Goal: Task Accomplishment & Management: Manage account settings

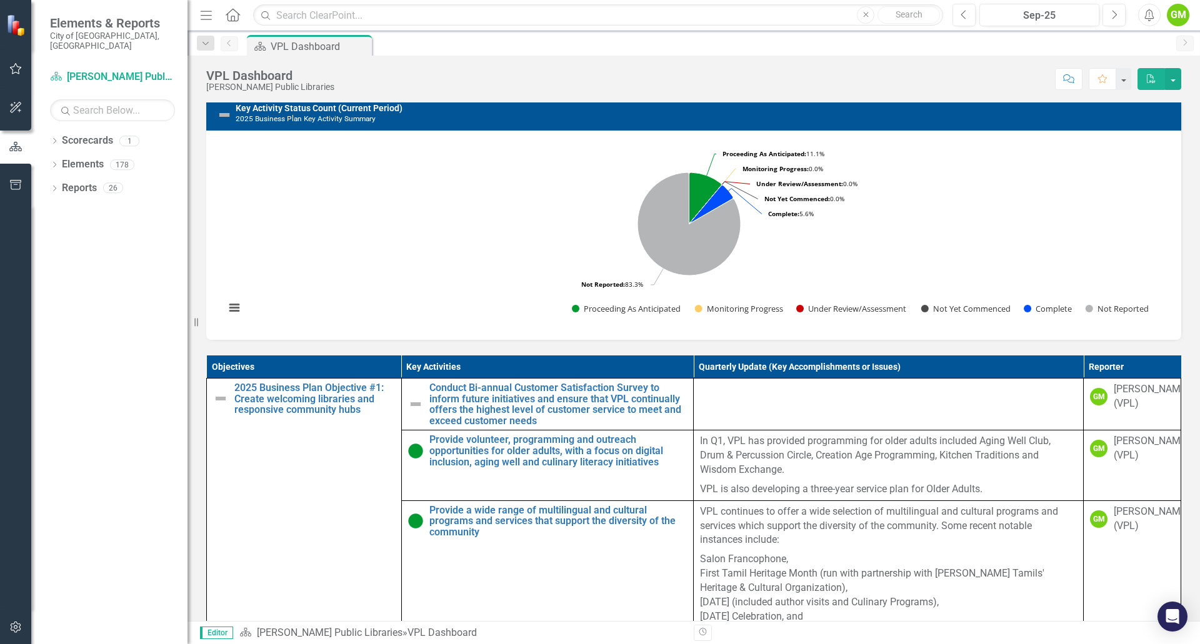
scroll to position [312, 0]
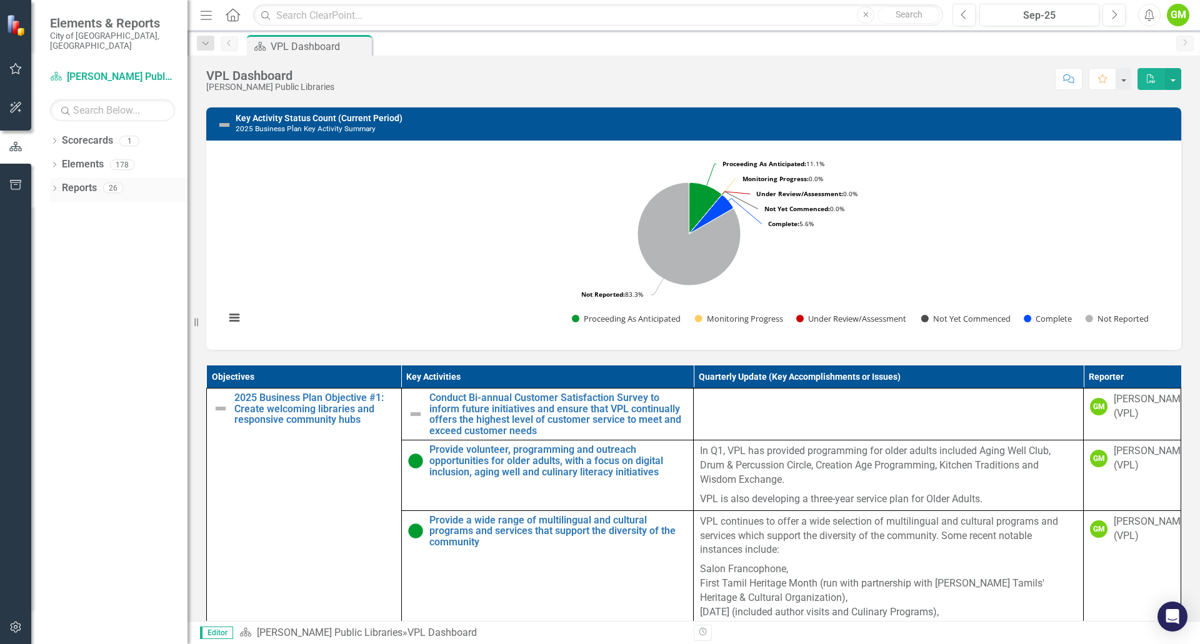
click at [56, 186] on icon "Dropdown" at bounding box center [54, 189] width 9 height 7
click at [51, 183] on icon "Dropdown" at bounding box center [52, 187] width 7 height 9
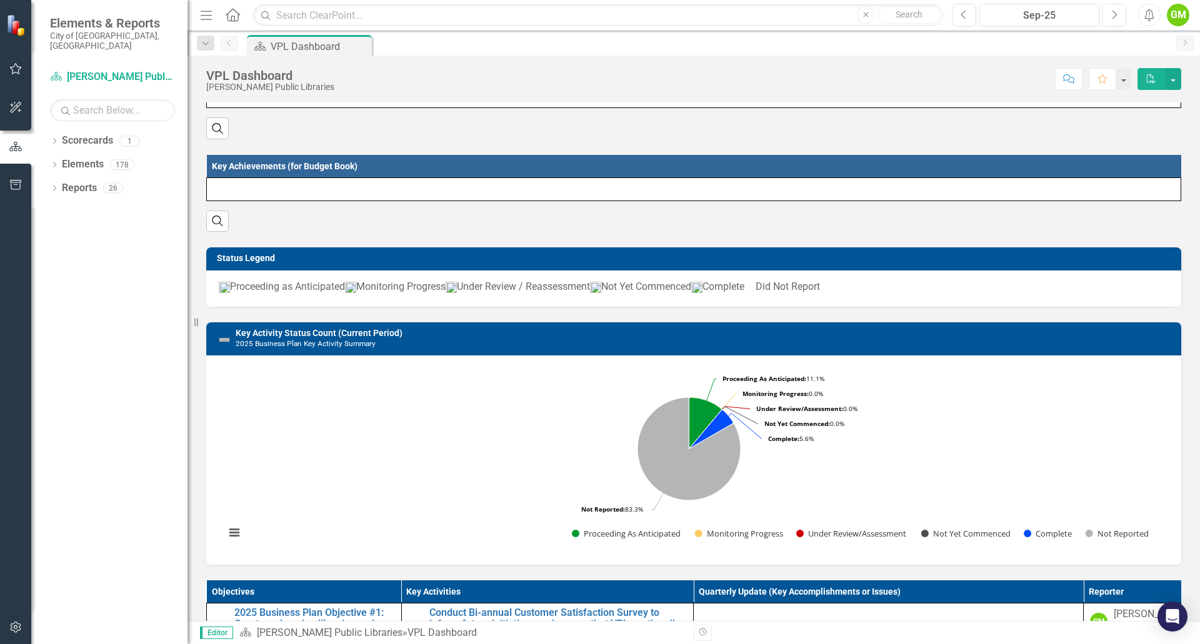
scroll to position [0, 0]
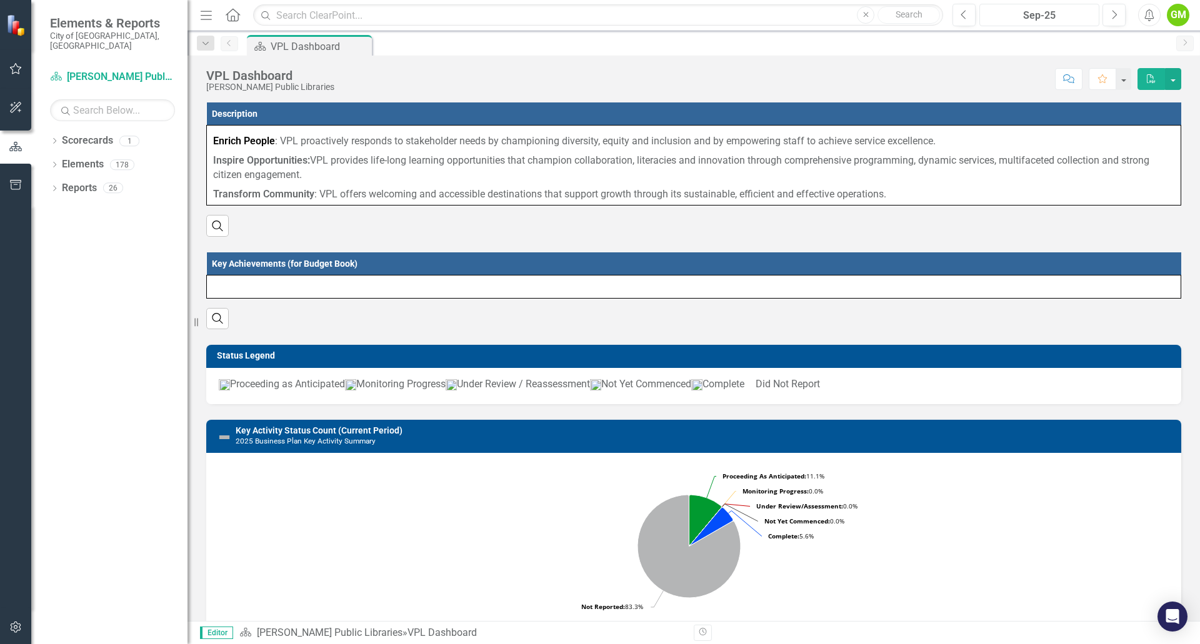
click at [1030, 20] on div "Sep-25" at bounding box center [1038, 15] width 111 height 15
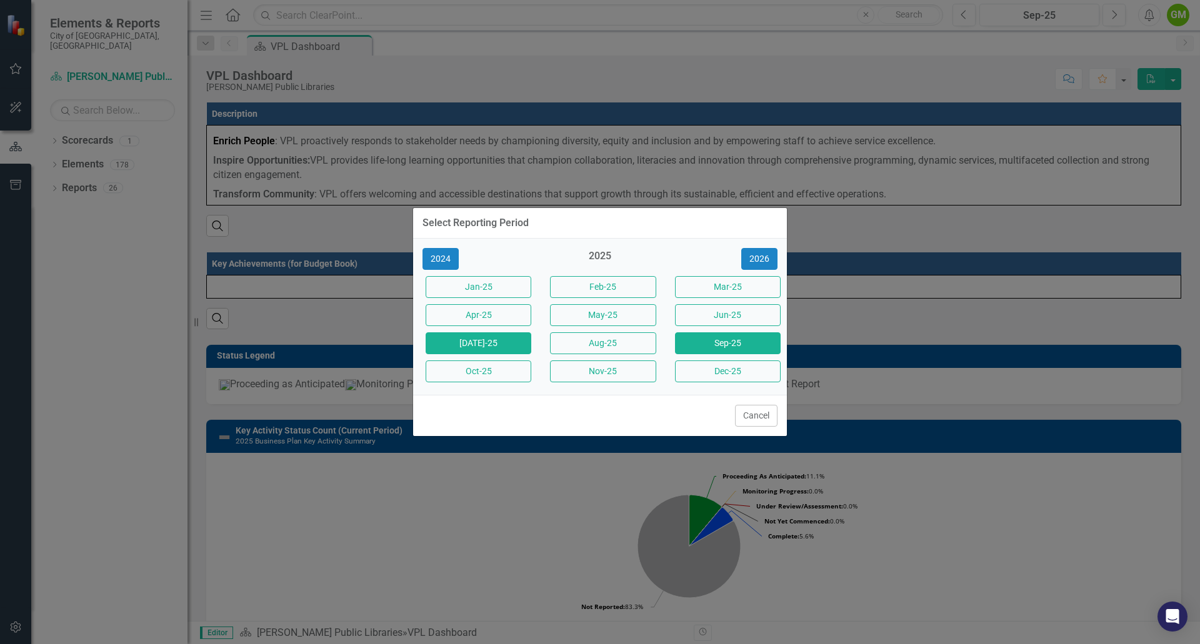
click at [482, 341] on button "[DATE]-25" at bounding box center [478, 343] width 106 height 22
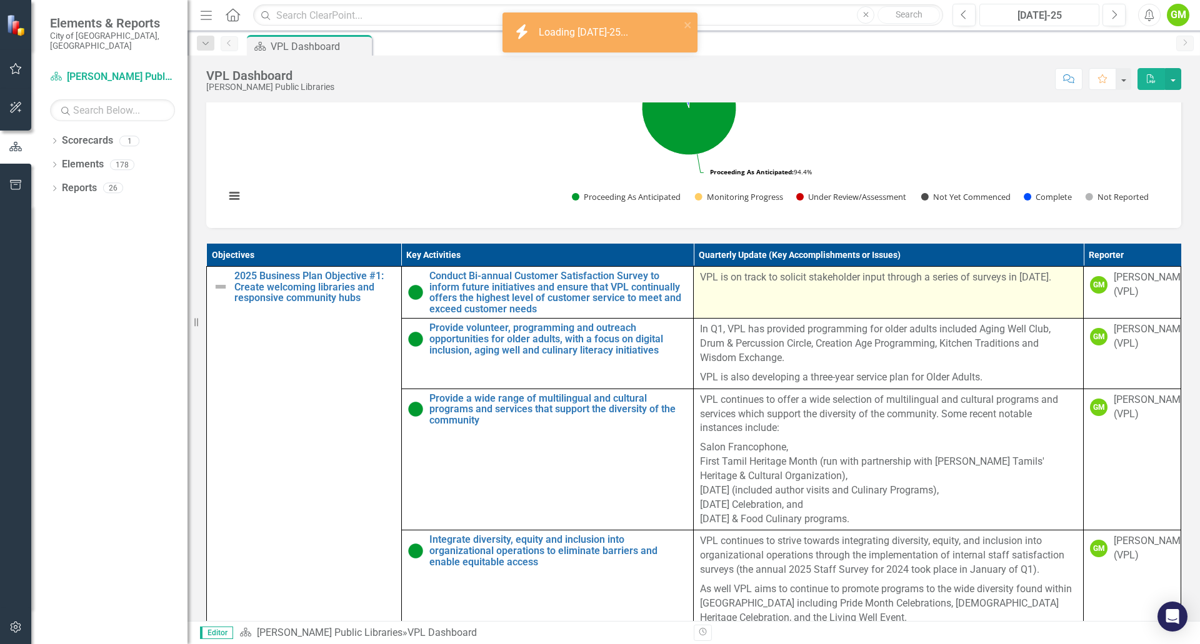
scroll to position [437, 0]
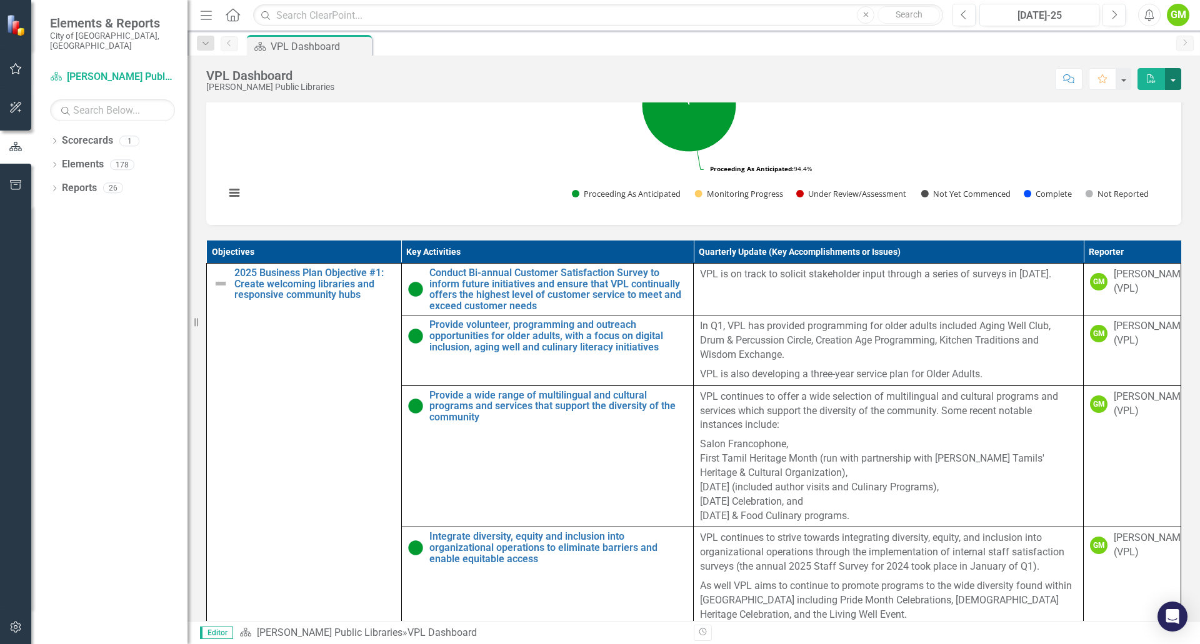
click at [1179, 78] on button "button" at bounding box center [1173, 79] width 16 height 22
click at [1160, 131] on link "PDF Export to PDF" at bounding box center [1129, 127] width 101 height 23
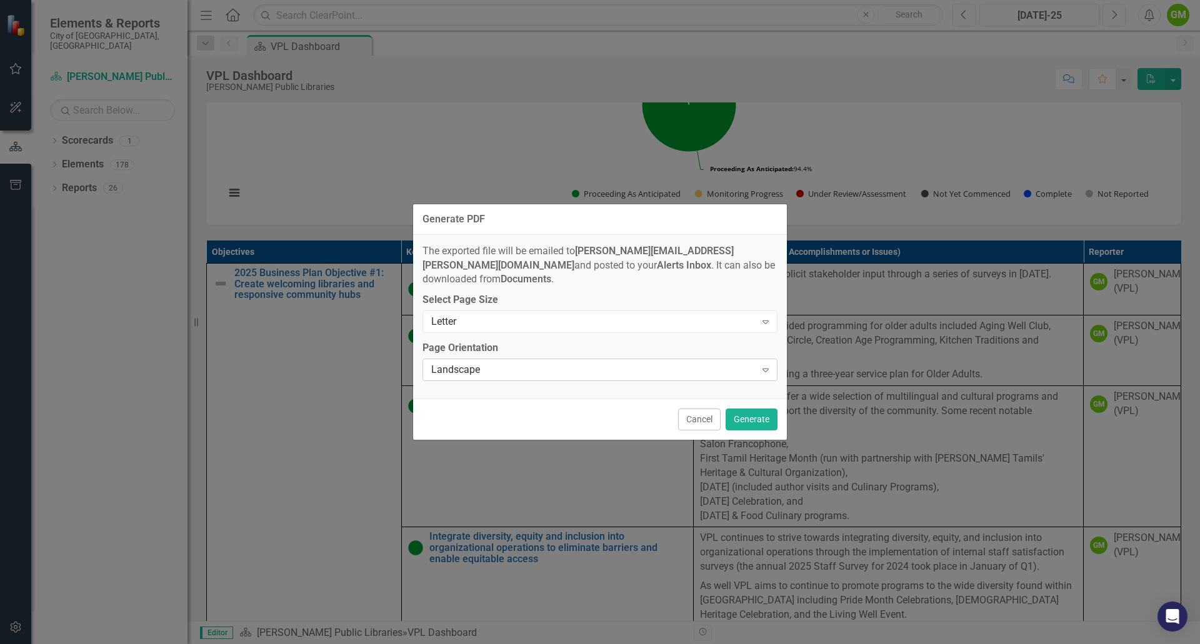
click at [575, 363] on div "Landscape" at bounding box center [593, 370] width 324 height 14
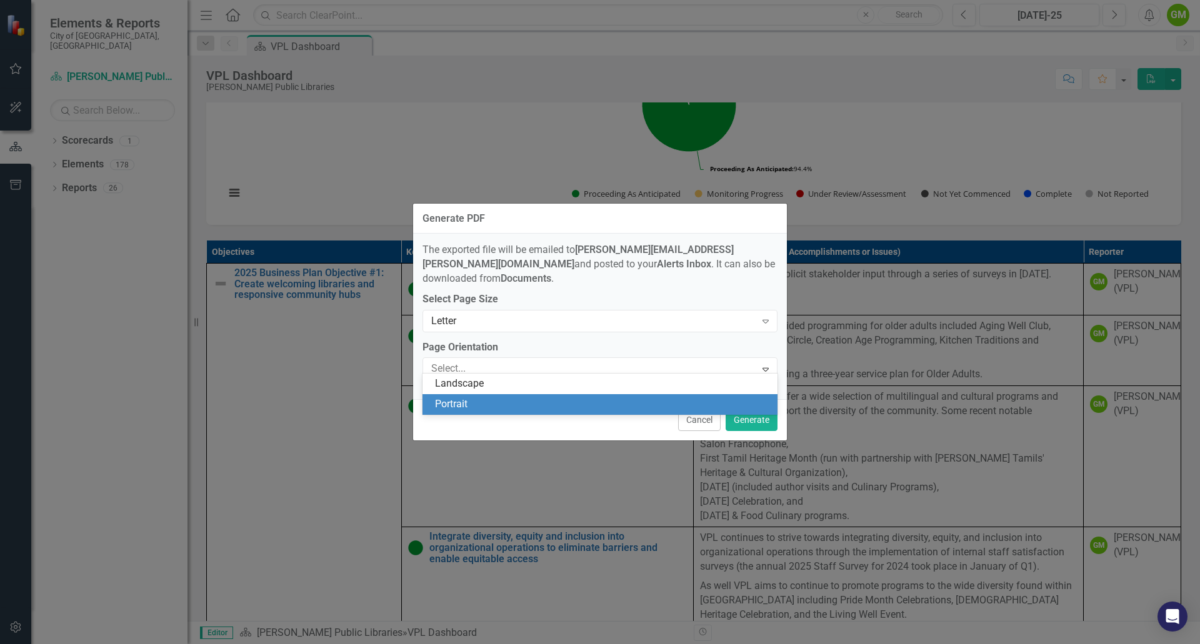
click at [551, 404] on div "Portrait" at bounding box center [602, 404] width 335 height 14
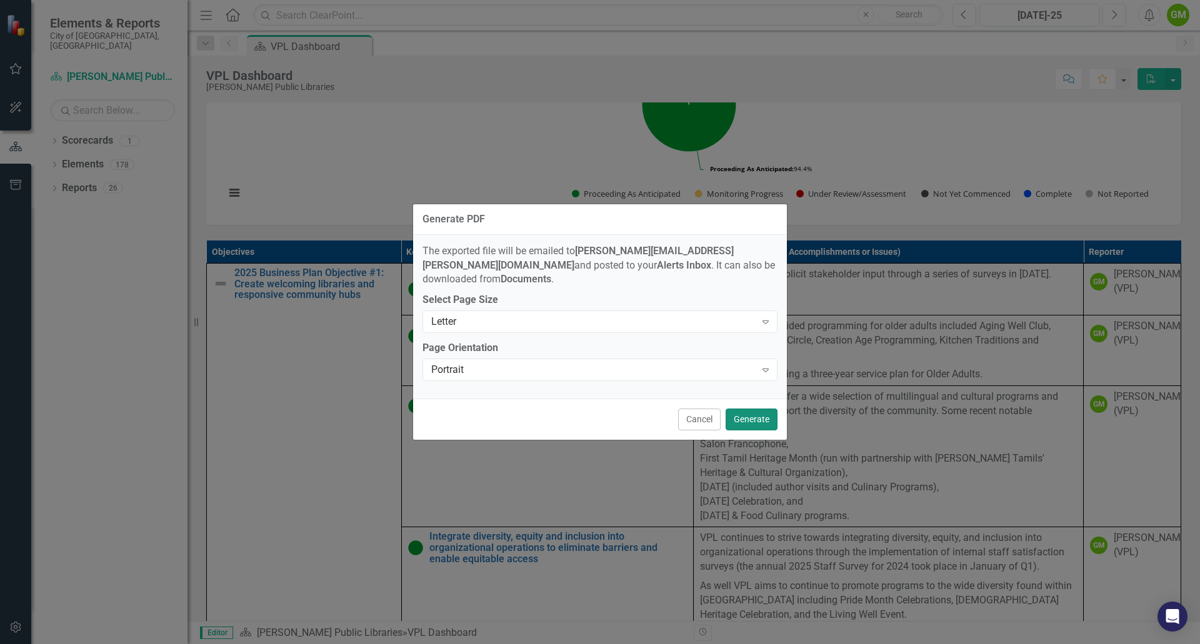
click at [748, 412] on button "Generate" at bounding box center [751, 420] width 52 height 22
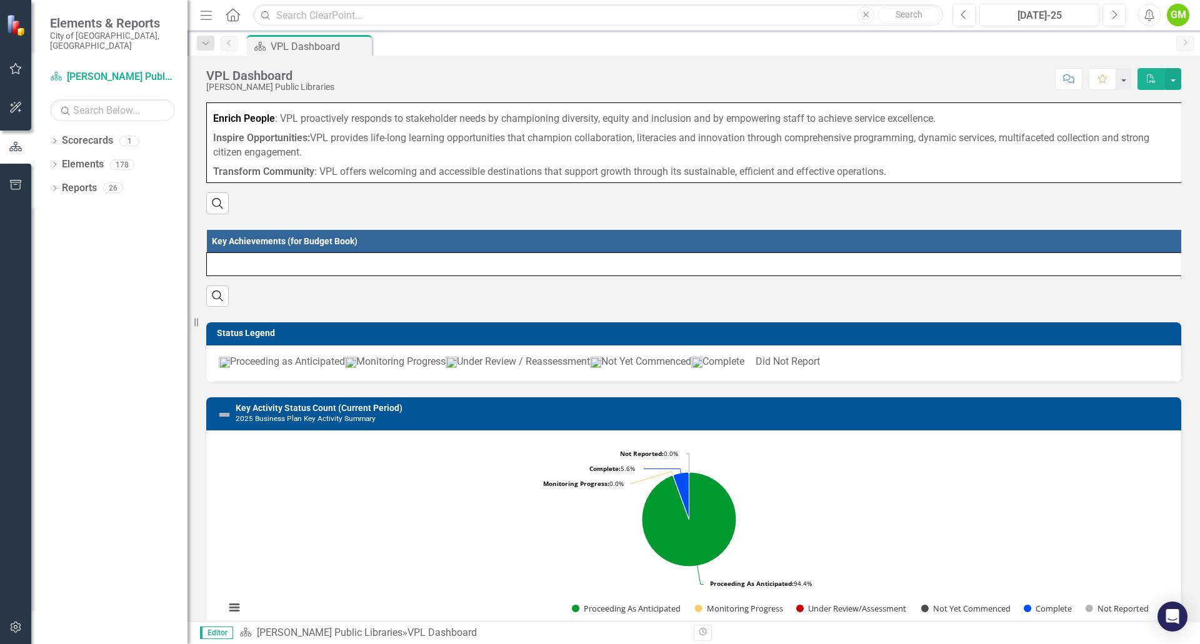
scroll to position [0, 0]
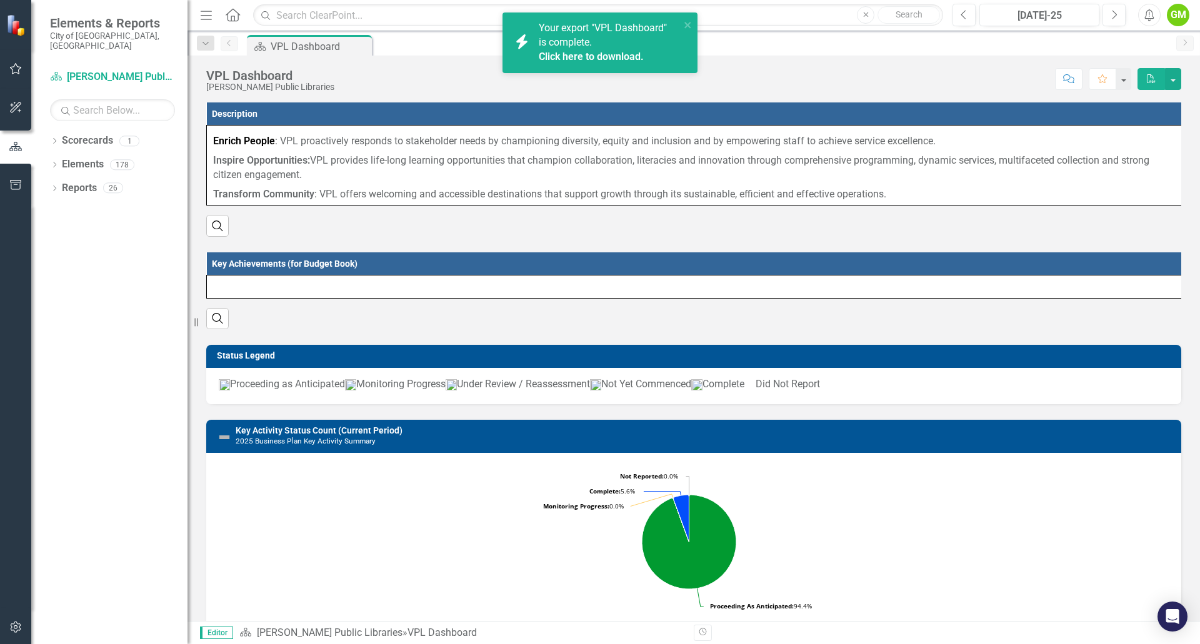
click at [589, 52] on link "Click here to download." at bounding box center [591, 57] width 105 height 12
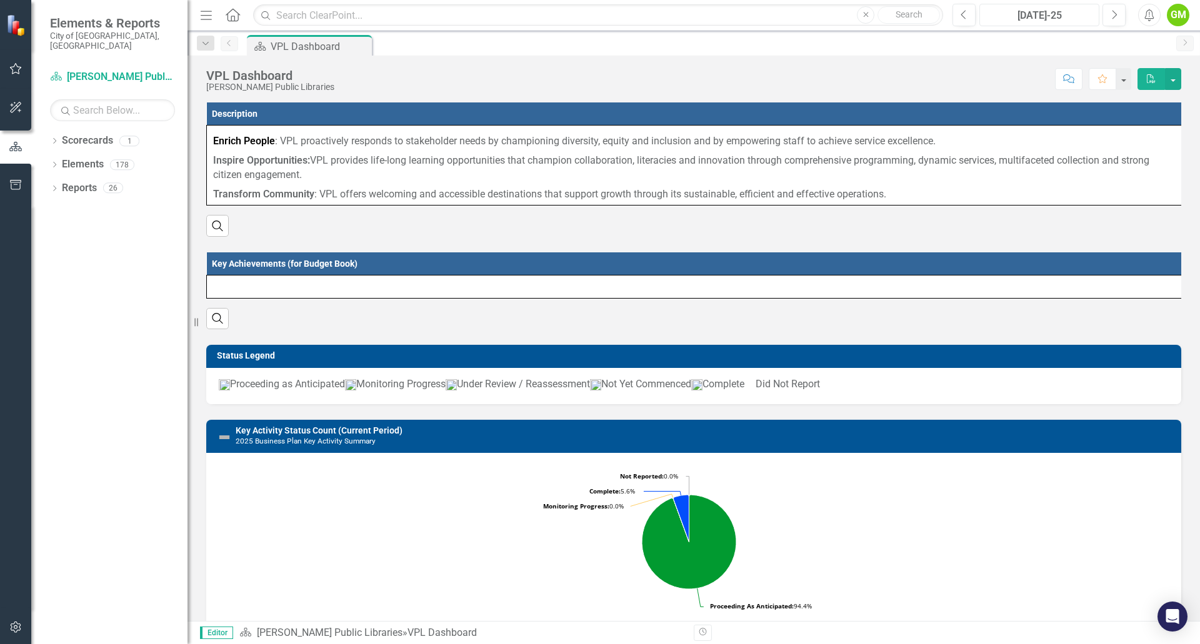
click at [1038, 18] on div "[DATE]-25" at bounding box center [1038, 15] width 111 height 15
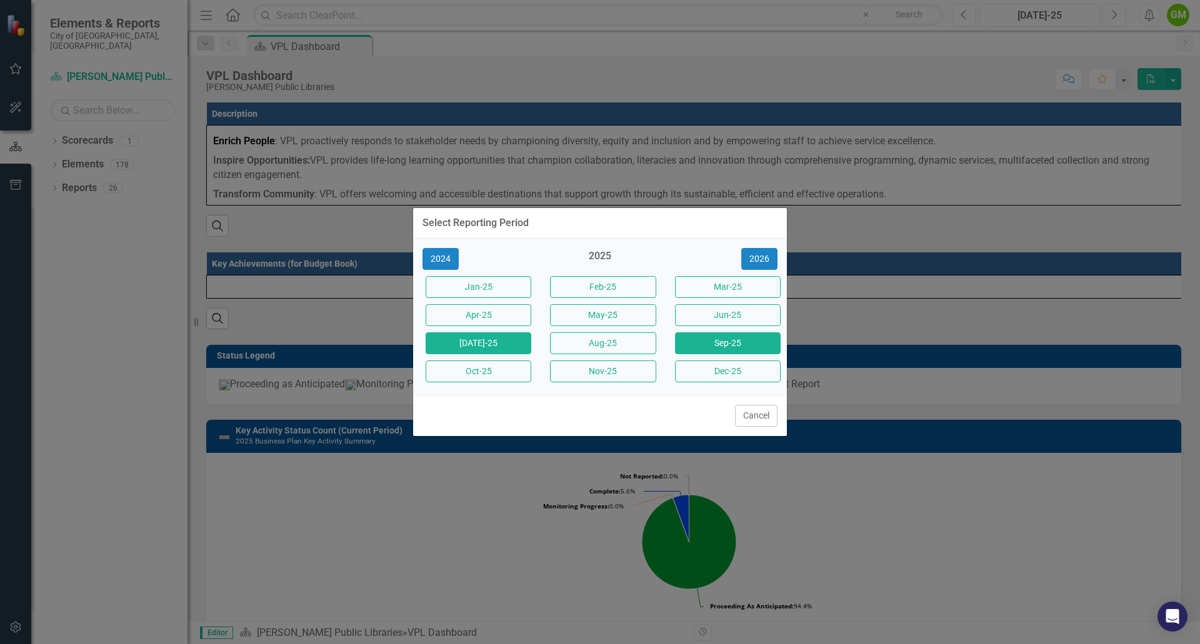
click at [729, 345] on button "Sep-25" at bounding box center [728, 343] width 106 height 22
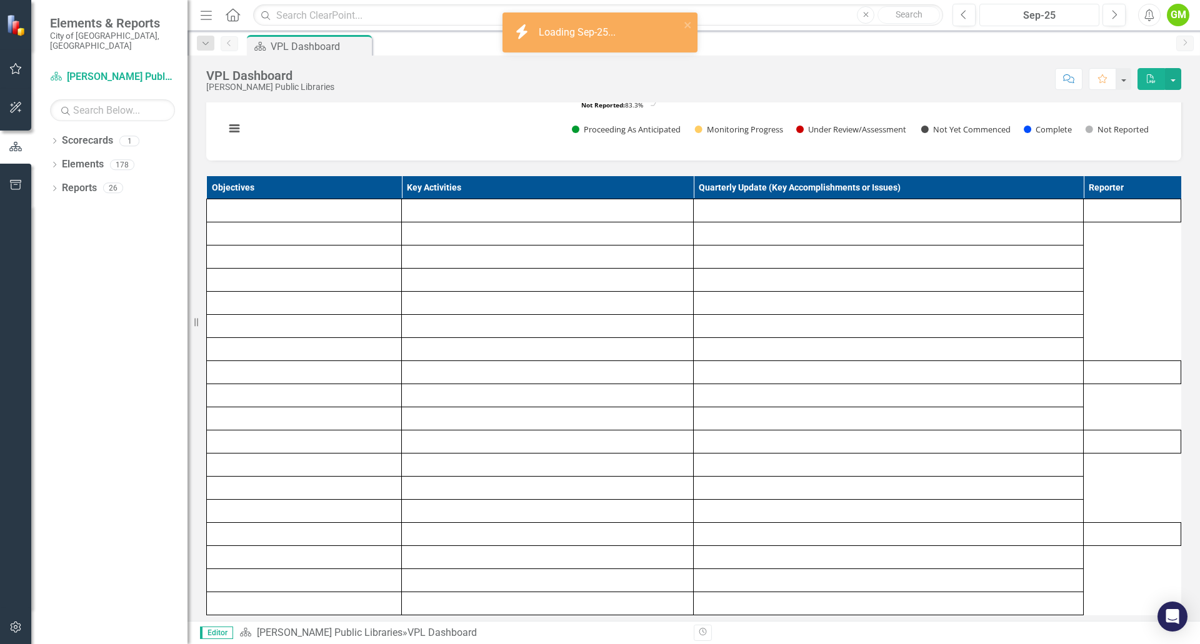
scroll to position [557, 0]
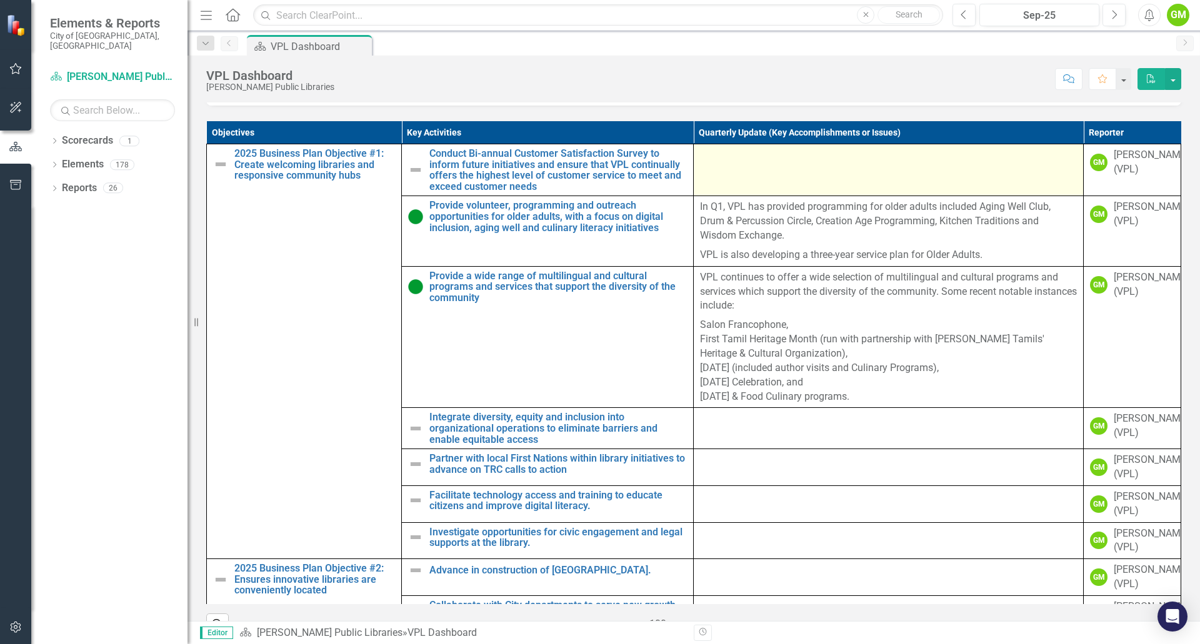
click at [738, 189] on td at bounding box center [888, 170] width 390 height 52
click at [747, 186] on td at bounding box center [888, 170] width 390 height 52
click at [747, 144] on th "Quarterly Update (Key Accomplishments or Issues)" at bounding box center [888, 132] width 390 height 23
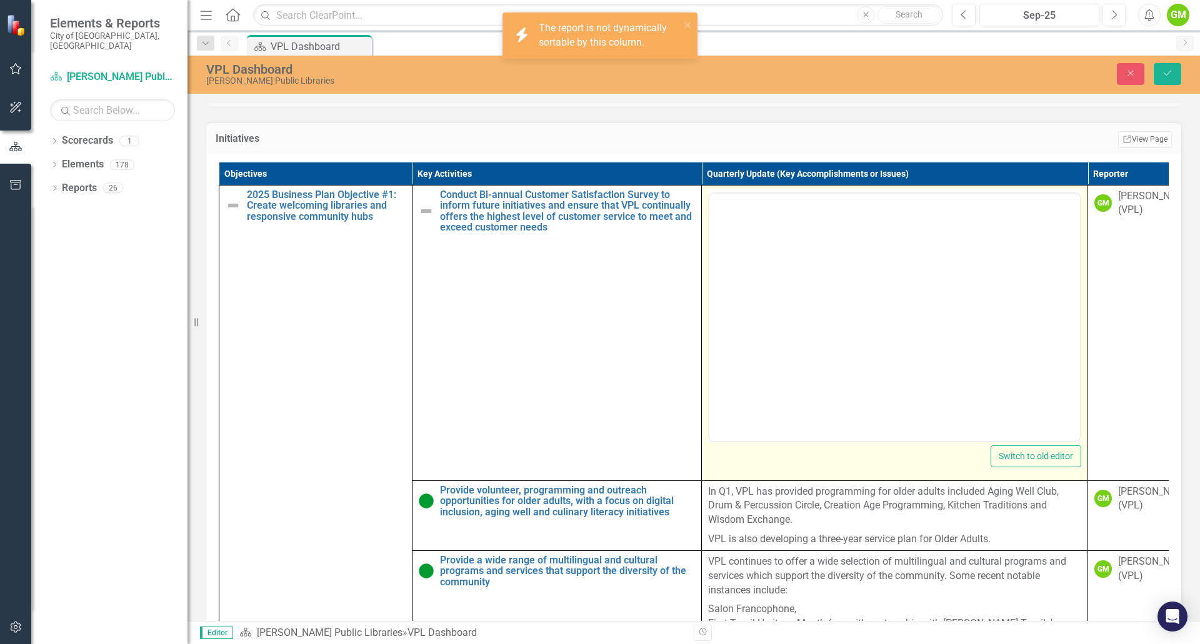
scroll to position [0, 0]
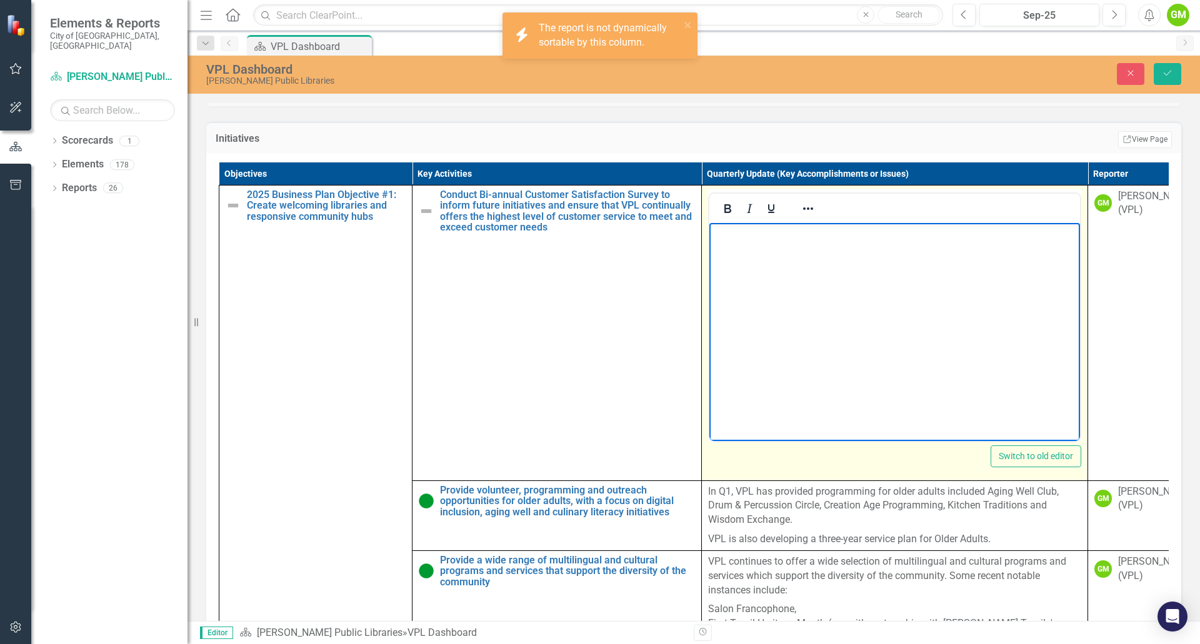
click at [816, 226] on p "Rich Text Area. Press ALT-0 for help." at bounding box center [894, 233] width 364 height 15
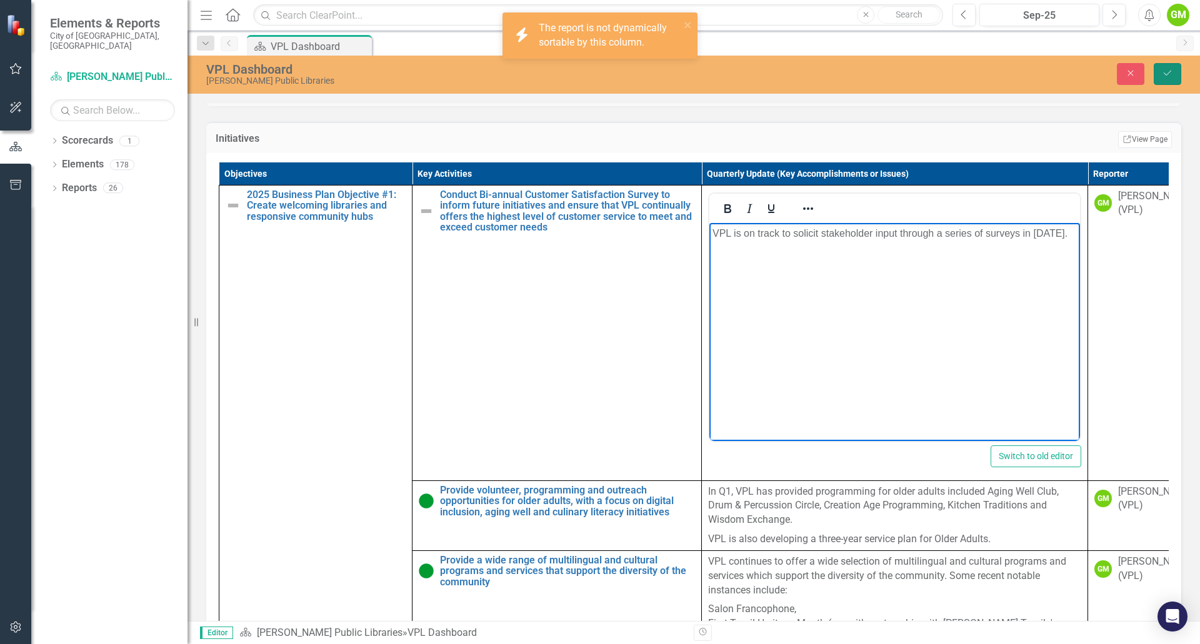
click at [1178, 76] on button "Save" at bounding box center [1166, 74] width 27 height 22
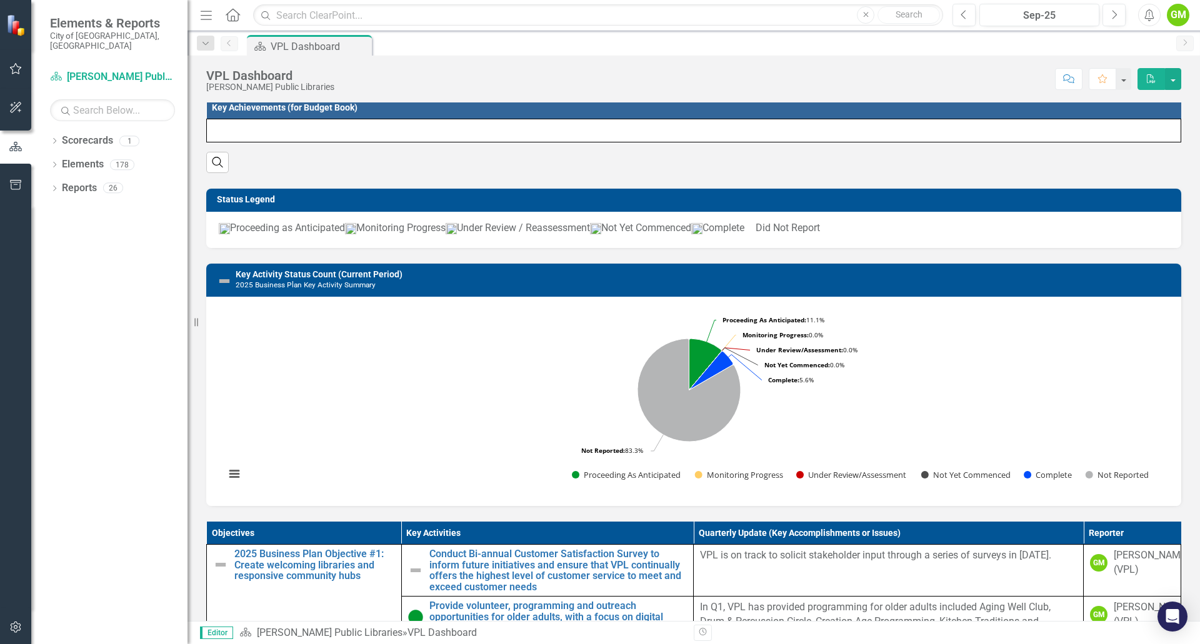
scroll to position [187, 0]
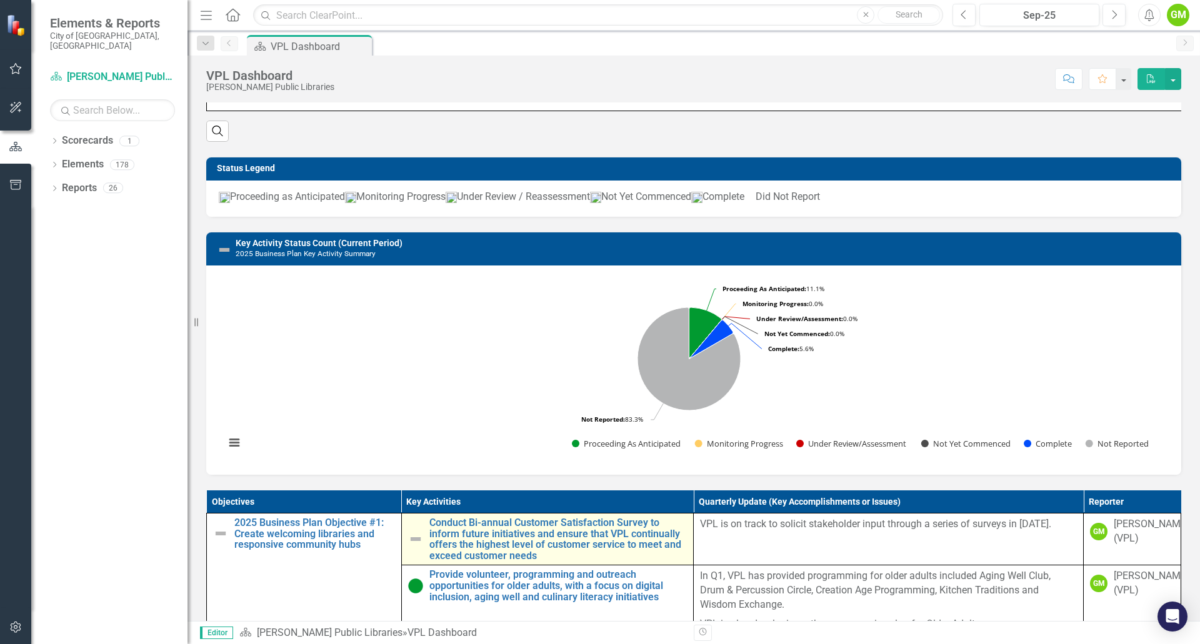
click at [410, 547] on img at bounding box center [415, 539] width 15 height 15
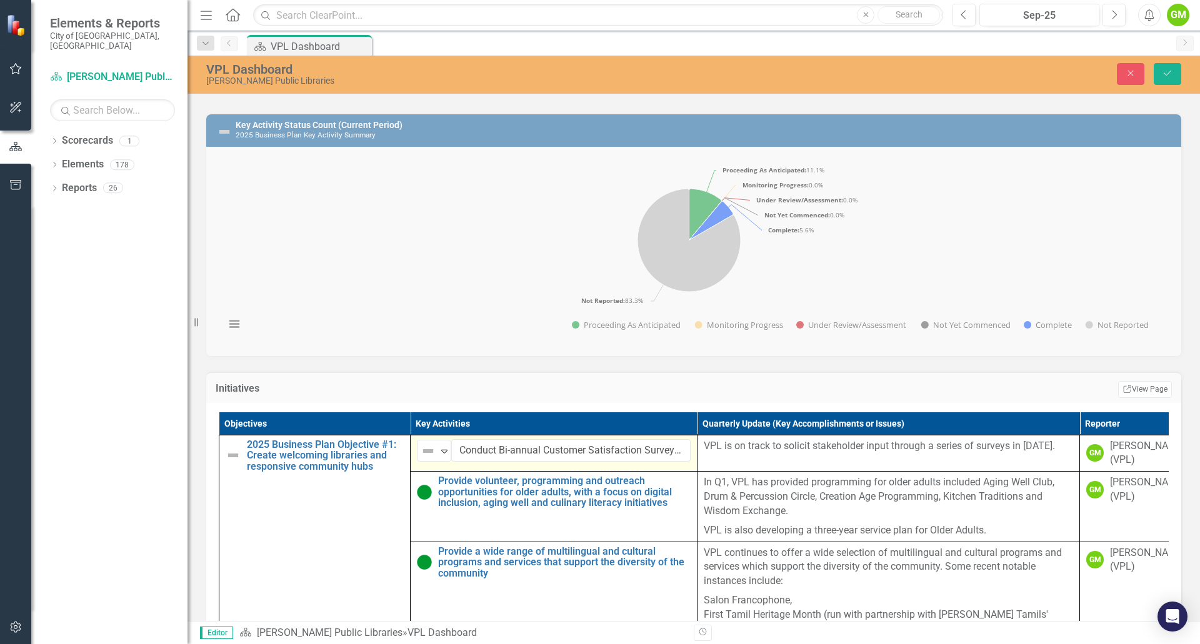
scroll to position [312, 0]
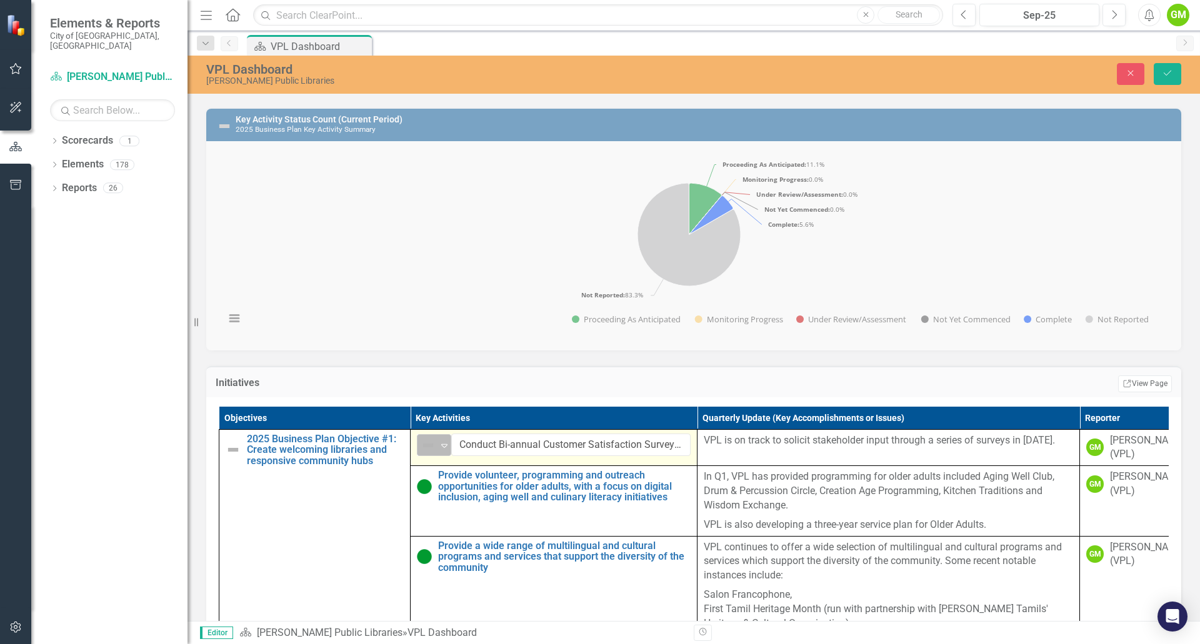
click at [448, 455] on div "Expand" at bounding box center [444, 445] width 12 height 21
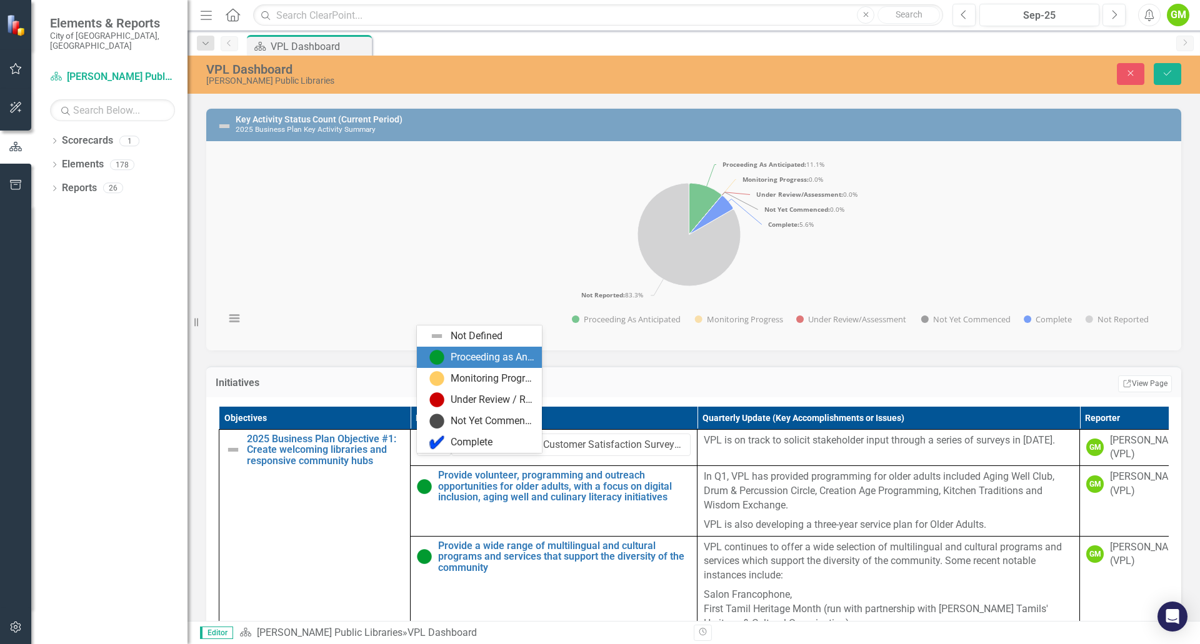
click at [465, 360] on div "Proceeding as Anticipated" at bounding box center [492, 357] width 84 height 14
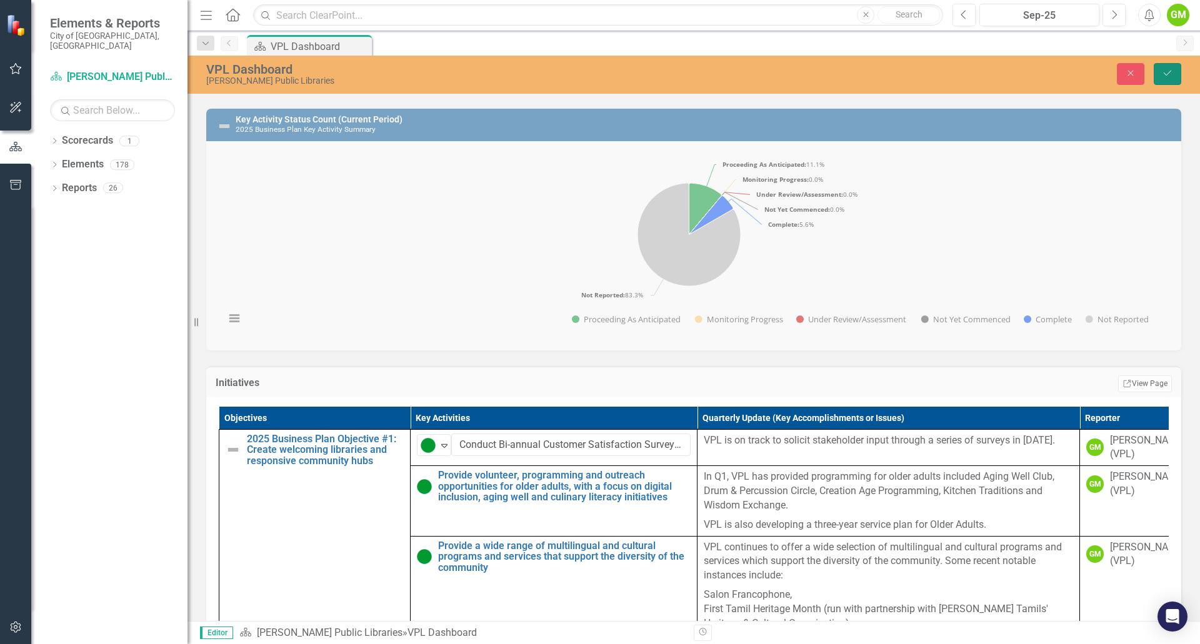
click at [1161, 72] on icon "Save" at bounding box center [1166, 73] width 11 height 9
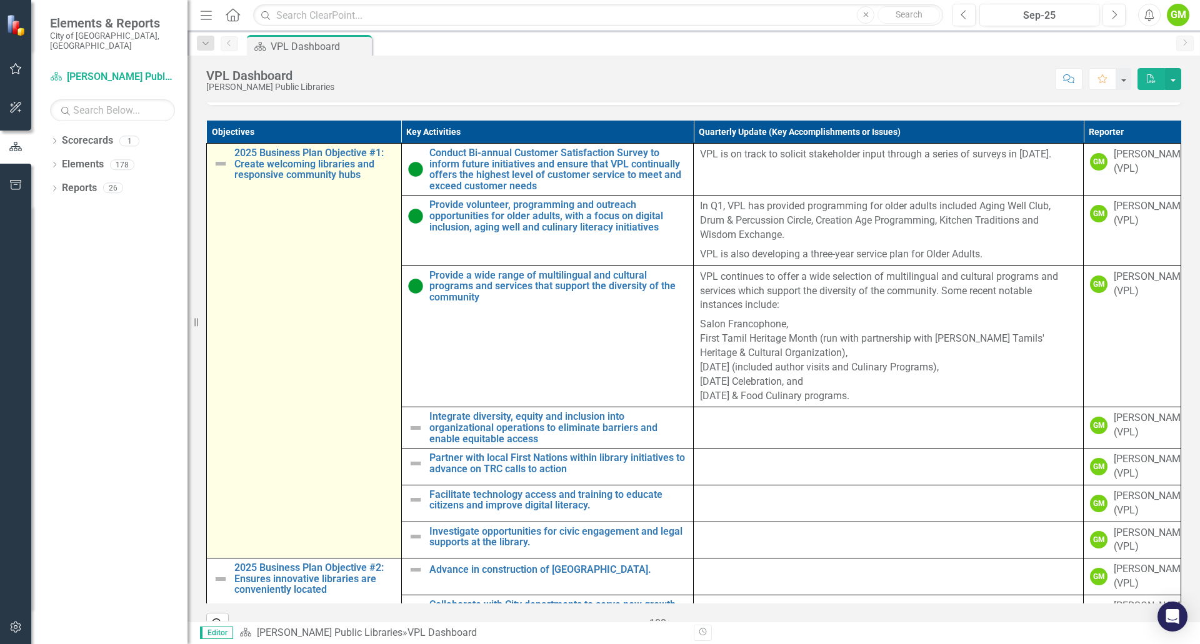
scroll to position [562, 0]
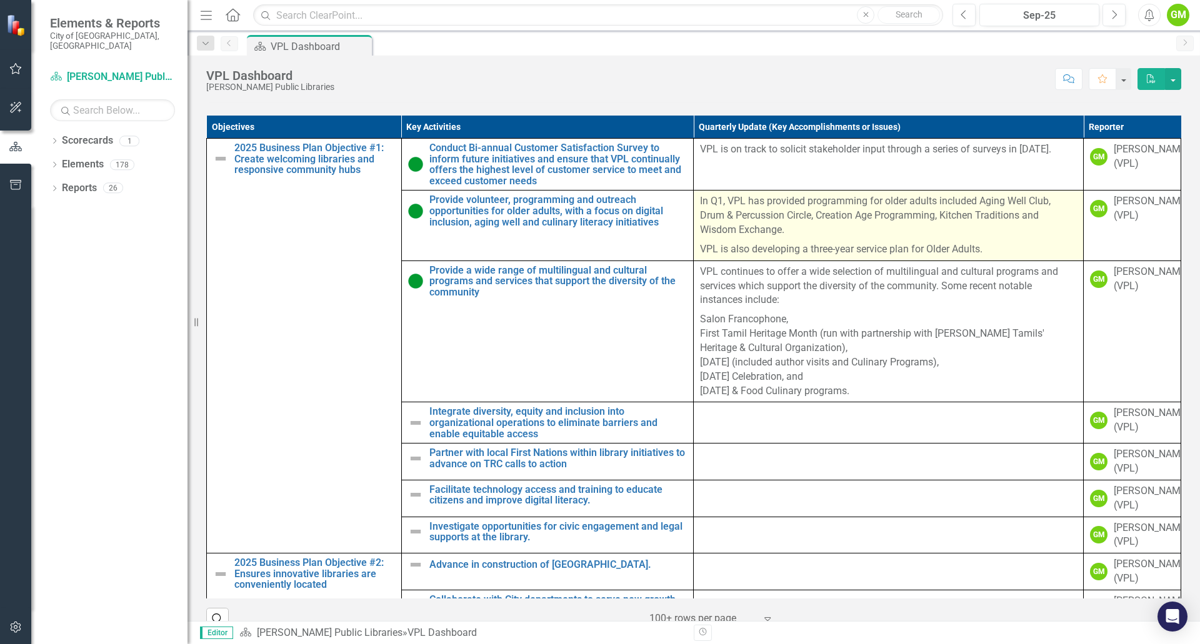
click at [714, 221] on p "In Q1, VPL has provided programming for older adults included Aging Well Club, …" at bounding box center [888, 217] width 377 height 46
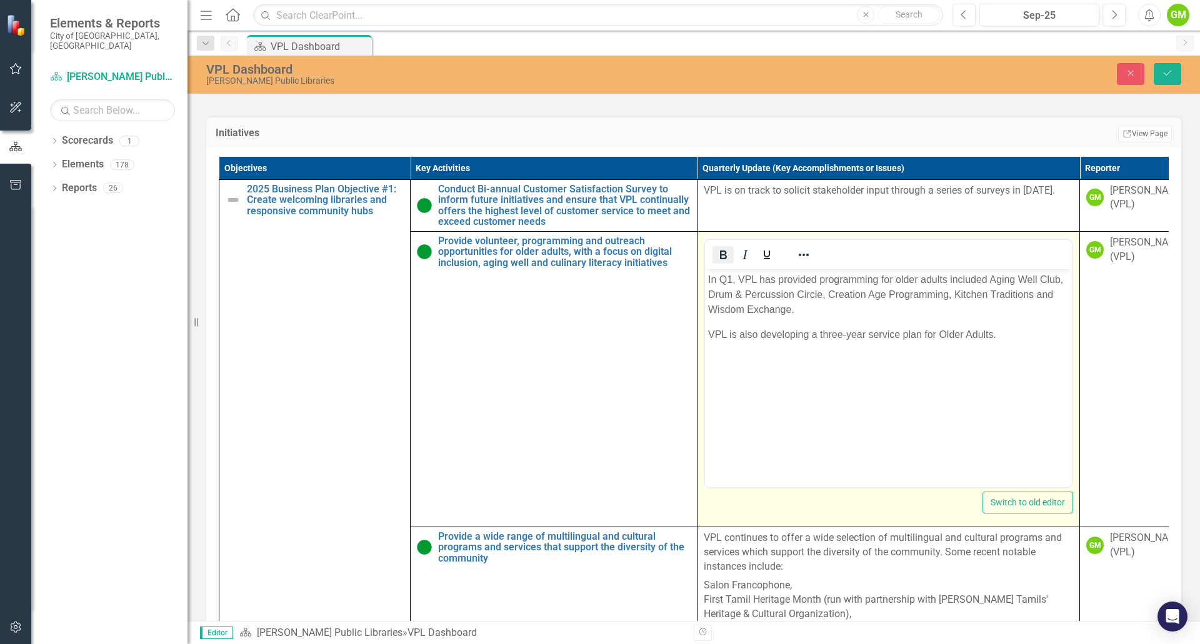
scroll to position [0, 0]
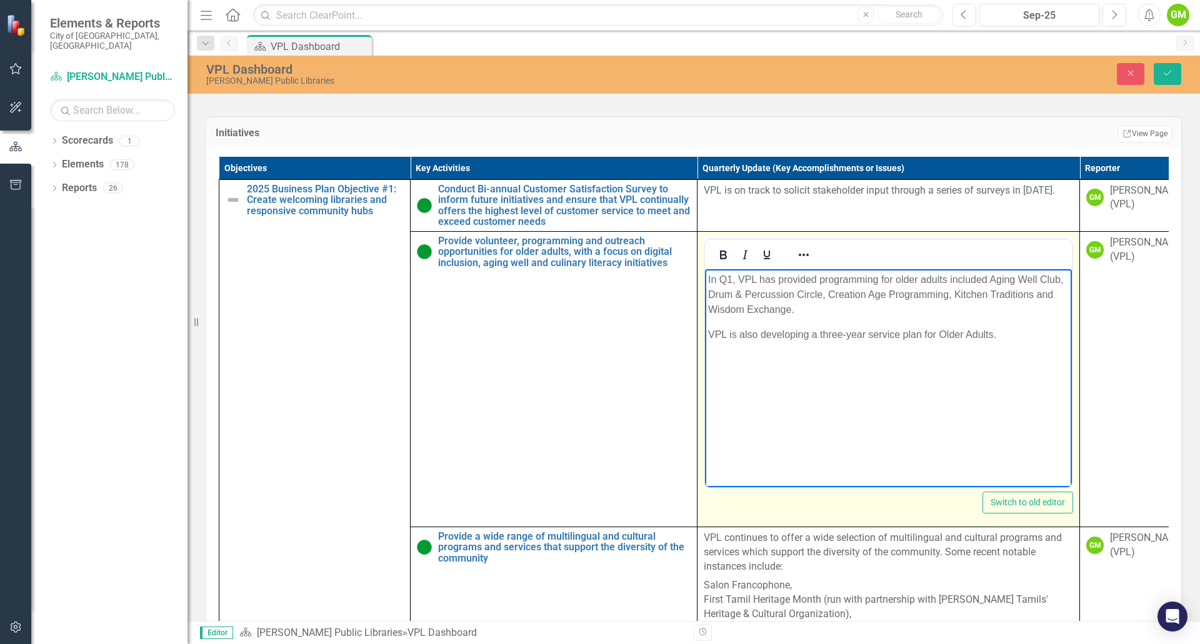
click at [734, 279] on p "In Q1, VPL has provided programming for older adults included Aging Well Club, …" at bounding box center [888, 294] width 360 height 45
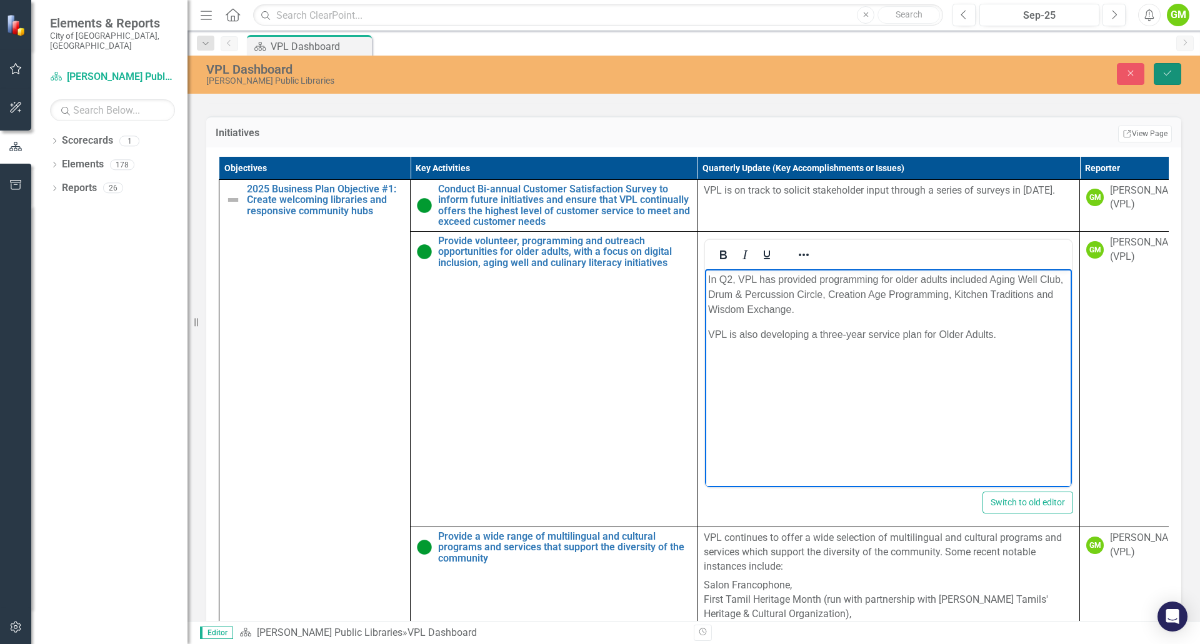
drag, startPoint x: 1166, startPoint y: 69, endPoint x: 1160, endPoint y: 76, distance: 9.4
click at [1166, 69] on icon "Save" at bounding box center [1166, 73] width 11 height 9
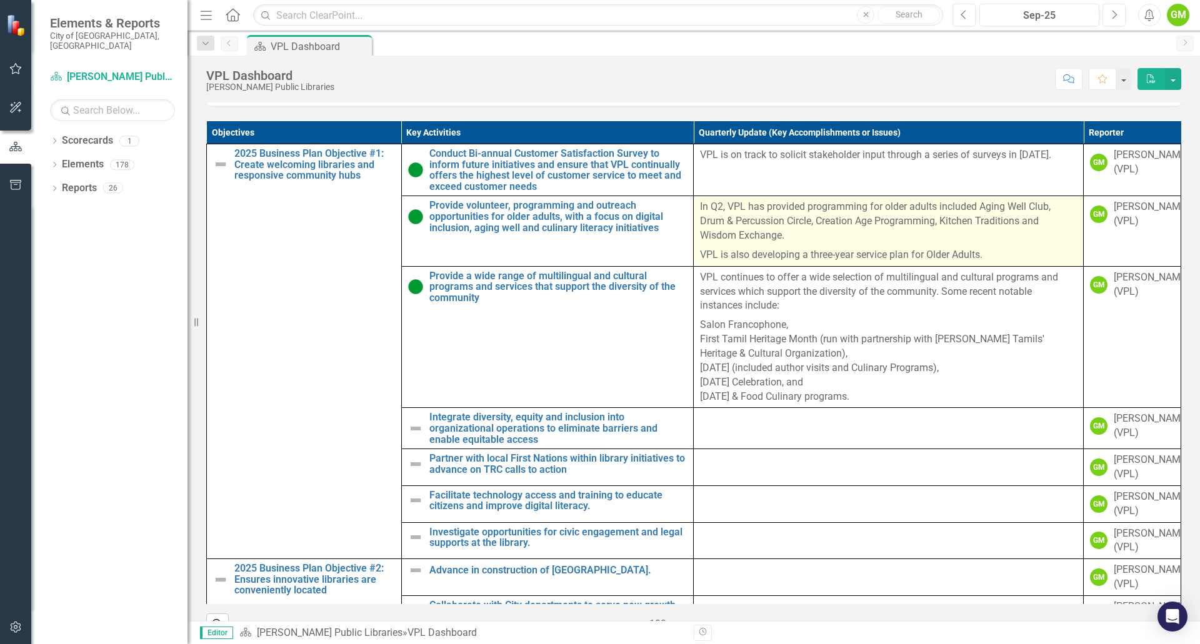
scroll to position [562, 0]
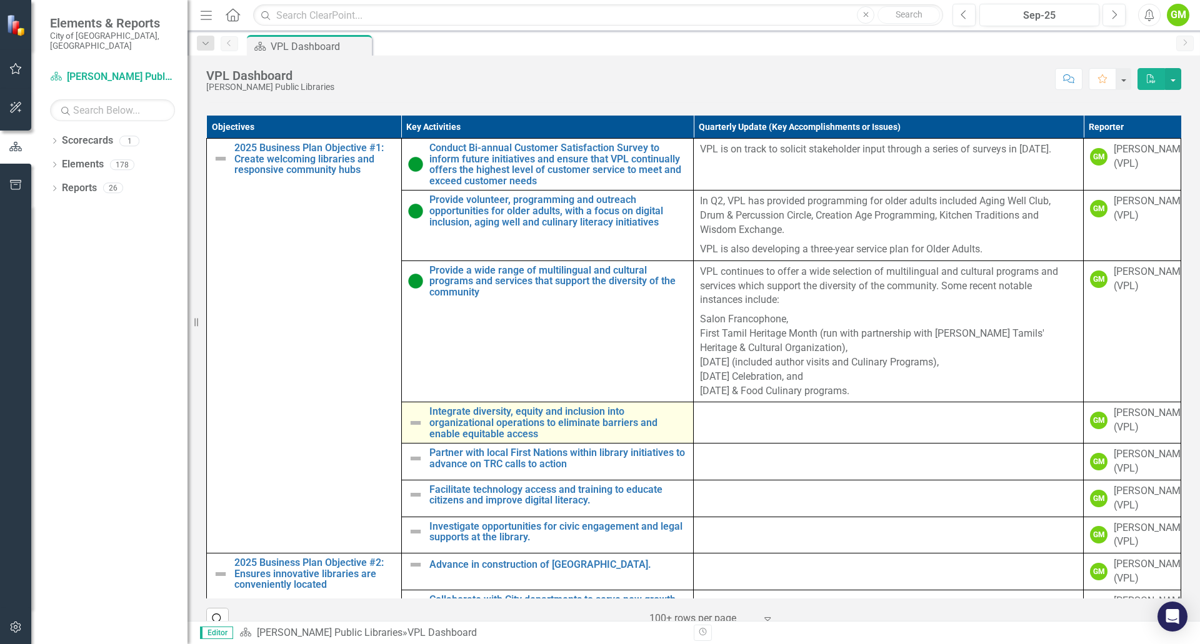
click at [412, 430] on img at bounding box center [415, 422] width 15 height 15
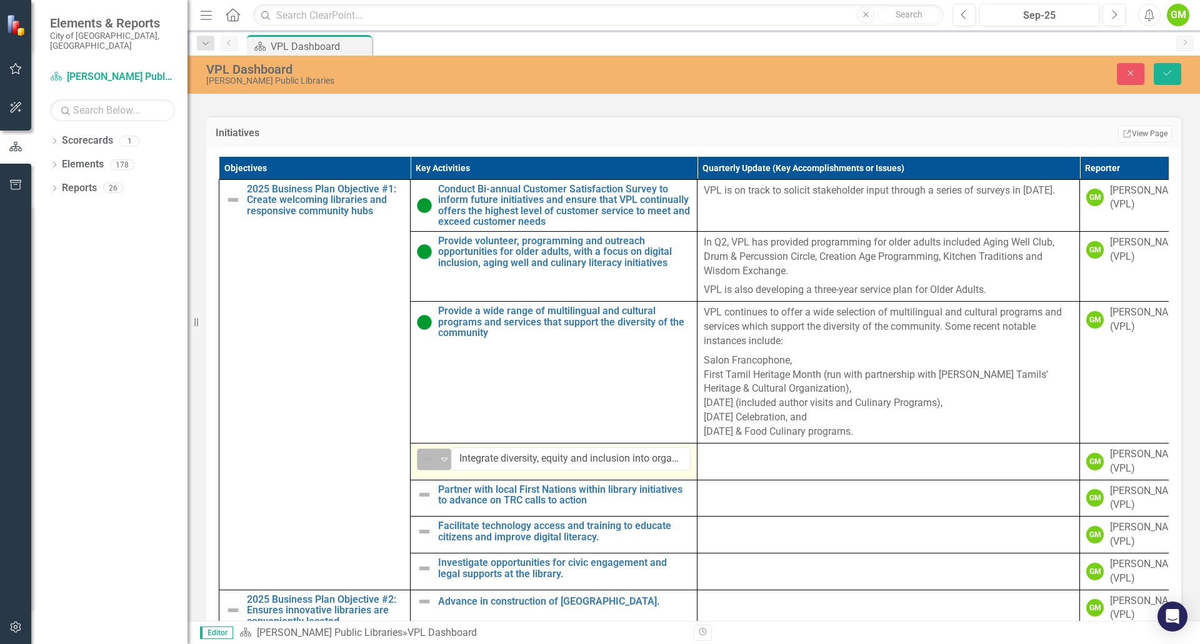
click at [432, 467] on img at bounding box center [427, 459] width 15 height 15
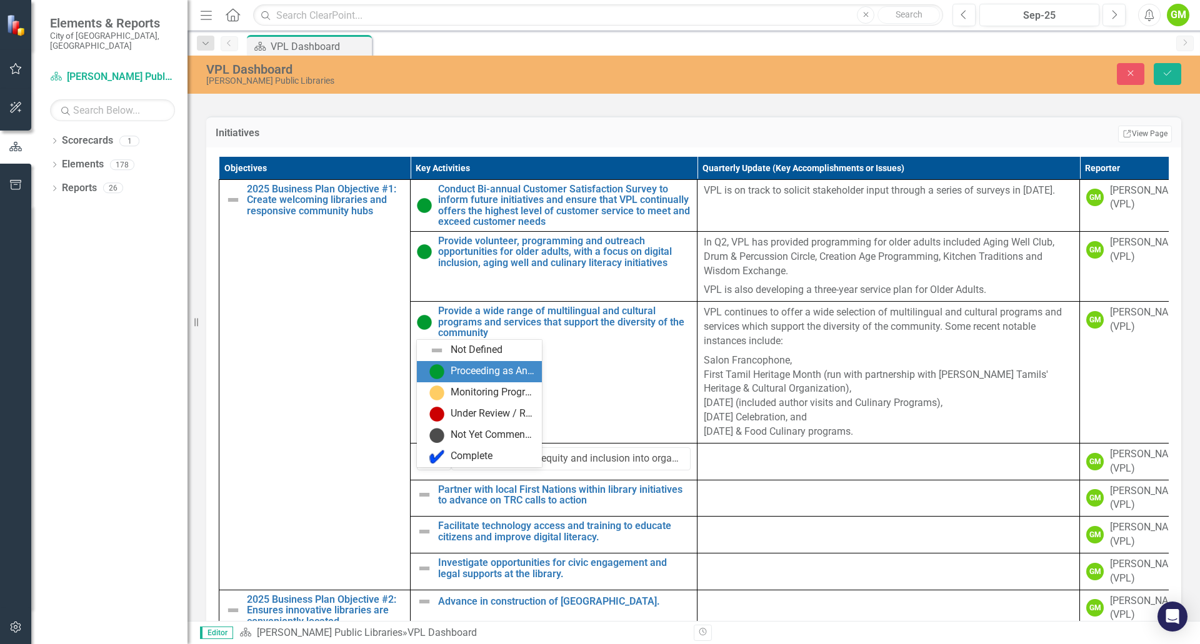
click at [459, 373] on div "Proceeding as Anticipated" at bounding box center [492, 371] width 84 height 14
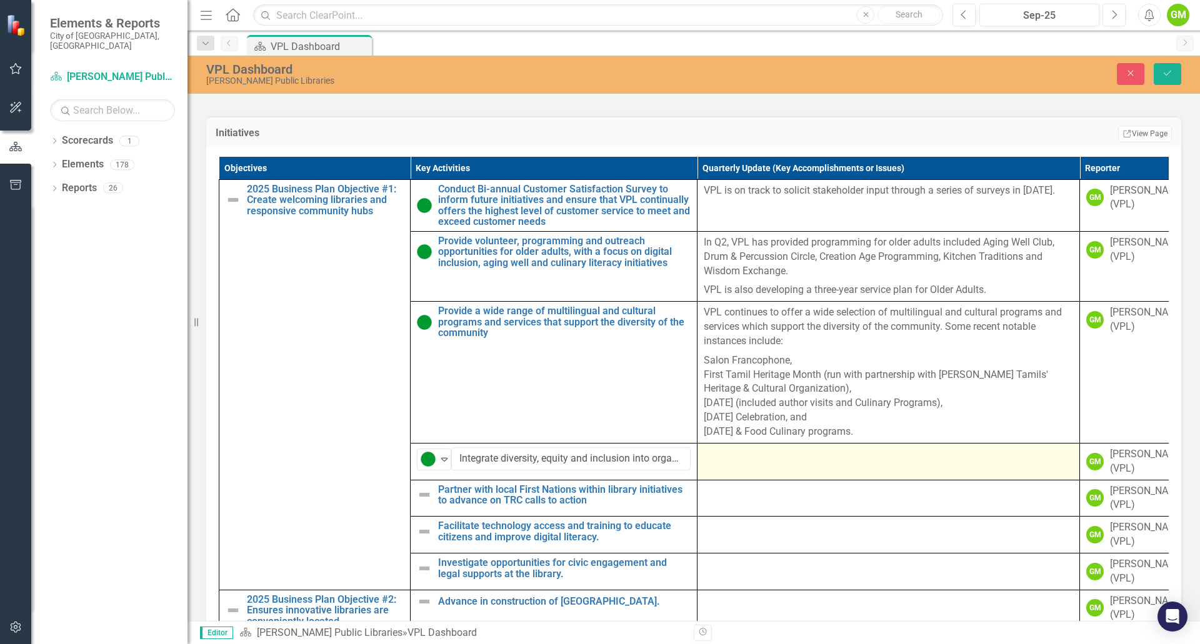
click at [775, 462] on div at bounding box center [887, 454] width 369 height 15
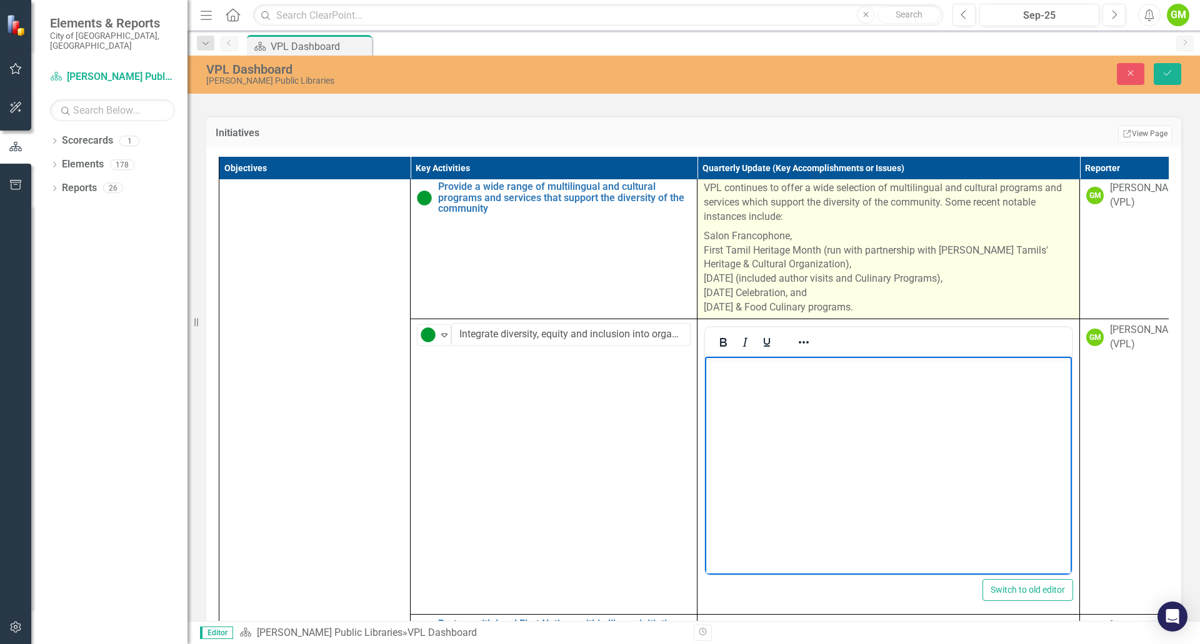
scroll to position [125, 0]
click at [775, 424] on body "Rich Text Area. Press ALT-0 for help." at bounding box center [888, 448] width 367 height 187
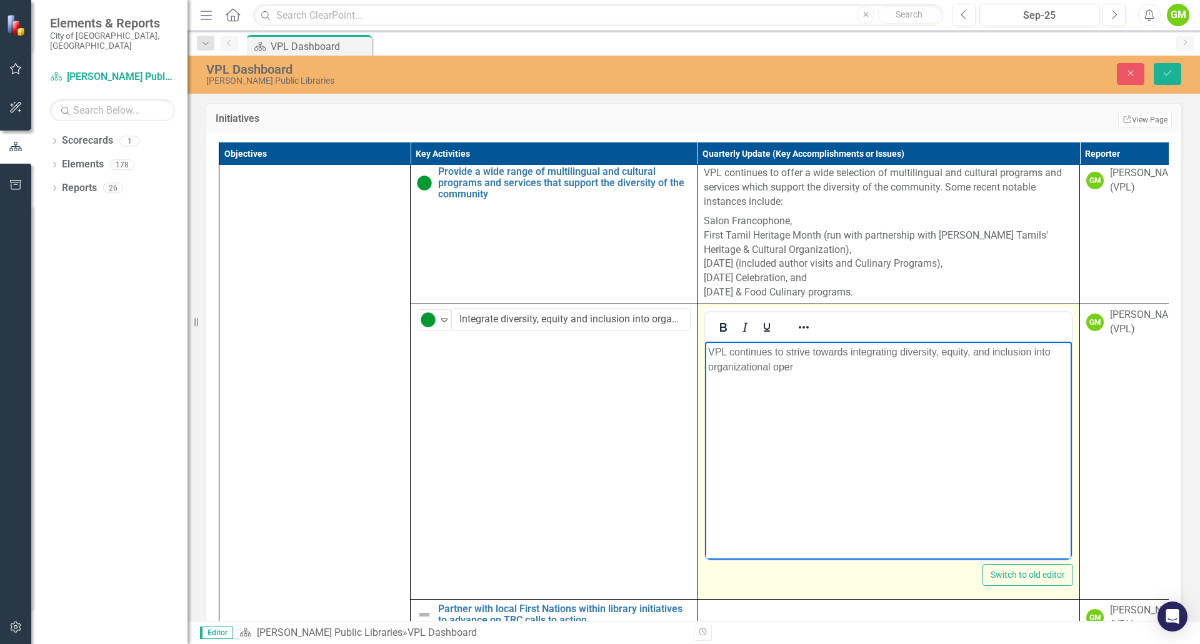
scroll to position [548, 0]
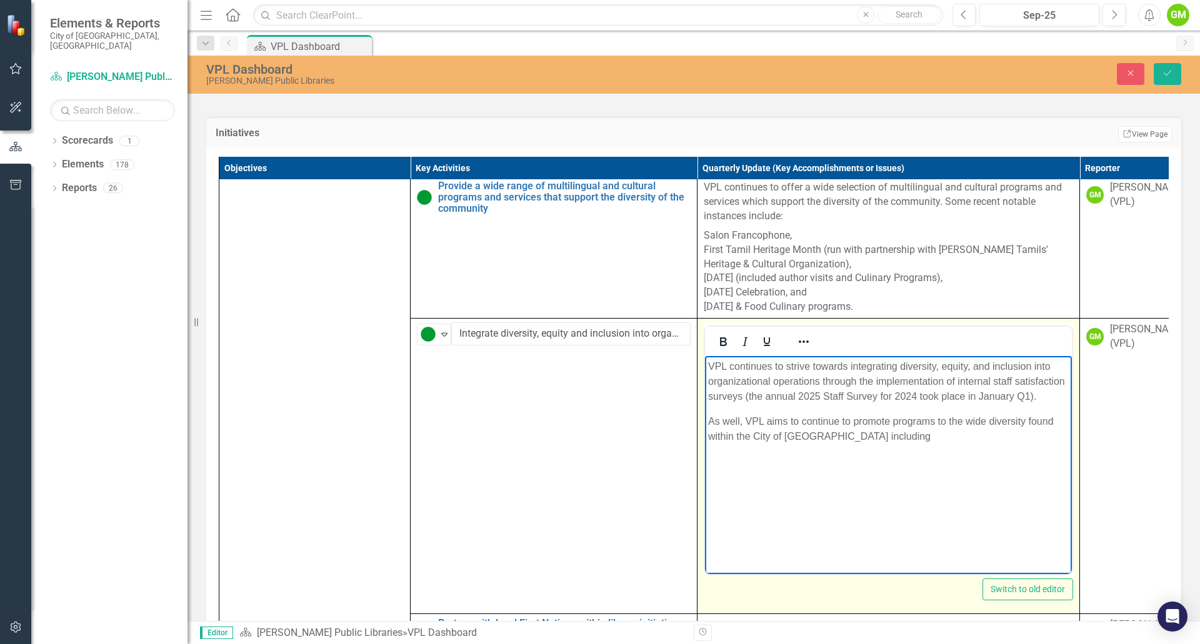
click at [898, 440] on body "VPL continues to strive towards integrating diversity, equity, and inclusion in…" at bounding box center [888, 449] width 367 height 187
click at [1028, 434] on p "As well, VPL aims to continue to promote programs to the wide diversity found w…" at bounding box center [888, 429] width 360 height 30
drag, startPoint x: 863, startPoint y: 436, endPoint x: 968, endPoint y: 407, distance: 108.2
click at [866, 435] on p "As well, VPL aims to continue to promote programs to the wide diversity found w…" at bounding box center [888, 429] width 360 height 30
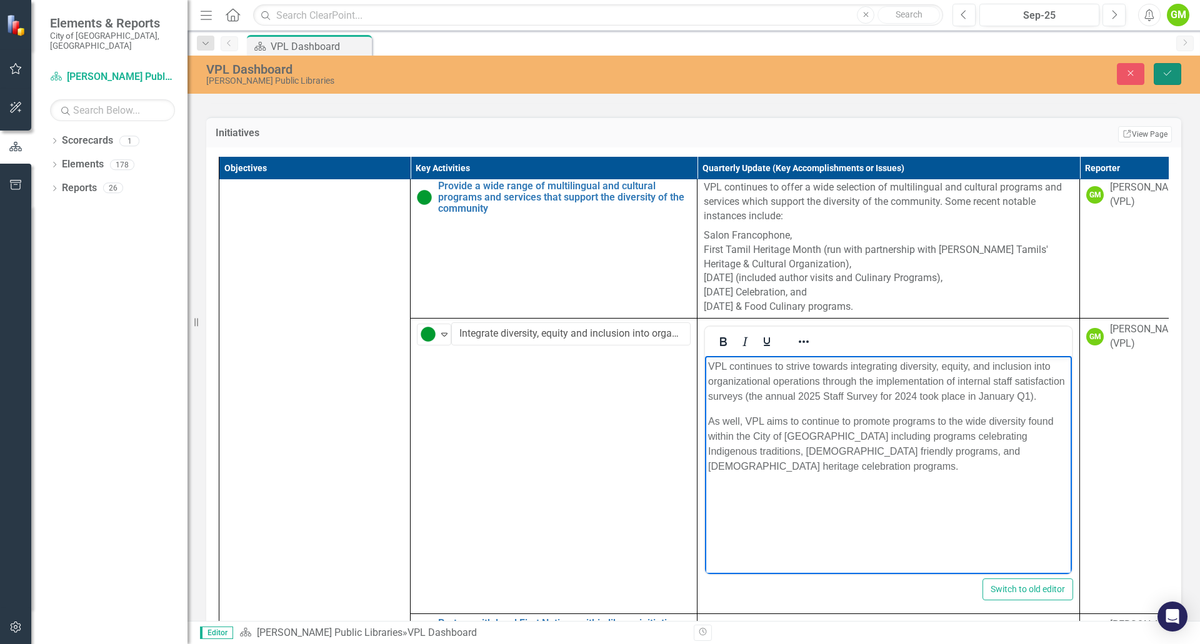
click at [1167, 80] on button "Save" at bounding box center [1166, 74] width 27 height 22
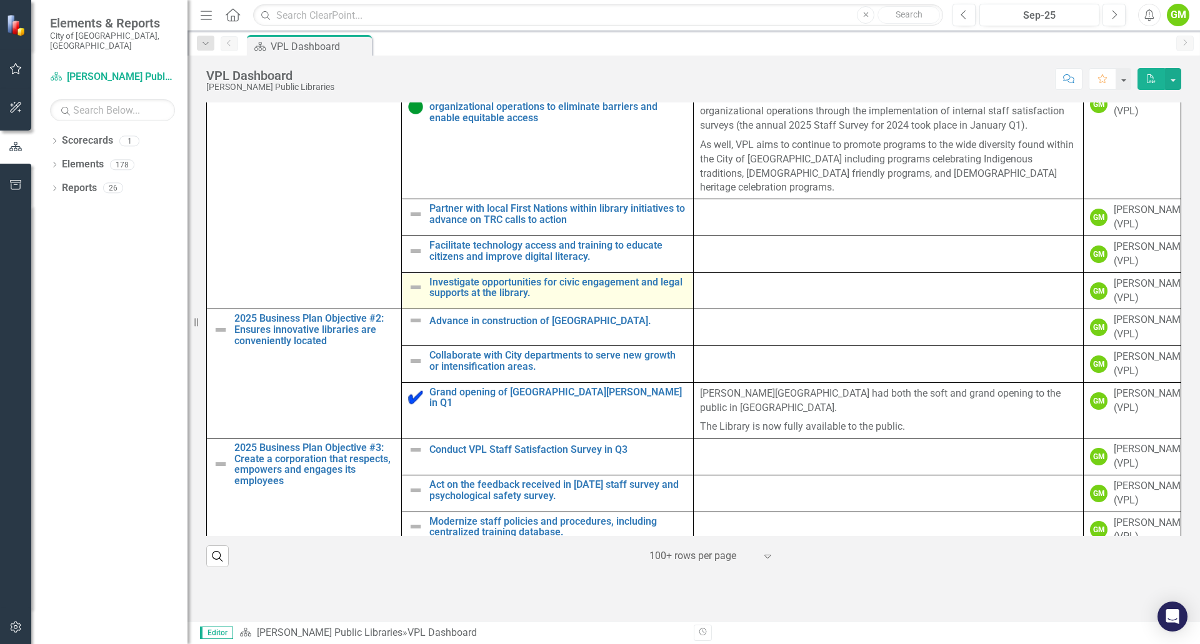
scroll to position [250, 0]
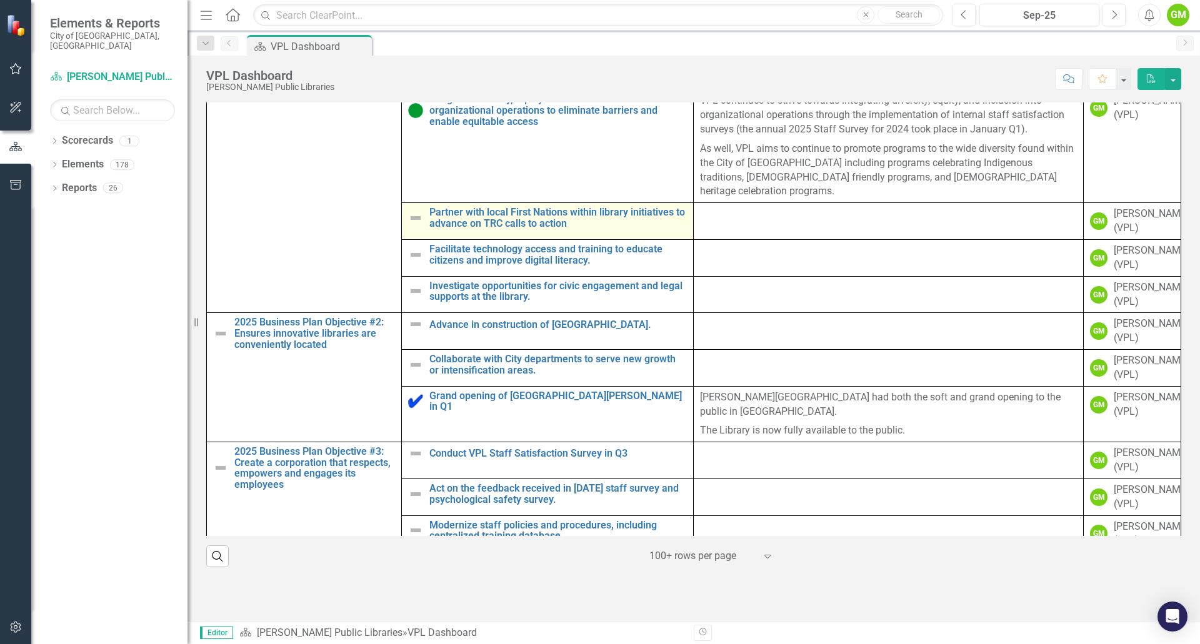
click at [412, 224] on img at bounding box center [415, 218] width 15 height 15
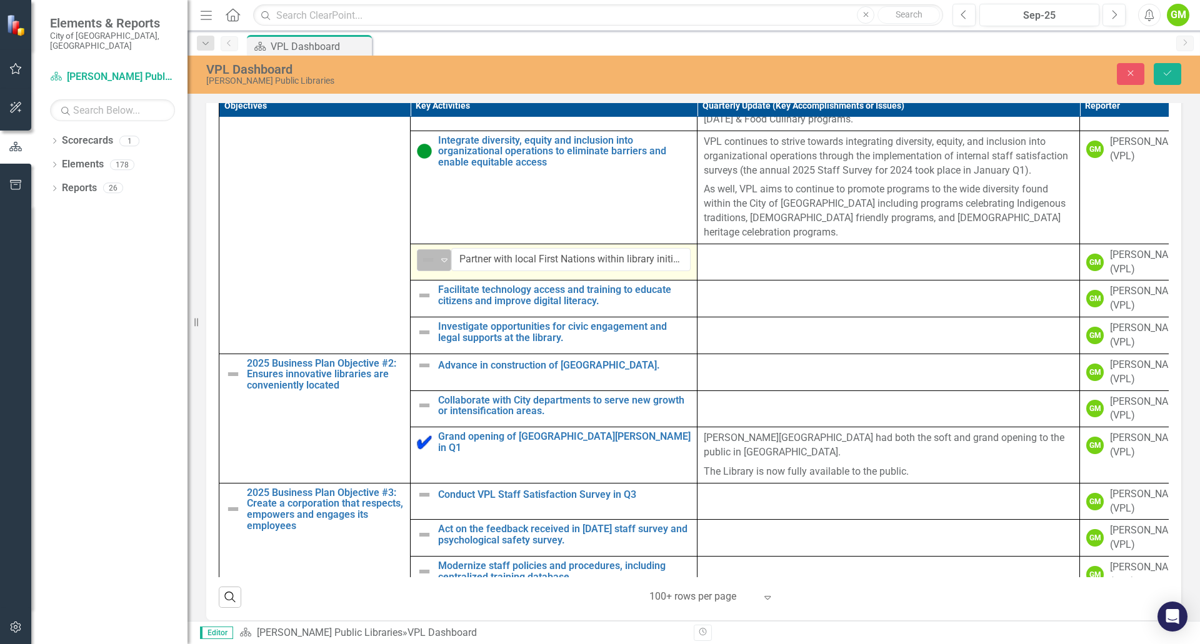
click at [442, 265] on icon "Expand" at bounding box center [444, 260] width 12 height 10
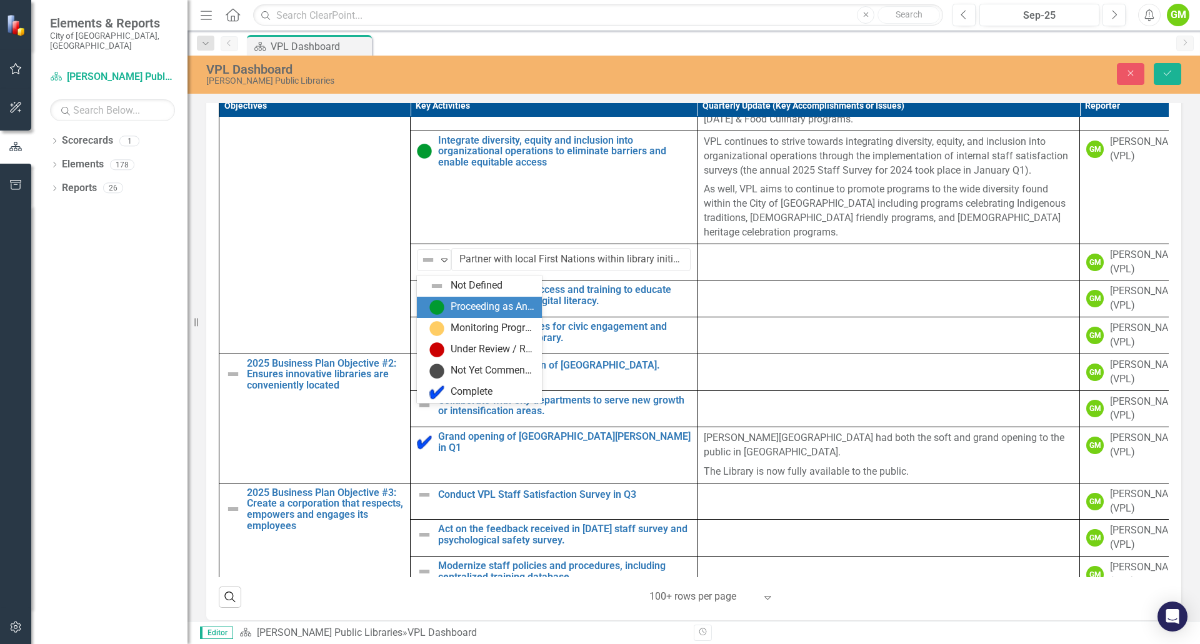
drag, startPoint x: 440, startPoint y: 296, endPoint x: 442, endPoint y: 302, distance: 7.1
click at [442, 302] on div "Not Defined Proceeding as Anticipated Monitoring Progress Under Review / Reasse…" at bounding box center [479, 339] width 125 height 127
click at [442, 303] on img at bounding box center [436, 307] width 15 height 15
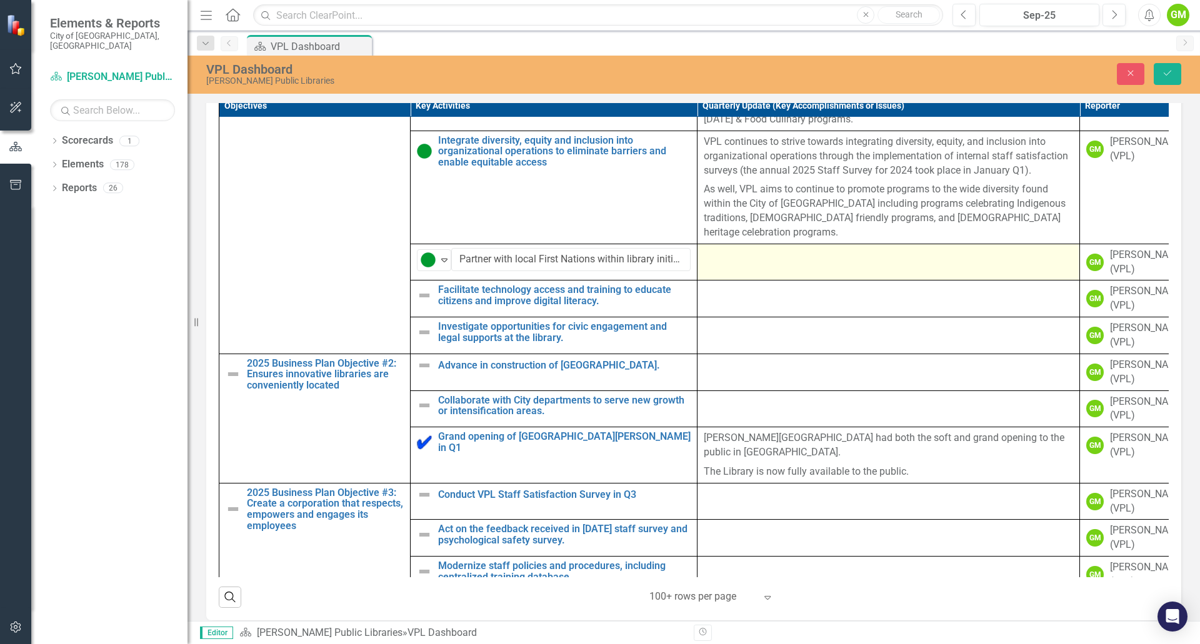
click at [843, 271] on td at bounding box center [888, 262] width 382 height 37
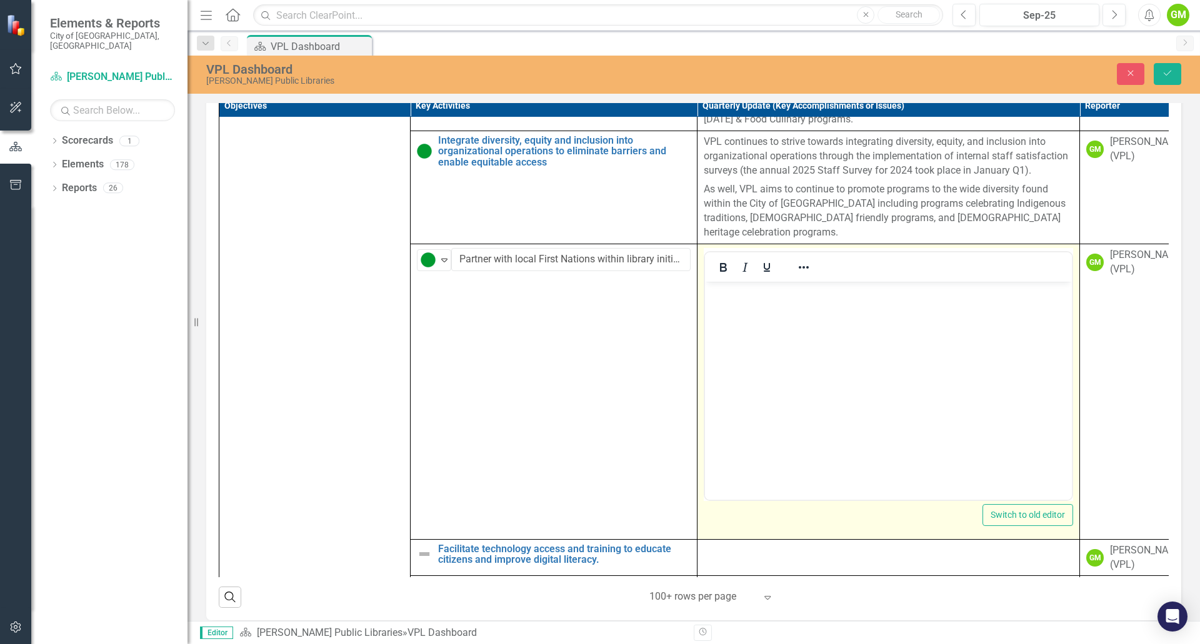
scroll to position [0, 0]
click at [769, 337] on body "Rich Text Area. Press ALT-0 for help." at bounding box center [888, 374] width 367 height 187
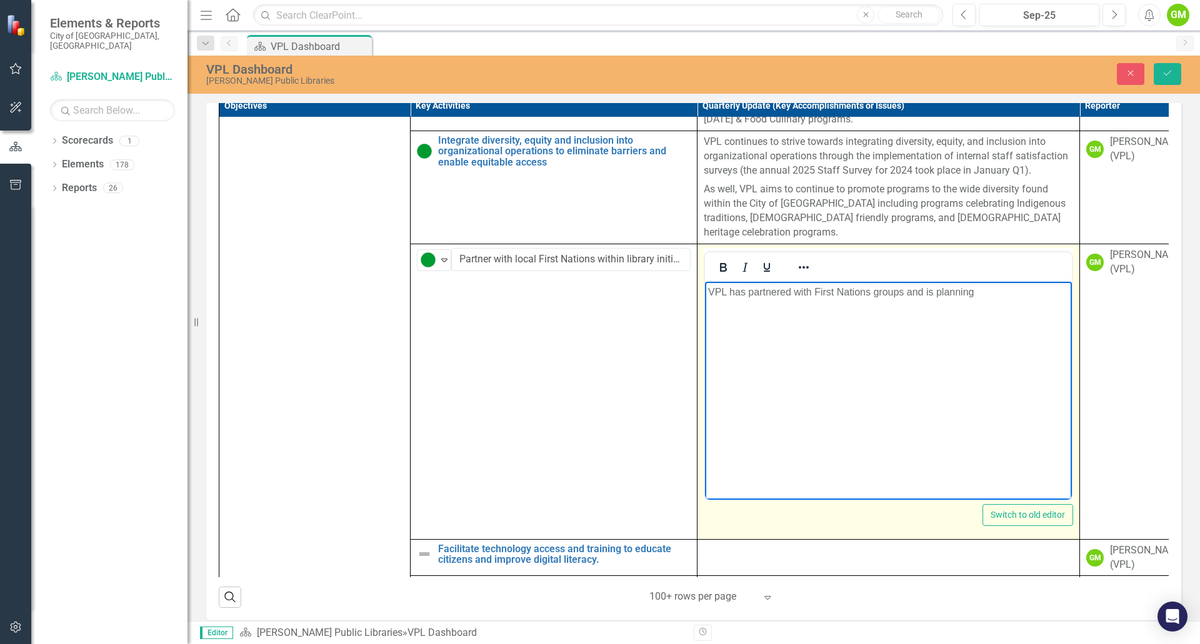
drag, startPoint x: 939, startPoint y: 300, endPoint x: 905, endPoint y: 304, distance: 34.6
click at [905, 304] on body "VPL has partnered with First Nations groups and is planning" at bounding box center [888, 374] width 367 height 187
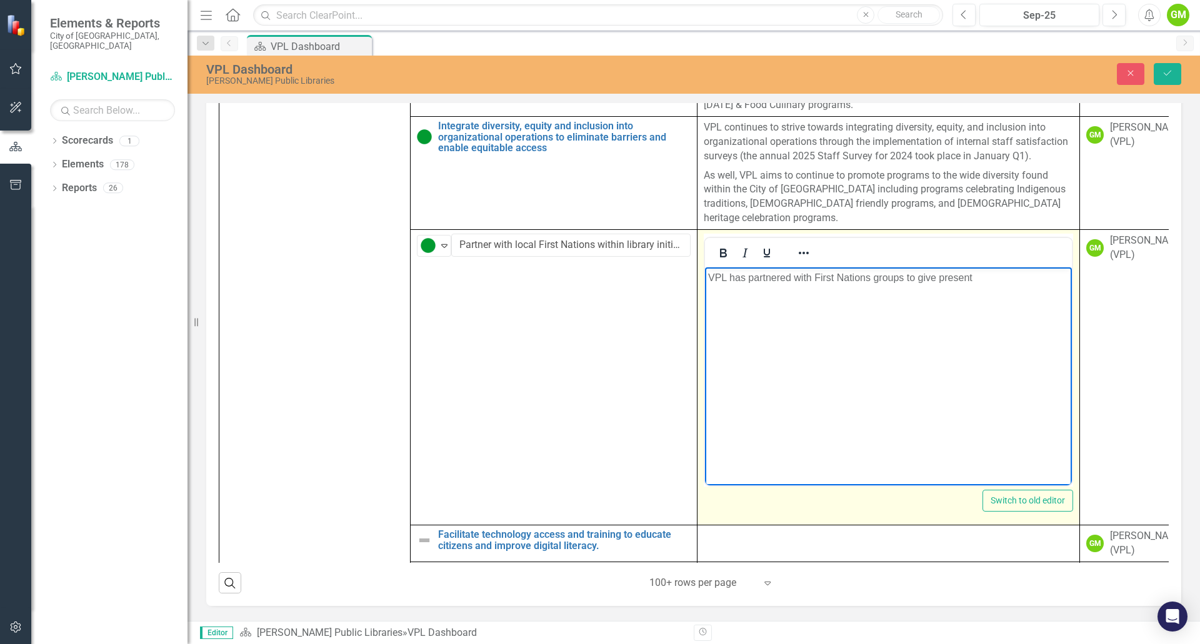
scroll to position [610, 0]
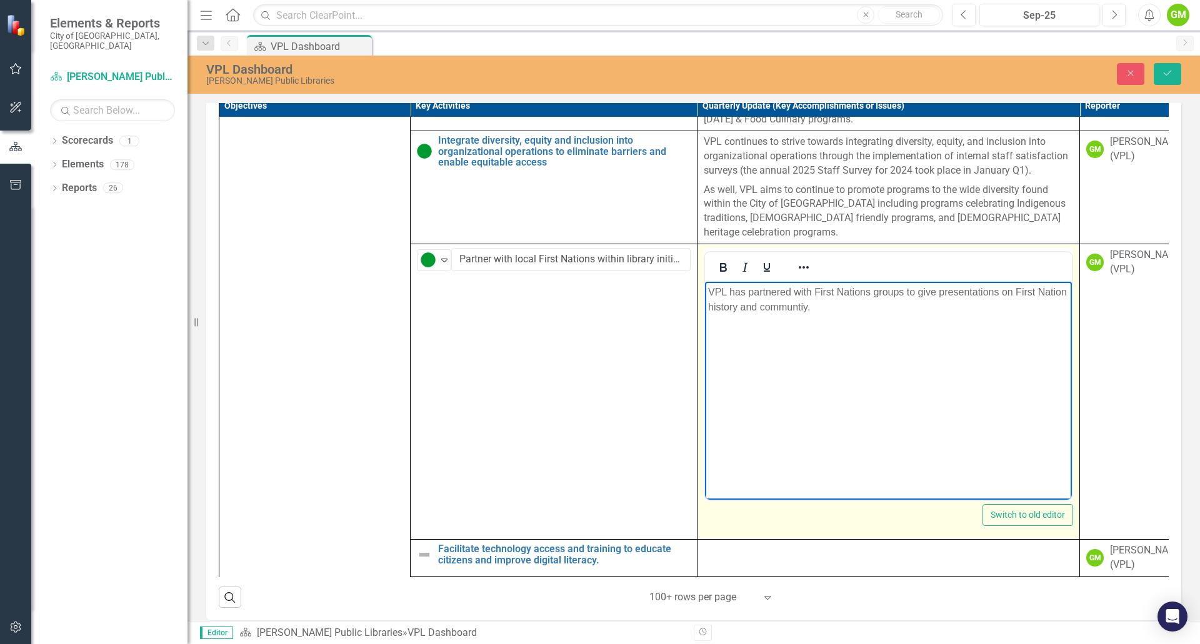
click at [792, 313] on body "VPL has partnered with First Nations groups to give presentations on First Nati…" at bounding box center [888, 374] width 367 height 187
click at [793, 311] on p "VPL has partnered with First Nations groups to give presentations on First Nati…" at bounding box center [888, 299] width 360 height 30
click at [858, 317] on body "VPL has partnered with First Nations groups to give presentations on First Nati…" at bounding box center [888, 374] width 367 height 187
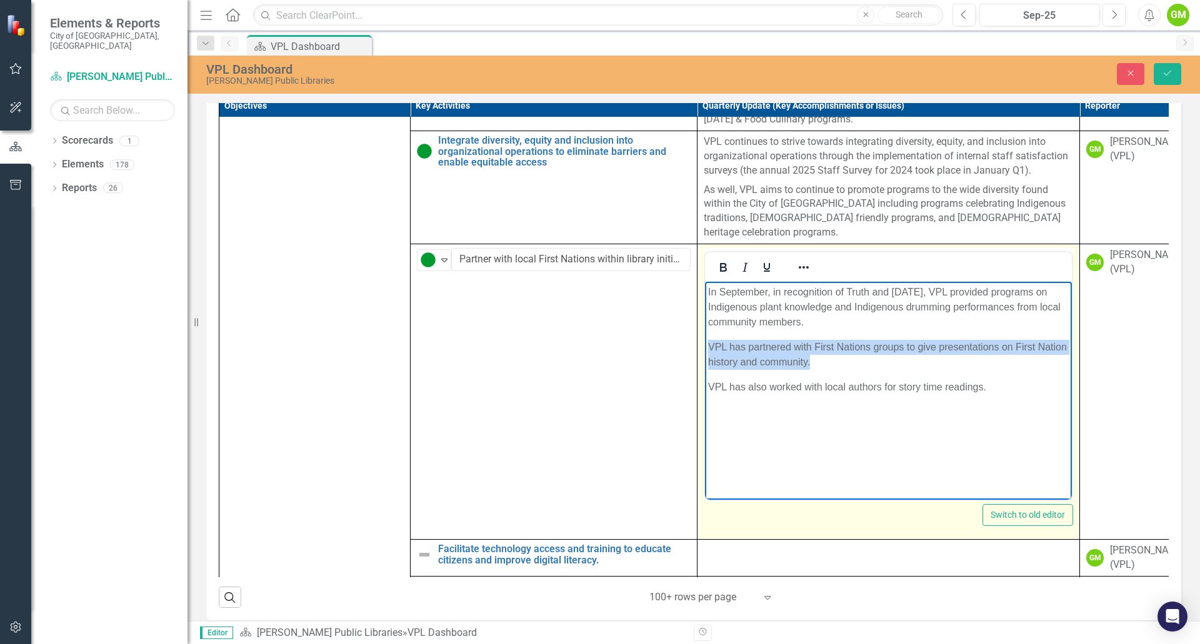
drag, startPoint x: 815, startPoint y: 359, endPoint x: 686, endPoint y: 341, distance: 130.0
click at [705, 341] on html "In September, in recognition of Truth and [DATE], VPL provided programs on Indi…" at bounding box center [888, 374] width 367 height 187
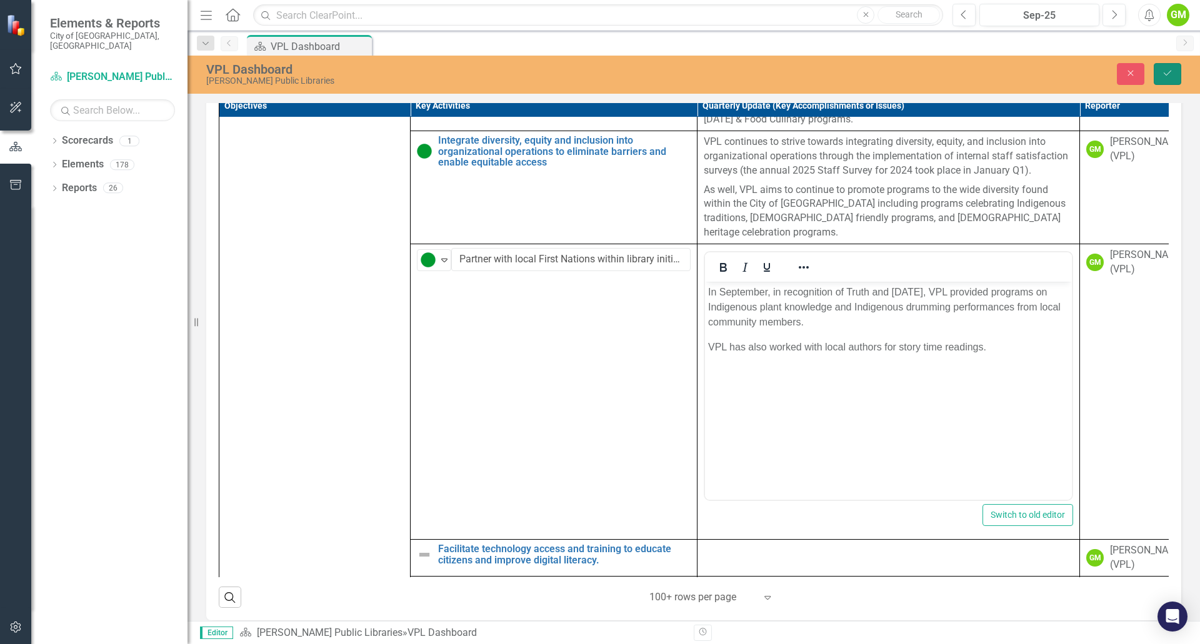
click at [1170, 70] on icon "Save" at bounding box center [1166, 73] width 11 height 9
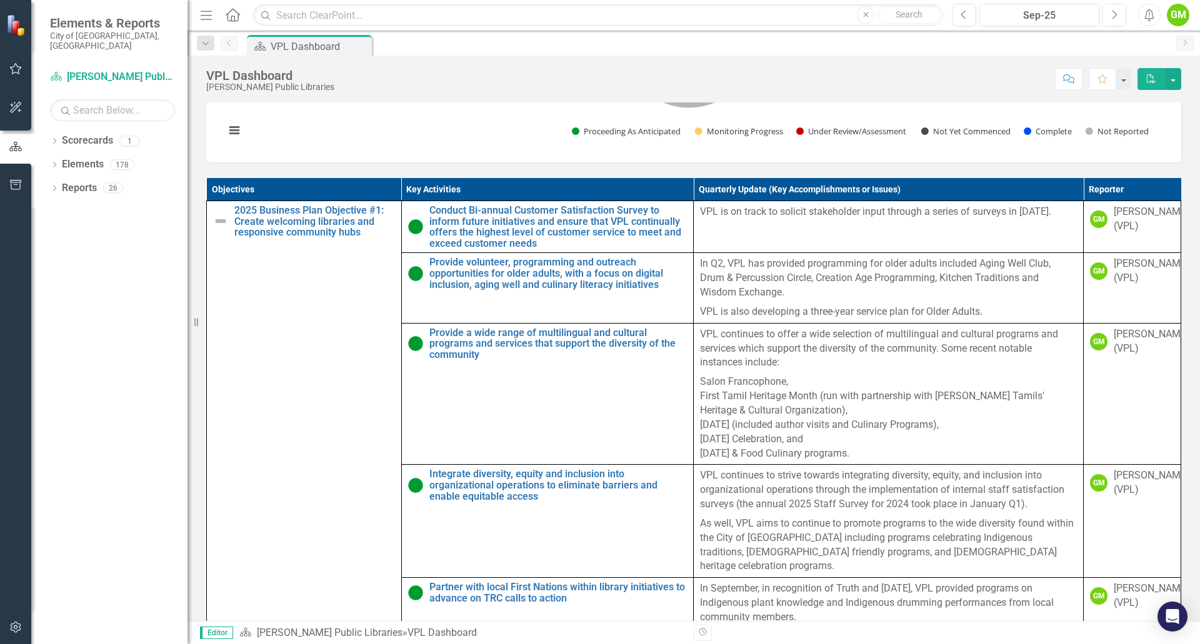
scroll to position [250, 0]
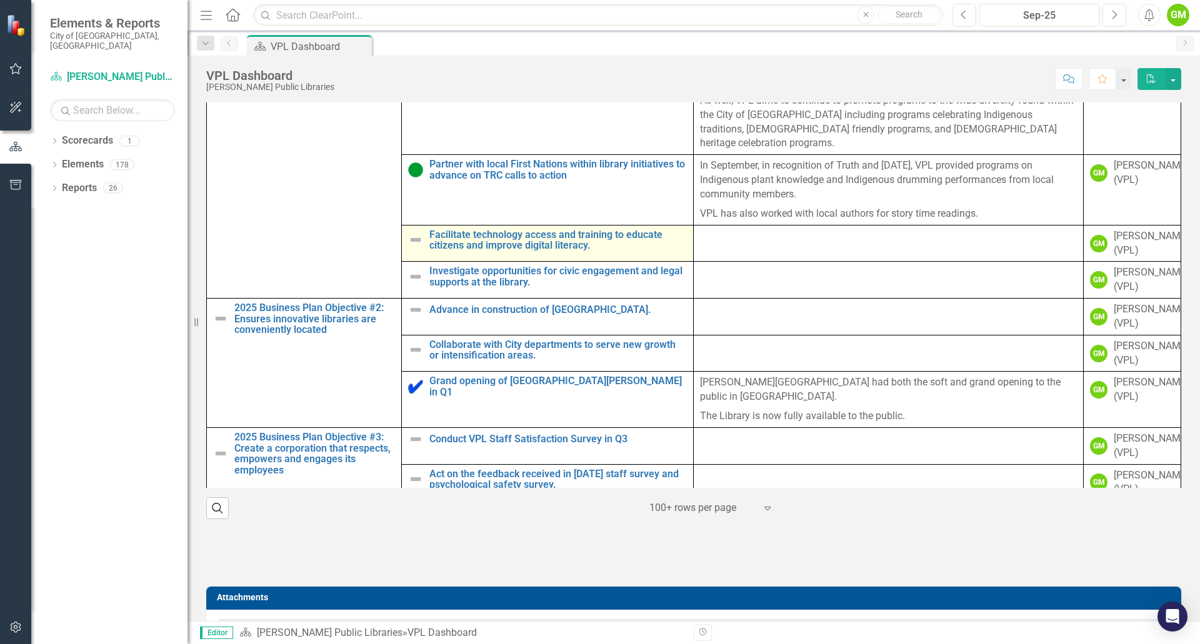
click at [411, 245] on img at bounding box center [415, 239] width 15 height 15
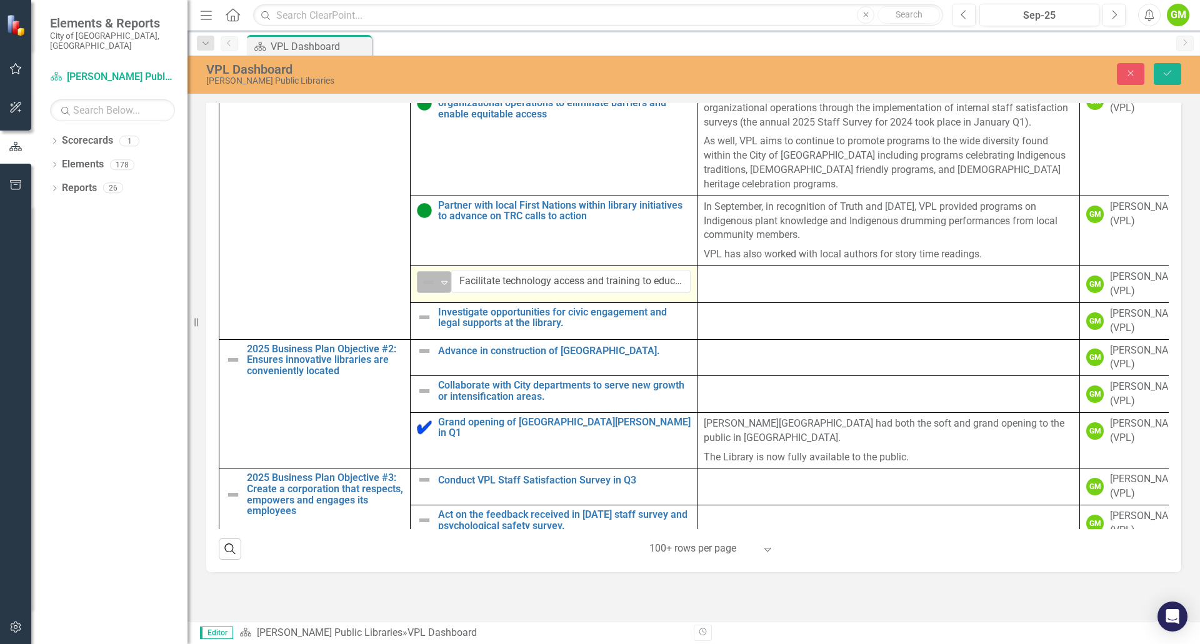
click at [443, 287] on icon "Expand" at bounding box center [444, 282] width 12 height 10
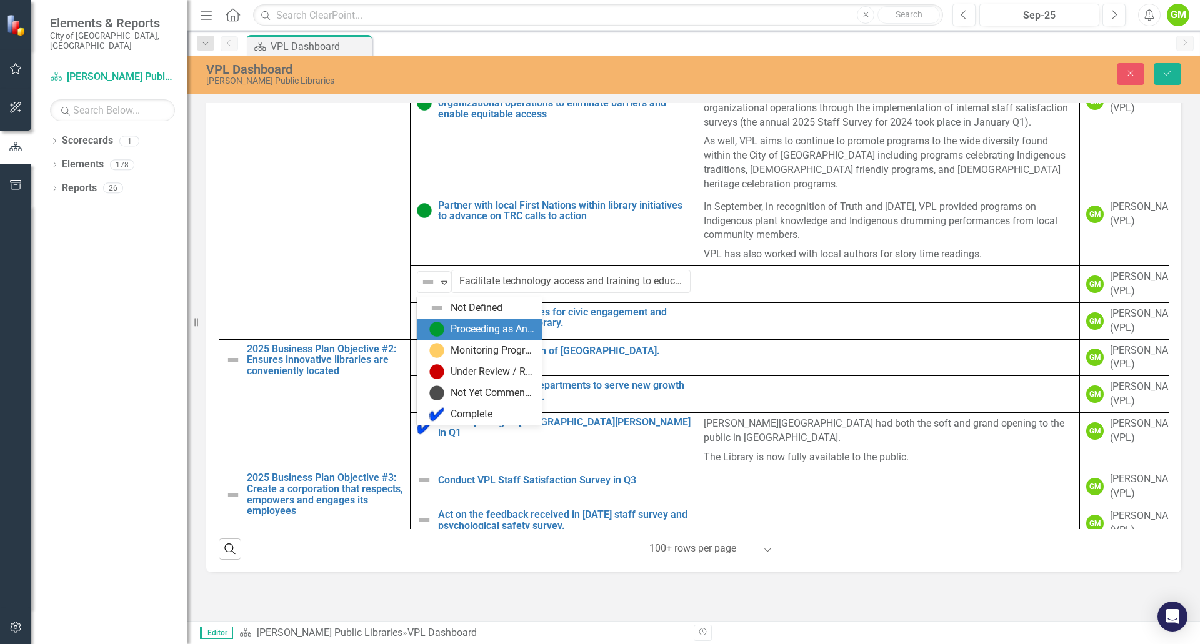
click at [449, 335] on div "Proceeding as Anticipated" at bounding box center [481, 329] width 105 height 15
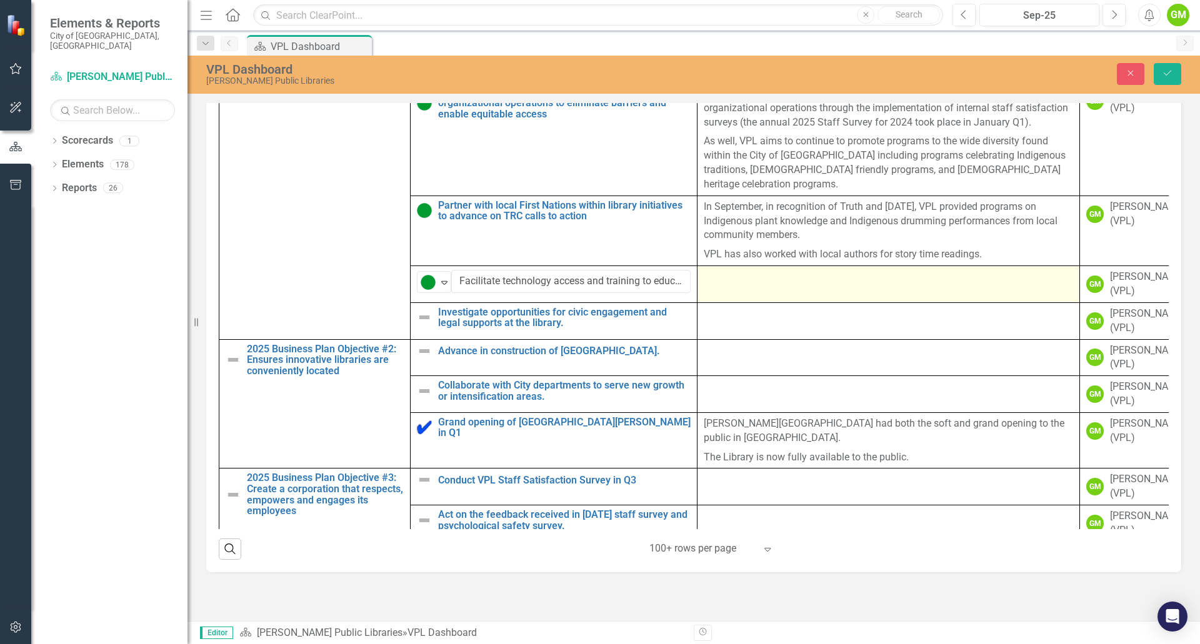
click at [847, 303] on td at bounding box center [888, 284] width 382 height 37
click at [848, 303] on td at bounding box center [888, 284] width 382 height 37
click at [850, 302] on td at bounding box center [888, 284] width 382 height 37
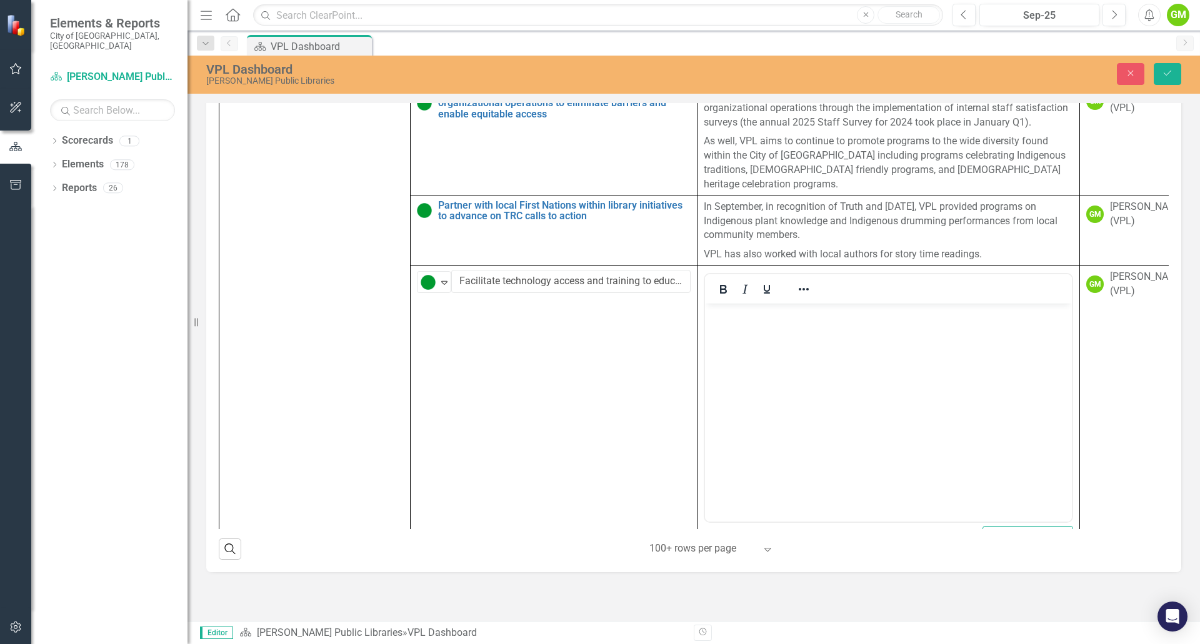
scroll to position [0, 0]
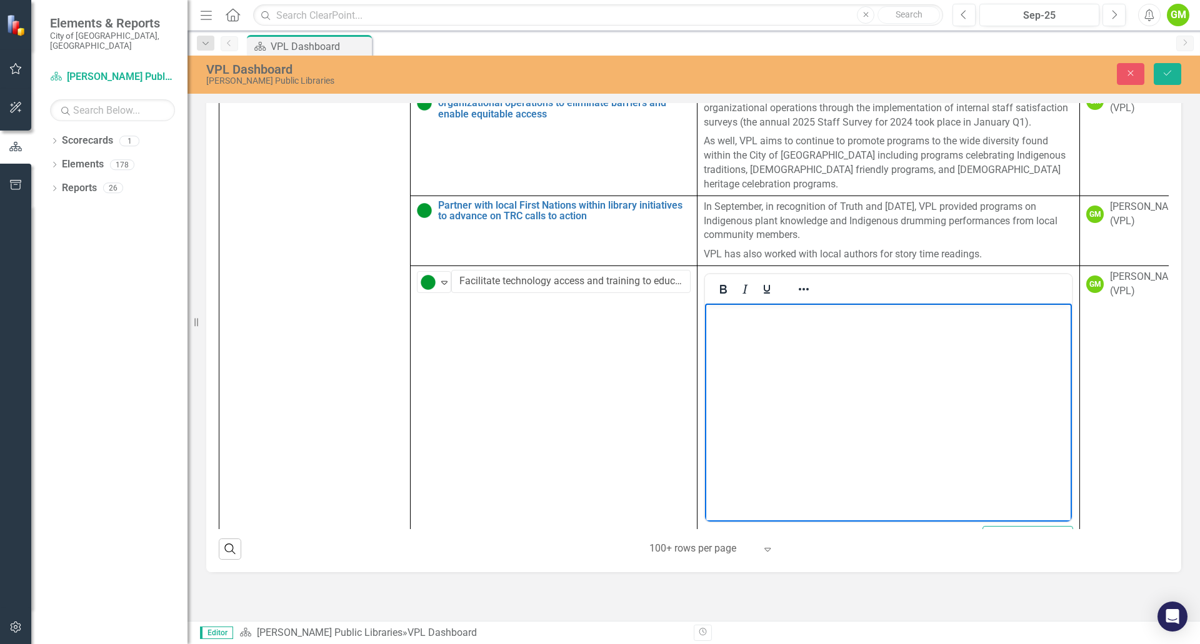
drag, startPoint x: 831, startPoint y: 335, endPoint x: 843, endPoint y: 335, distance: 11.9
click at [840, 335] on body "Rich Text Area. Press ALT-0 for help." at bounding box center [888, 397] width 367 height 187
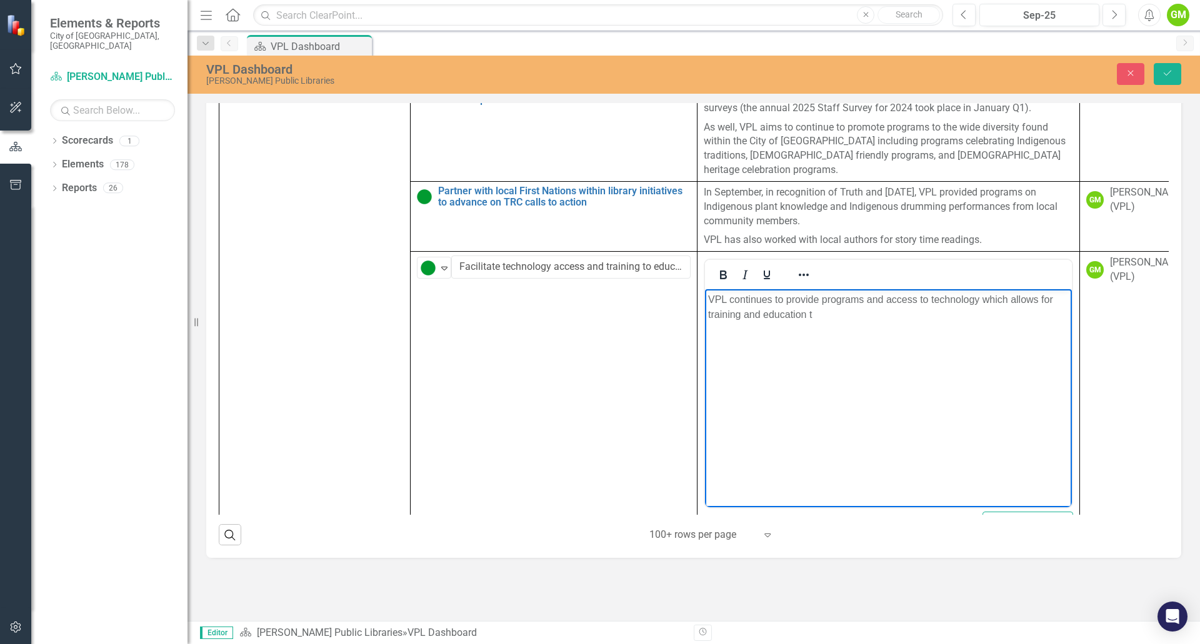
scroll to position [658, 0]
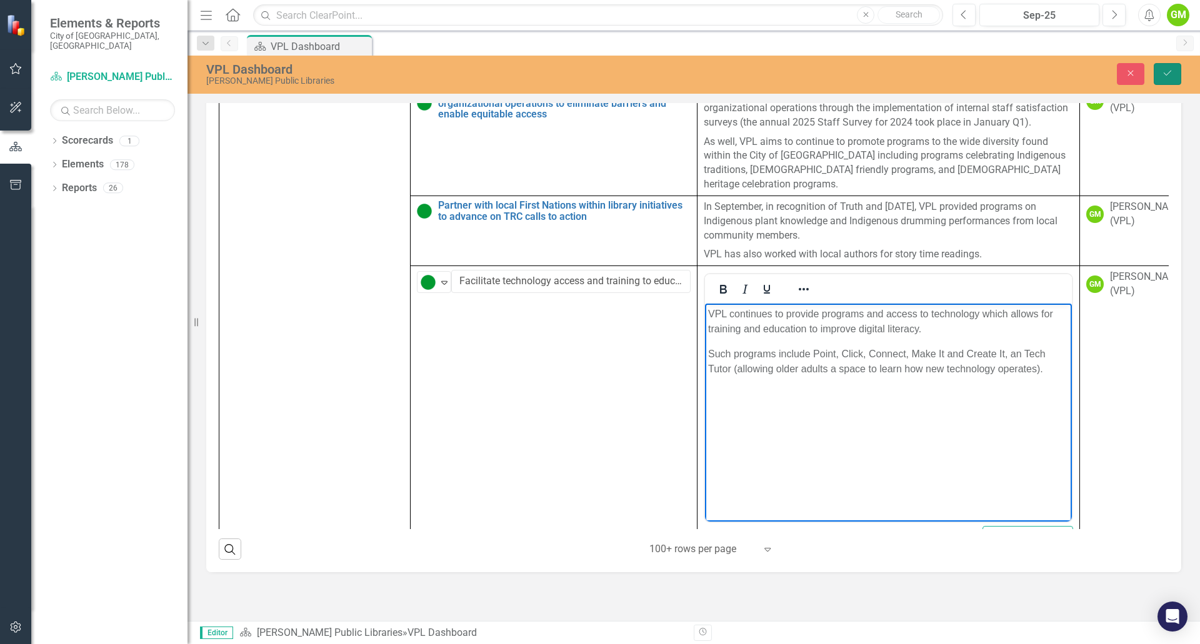
drag, startPoint x: 1169, startPoint y: 75, endPoint x: 1151, endPoint y: 97, distance: 28.9
click at [1169, 75] on icon "Save" at bounding box center [1166, 73] width 11 height 9
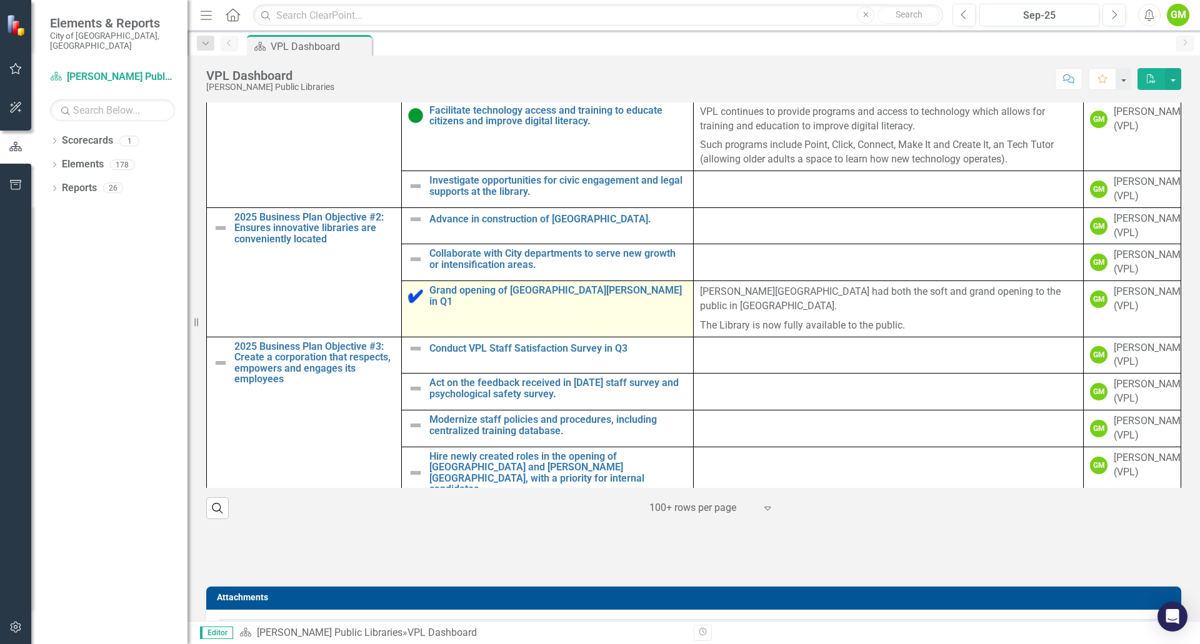
scroll to position [375, 0]
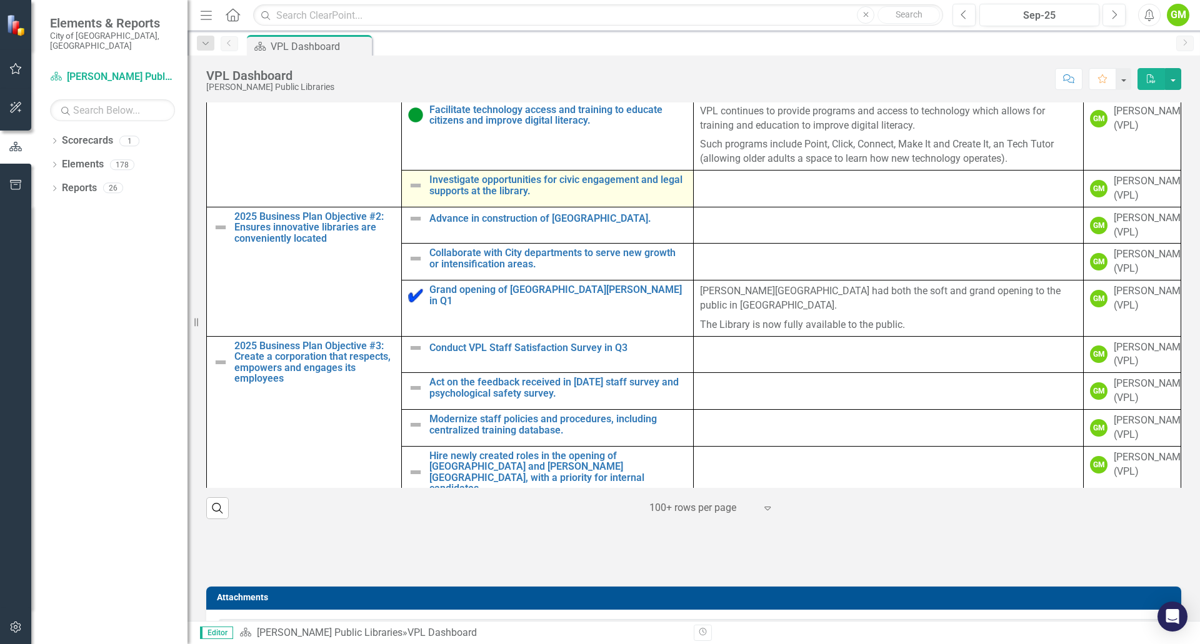
click at [410, 192] on img at bounding box center [415, 185] width 15 height 15
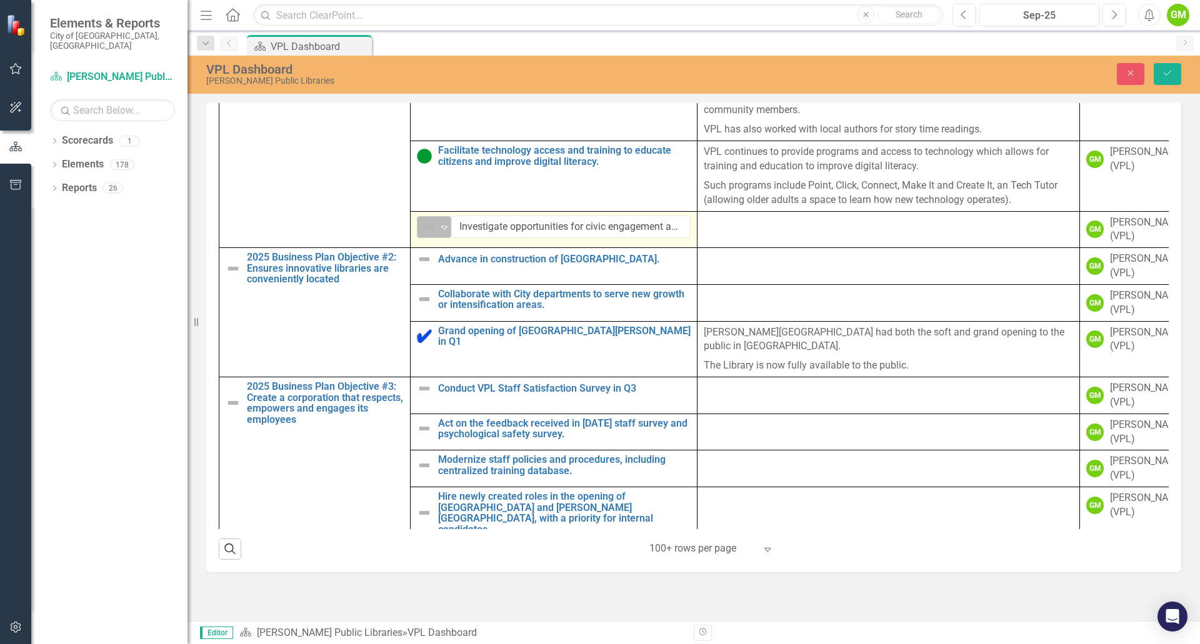
click at [439, 237] on div "Expand" at bounding box center [444, 227] width 12 height 21
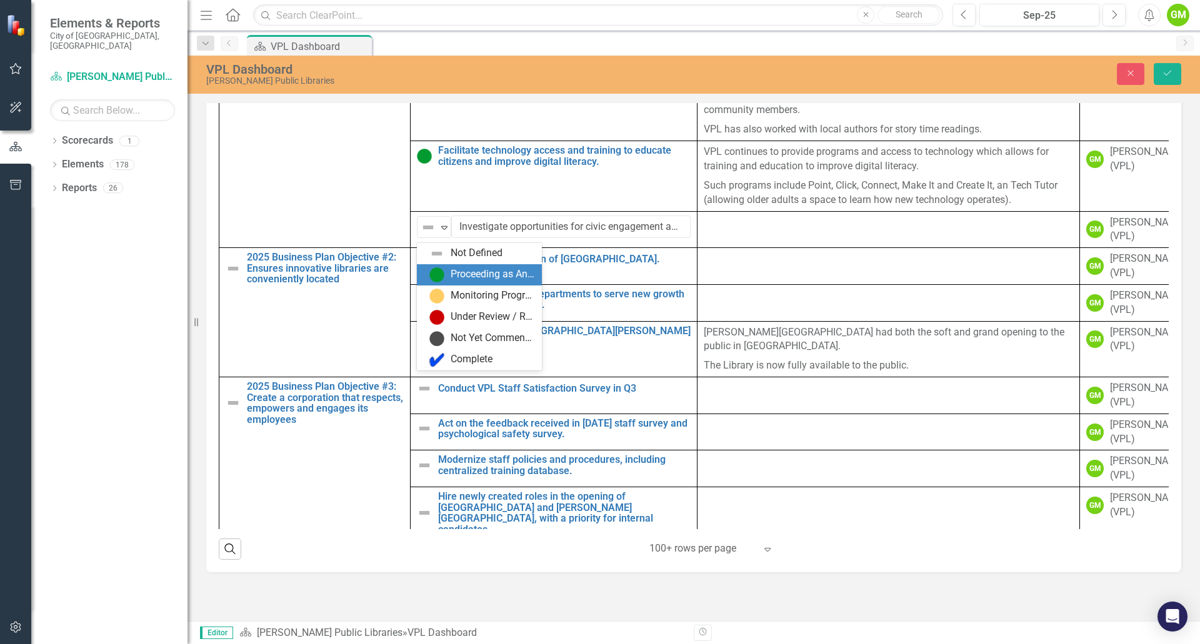
click at [442, 272] on img at bounding box center [436, 274] width 15 height 15
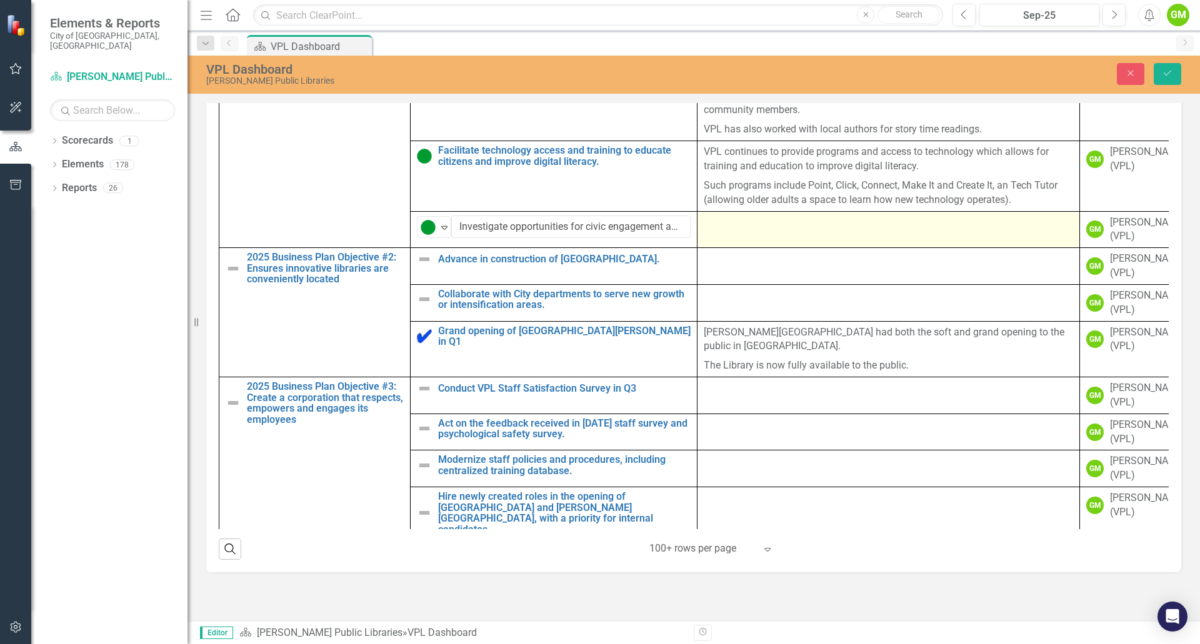
click at [803, 226] on div at bounding box center [887, 223] width 369 height 15
click at [799, 230] on div at bounding box center [887, 223] width 369 height 15
click at [798, 245] on td at bounding box center [888, 229] width 382 height 37
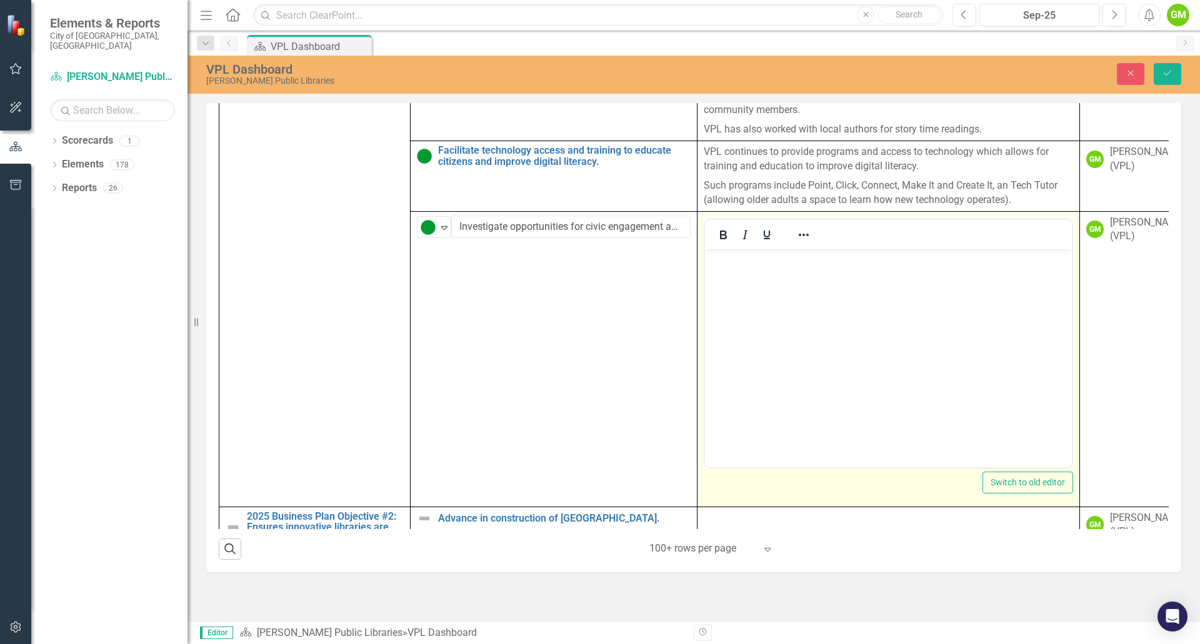
scroll to position [0, 0]
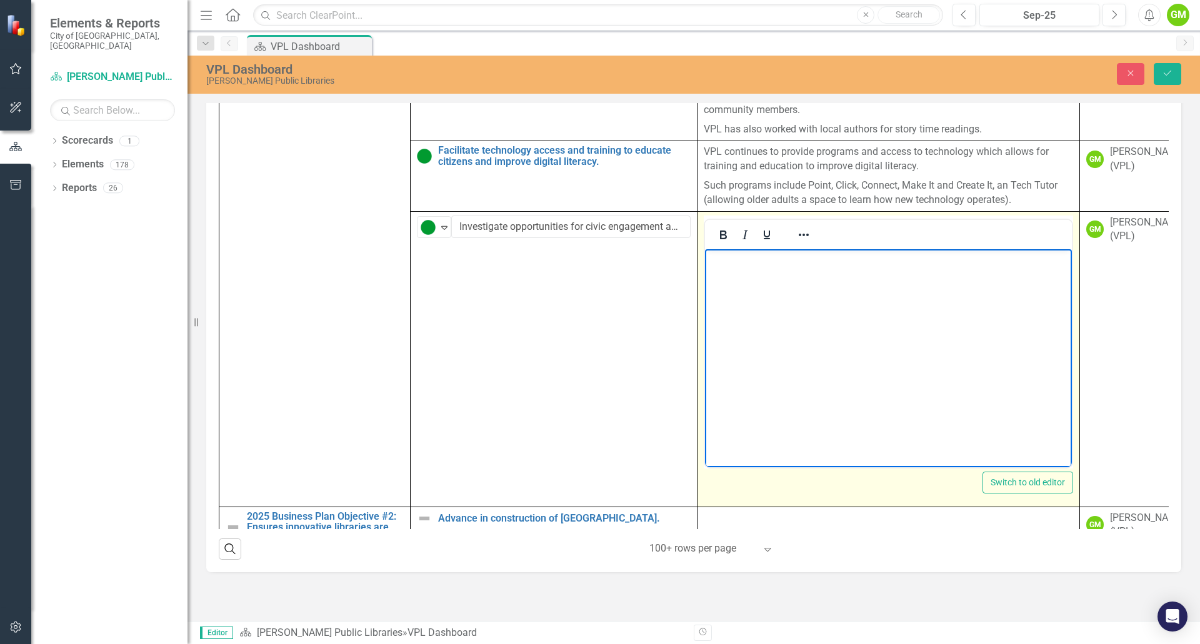
click at [797, 294] on body "Rich Text Area. Press ALT-0 for help." at bounding box center [888, 342] width 367 height 187
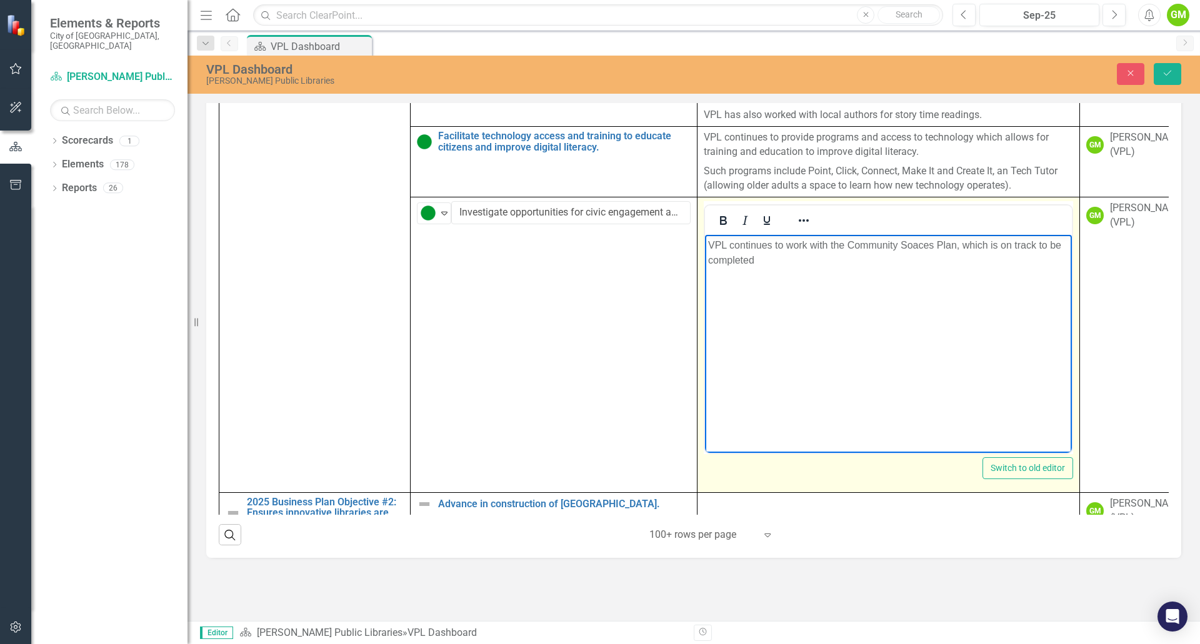
scroll to position [658, 0]
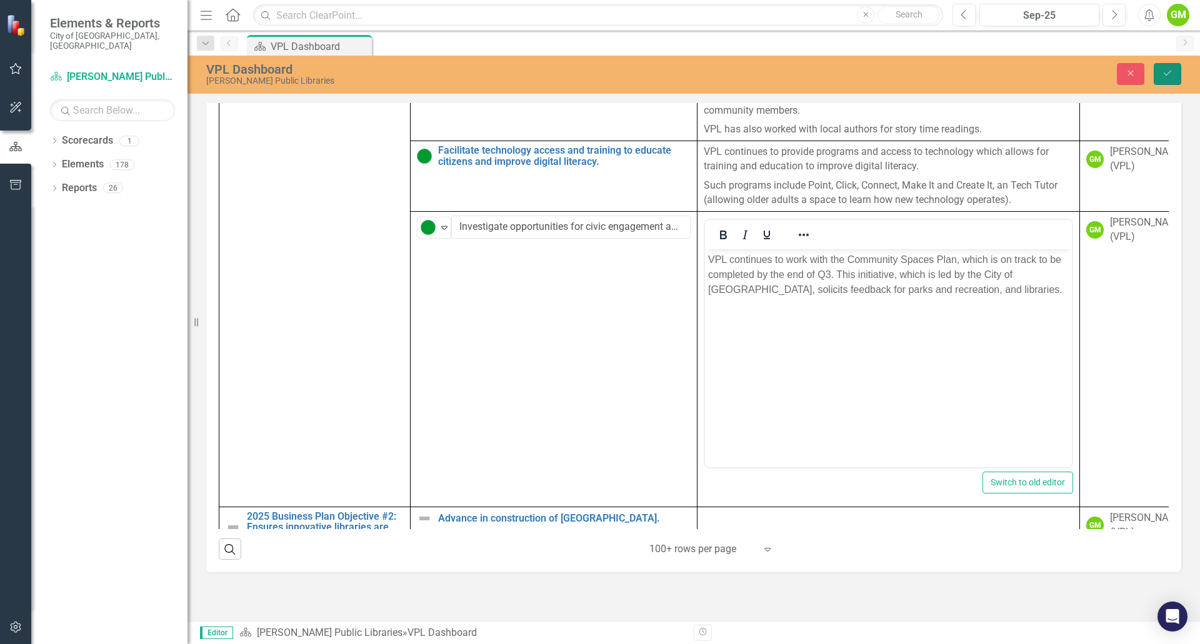
click at [1176, 69] on button "Save" at bounding box center [1166, 74] width 27 height 22
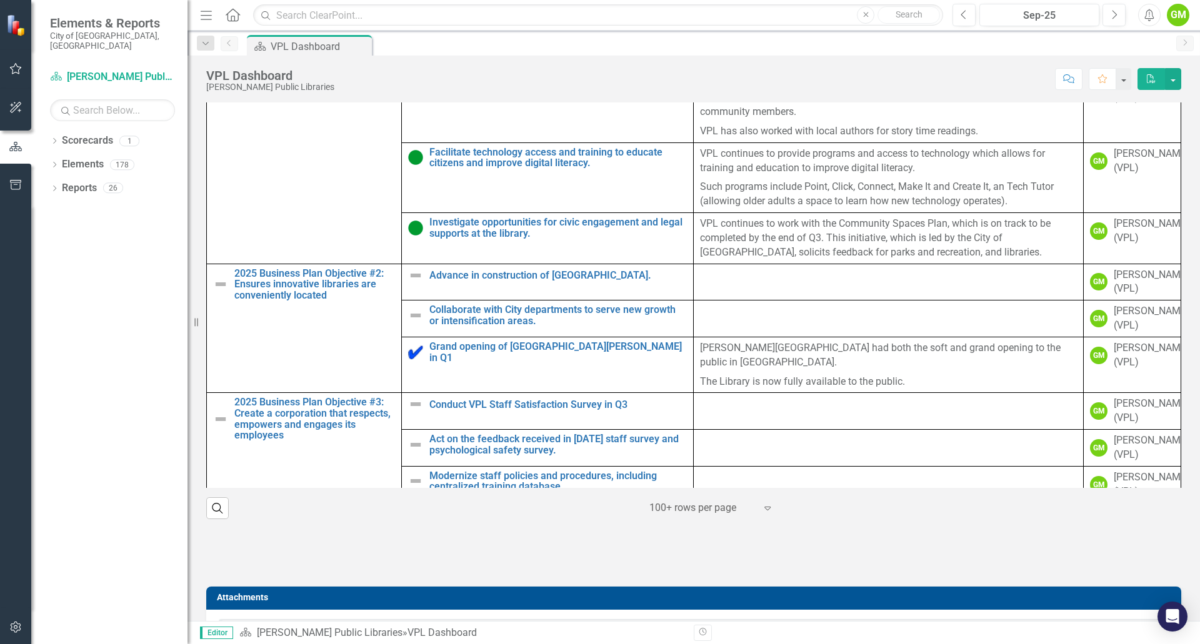
scroll to position [375, 0]
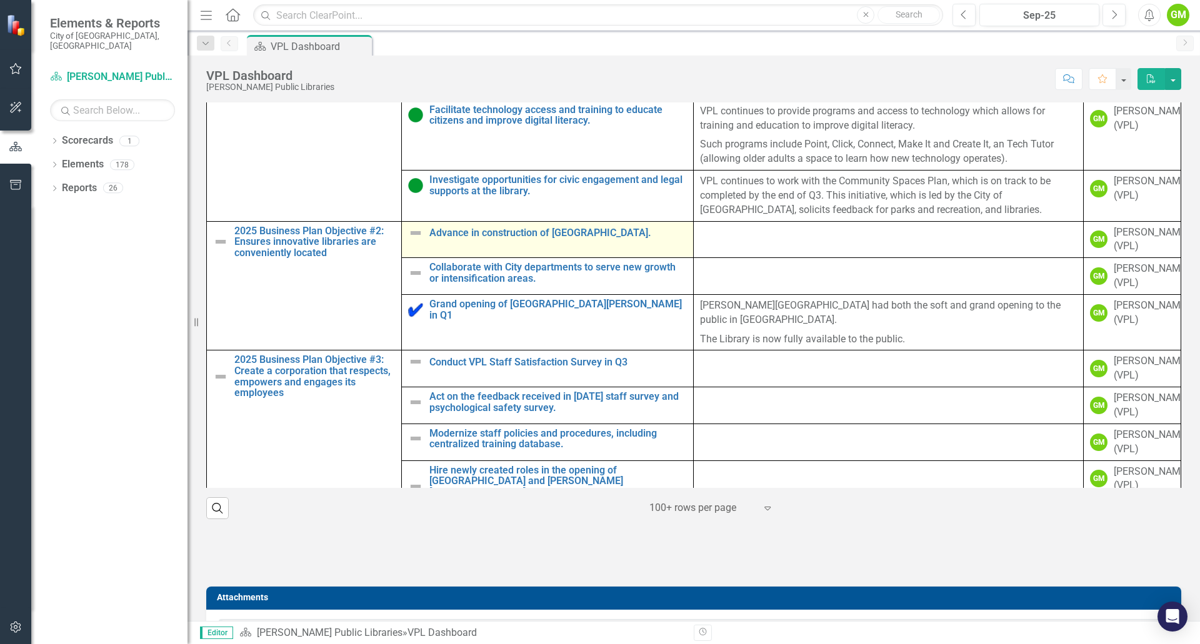
click at [409, 238] on img at bounding box center [415, 233] width 15 height 15
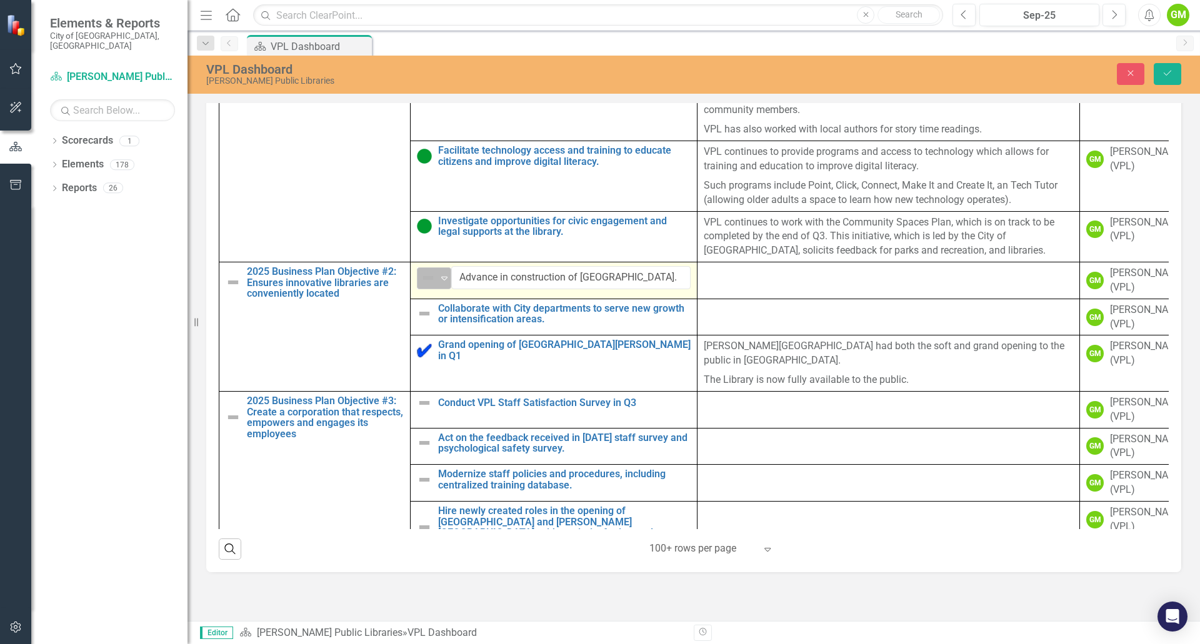
click at [428, 280] on img at bounding box center [427, 278] width 15 height 15
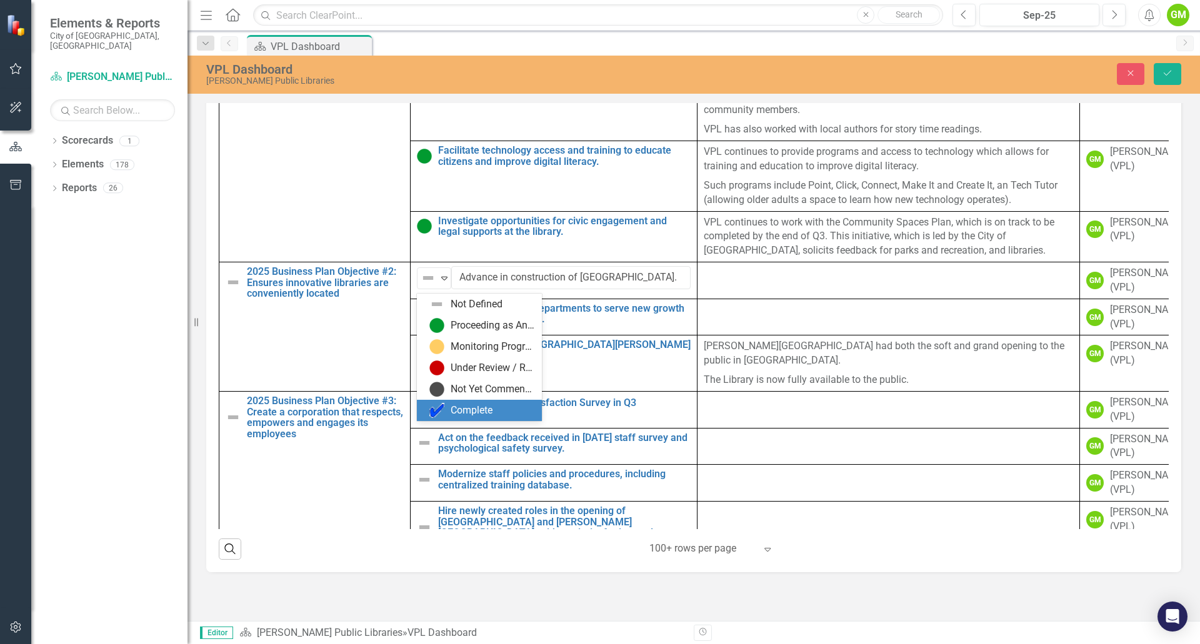
click at [487, 407] on div "Complete" at bounding box center [471, 411] width 42 height 14
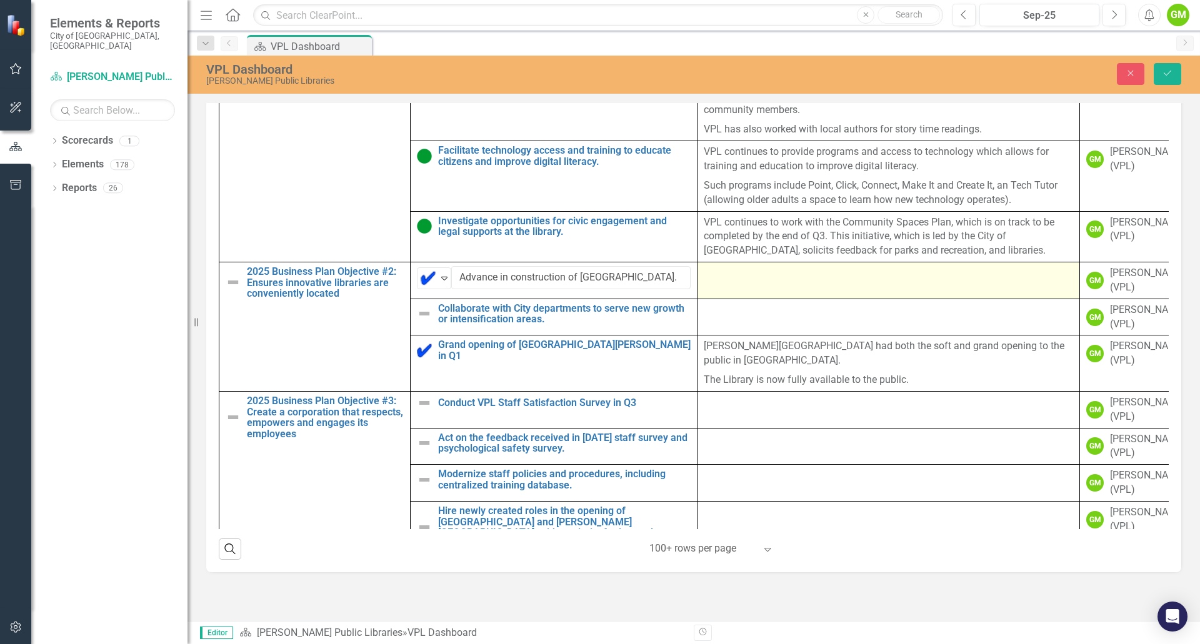
click at [762, 289] on td at bounding box center [888, 280] width 382 height 37
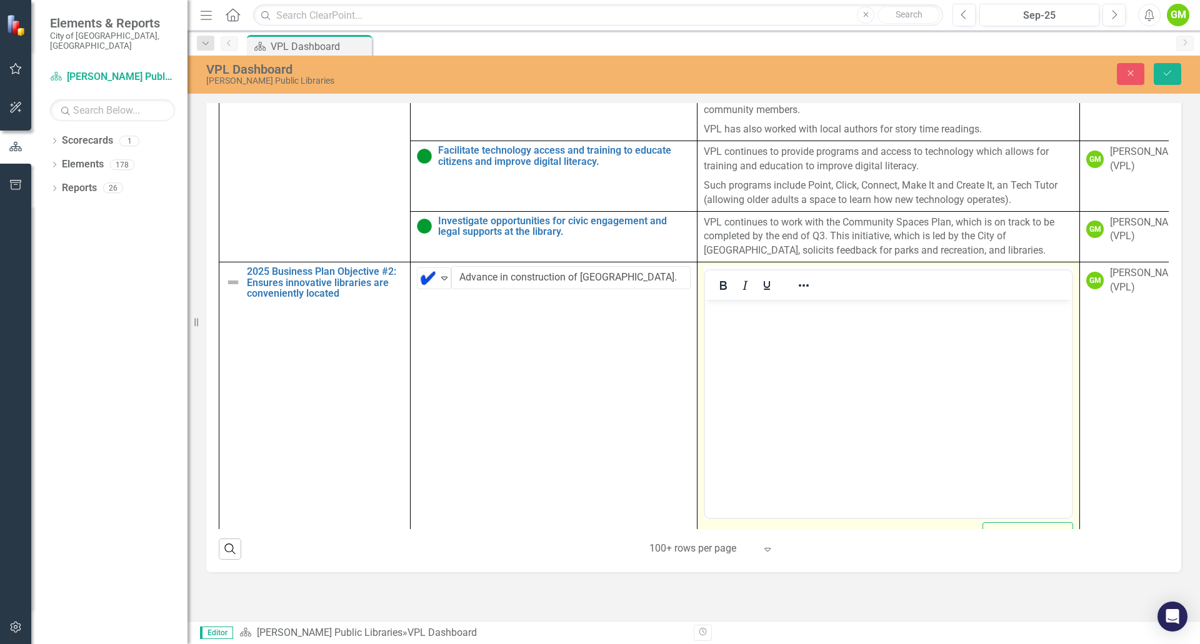
scroll to position [0, 0]
click at [783, 347] on body "Rich Text Area. Press ALT-0 for help." at bounding box center [888, 393] width 367 height 187
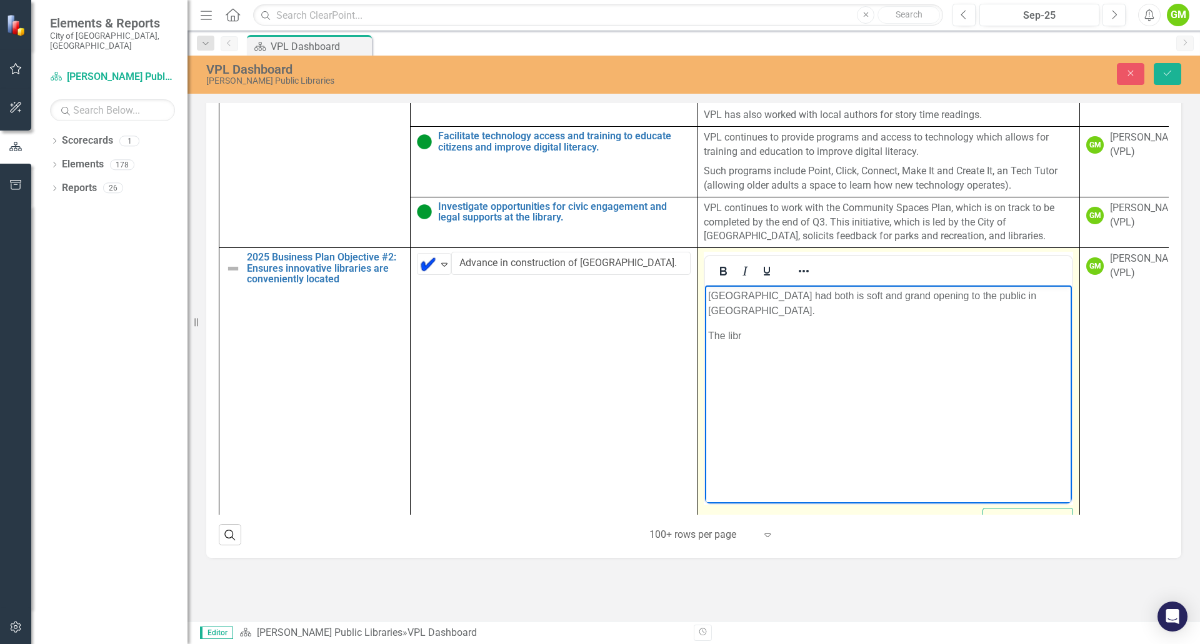
scroll to position [658, 0]
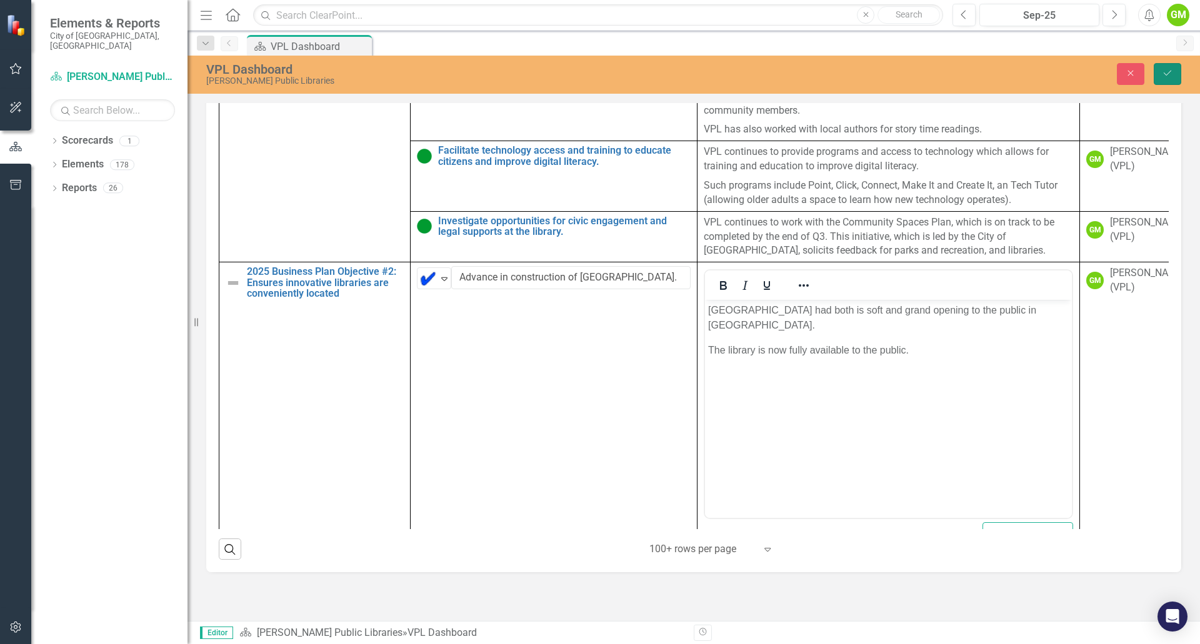
click at [1164, 76] on icon "Save" at bounding box center [1166, 73] width 11 height 9
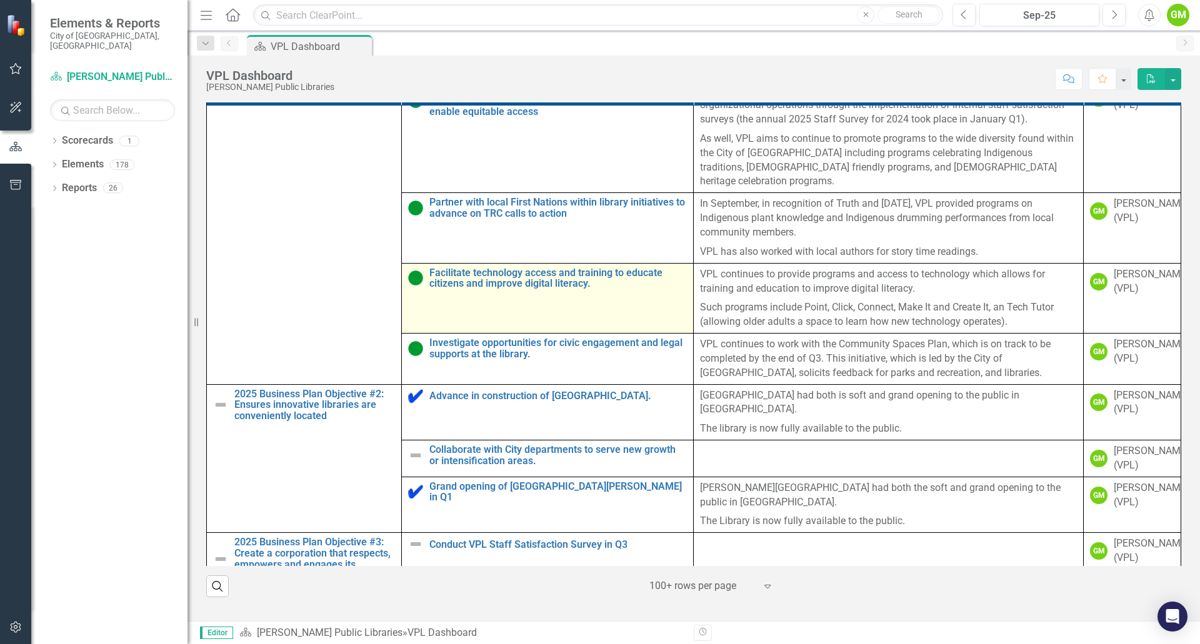
scroll to position [312, 0]
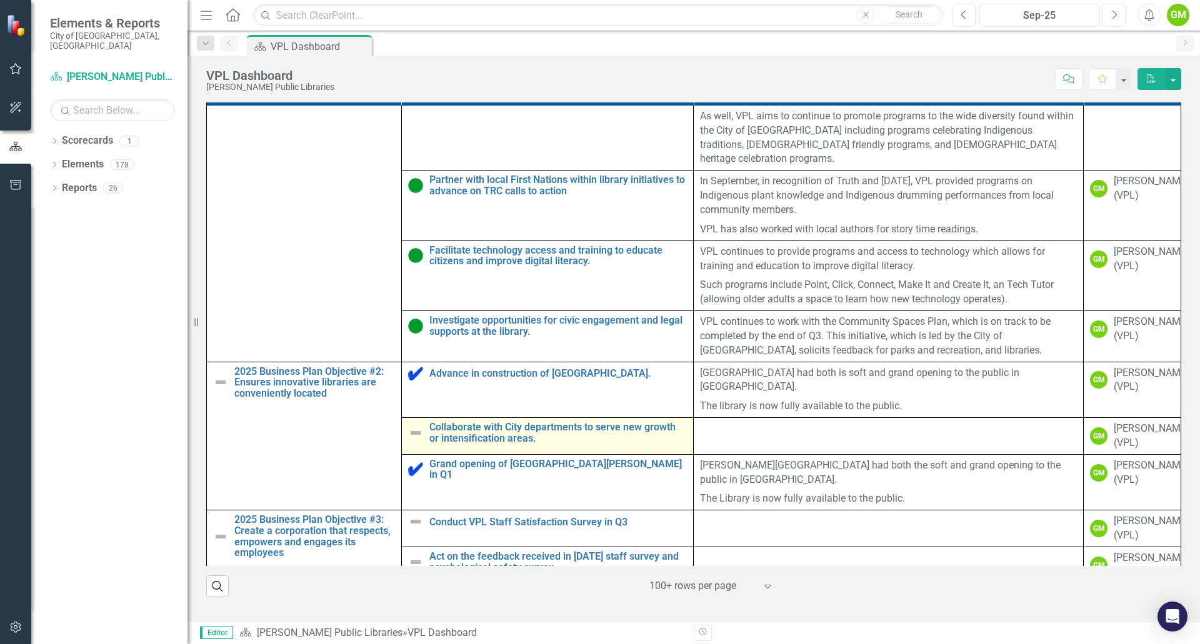
click at [412, 431] on img at bounding box center [415, 432] width 15 height 15
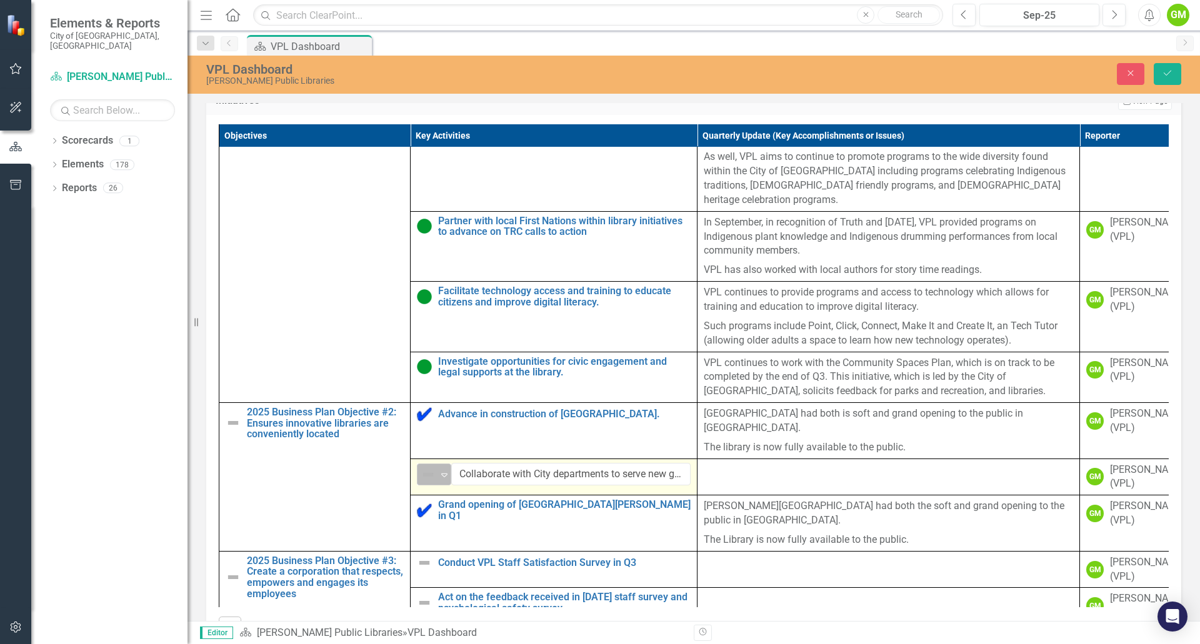
click at [443, 470] on icon "Expand" at bounding box center [444, 475] width 12 height 10
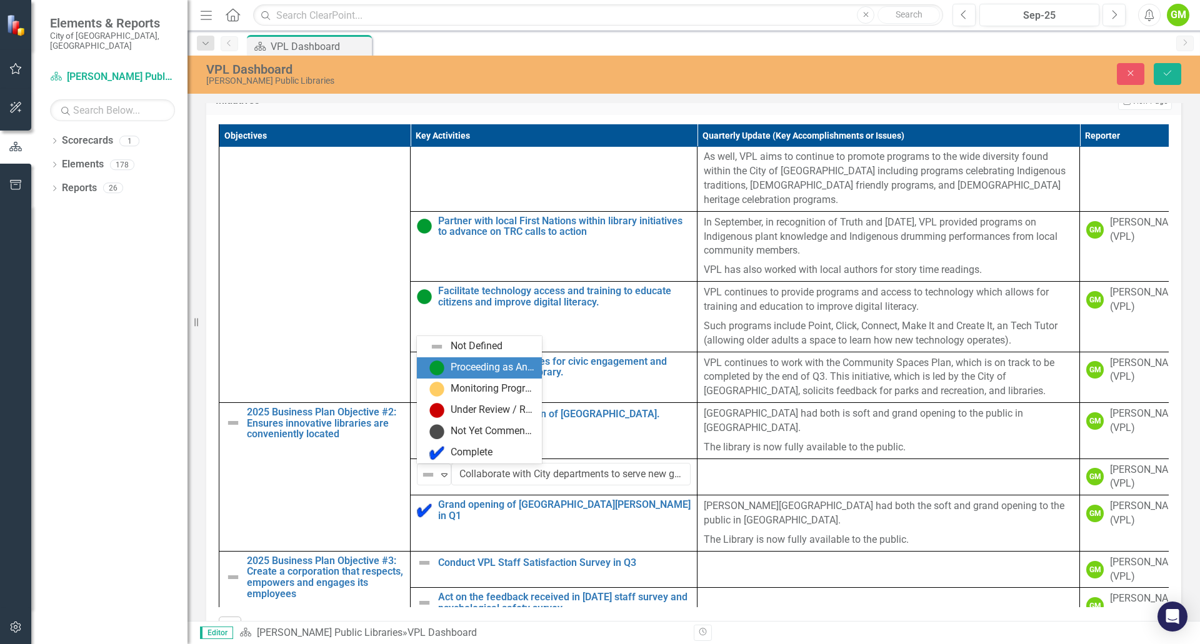
click at [472, 370] on div "Proceeding as Anticipated" at bounding box center [492, 367] width 84 height 14
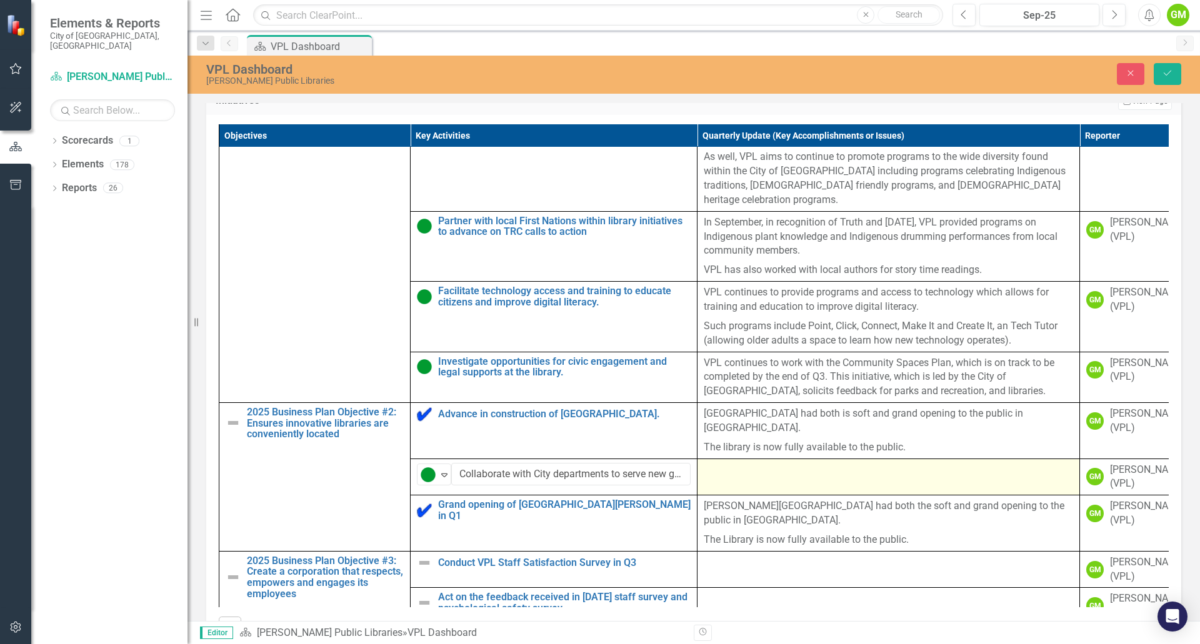
click at [772, 485] on td at bounding box center [888, 477] width 382 height 37
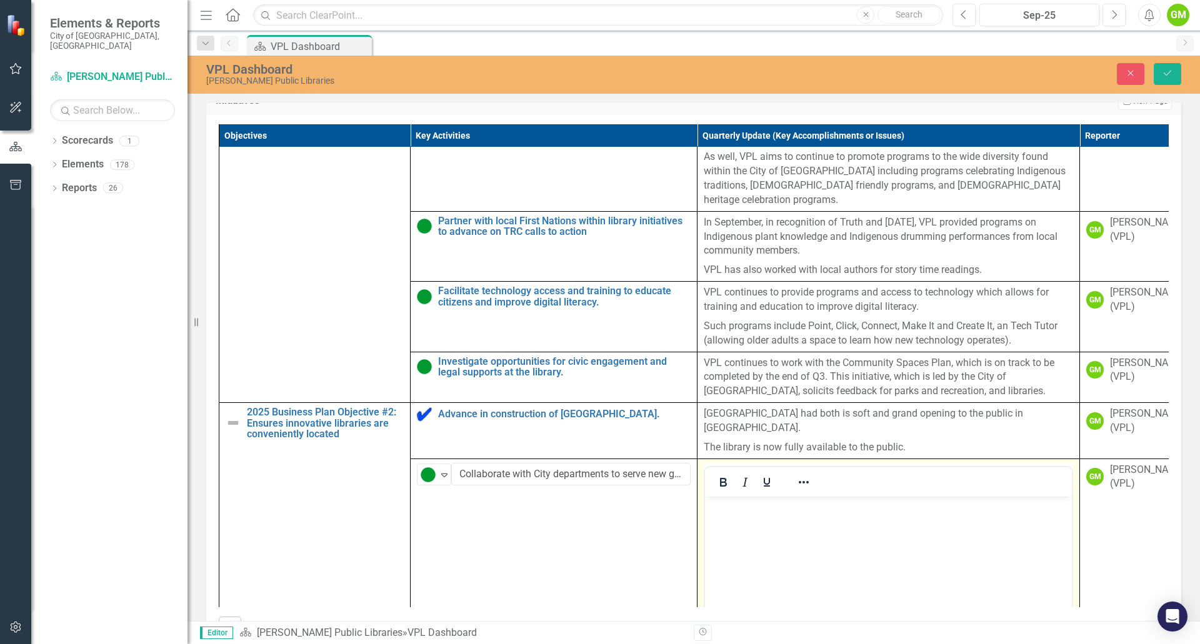
scroll to position [0, 0]
click at [786, 528] on body "Rich Text Area. Press ALT-0 for help." at bounding box center [888, 589] width 367 height 187
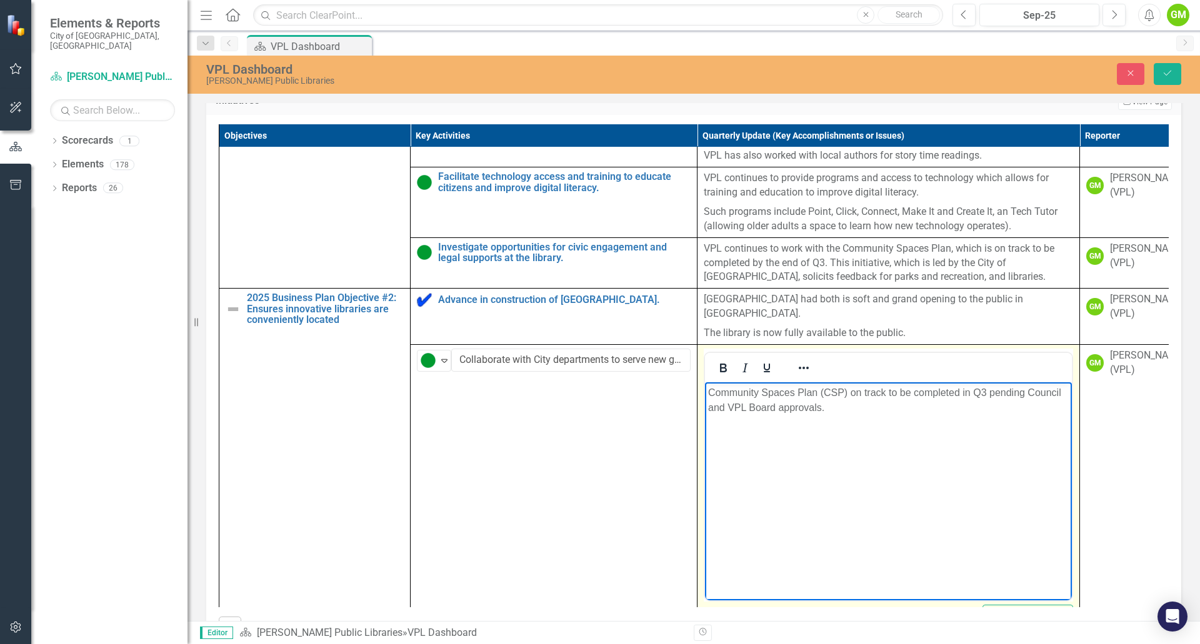
scroll to position [437, 0]
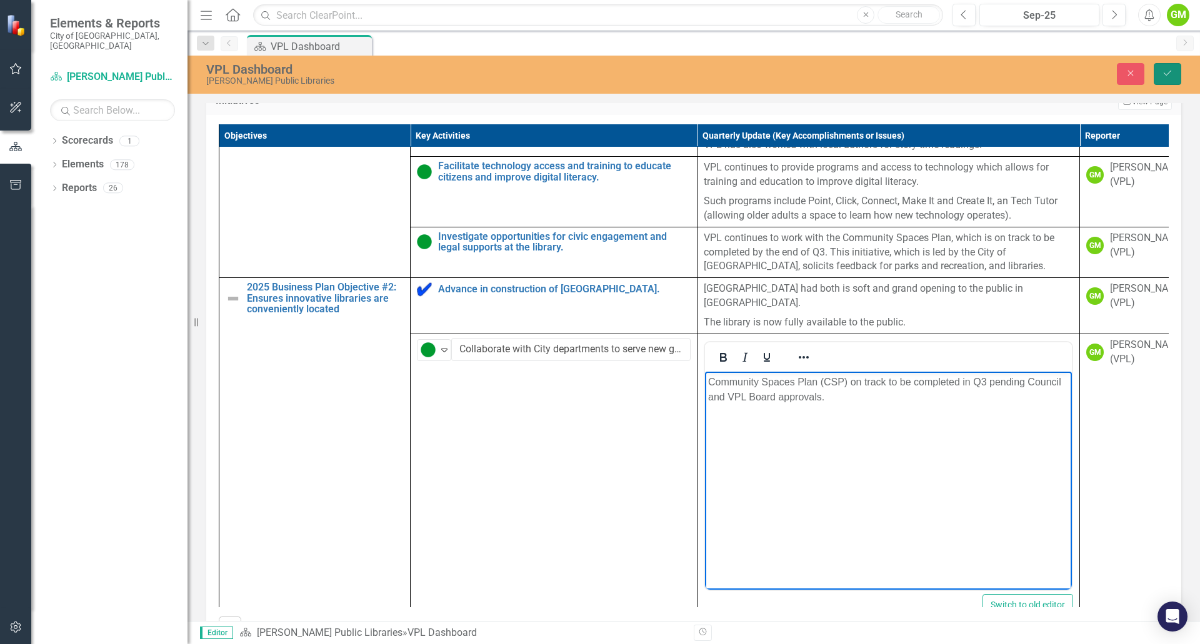
click at [1153, 80] on button "Save" at bounding box center [1166, 74] width 27 height 22
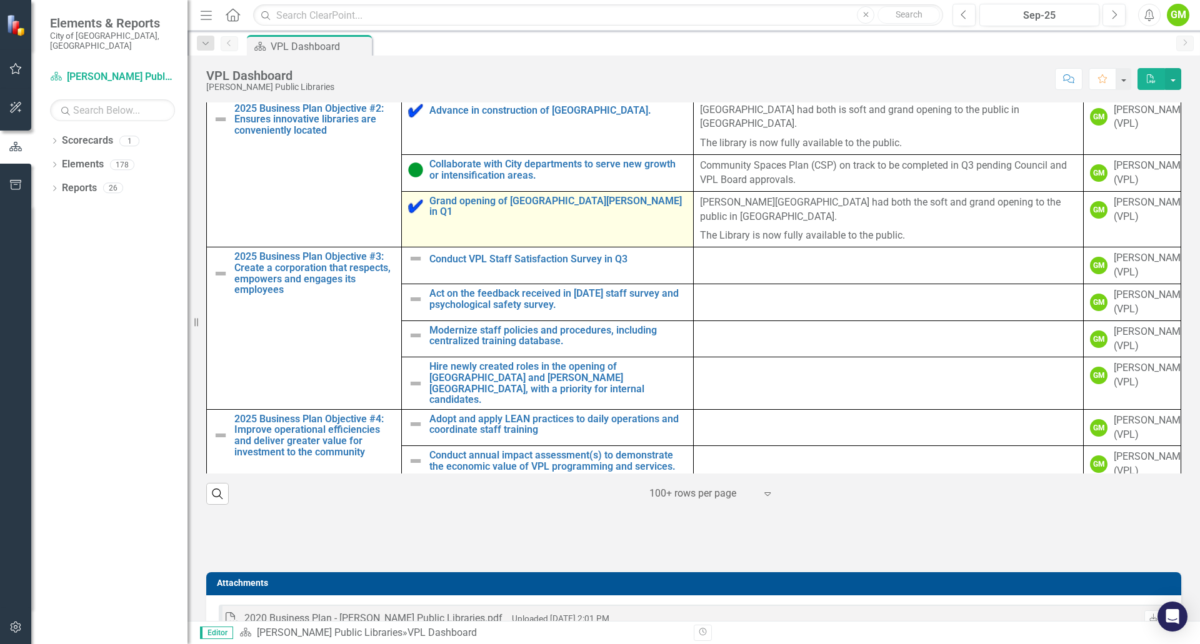
scroll to position [500, 0]
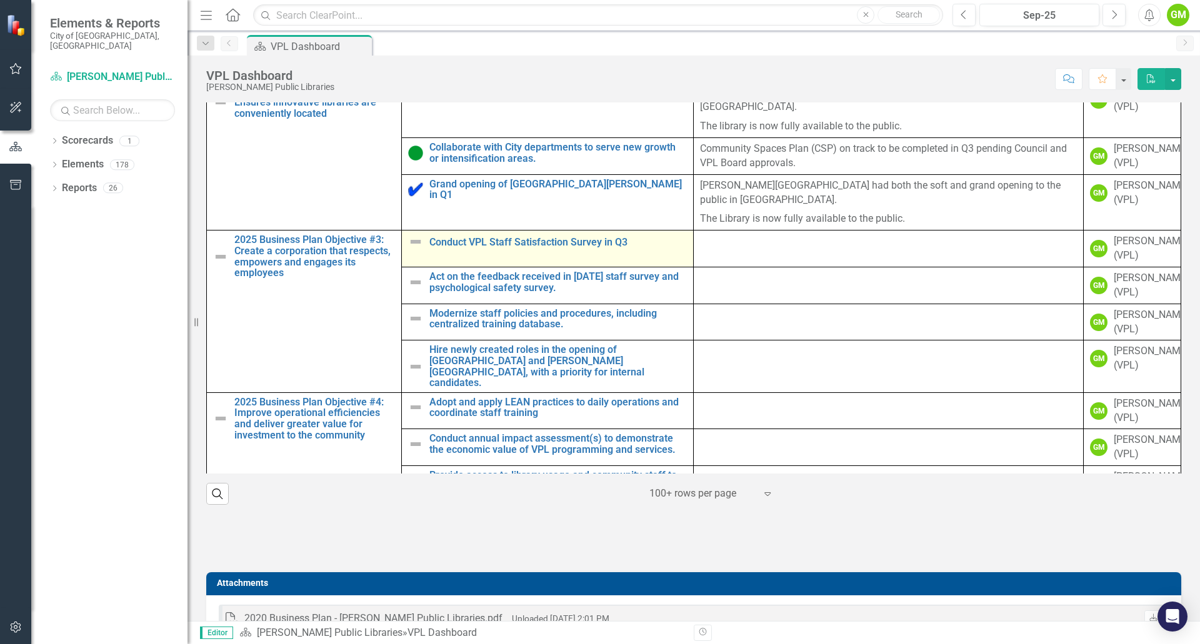
click at [416, 249] on img at bounding box center [415, 241] width 15 height 15
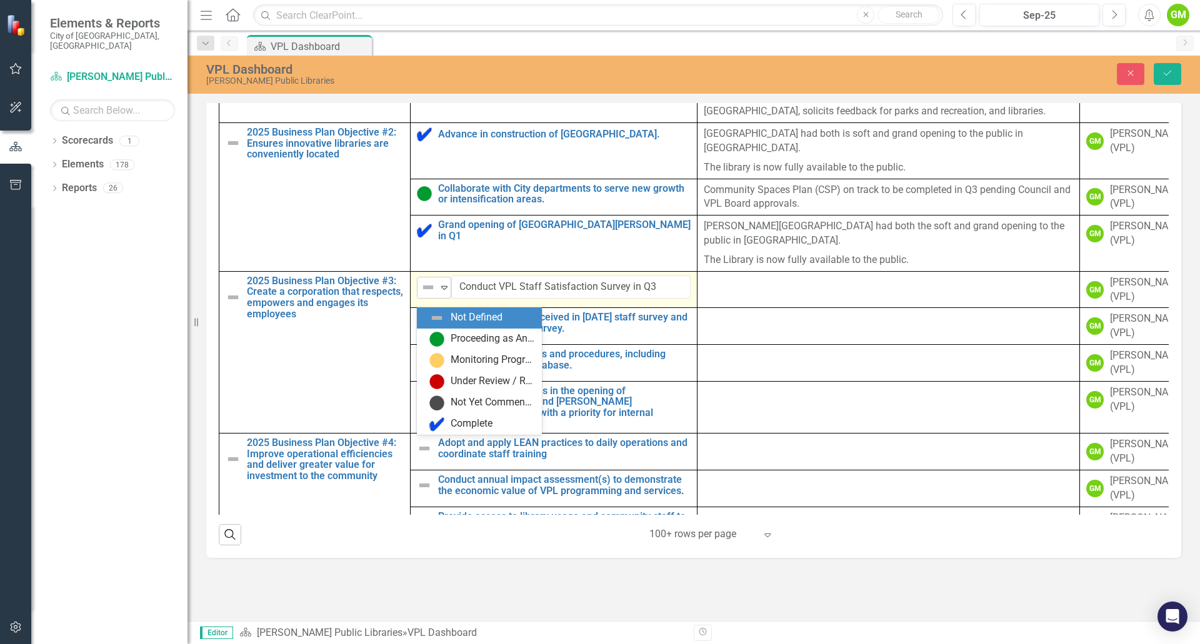
click at [442, 292] on icon "Expand" at bounding box center [444, 287] width 12 height 10
click at [480, 344] on div "Proceeding as Anticipated" at bounding box center [492, 339] width 84 height 14
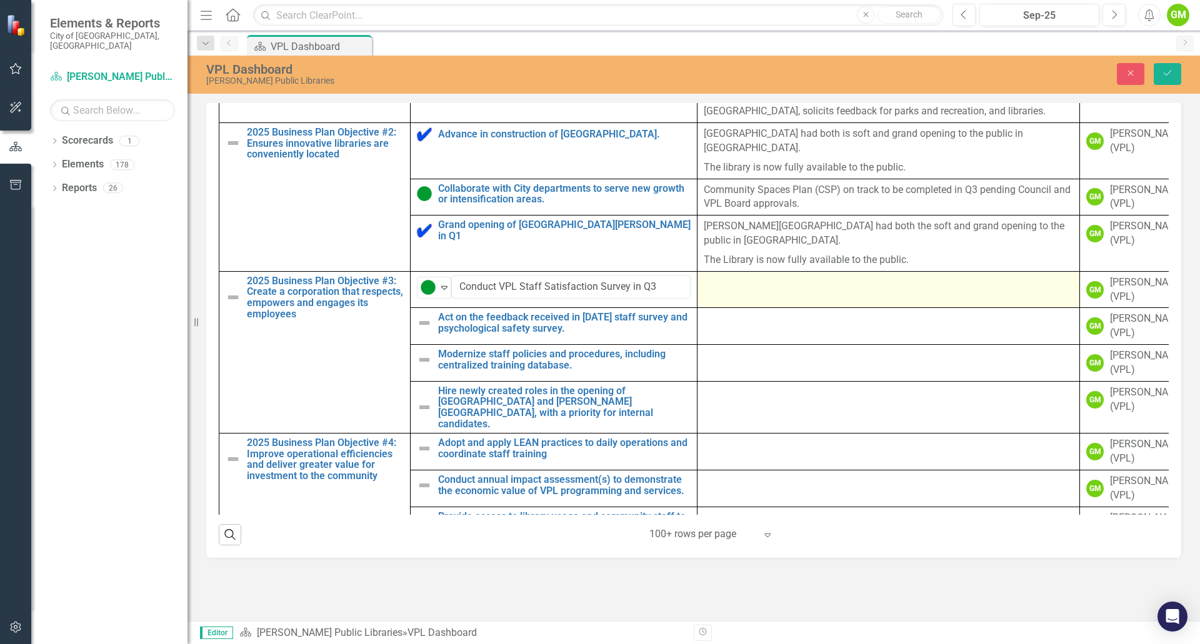
click at [769, 303] on td at bounding box center [888, 289] width 382 height 37
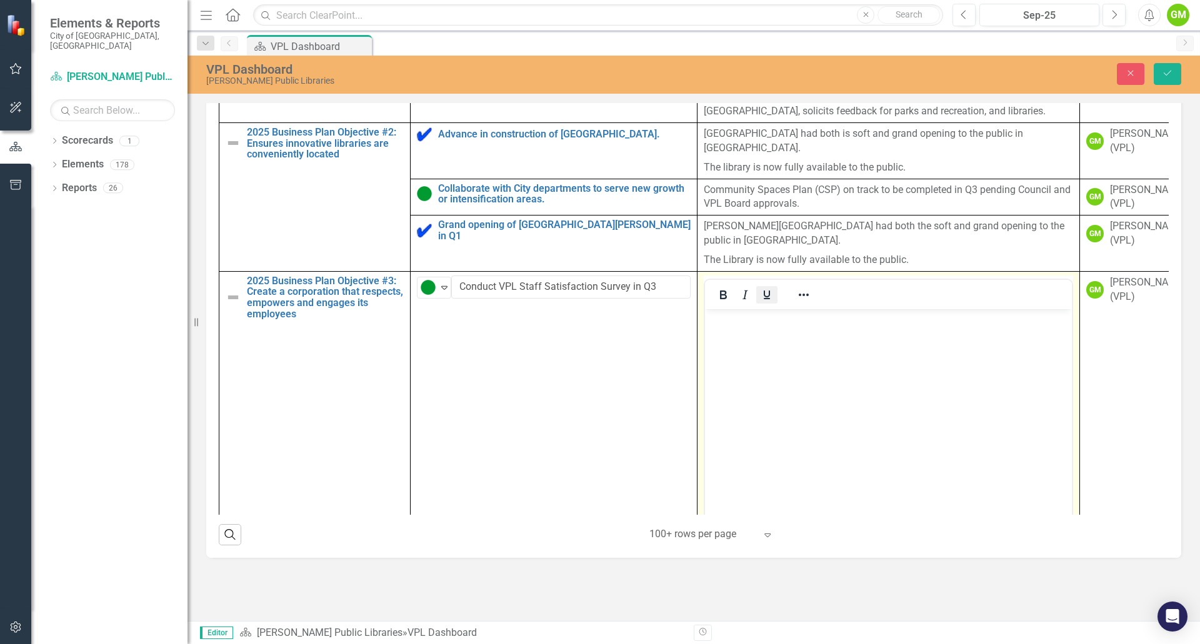
scroll to position [0, 0]
click at [782, 377] on body "Rich Text Area. Press ALT-0 for help." at bounding box center [888, 402] width 367 height 187
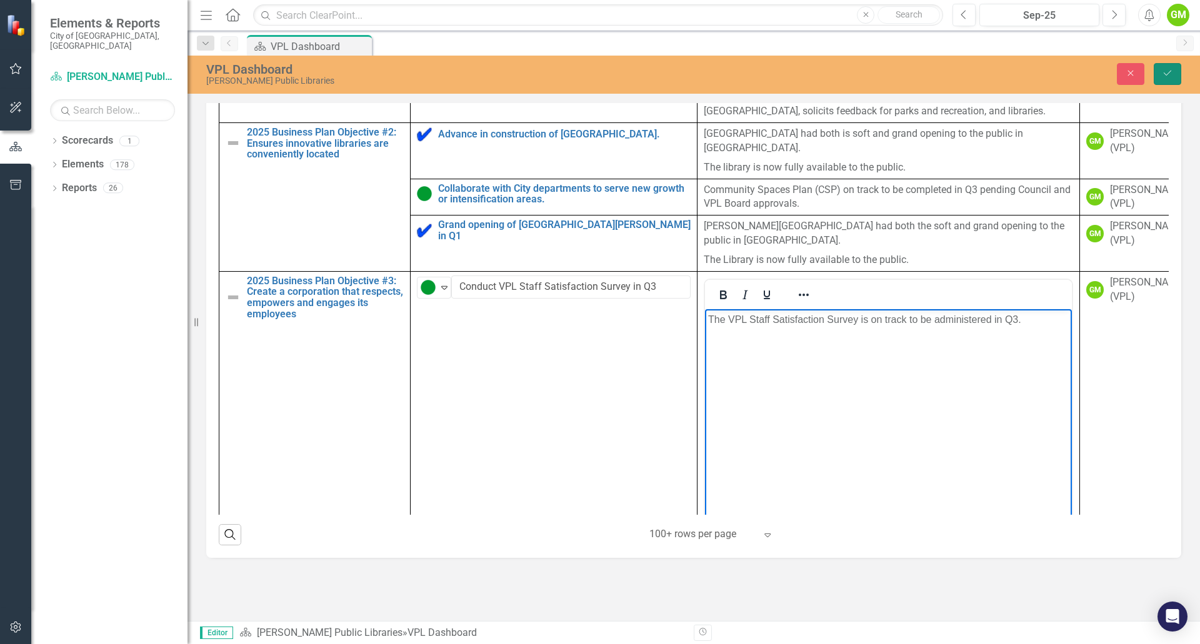
click at [1165, 81] on button "Save" at bounding box center [1166, 74] width 27 height 22
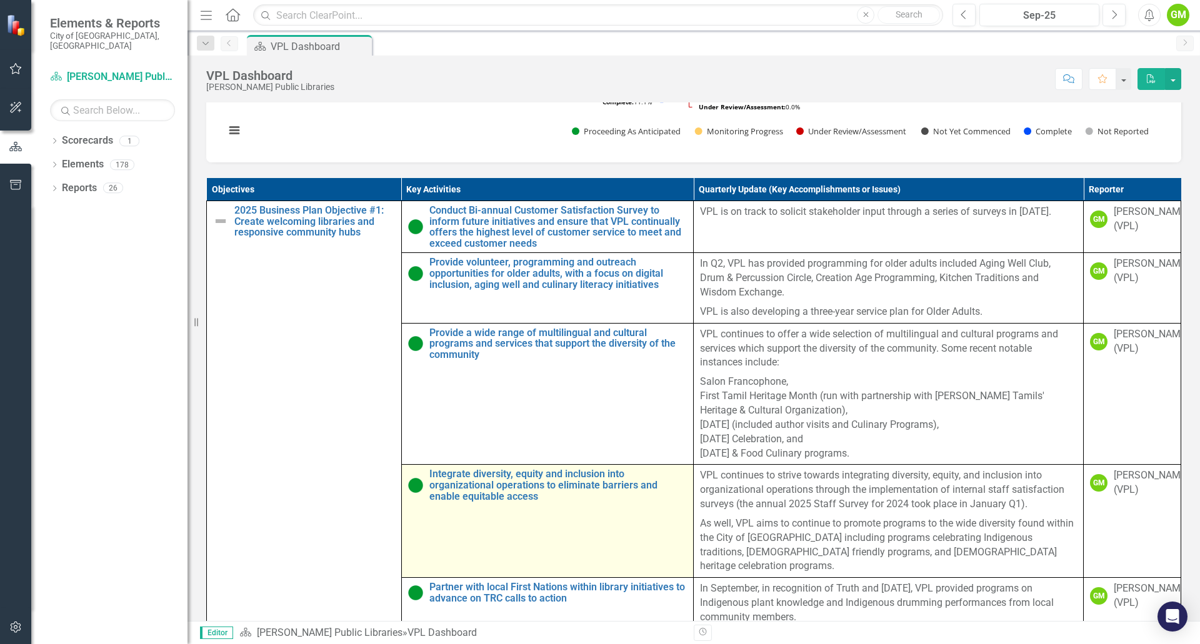
scroll to position [673, 0]
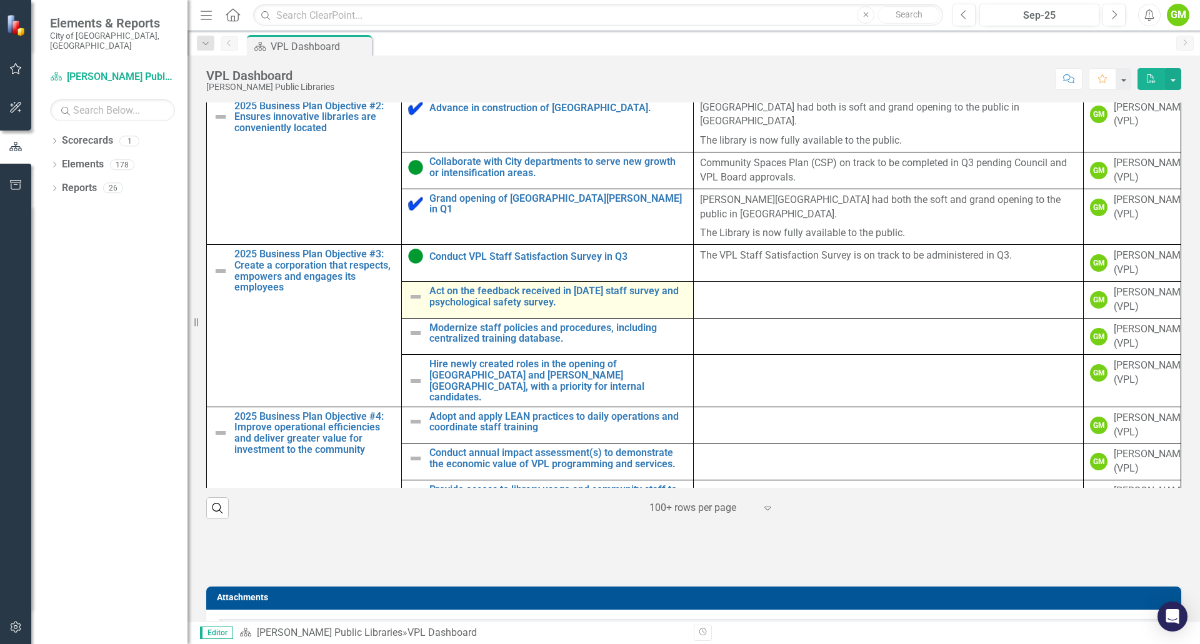
click at [414, 304] on img at bounding box center [415, 296] width 15 height 15
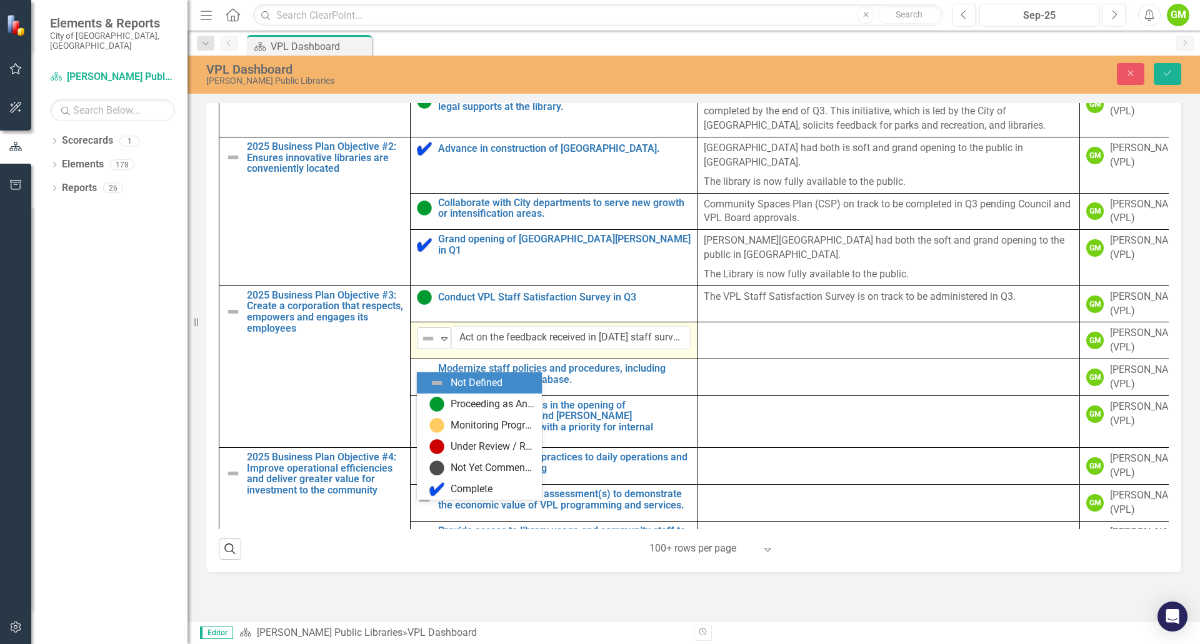
click at [445, 344] on icon "Expand" at bounding box center [444, 339] width 12 height 10
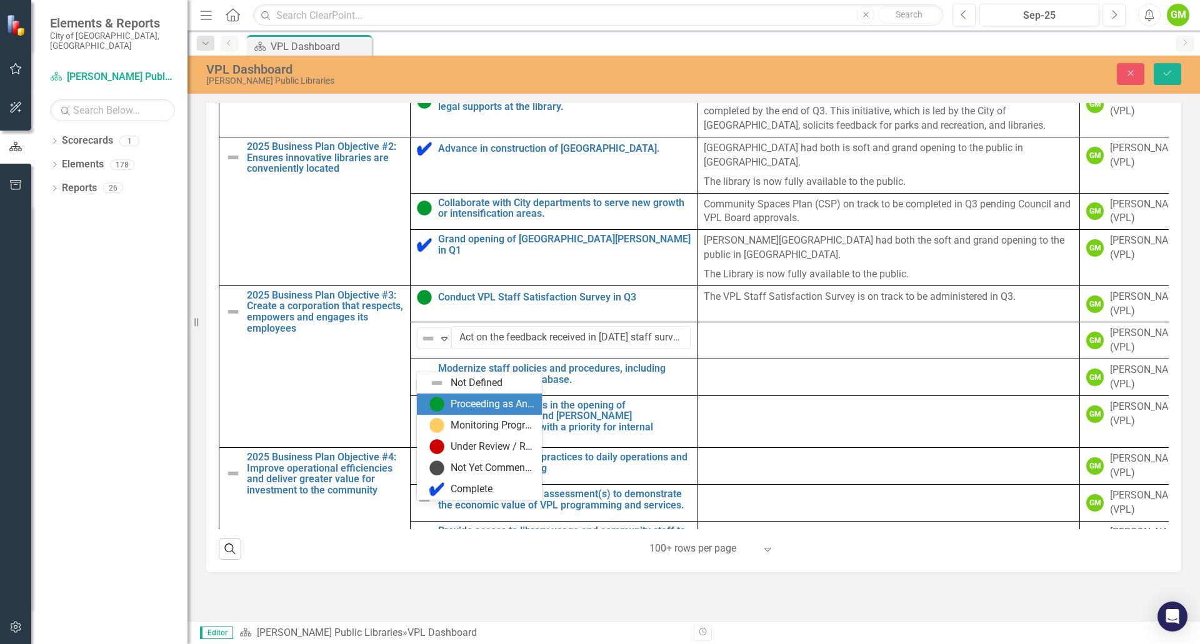
click at [450, 405] on div "Proceeding as Anticipated" at bounding box center [481, 404] width 105 height 15
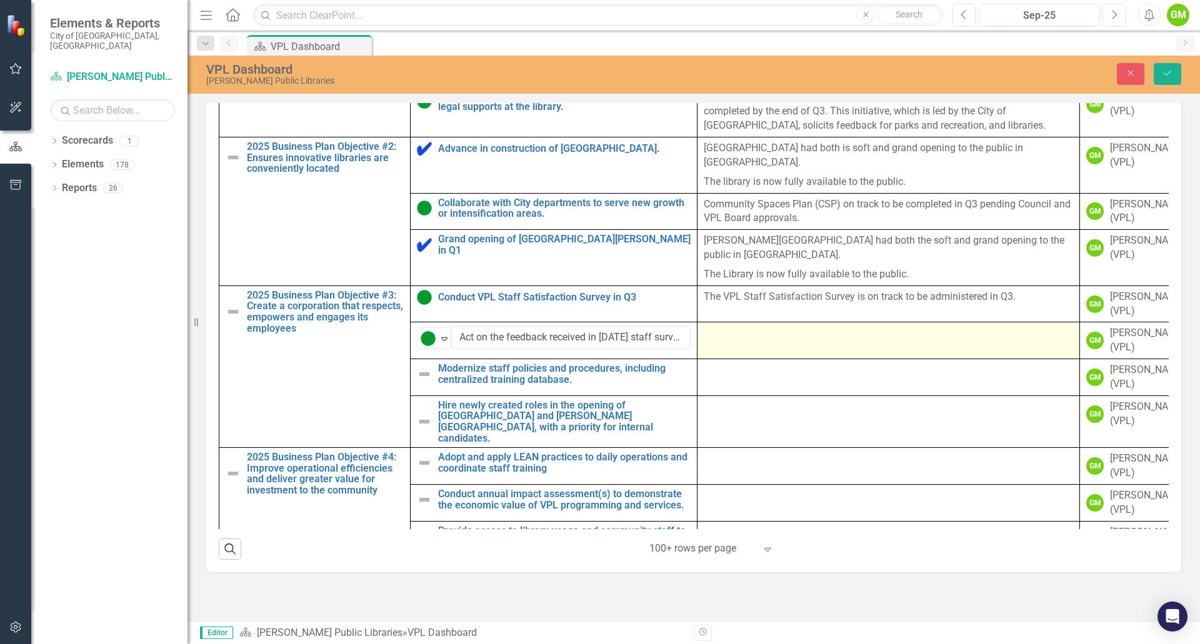
click at [766, 341] on div at bounding box center [887, 333] width 369 height 15
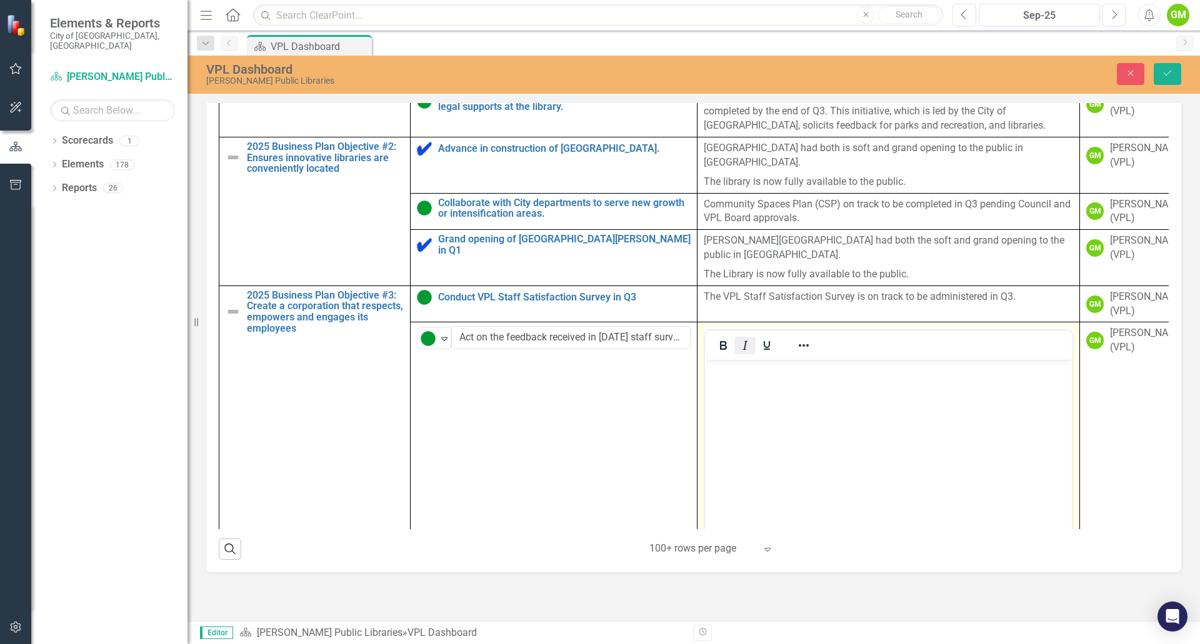
scroll to position [0, 0]
click at [895, 392] on body "Rich Text Area. Press ALT-0 for help." at bounding box center [888, 453] width 367 height 187
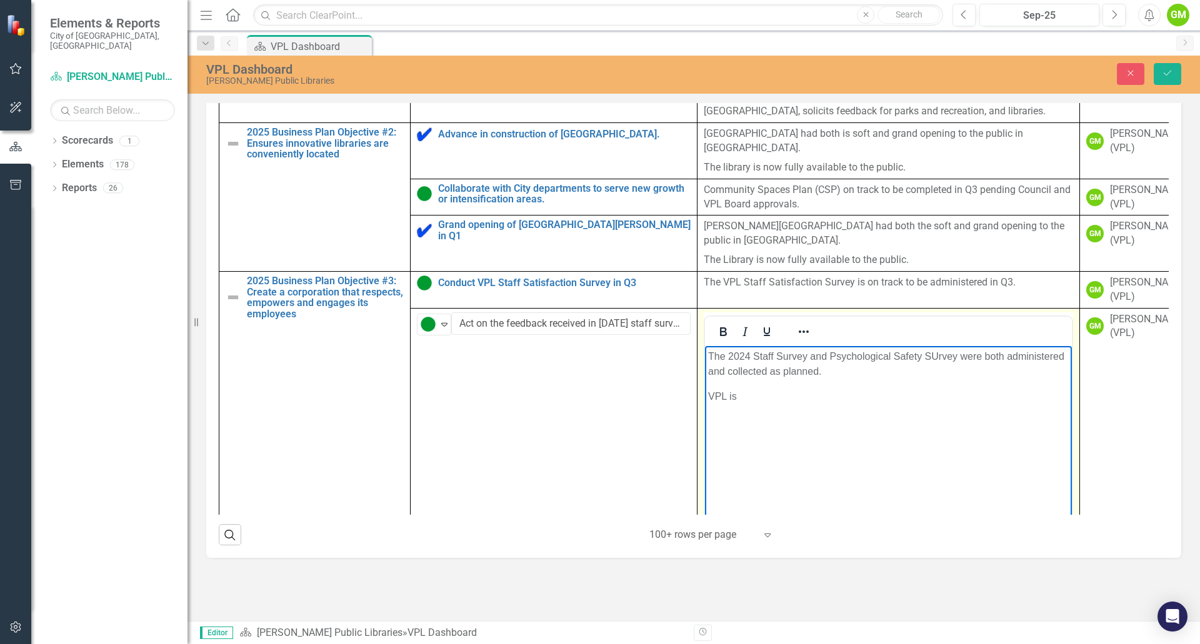
scroll to position [658, 0]
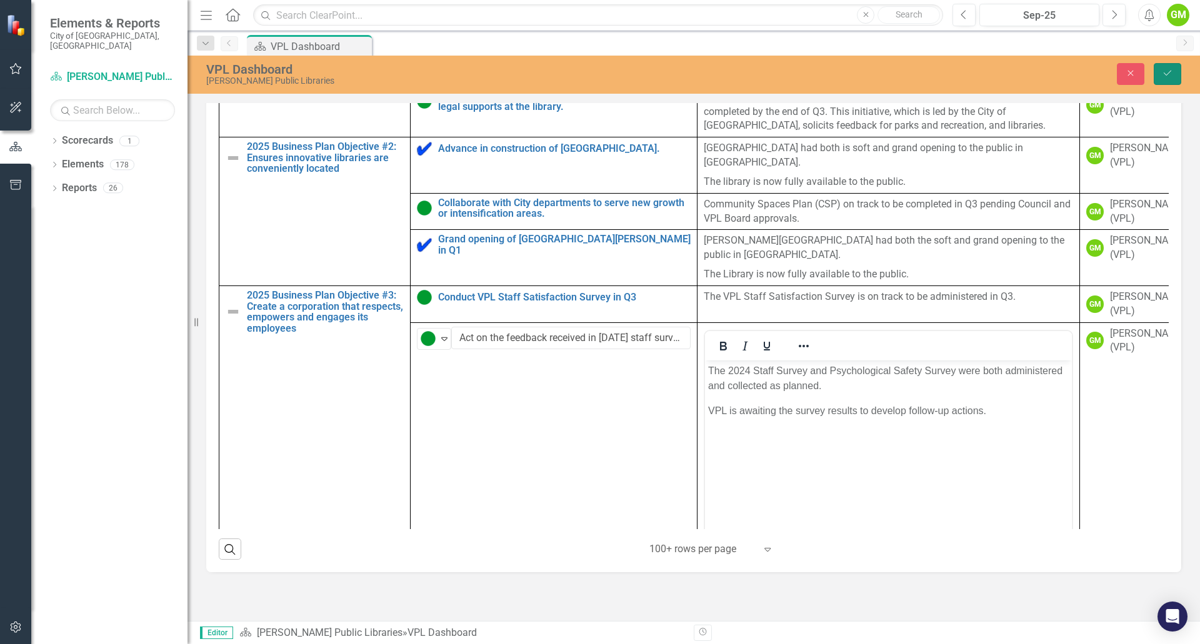
click at [1171, 74] on icon "Save" at bounding box center [1166, 73] width 11 height 9
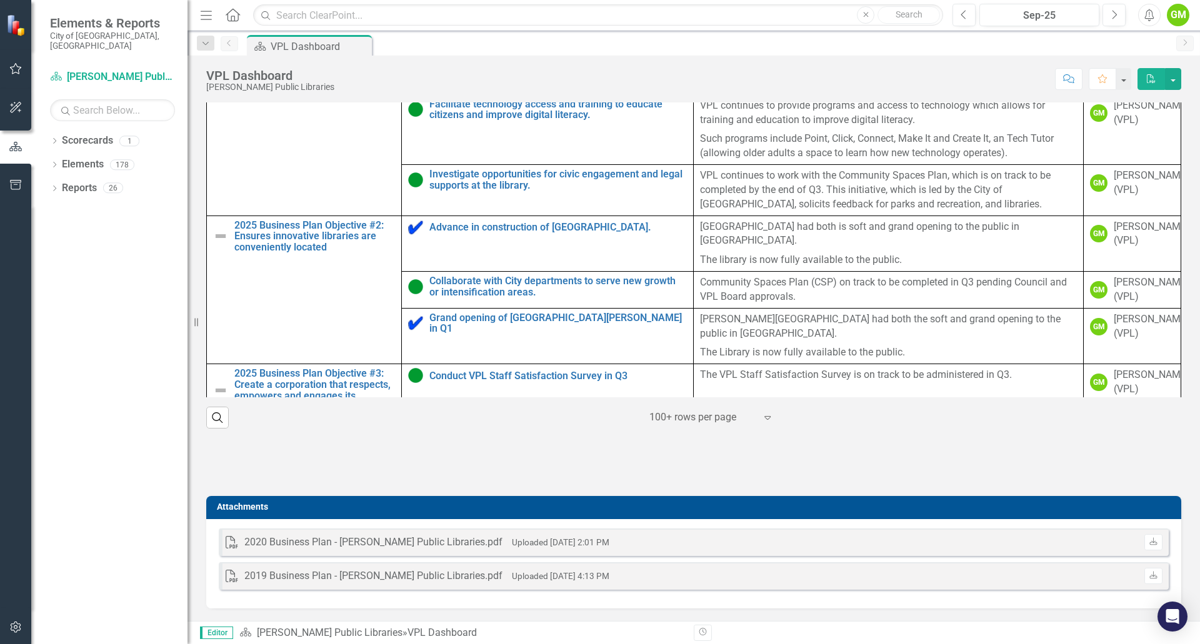
scroll to position [562, 0]
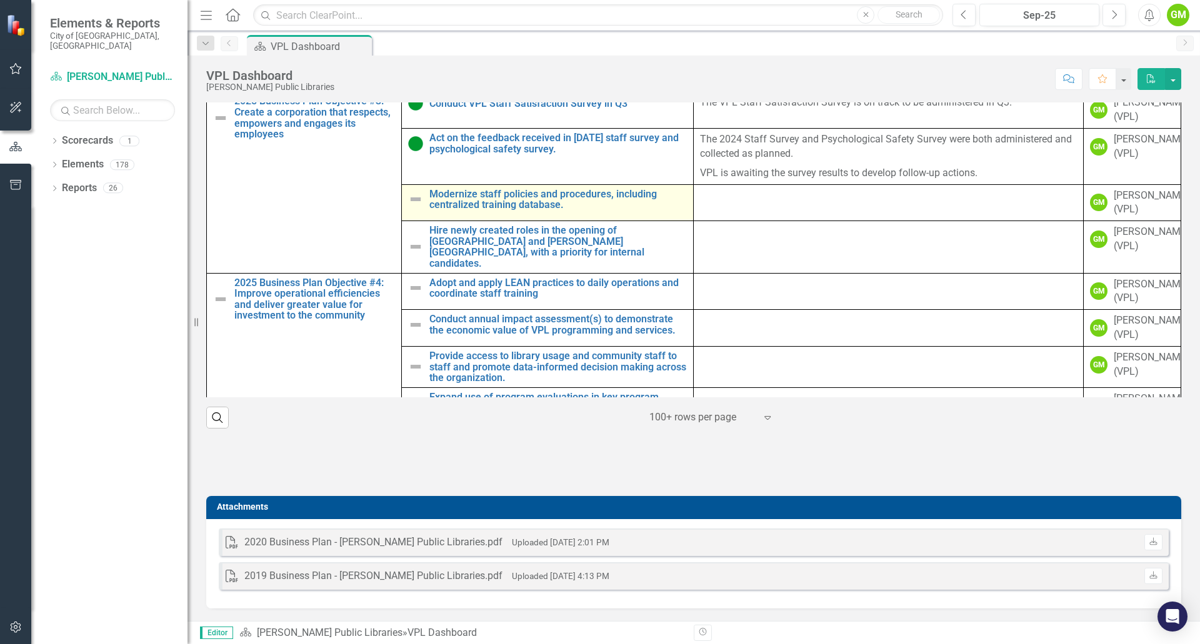
click at [415, 203] on img at bounding box center [415, 199] width 15 height 15
click at [414, 204] on img at bounding box center [415, 199] width 15 height 15
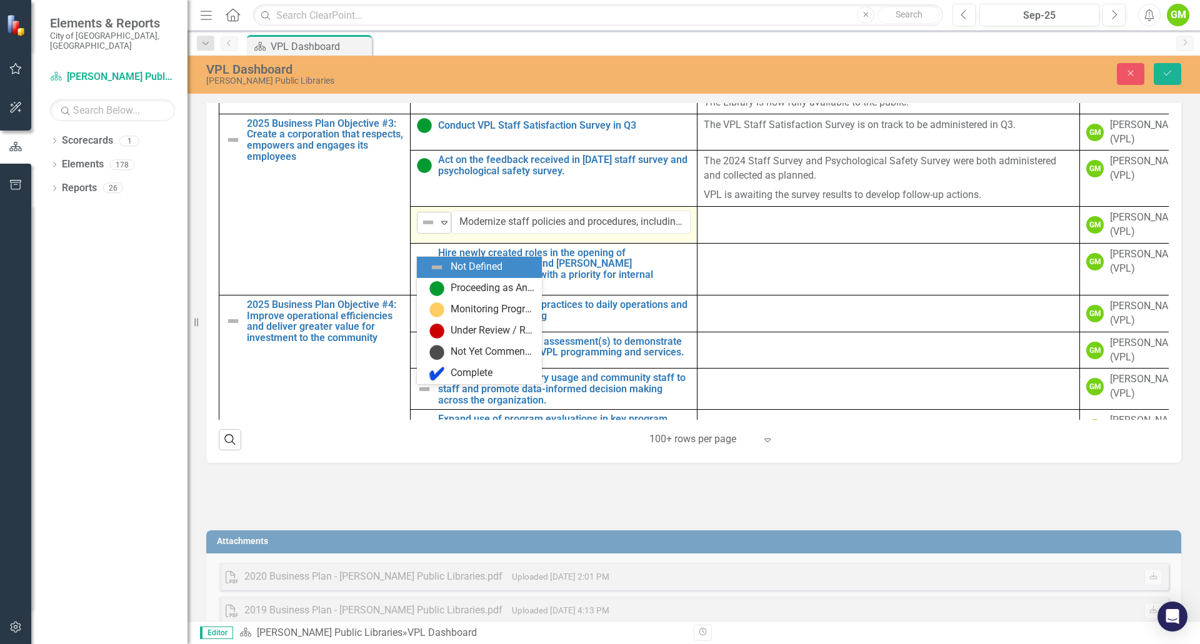
click at [445, 233] on div "Expand" at bounding box center [444, 222] width 12 height 21
click at [448, 285] on div "Proceeding as Anticipated" at bounding box center [481, 288] width 105 height 15
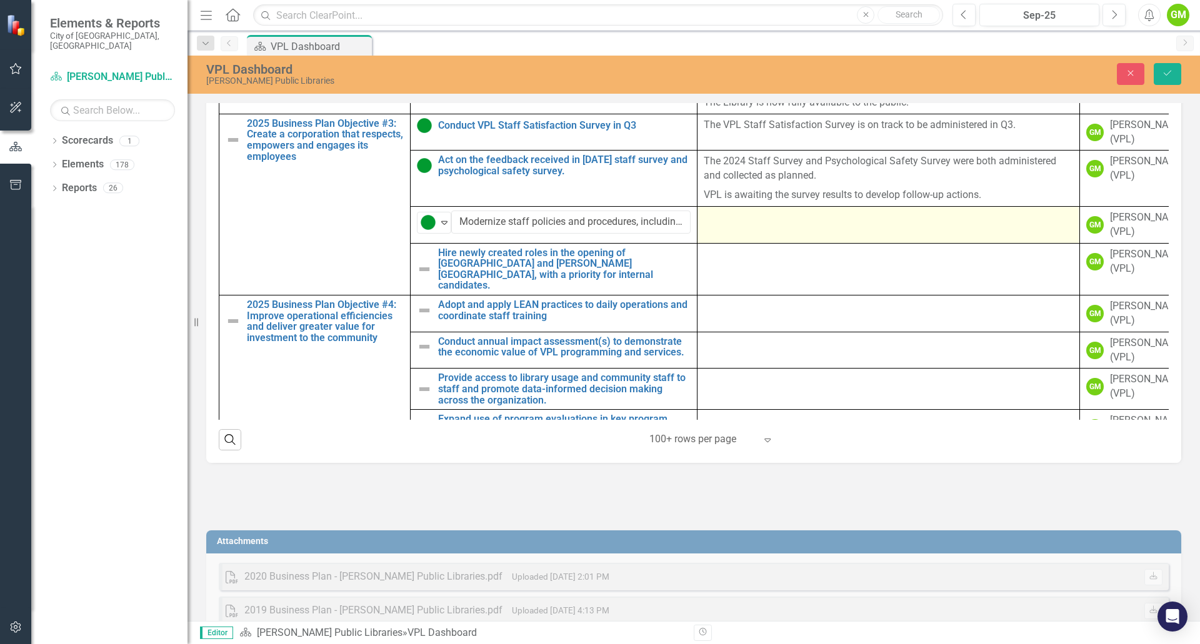
click at [810, 226] on div at bounding box center [887, 218] width 369 height 15
click at [809, 226] on div at bounding box center [887, 218] width 369 height 15
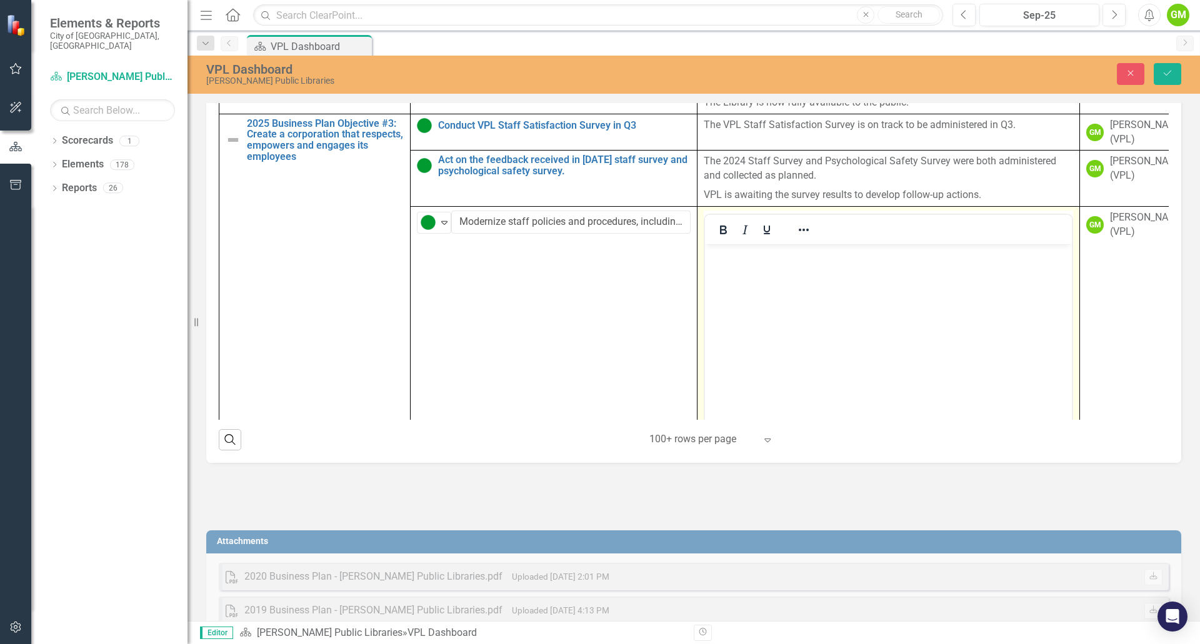
scroll to position [0, 0]
click at [772, 266] on body "Rich Text Area. Press ALT-0 for help." at bounding box center [888, 337] width 367 height 187
paste body "Rich Text Area. Press ALT-0 for help."
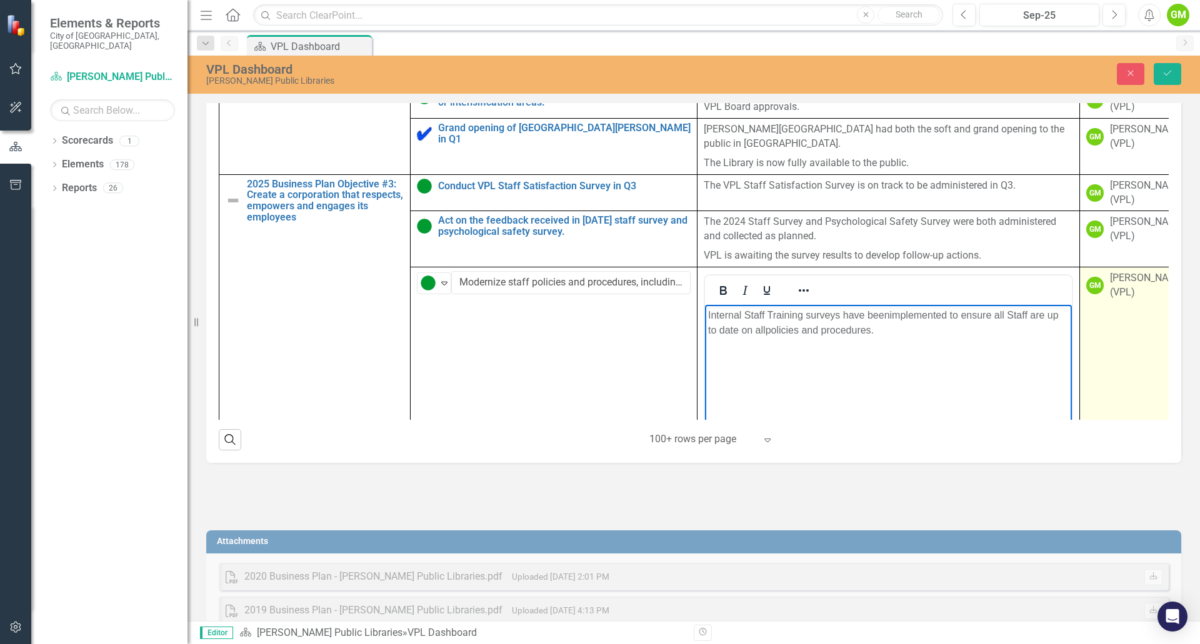
scroll to position [500, 0]
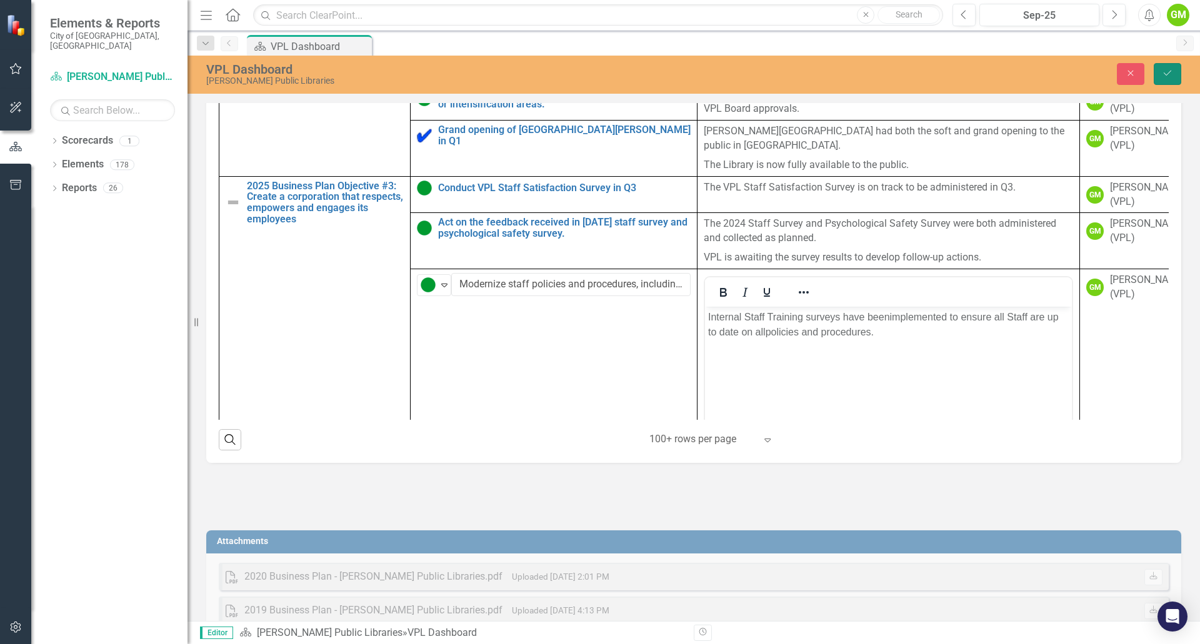
click at [1171, 69] on icon "Save" at bounding box center [1166, 73] width 11 height 9
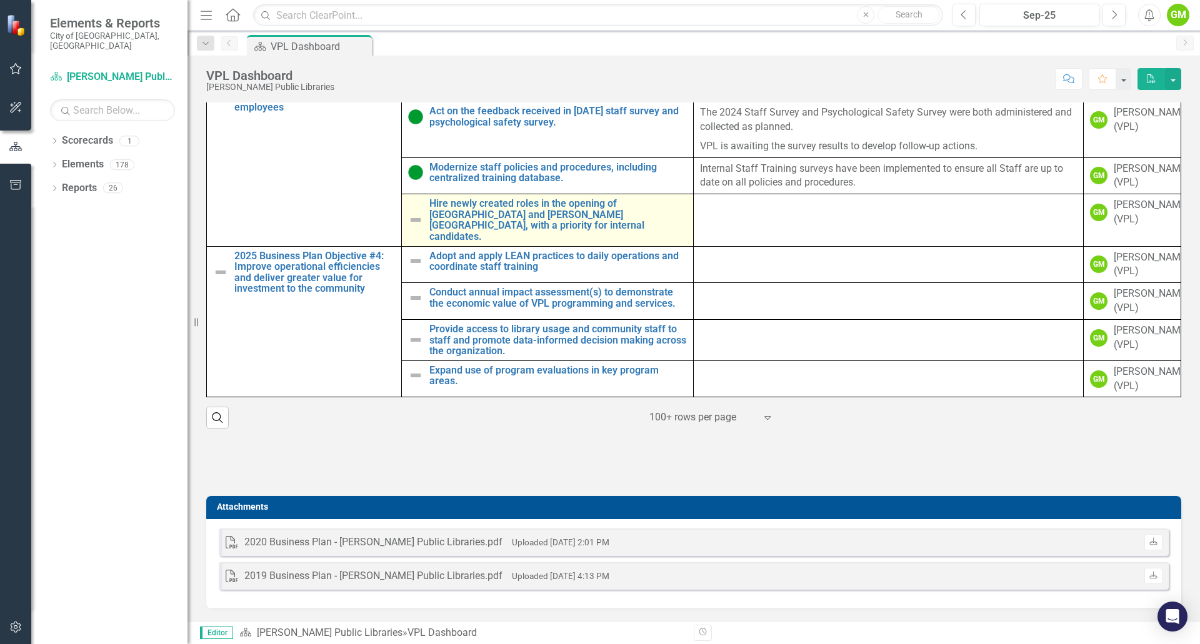
scroll to position [625, 0]
click at [415, 212] on img at bounding box center [415, 219] width 15 height 15
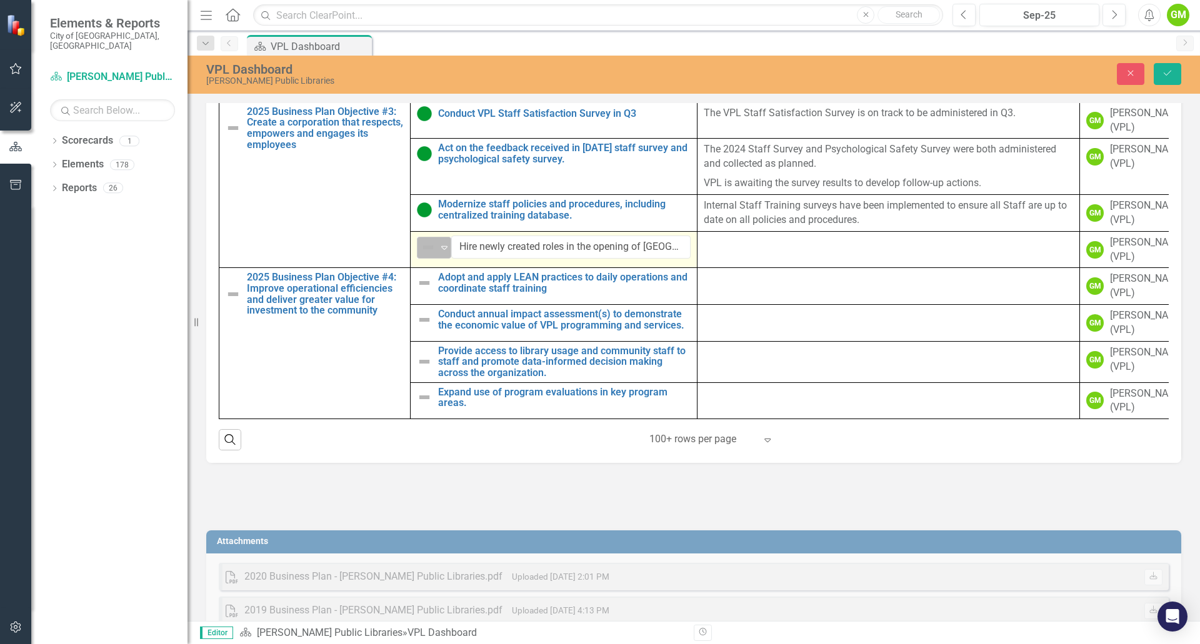
click at [439, 242] on icon "Expand" at bounding box center [444, 247] width 12 height 10
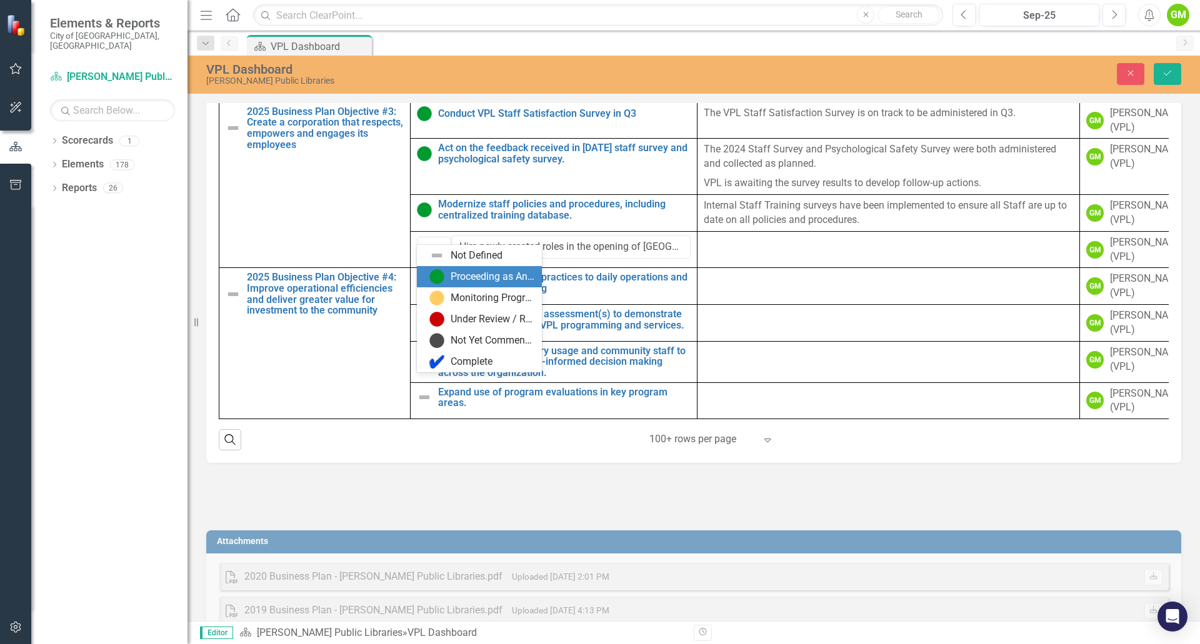
click at [452, 273] on div "Proceeding as Anticipated" at bounding box center [492, 277] width 84 height 14
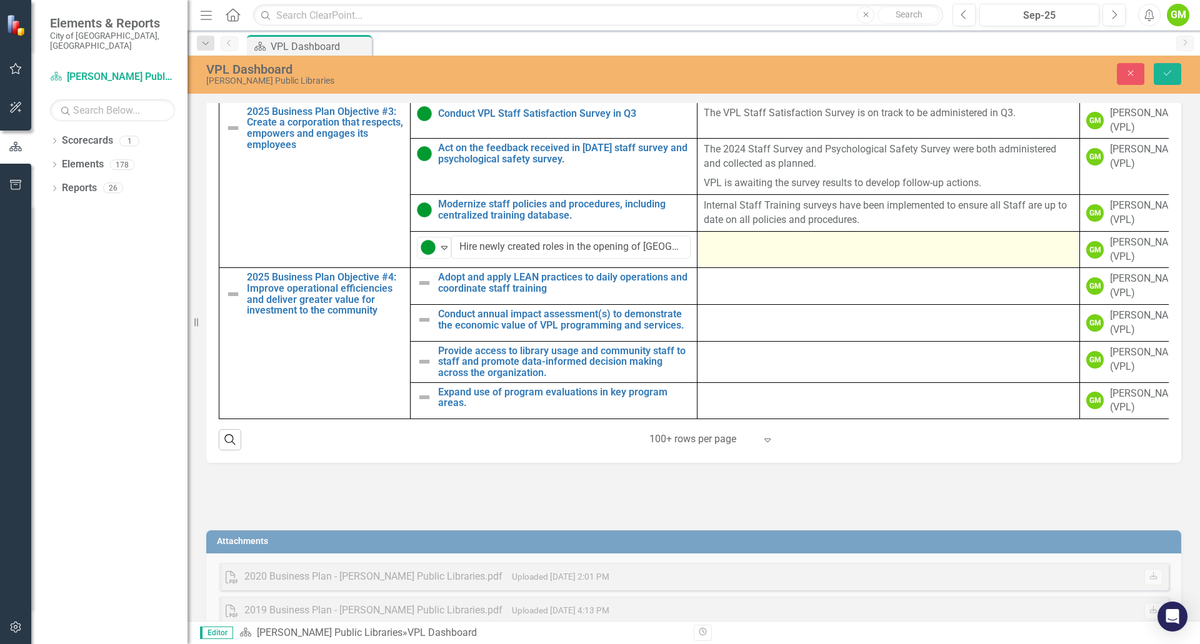
click at [751, 236] on div at bounding box center [887, 243] width 369 height 15
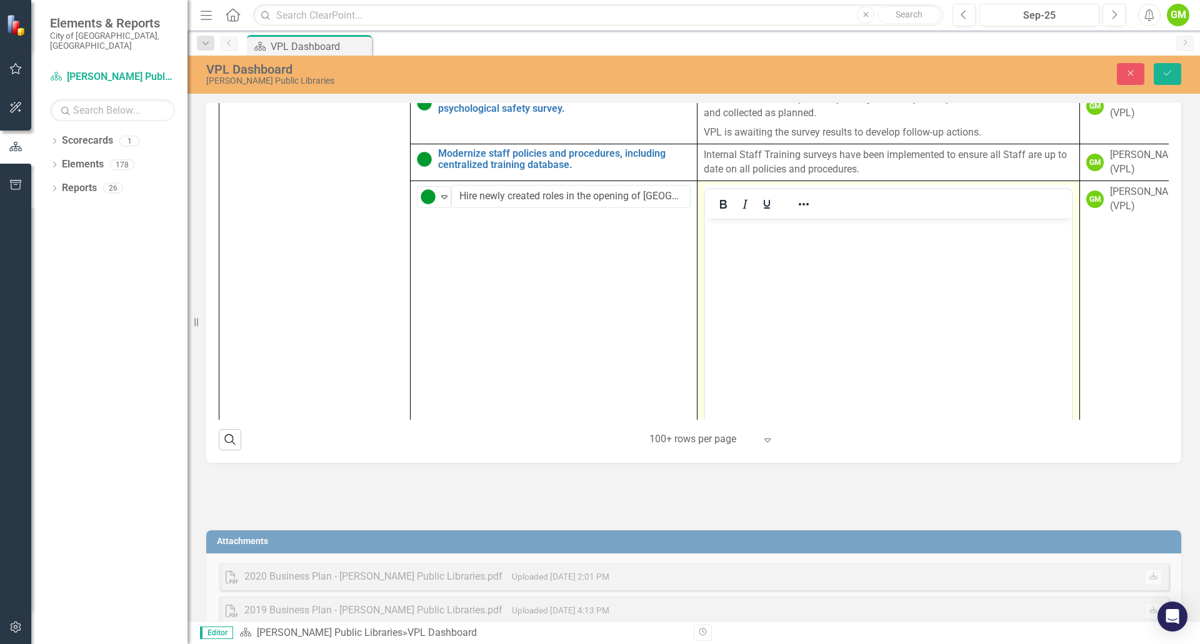
scroll to position [0, 0]
click at [781, 267] on body "Rich Text Area. Press ALT-0 for help." at bounding box center [888, 311] width 367 height 187
click at [1164, 74] on icon "Save" at bounding box center [1166, 73] width 11 height 9
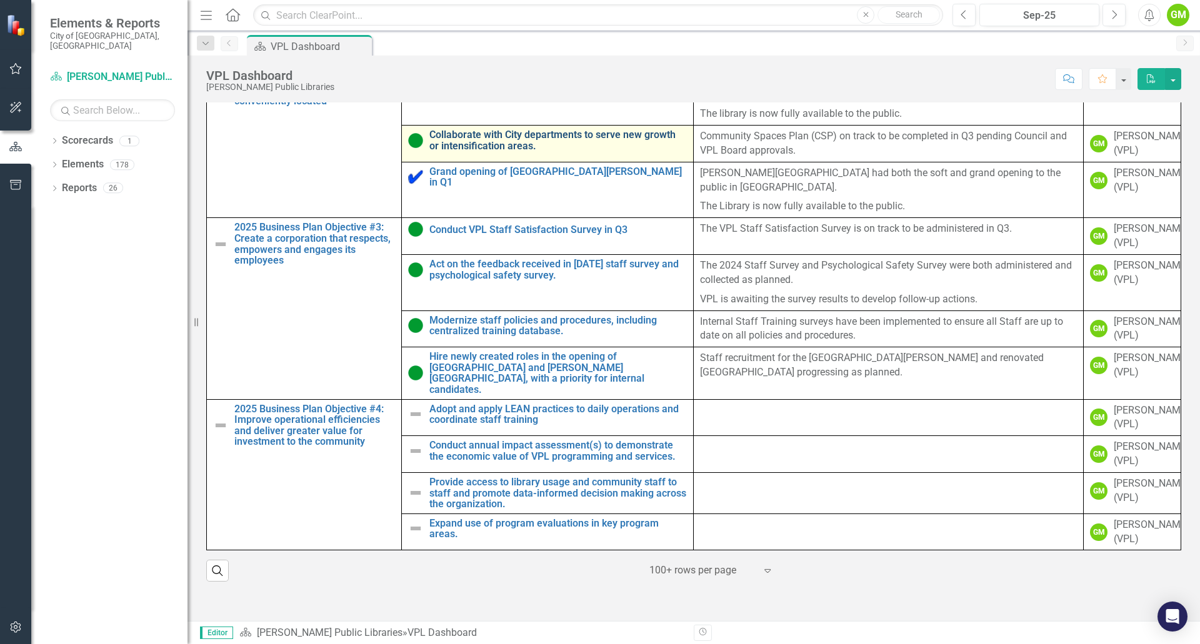
scroll to position [669, 0]
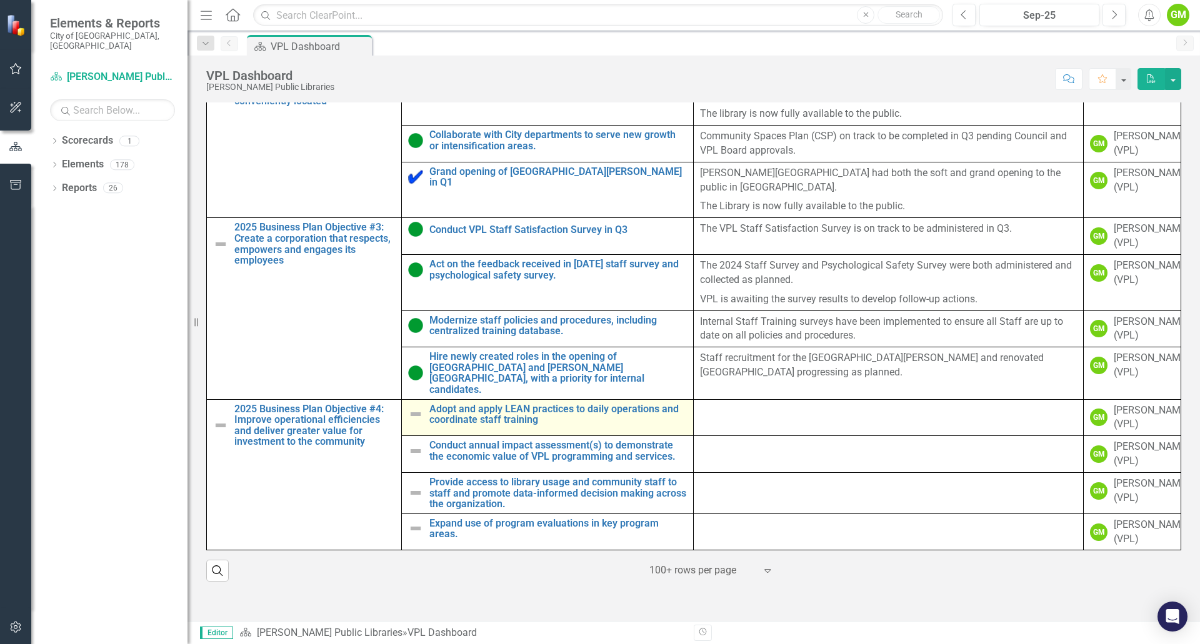
click at [415, 407] on img at bounding box center [415, 414] width 15 height 15
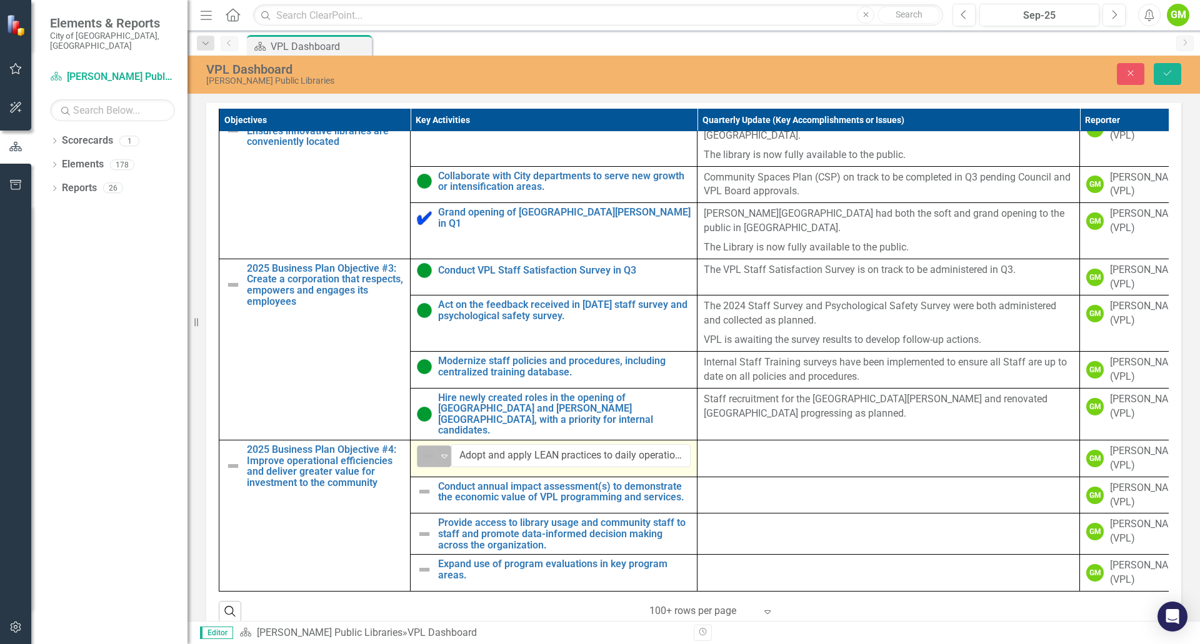
click at [443, 451] on icon "Expand" at bounding box center [444, 456] width 12 height 10
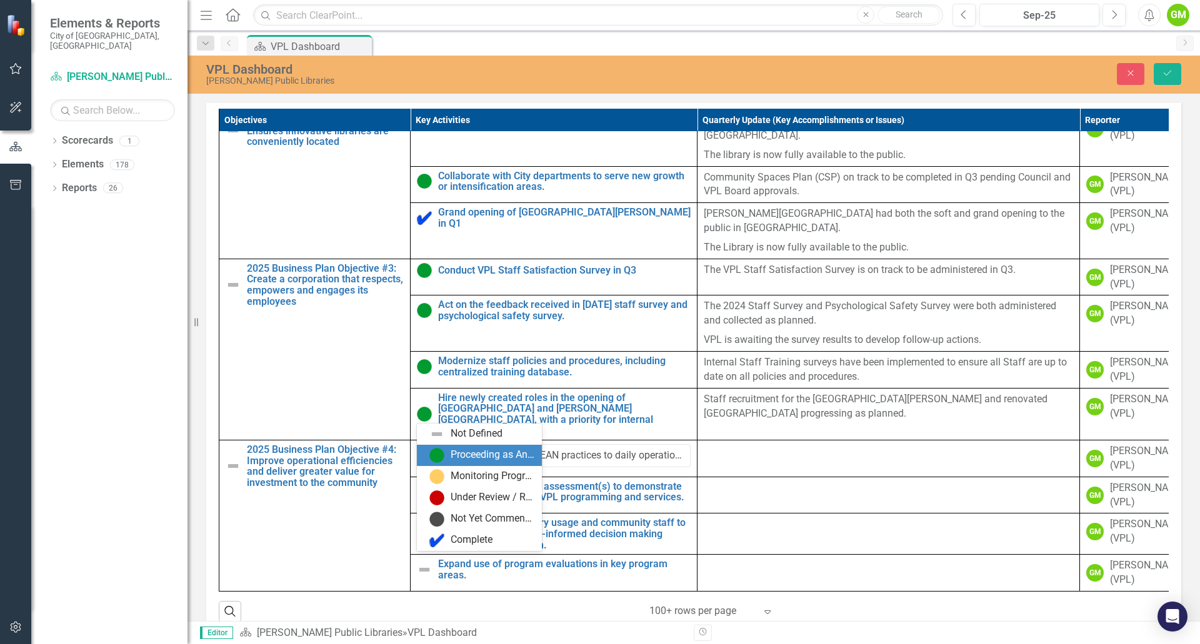
click at [449, 456] on div "Proceeding as Anticipated" at bounding box center [481, 455] width 105 height 15
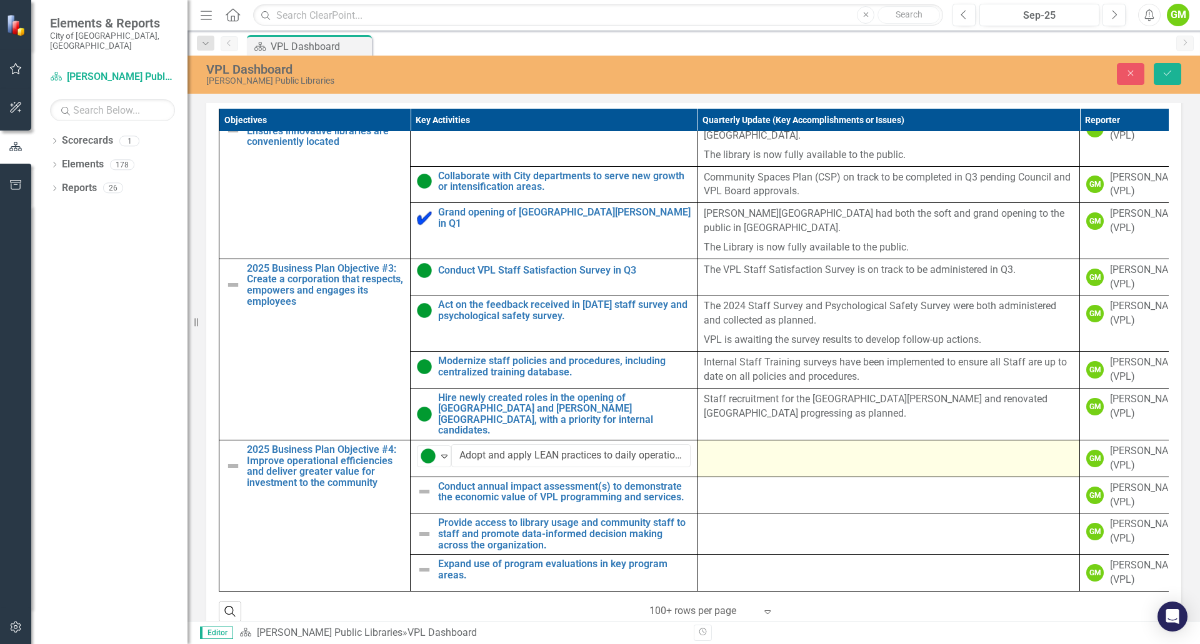
click at [764, 444] on div at bounding box center [887, 451] width 369 height 15
click at [763, 444] on div at bounding box center [887, 451] width 369 height 15
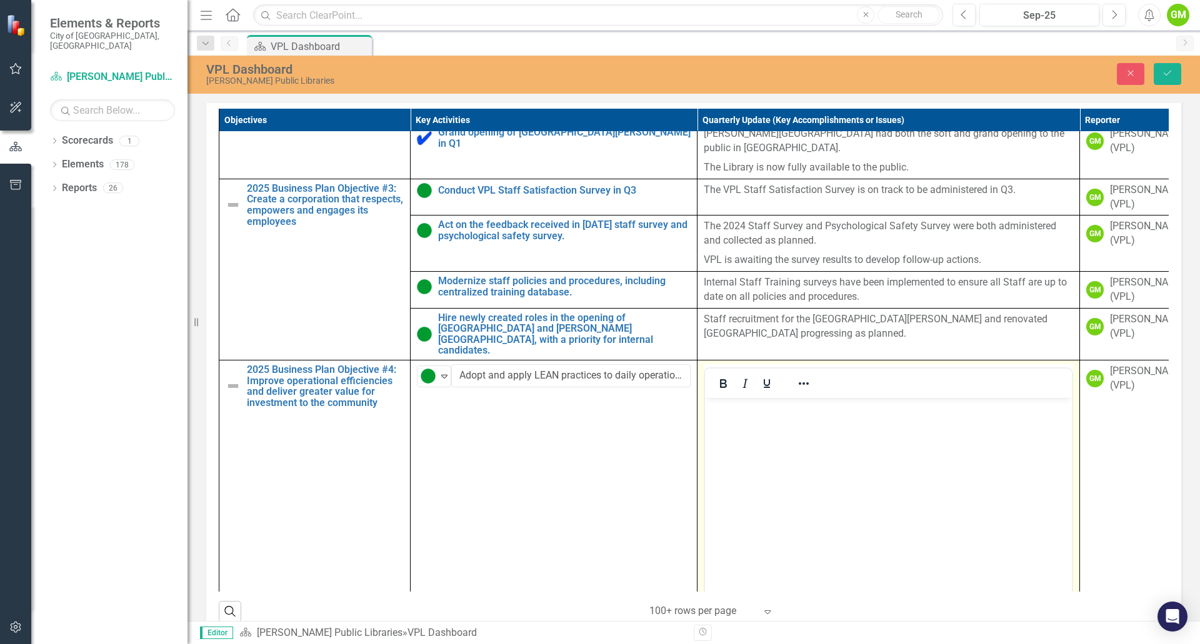
scroll to position [0, 0]
click at [770, 434] on body "Rich Text Area. Press ALT-0 for help." at bounding box center [888, 491] width 367 height 187
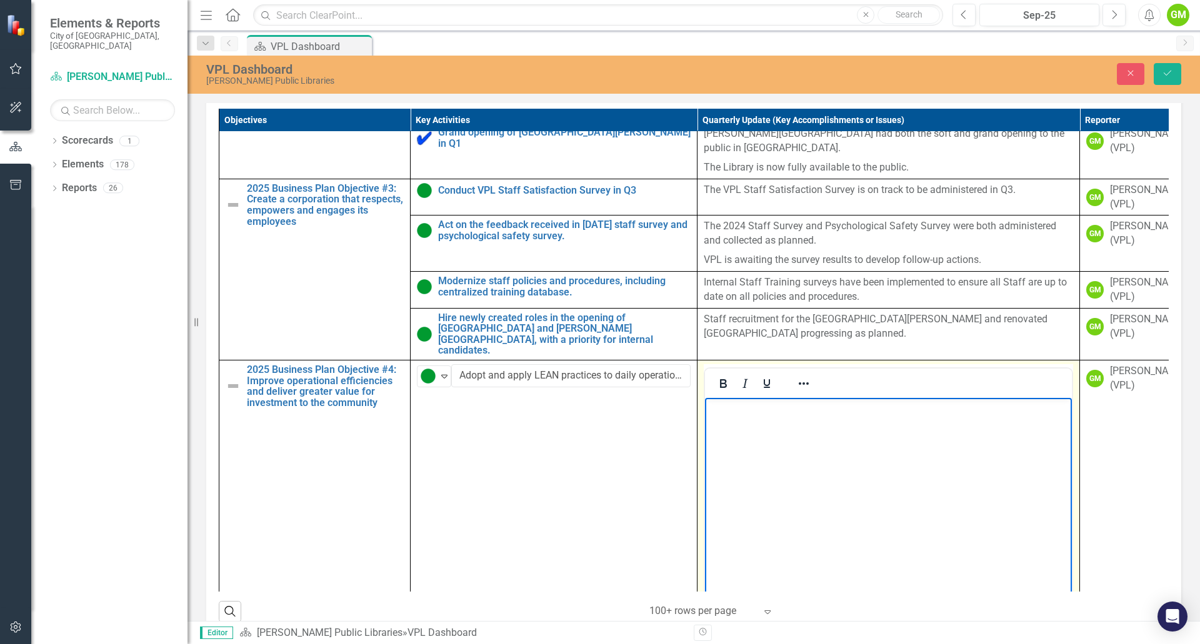
paste body "Rich Text Area. Press ALT-0 for help."
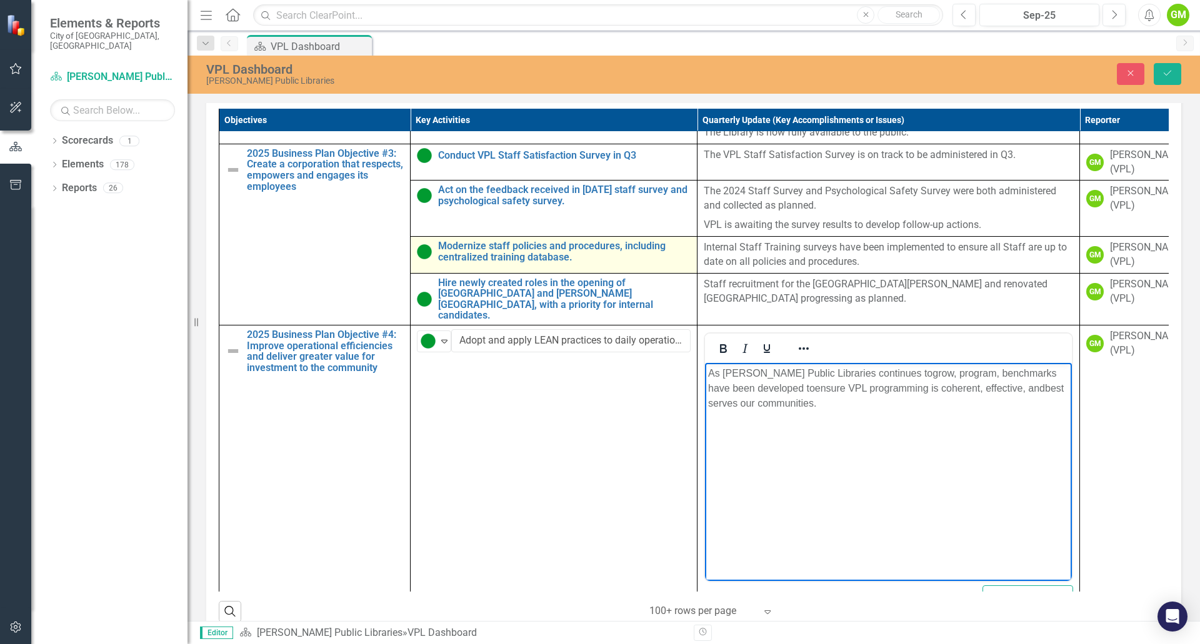
scroll to position [732, 0]
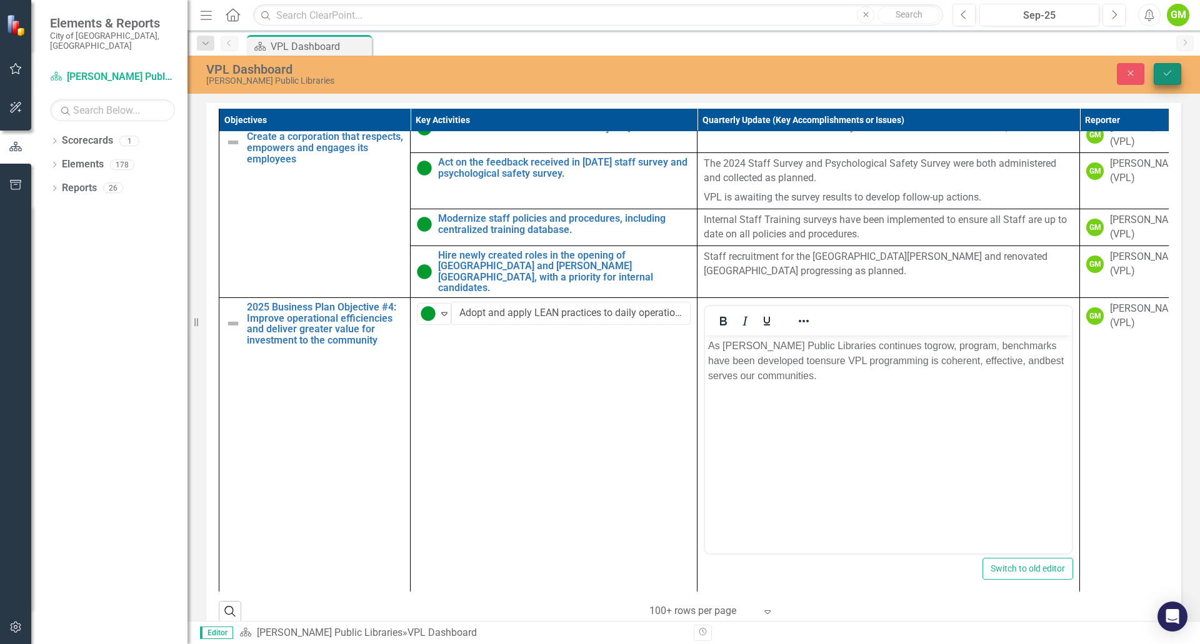
click at [1168, 76] on icon "Save" at bounding box center [1166, 73] width 11 height 9
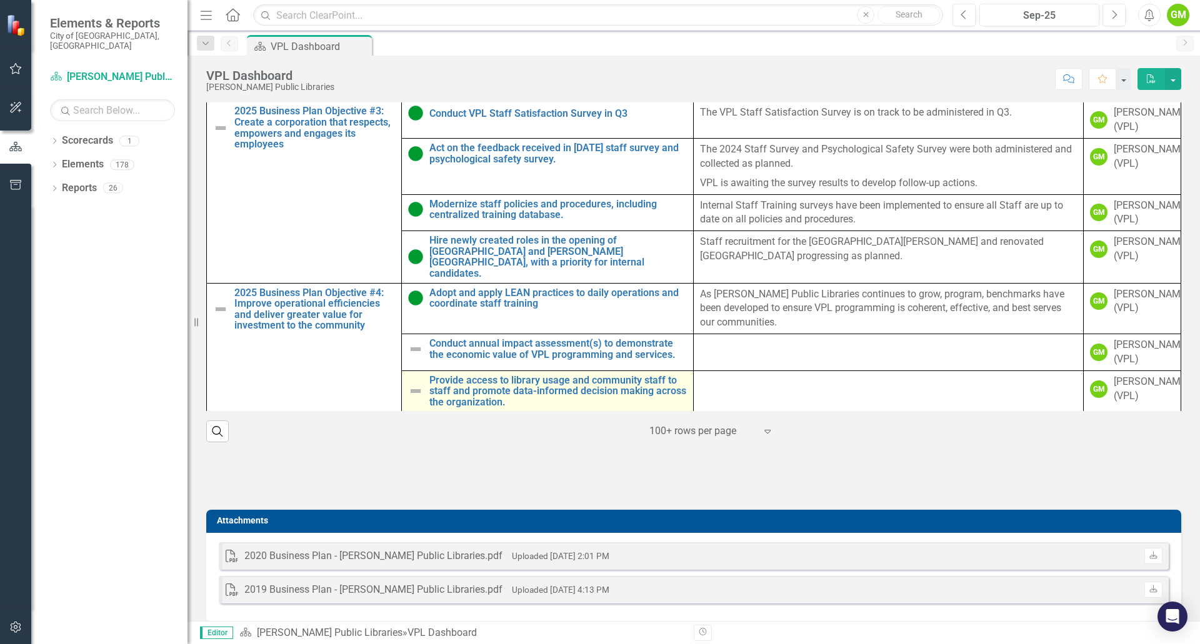
scroll to position [669, 0]
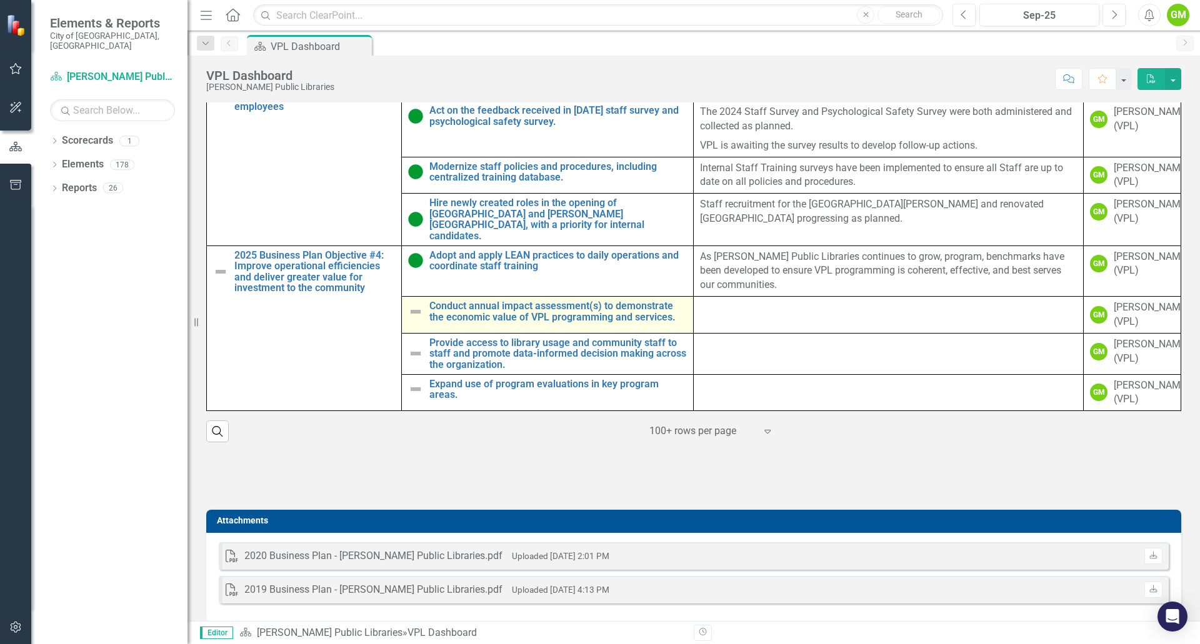
click at [410, 304] on img at bounding box center [415, 311] width 15 height 15
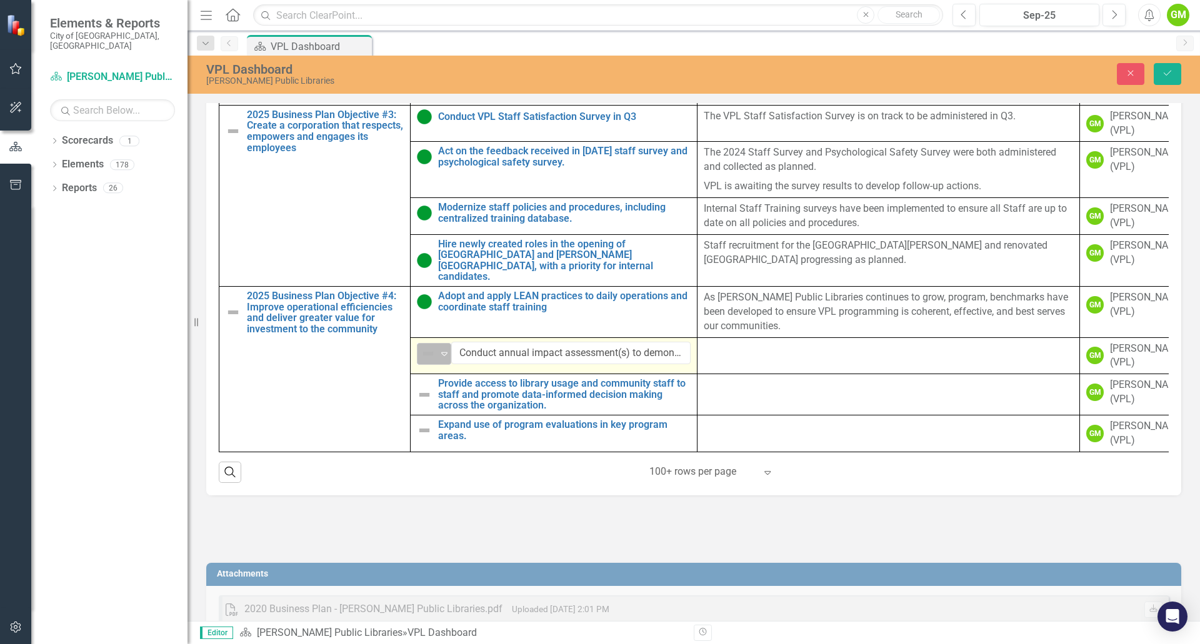
click at [445, 349] on icon "Expand" at bounding box center [444, 354] width 12 height 10
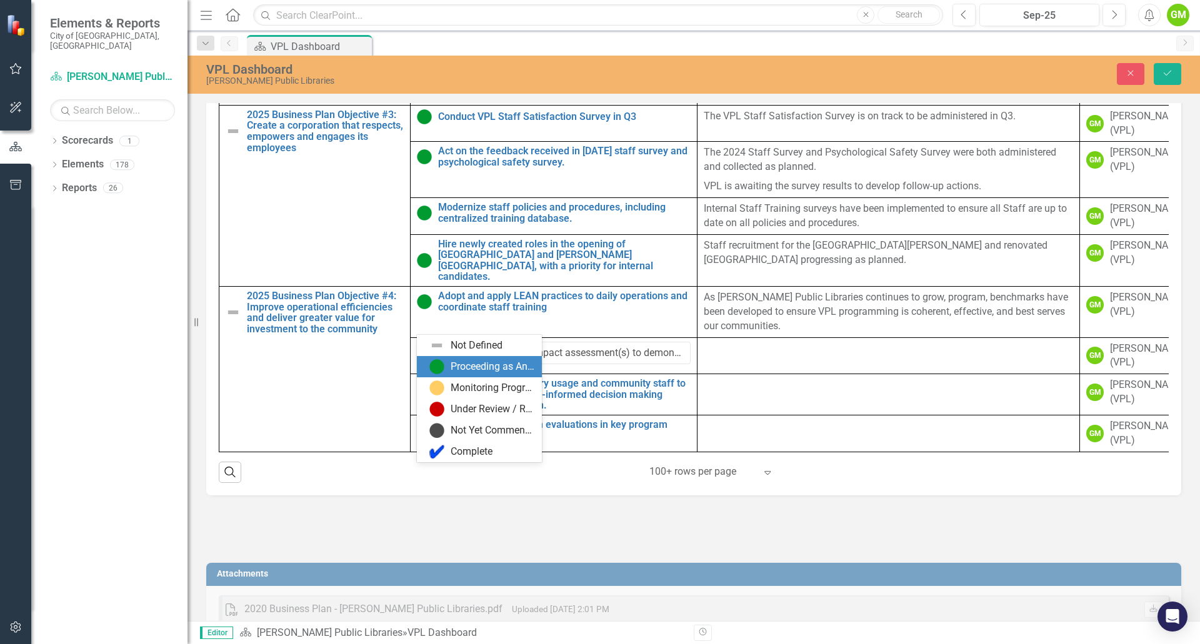
click at [462, 364] on div "Proceeding as Anticipated" at bounding box center [492, 367] width 84 height 14
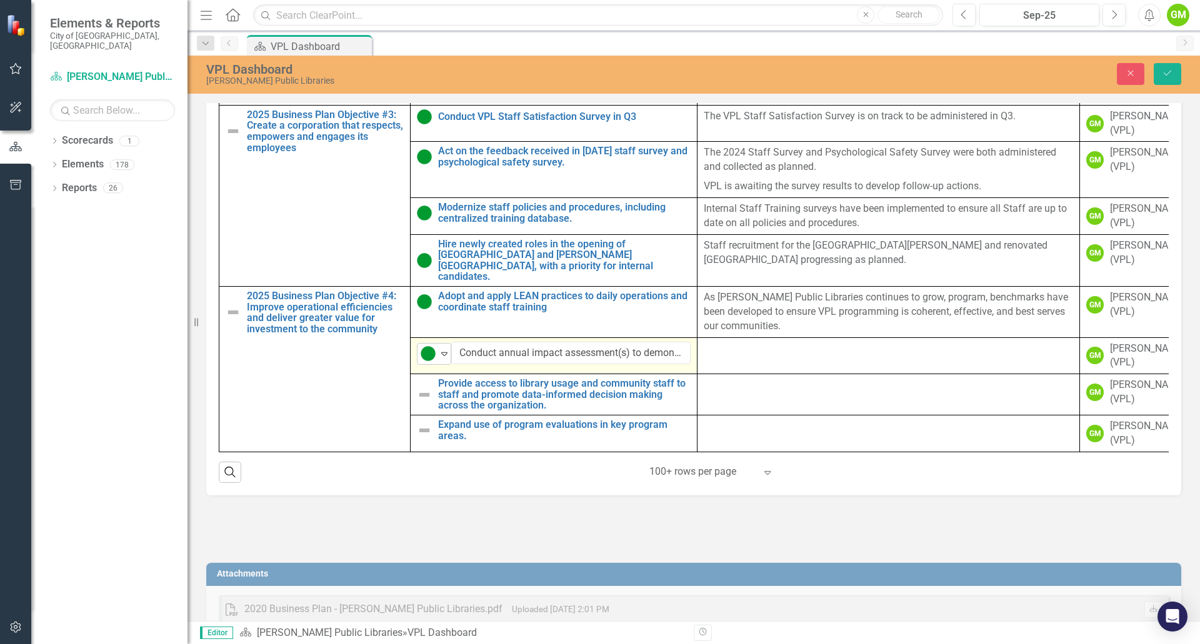
click at [435, 346] on img at bounding box center [427, 353] width 15 height 15
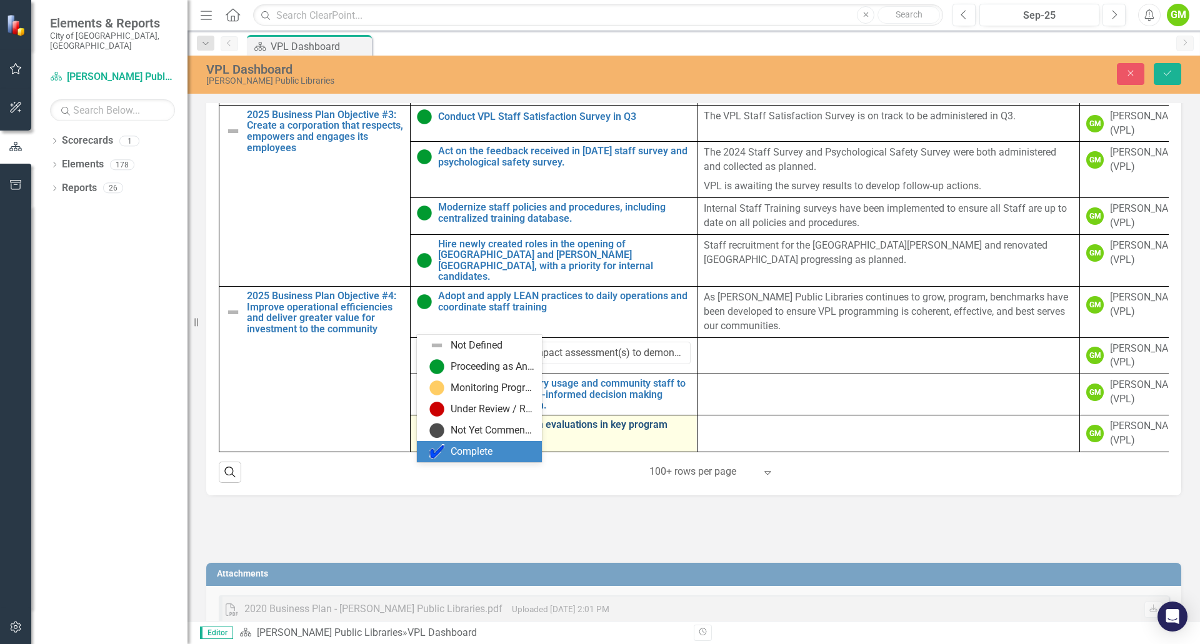
drag, startPoint x: 474, startPoint y: 456, endPoint x: 511, endPoint y: 430, distance: 45.4
click at [474, 455] on div "Complete" at bounding box center [471, 452] width 42 height 14
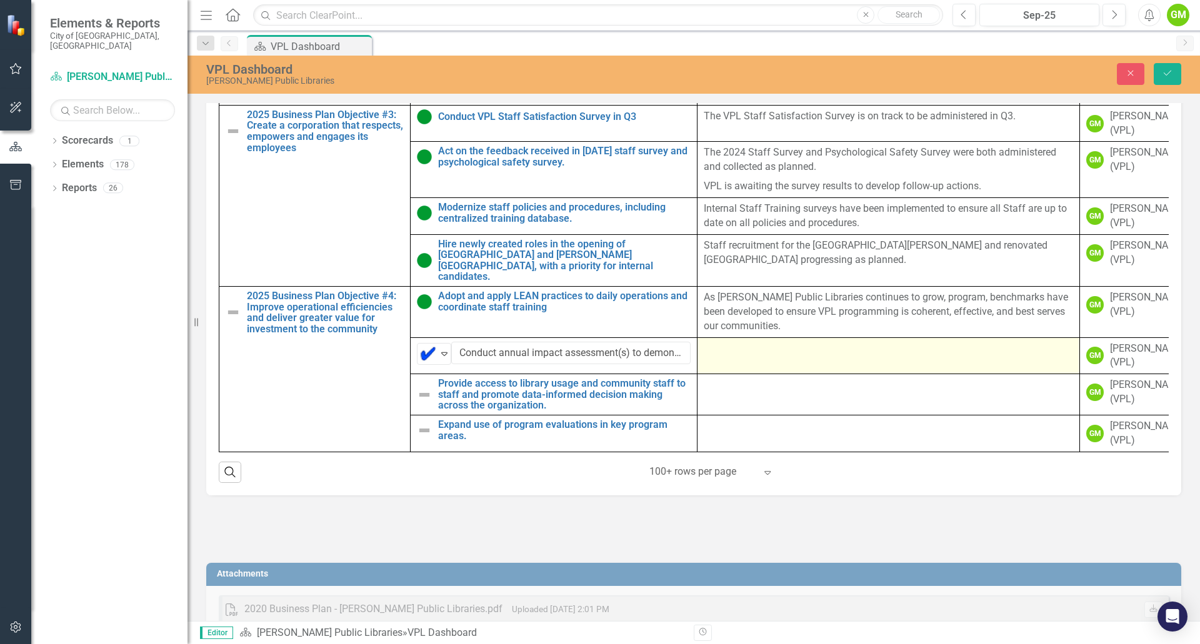
click at [785, 337] on td at bounding box center [888, 355] width 382 height 37
click at [783, 337] on td at bounding box center [888, 355] width 382 height 37
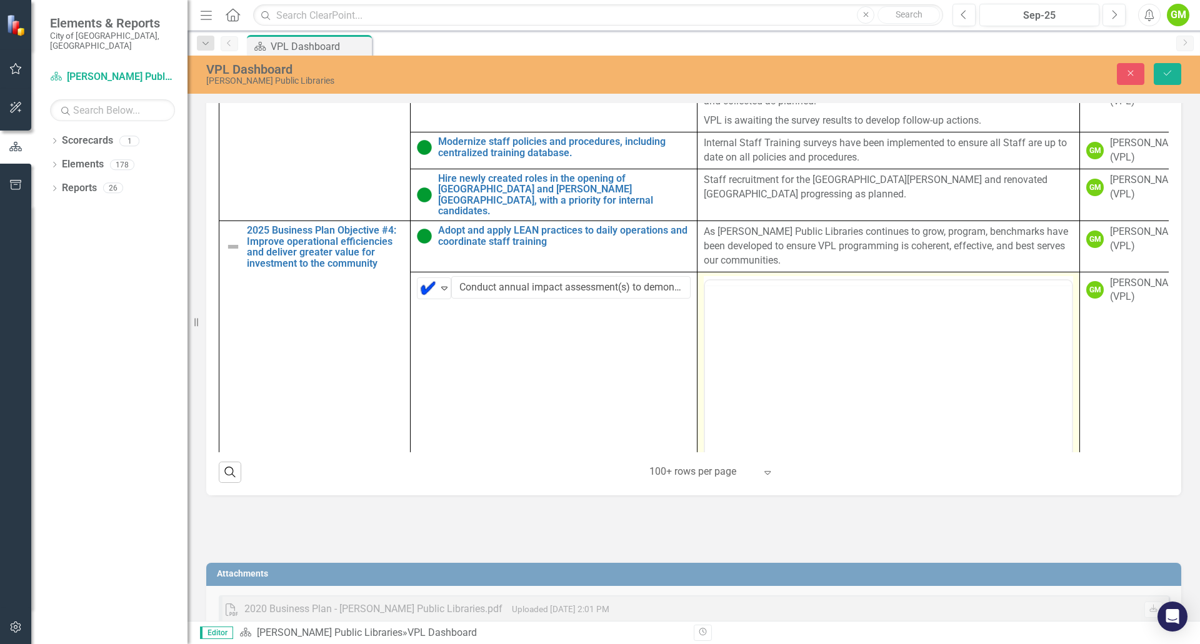
scroll to position [0, 0]
click at [774, 354] on body "Rich Text Area. Press ALT-0 for help." at bounding box center [888, 402] width 367 height 187
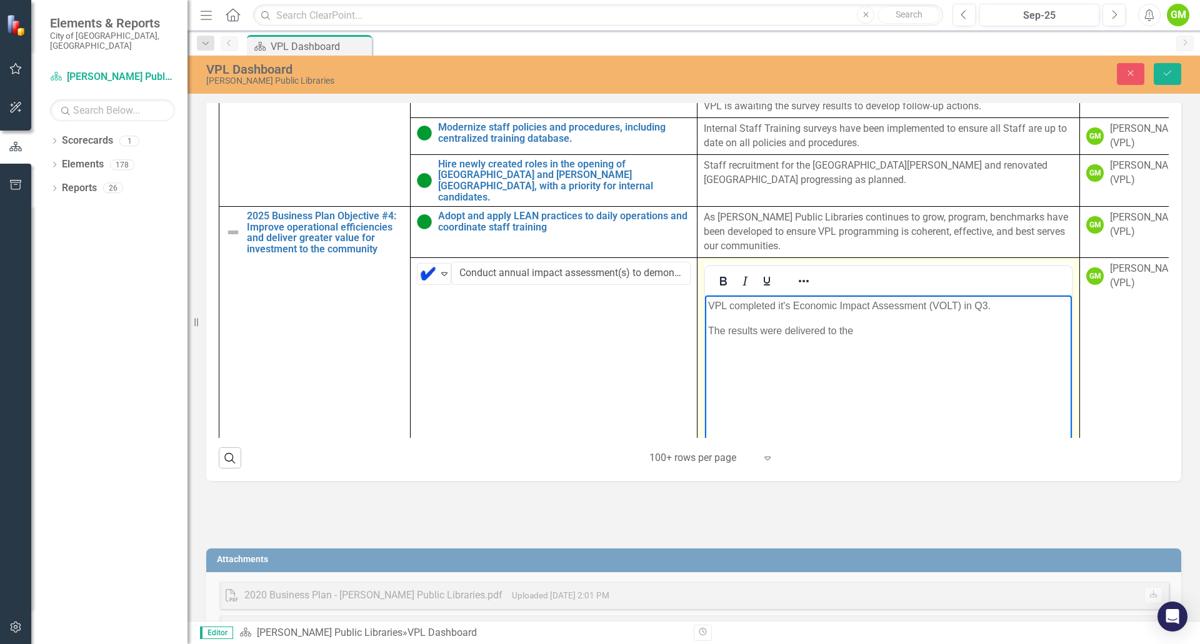
scroll to position [735, 0]
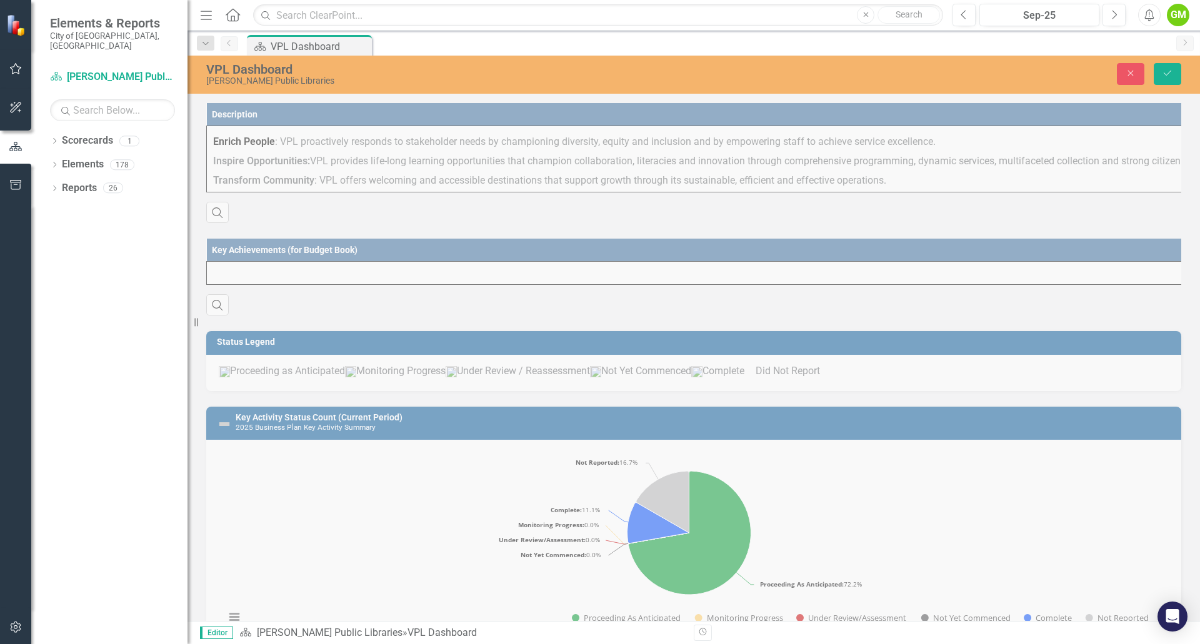
scroll to position [669, 0]
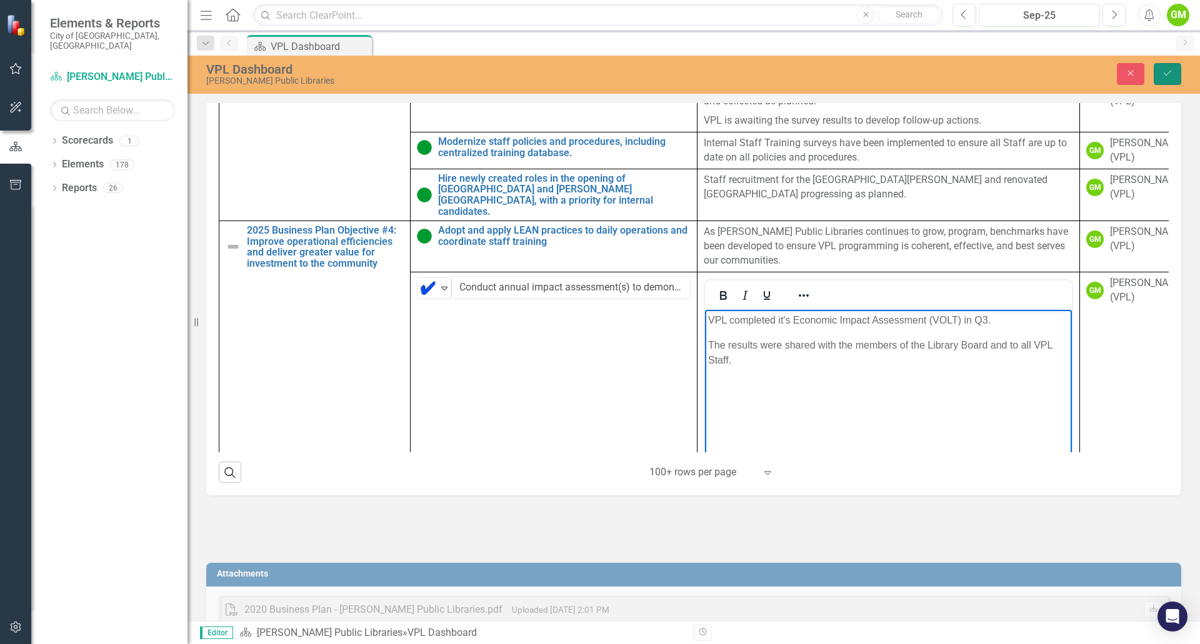
click at [1159, 76] on button "Save" at bounding box center [1166, 74] width 27 height 22
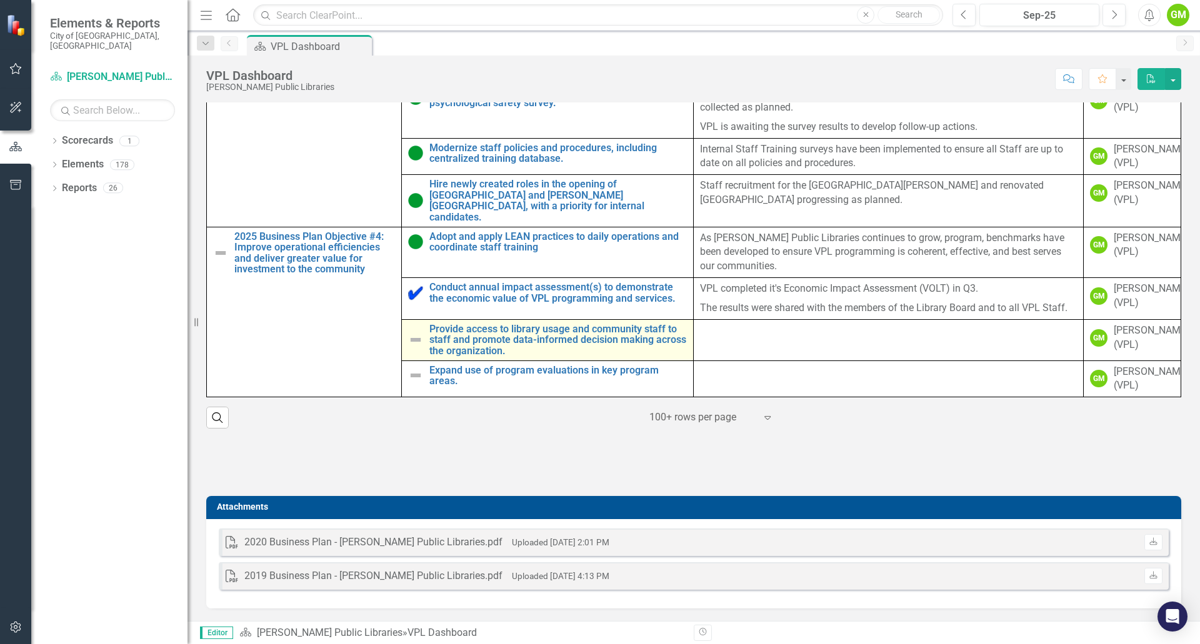
scroll to position [782, 0]
click at [410, 332] on img at bounding box center [415, 339] width 15 height 15
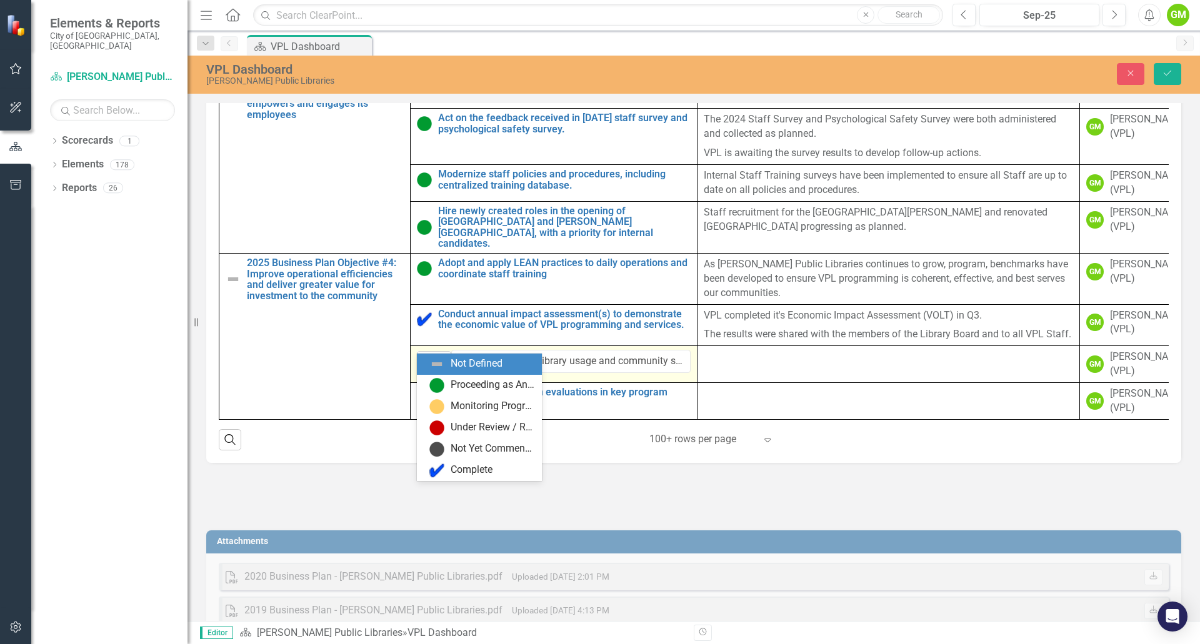
click at [445, 357] on icon "Expand" at bounding box center [444, 362] width 12 height 10
click at [440, 384] on img at bounding box center [436, 385] width 15 height 15
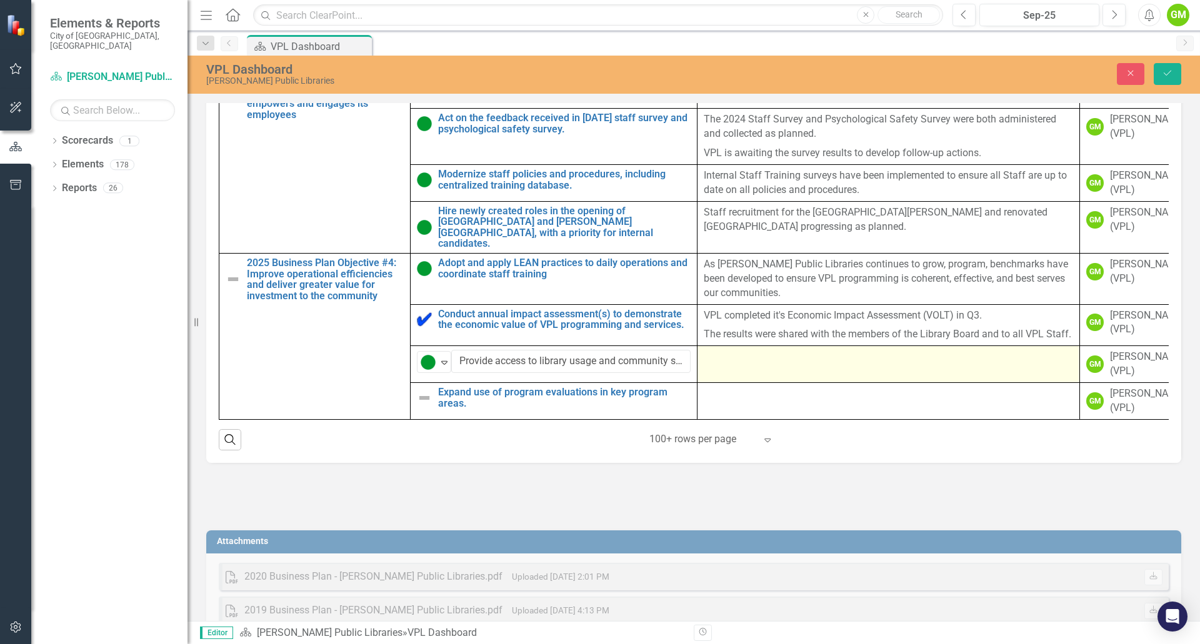
click at [797, 357] on td at bounding box center [888, 364] width 382 height 37
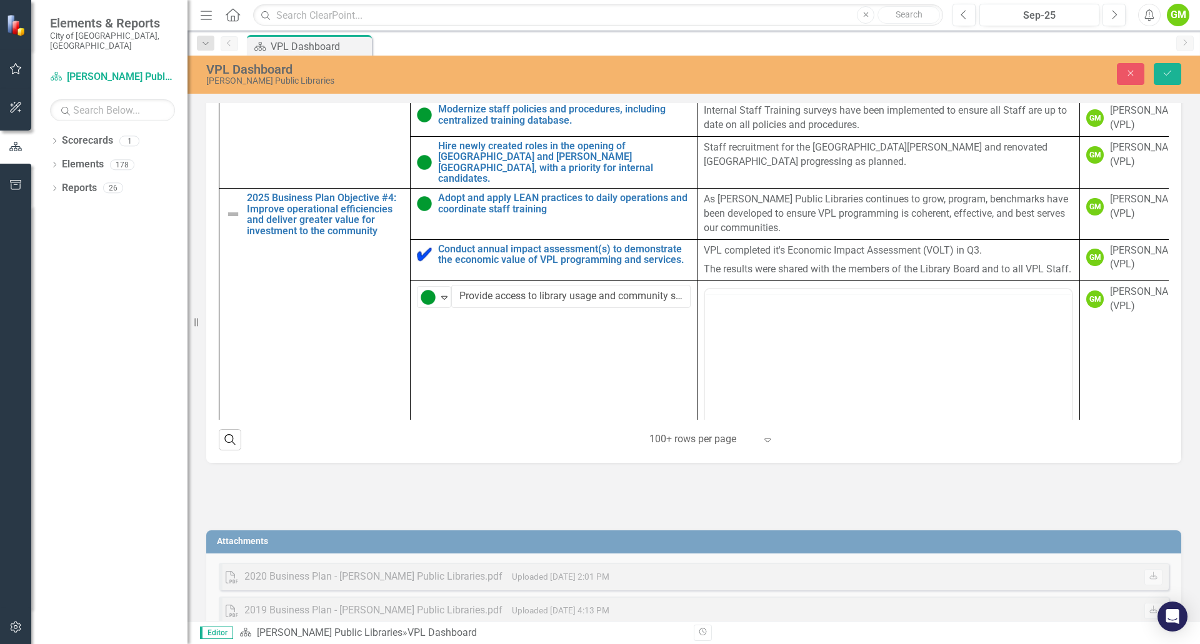
scroll to position [0, 0]
drag, startPoint x: 768, startPoint y: 342, endPoint x: 763, endPoint y: 347, distance: 8.0
click at [767, 344] on body "Rich Text Area. Press ALT-0 for help." at bounding box center [888, 412] width 367 height 187
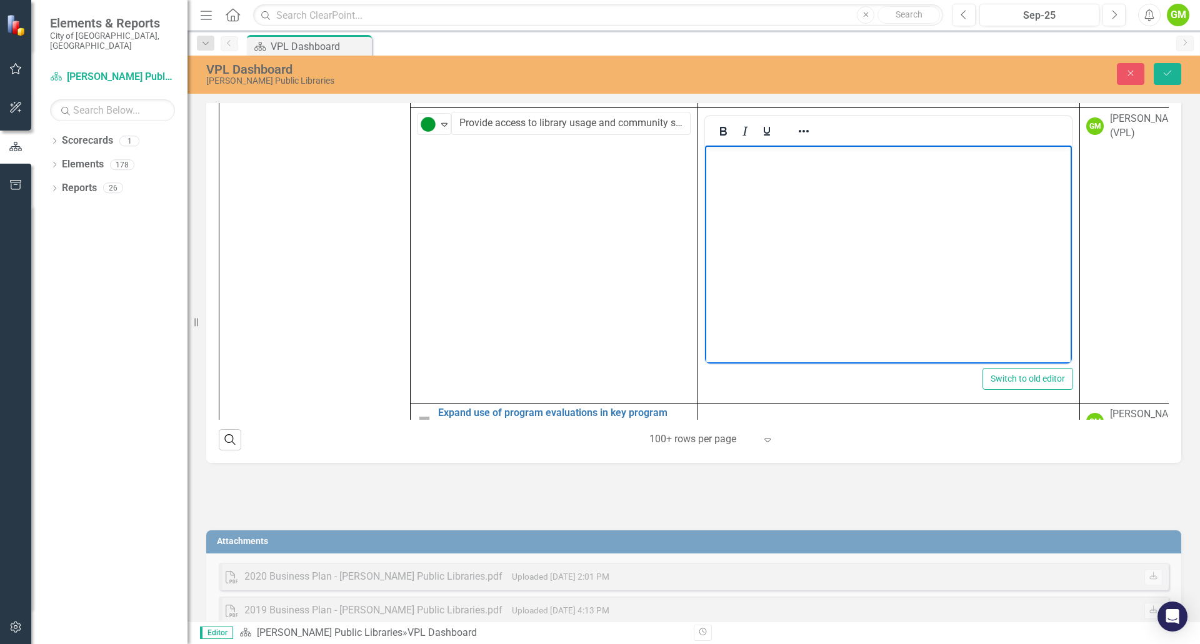
scroll to position [857, 0]
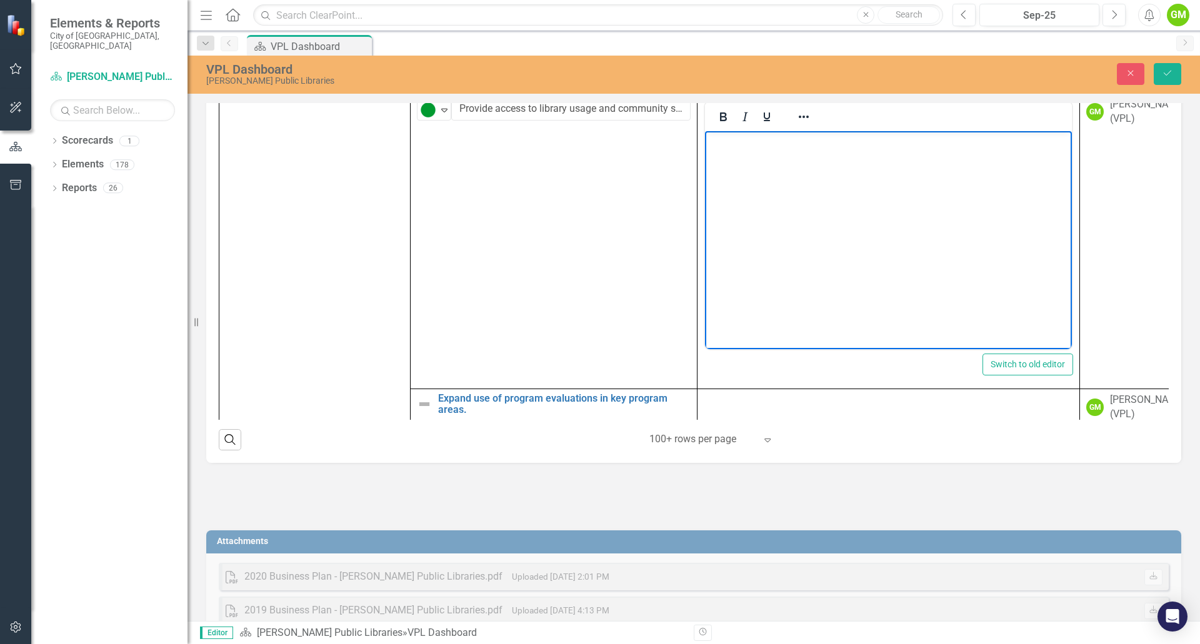
paste body "Rich Text Area. Press ALT-0 for help."
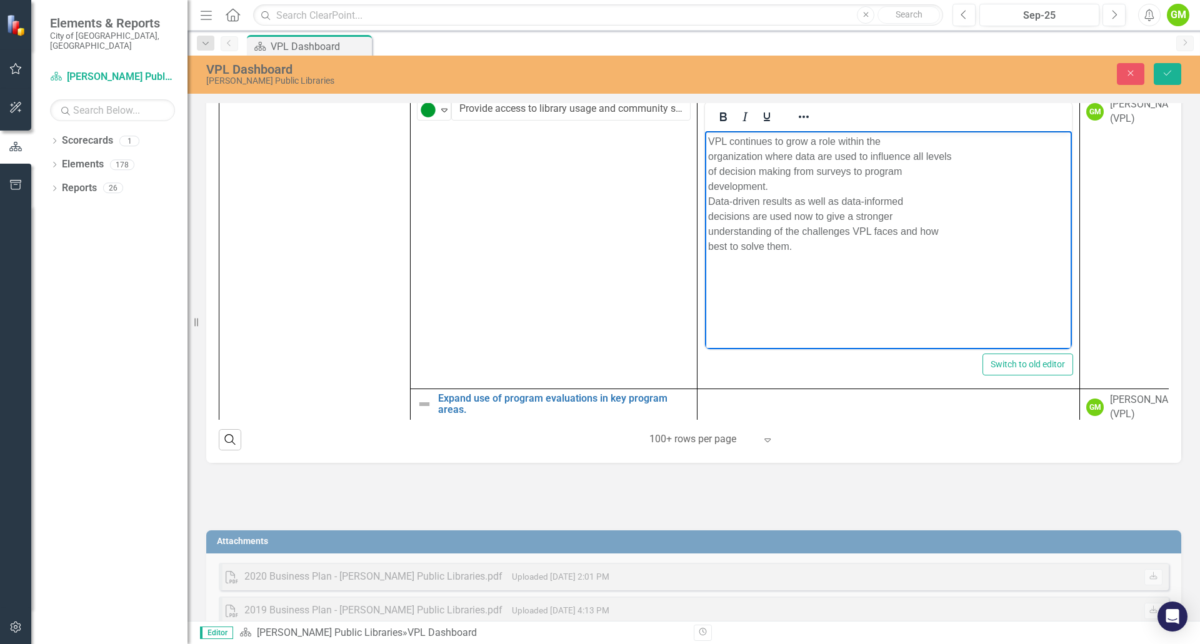
click at [906, 142] on p "VPL continues to grow a role within the organization where data are used to inf…" at bounding box center [888, 194] width 360 height 120
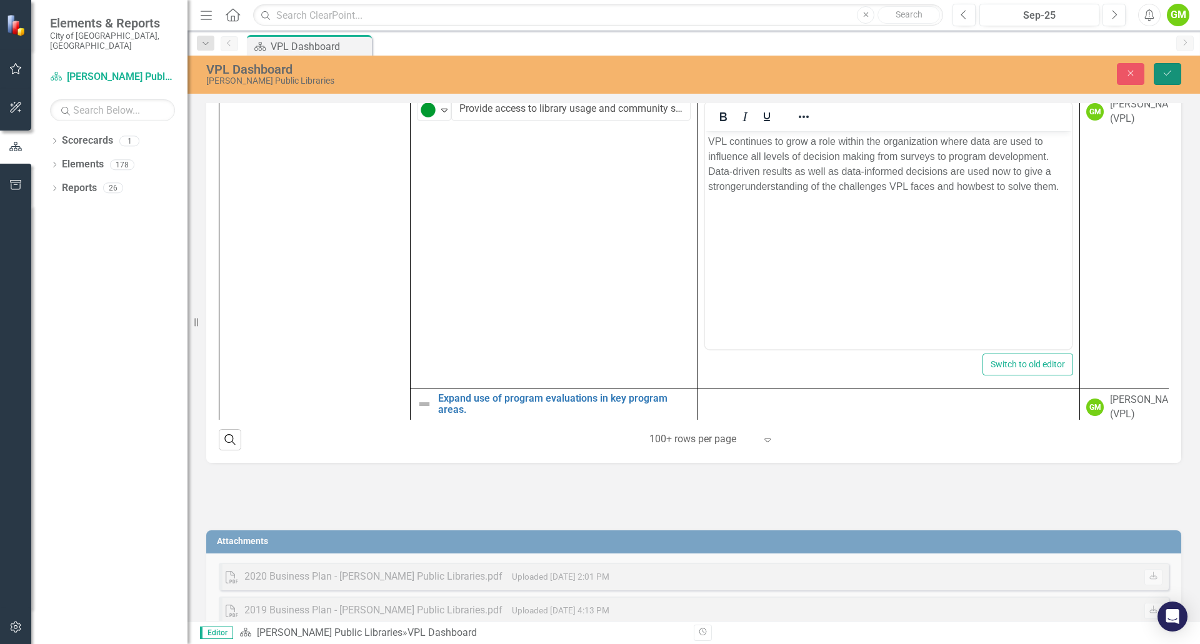
click at [1177, 72] on button "Save" at bounding box center [1166, 74] width 27 height 22
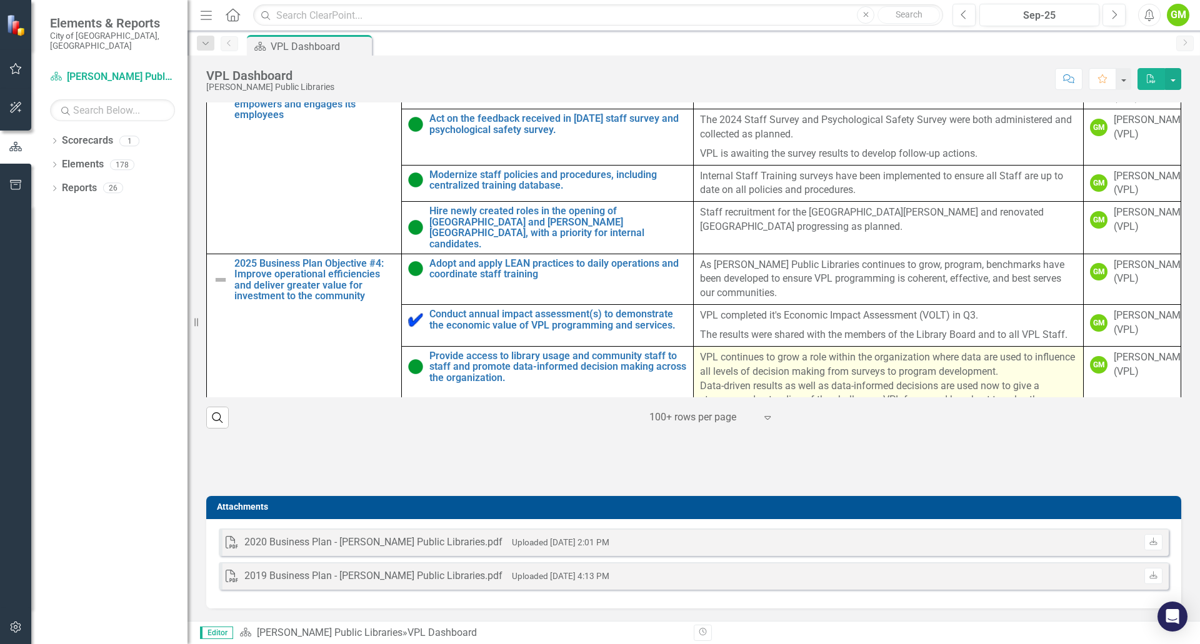
scroll to position [683, 0]
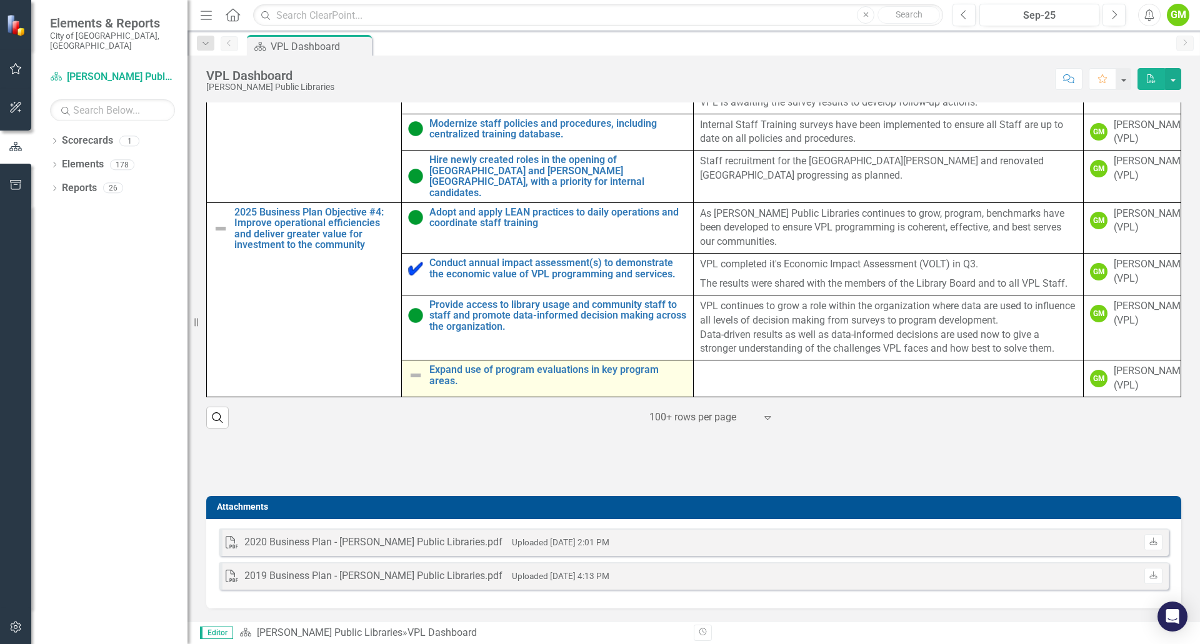
click at [409, 368] on img at bounding box center [415, 375] width 15 height 15
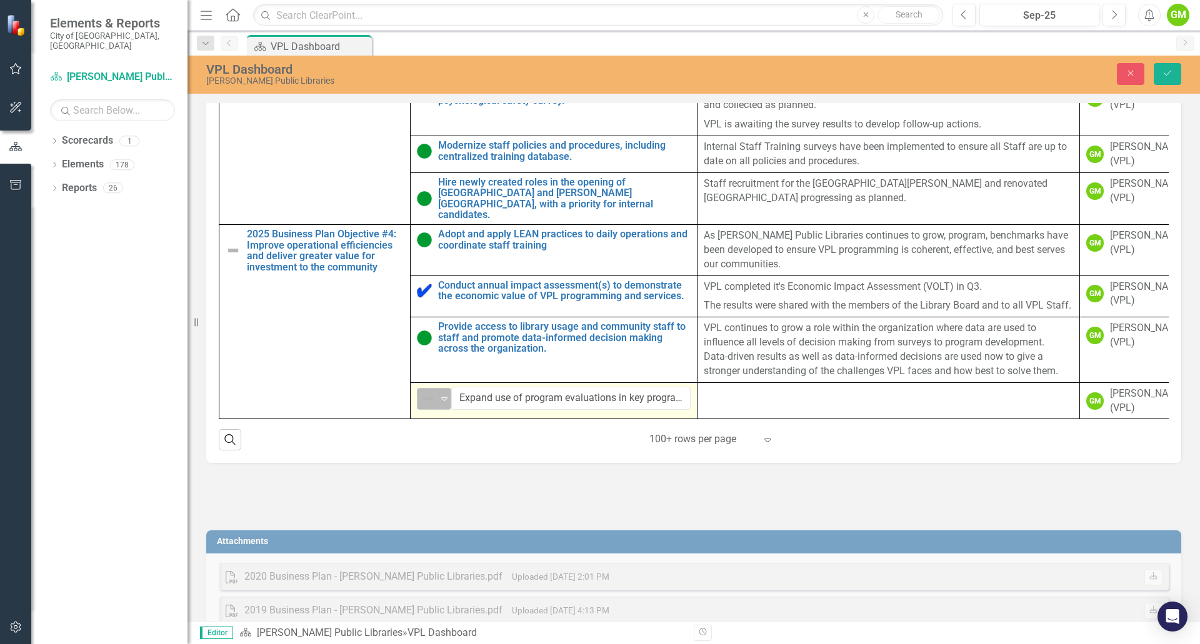
click at [426, 394] on img at bounding box center [427, 398] width 15 height 15
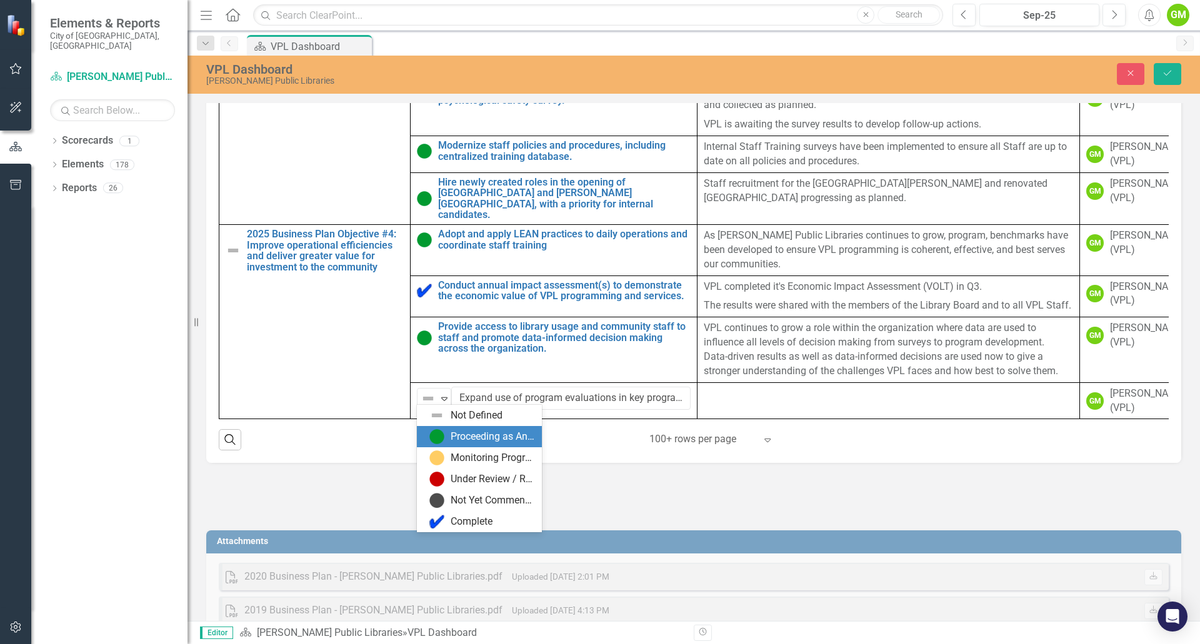
click at [449, 434] on div "Proceeding as Anticipated" at bounding box center [481, 436] width 105 height 15
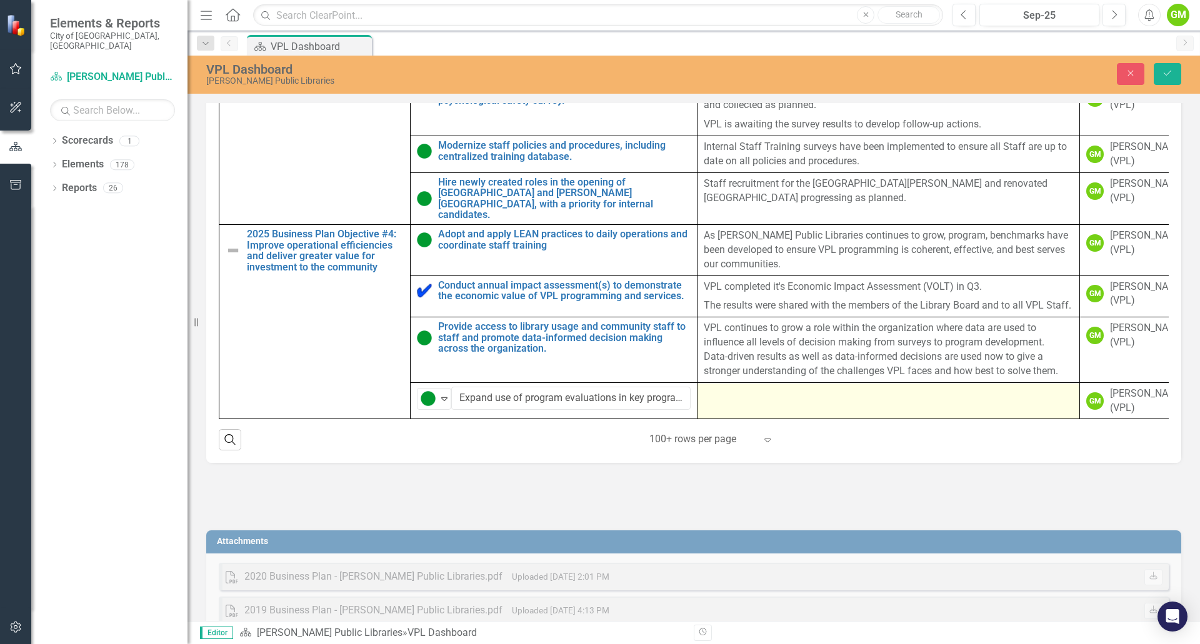
click at [850, 405] on td at bounding box center [888, 400] width 382 height 37
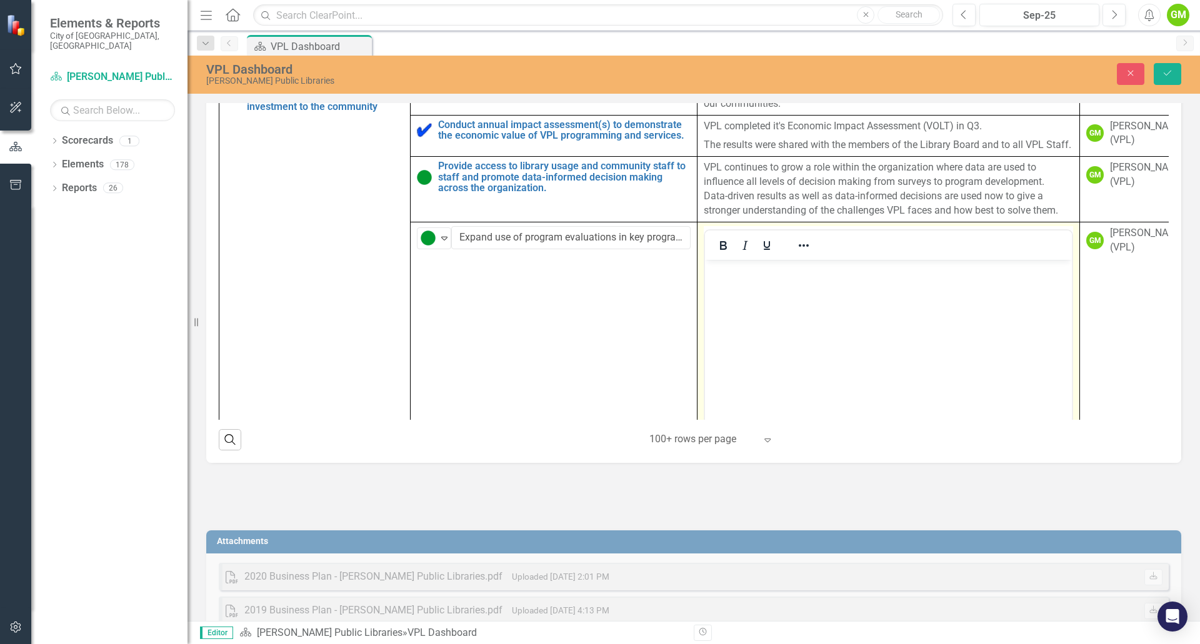
scroll to position [927, 0]
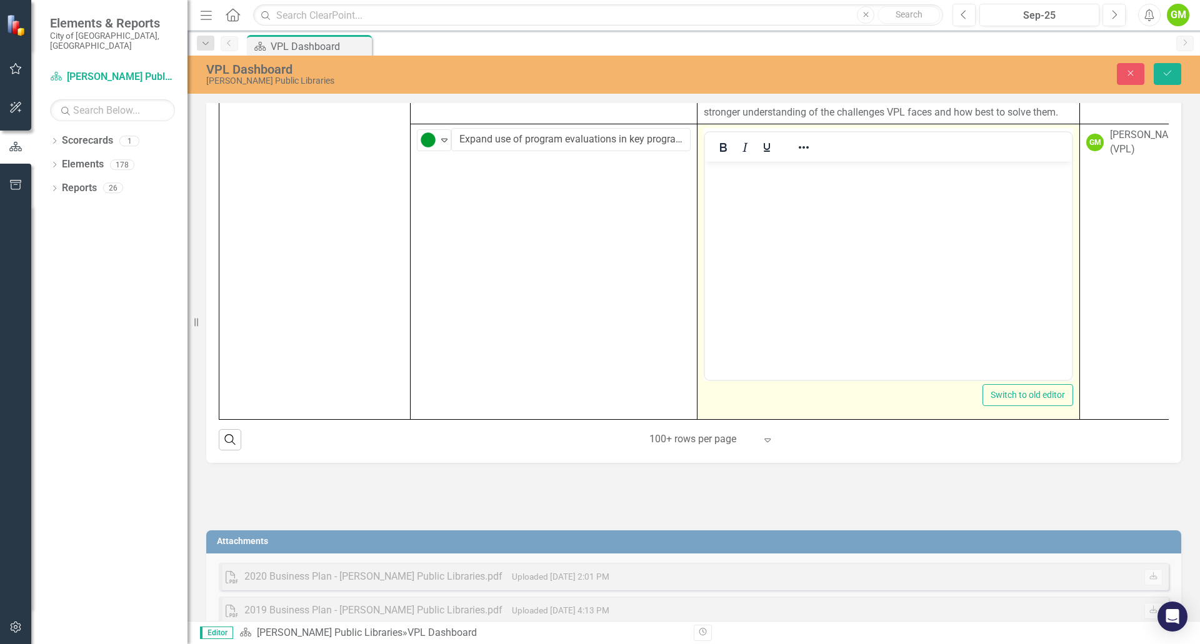
click at [810, 230] on body "Rich Text Area. Press ALT-0 for help." at bounding box center [888, 254] width 367 height 187
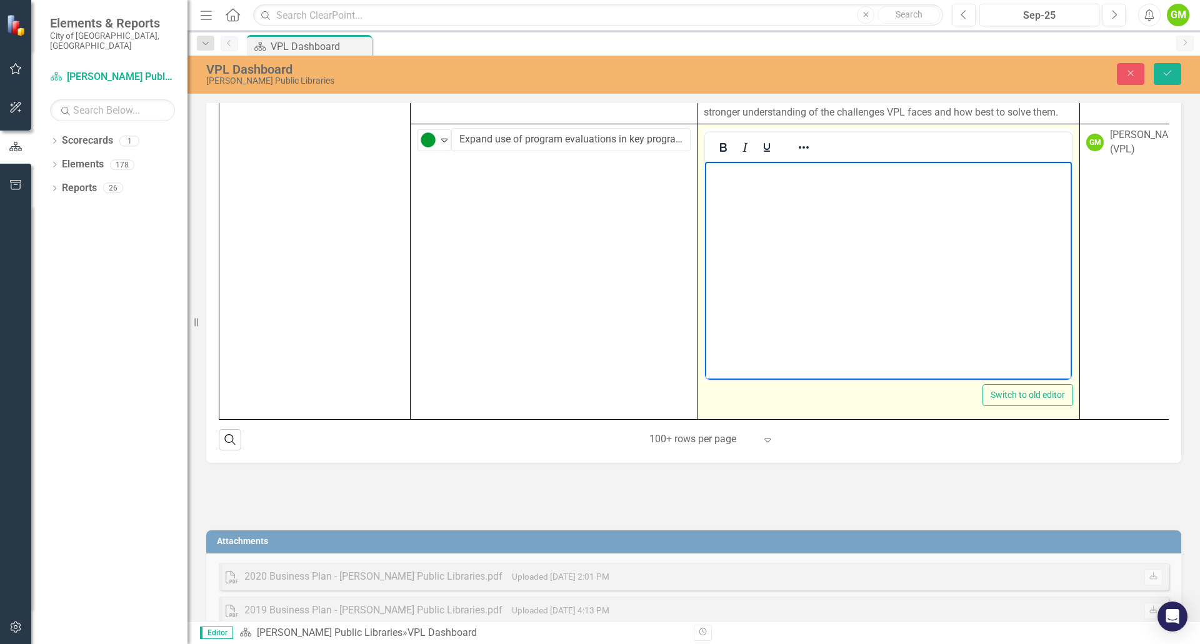
paste body "Rich Text Area. Press ALT-0 for help."
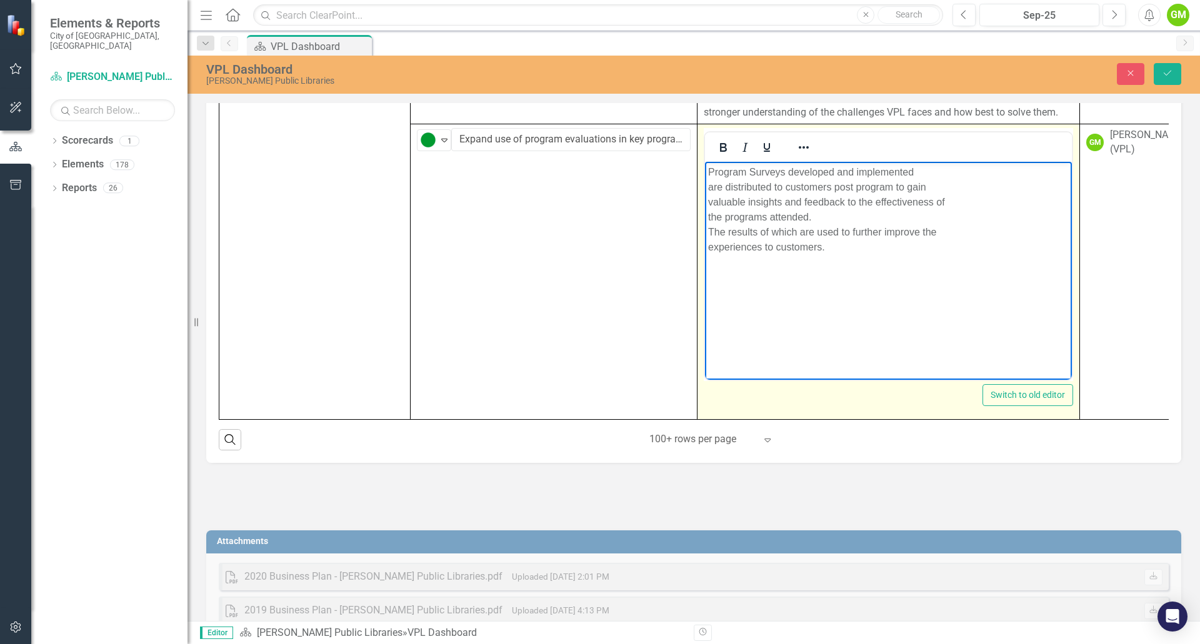
click at [959, 175] on p "Program Surveys developed and implemented are distributed to customers post pro…" at bounding box center [888, 209] width 360 height 90
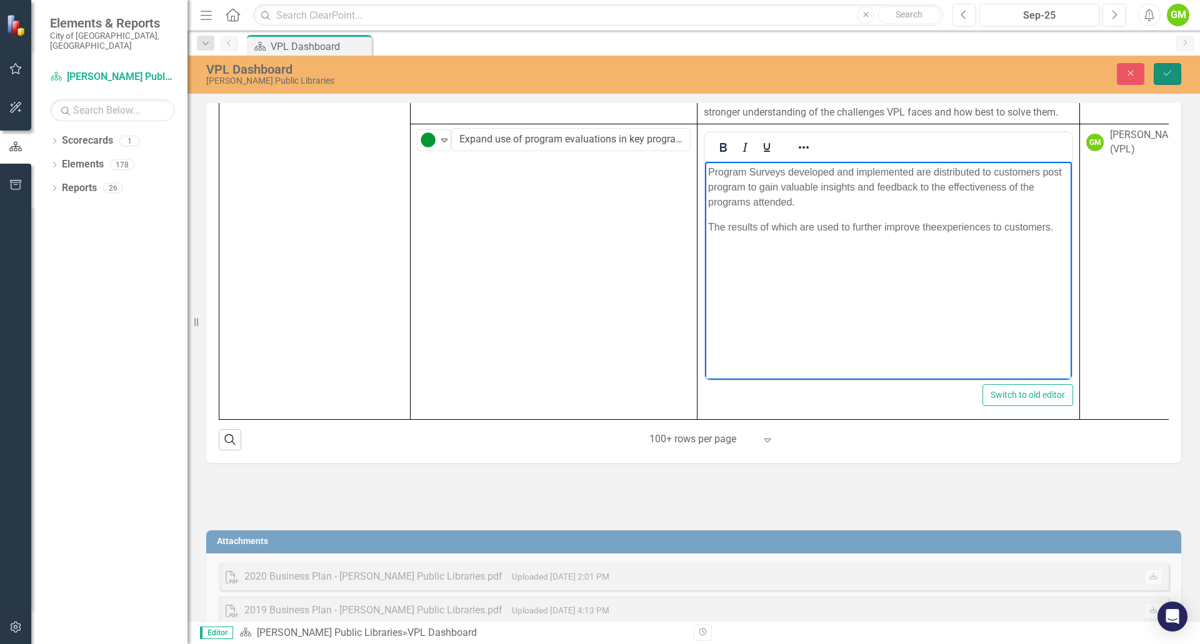
click at [1173, 73] on button "Save" at bounding box center [1166, 74] width 27 height 22
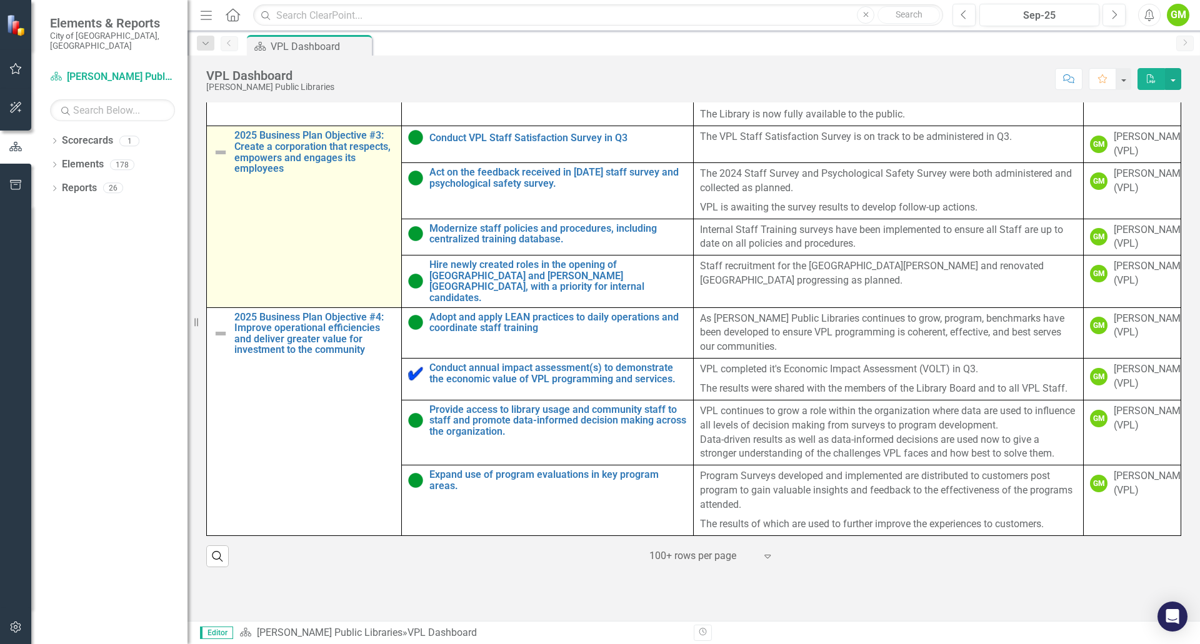
scroll to position [702, 0]
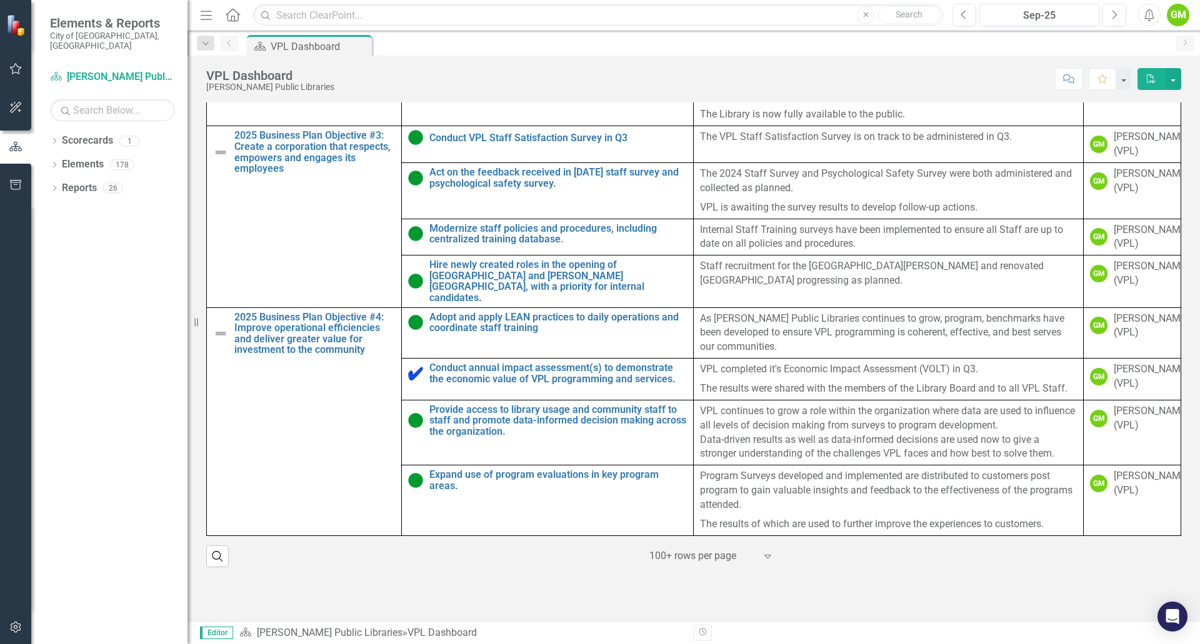
click at [680, 34] on div "Dropdown Search Scorecard VPL Dashboard Pin Previous Scorecard VPL Dashboard Pi…" at bounding box center [693, 43] width 1012 height 25
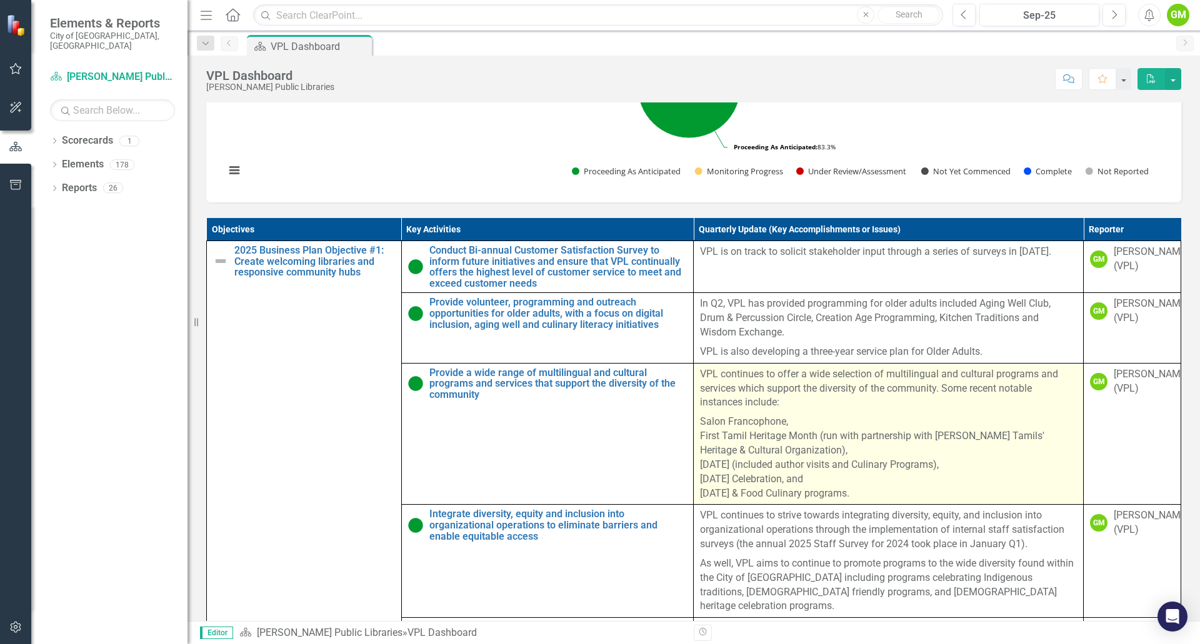
scroll to position [437, 0]
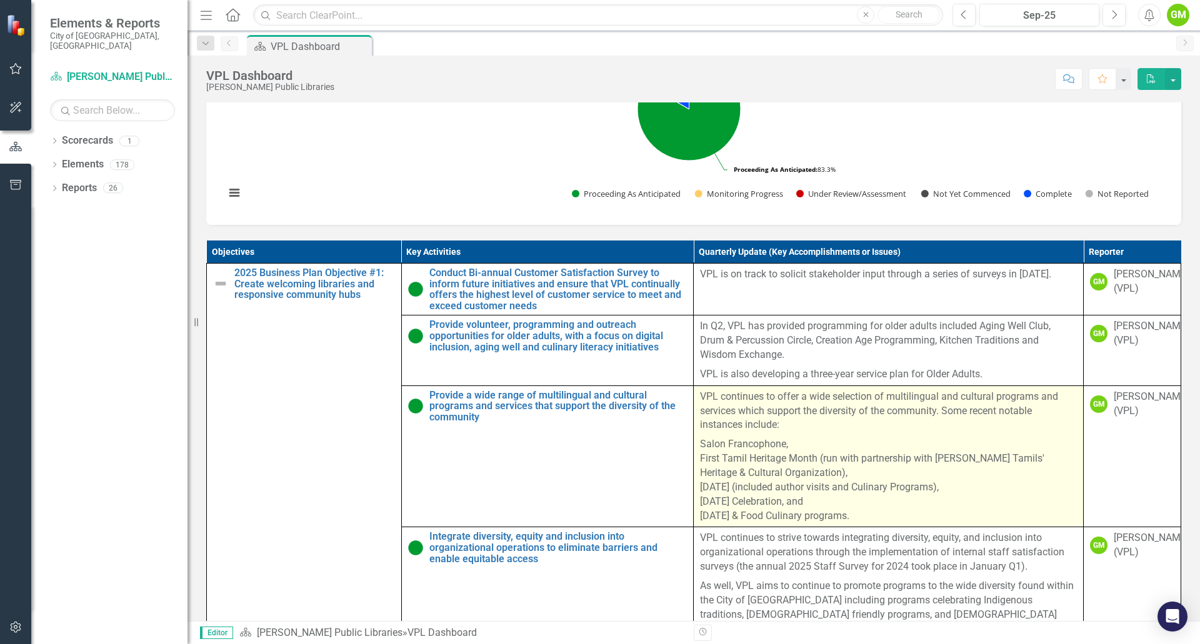
click at [805, 435] on p "VPL continues to offer a wide selection of multilingual and cultural programs a…" at bounding box center [888, 413] width 377 height 46
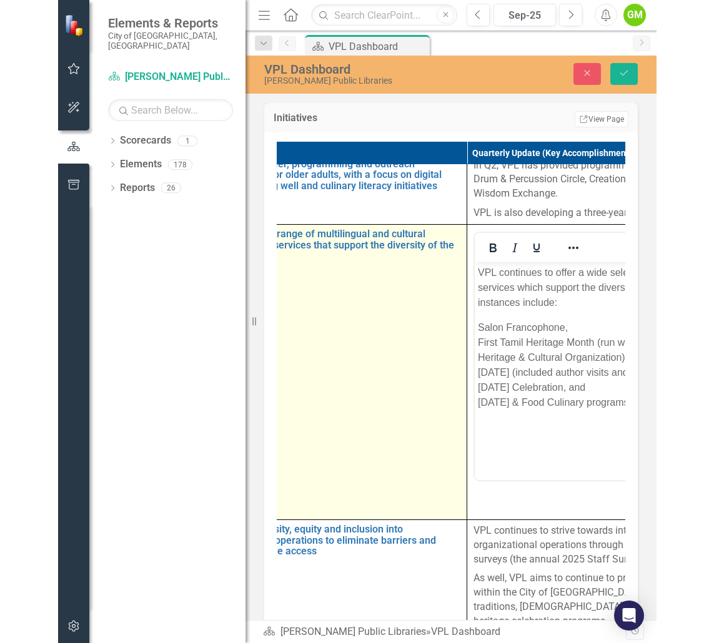
scroll to position [62, 627]
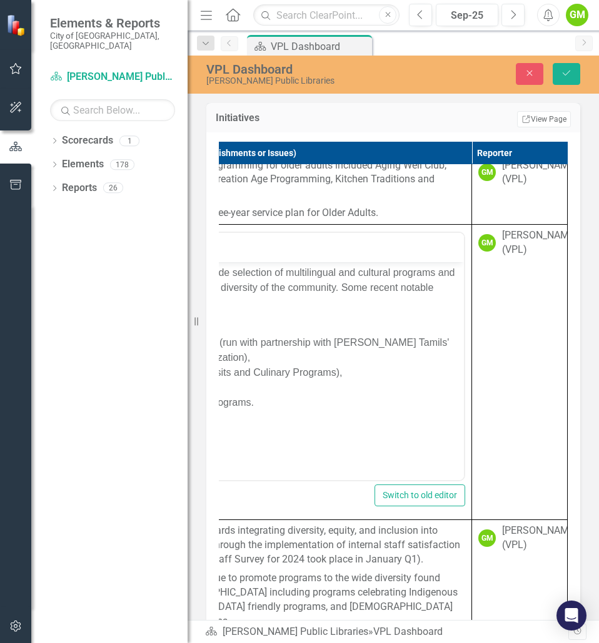
drag, startPoint x: 407, startPoint y: 733, endPoint x: 520, endPoint y: 732, distance: 113.1
drag, startPoint x: 197, startPoint y: 330, endPoint x: 31, endPoint y: 345, distance: 166.9
click at [62, 345] on div "Elements & Reports City of Vaughan, ON Scorecard Vaughan Public Libraries Searc…" at bounding box center [93, 321] width 187 height 643
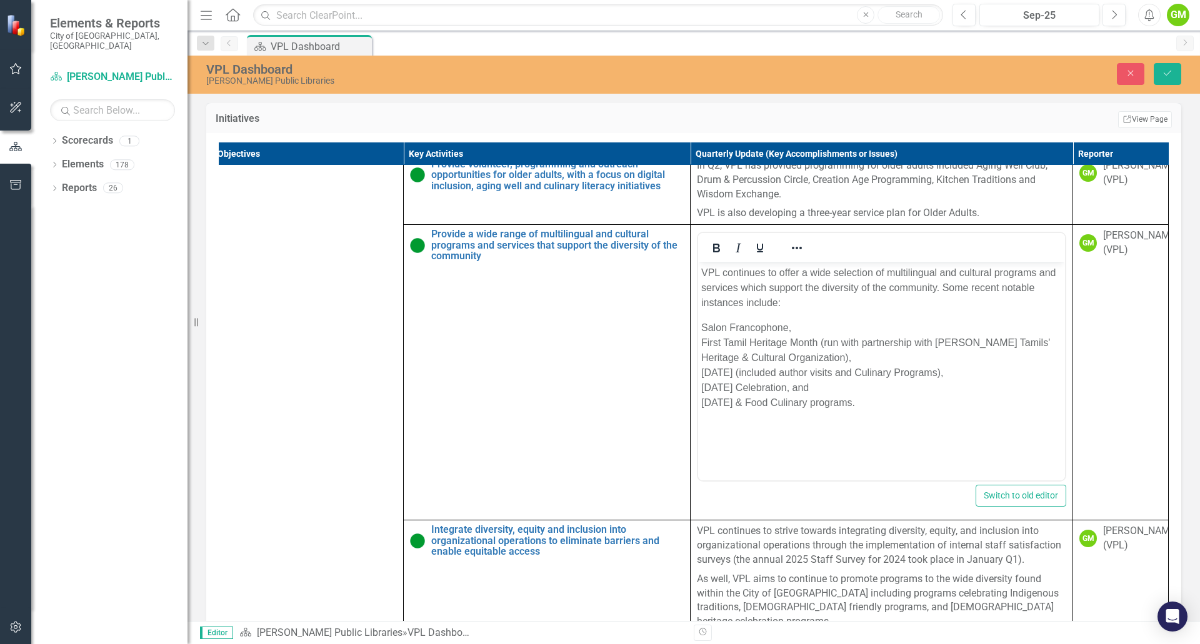
scroll to position [562, 0]
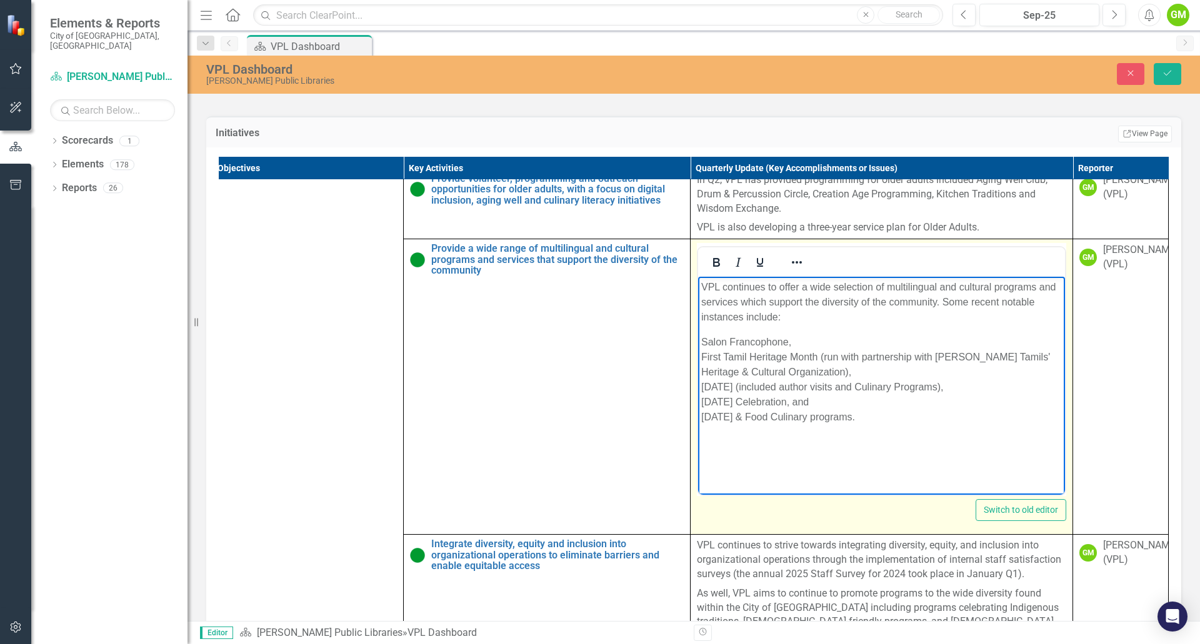
drag, startPoint x: 872, startPoint y: 415, endPoint x: 685, endPoint y: 343, distance: 200.4
click at [698, 343] on html "VPL continues to offer a wide selection of multilingual and cultural programs a…" at bounding box center [881, 370] width 367 height 187
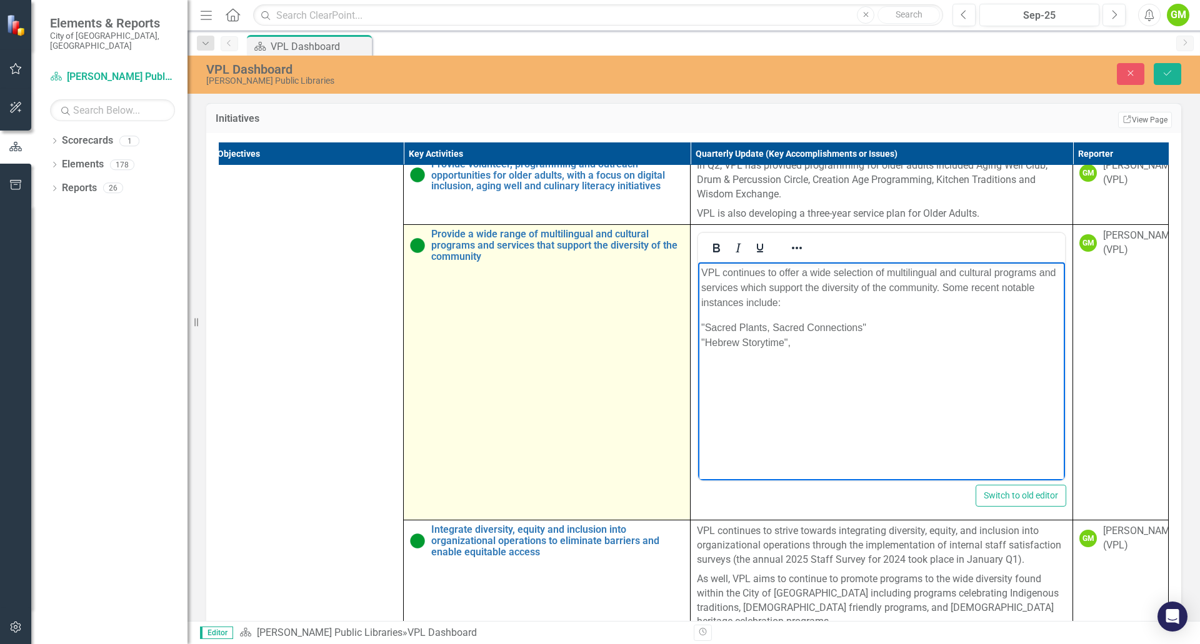
scroll to position [548, 0]
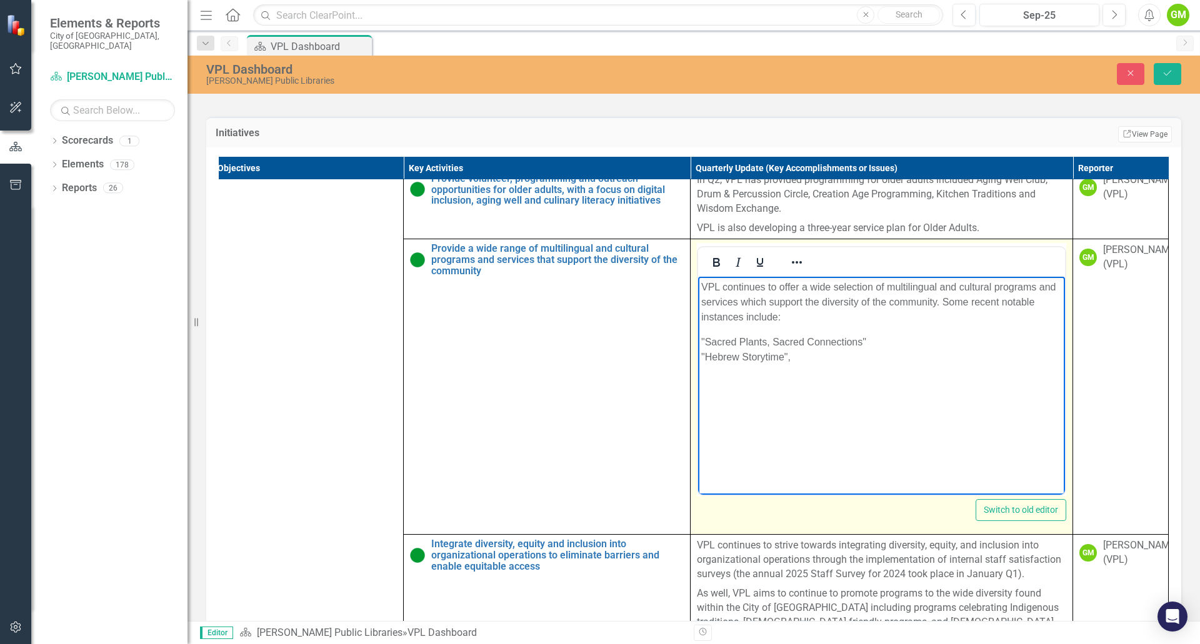
click at [839, 361] on p ""Sacred Plants, Sacred Connections" "Hebrew Storytime"," at bounding box center [881, 350] width 360 height 30
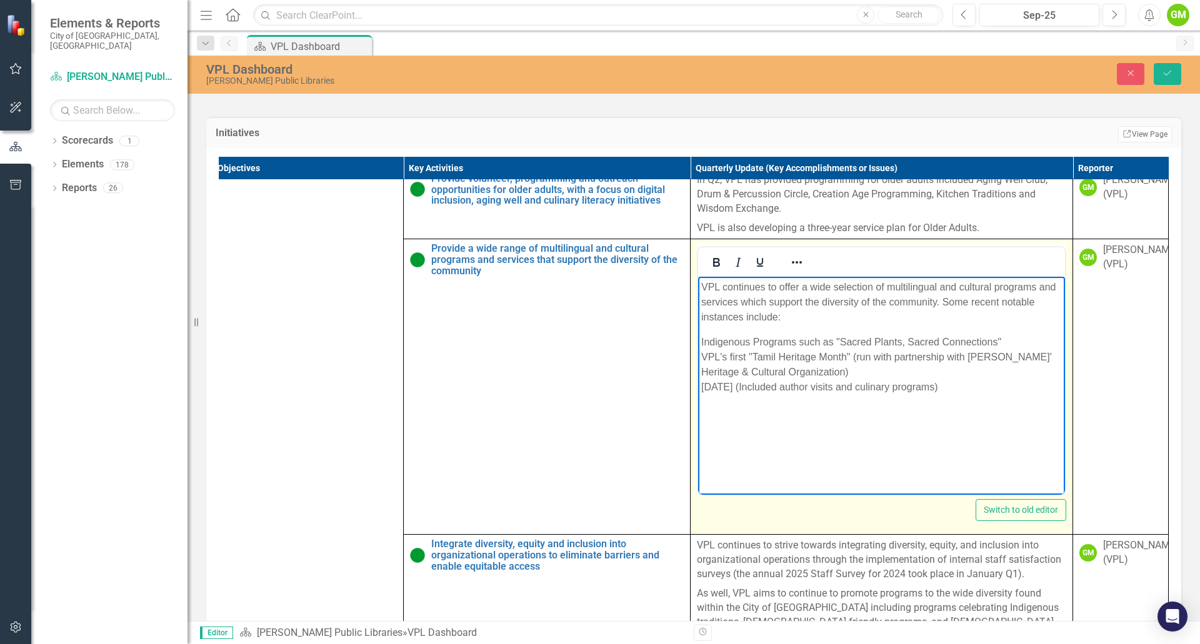
drag, startPoint x: 1014, startPoint y: 343, endPoint x: 1021, endPoint y: 343, distance: 6.9
click at [1015, 343] on p "Indigenous Programs such as "Sacred Plants, Sacred Connections" VPL's first "Ta…" at bounding box center [881, 372] width 360 height 75
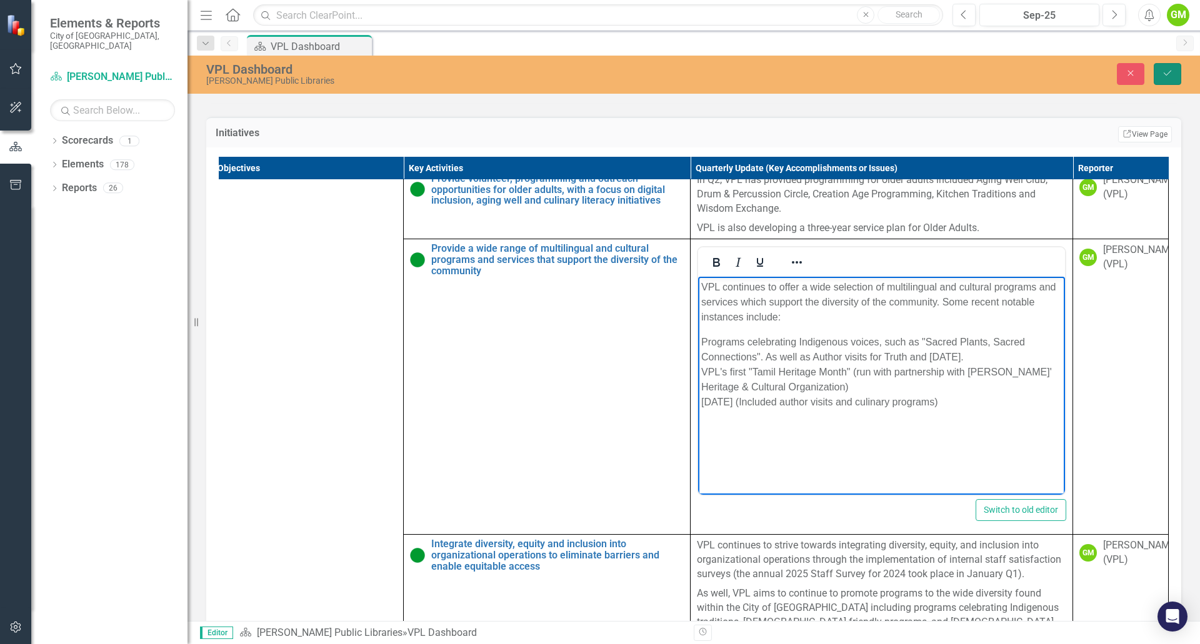
click at [1166, 77] on button "Save" at bounding box center [1166, 74] width 27 height 22
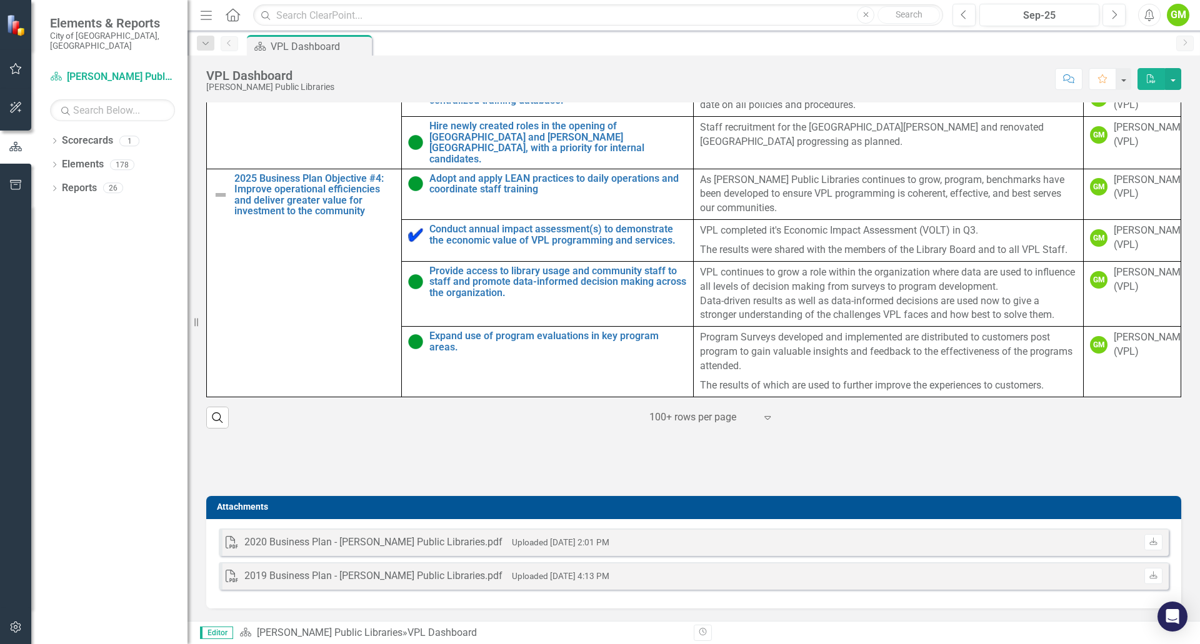
scroll to position [0, 0]
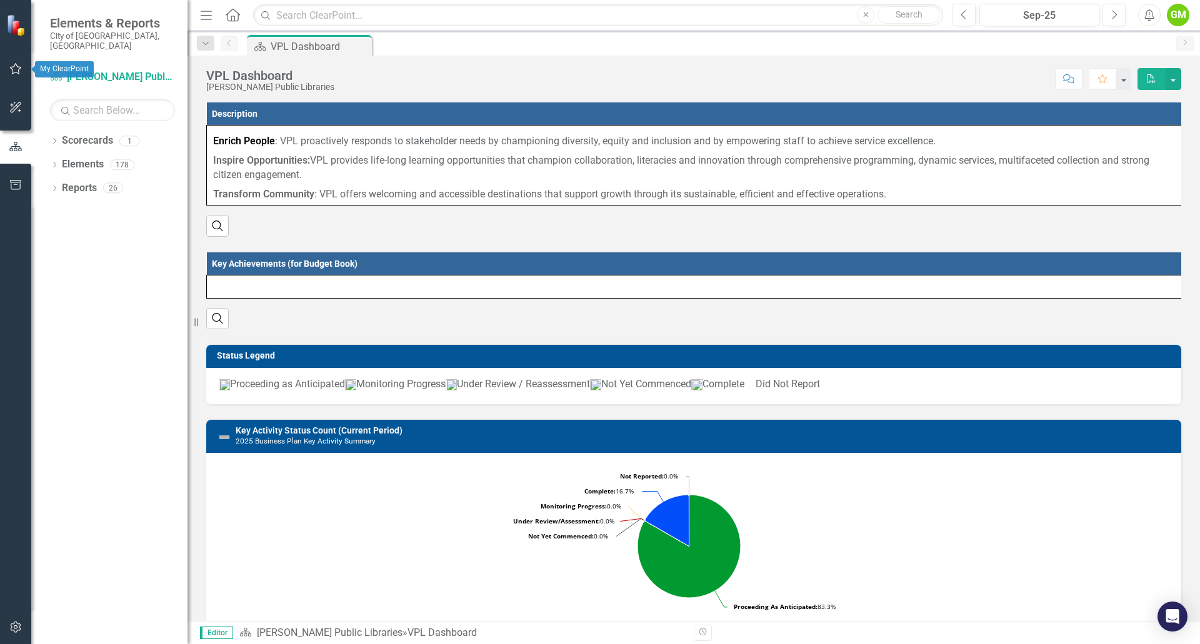
click at [17, 64] on icon "button" at bounding box center [15, 69] width 13 height 10
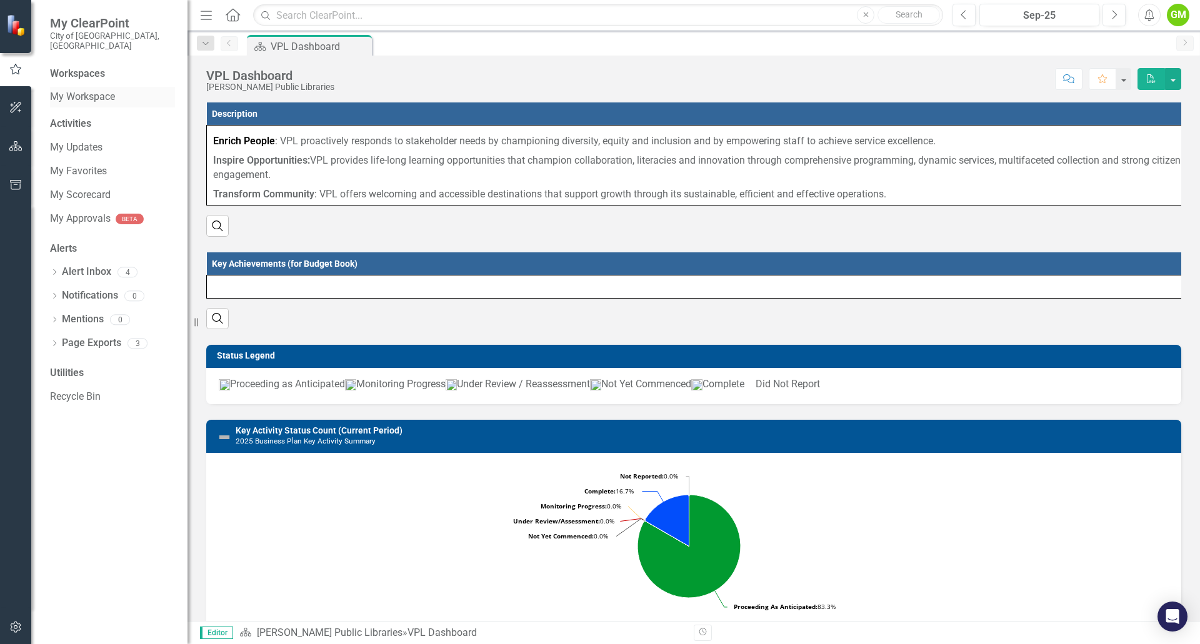
click at [107, 90] on link "My Workspace" at bounding box center [112, 97] width 125 height 14
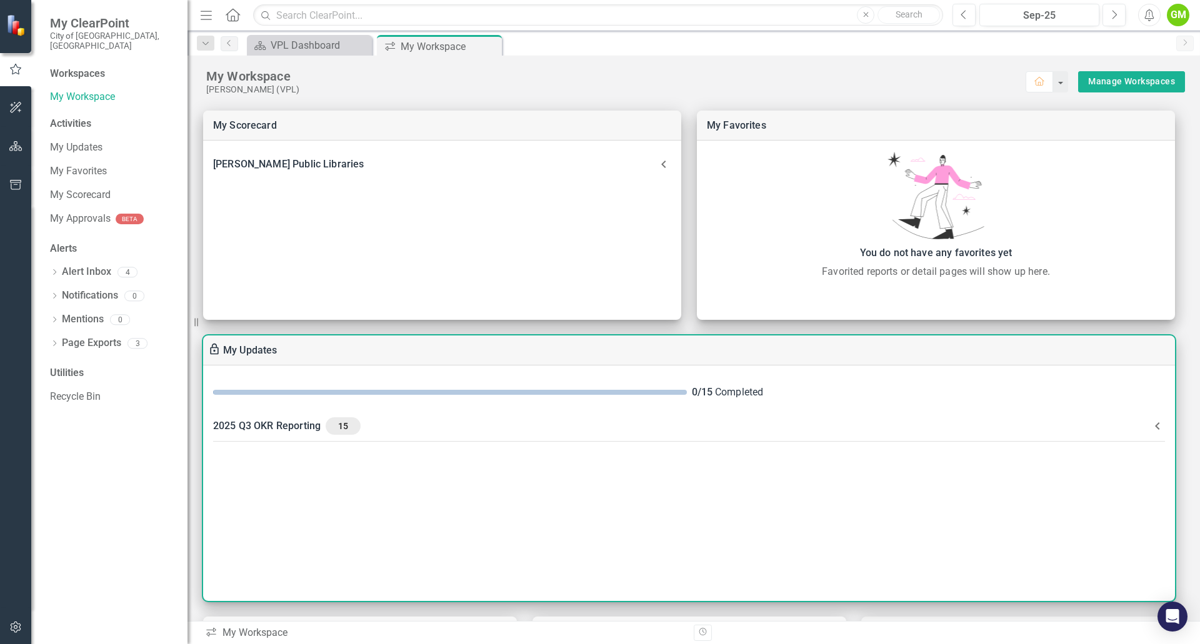
click at [292, 427] on div "2025 Q3 OKR Reporting 15" at bounding box center [681, 425] width 937 height 17
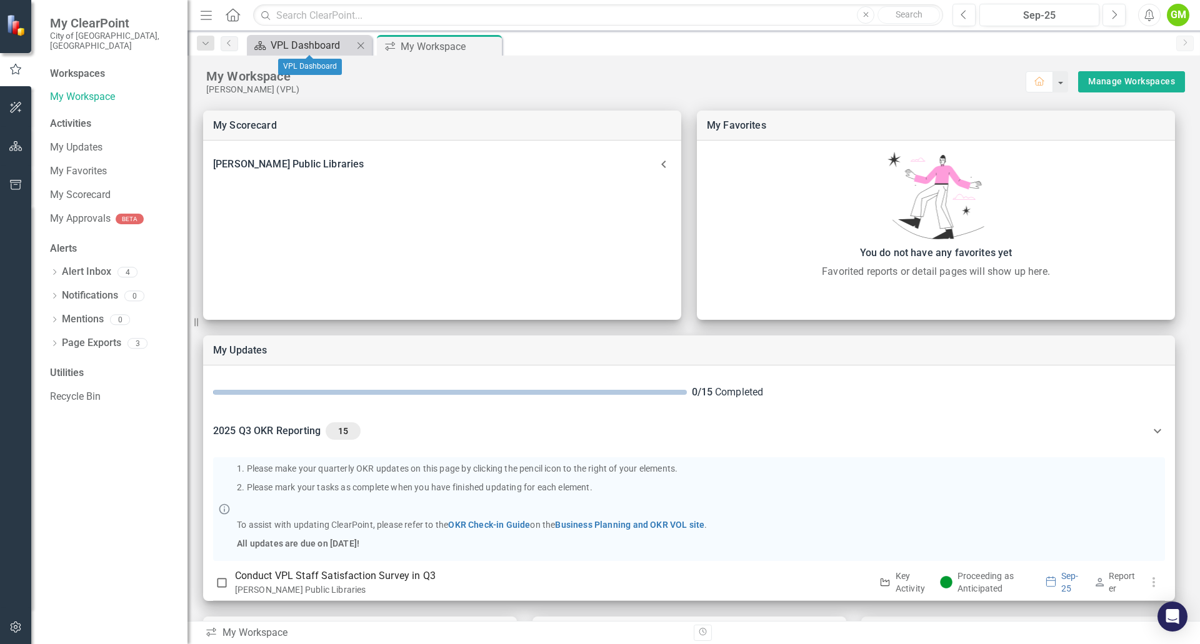
click at [330, 50] on div "VPL Dashboard" at bounding box center [312, 45] width 82 height 16
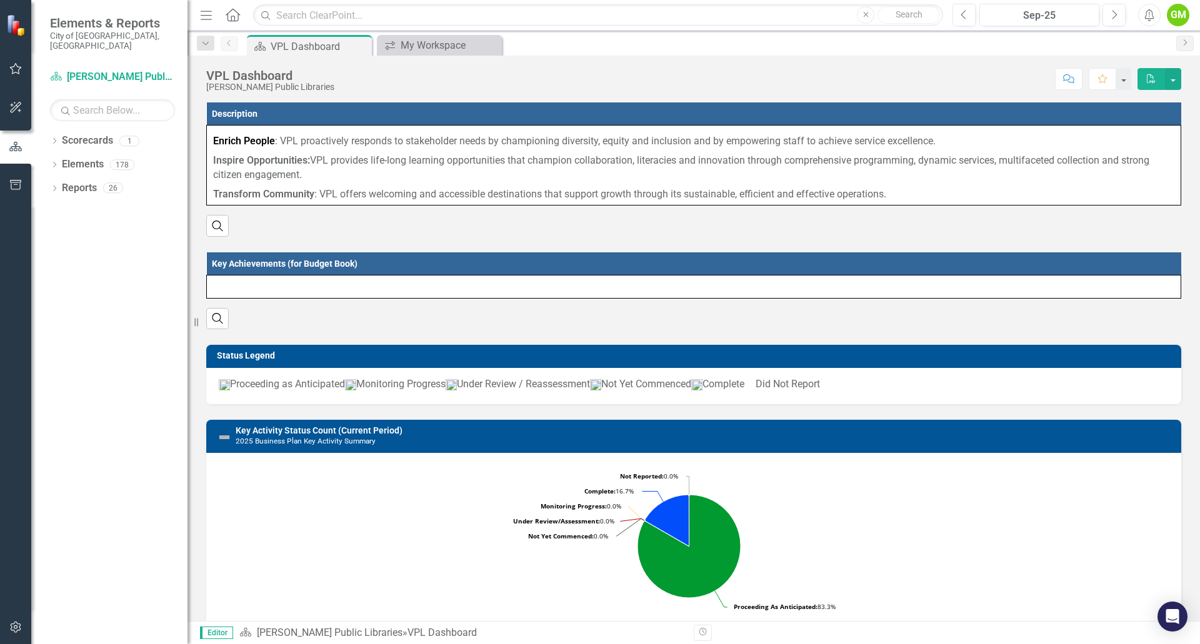
click at [211, 17] on icon "Menu" at bounding box center [206, 14] width 16 height 13
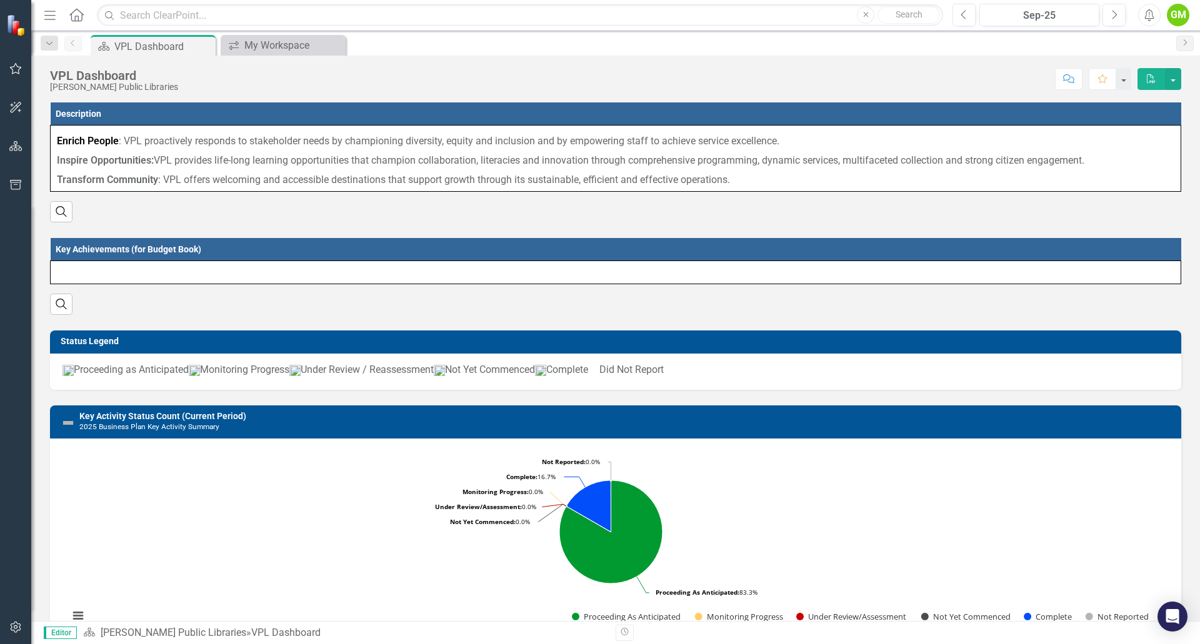
click at [54, 18] on icon "Menu" at bounding box center [50, 14] width 16 height 13
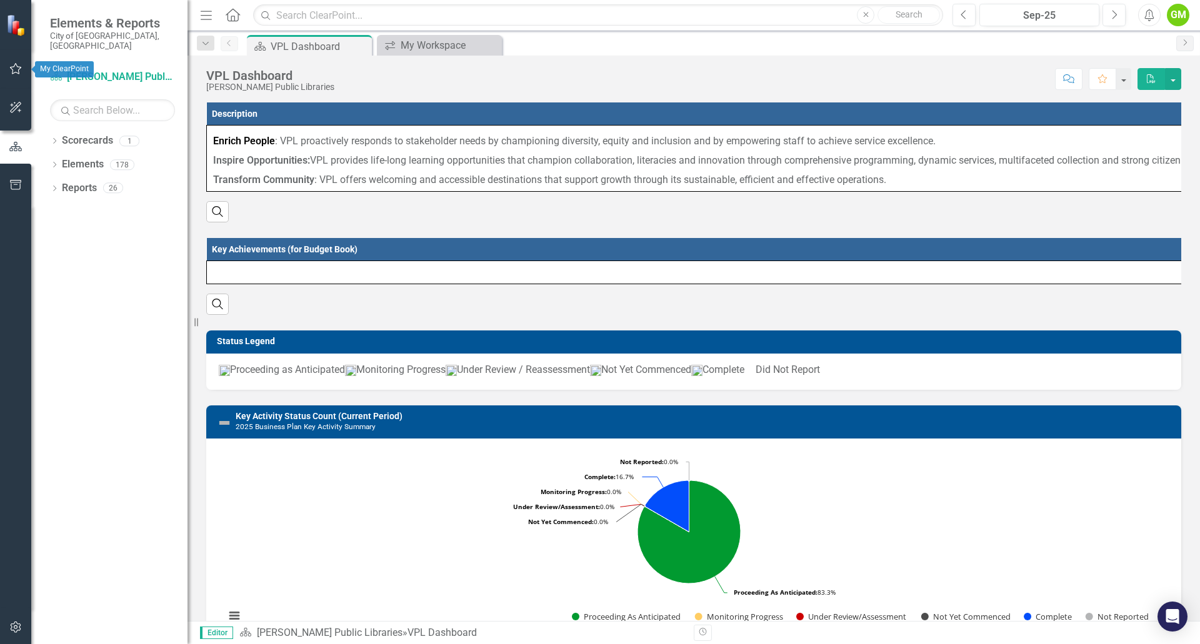
click at [19, 59] on button "button" at bounding box center [16, 69] width 28 height 26
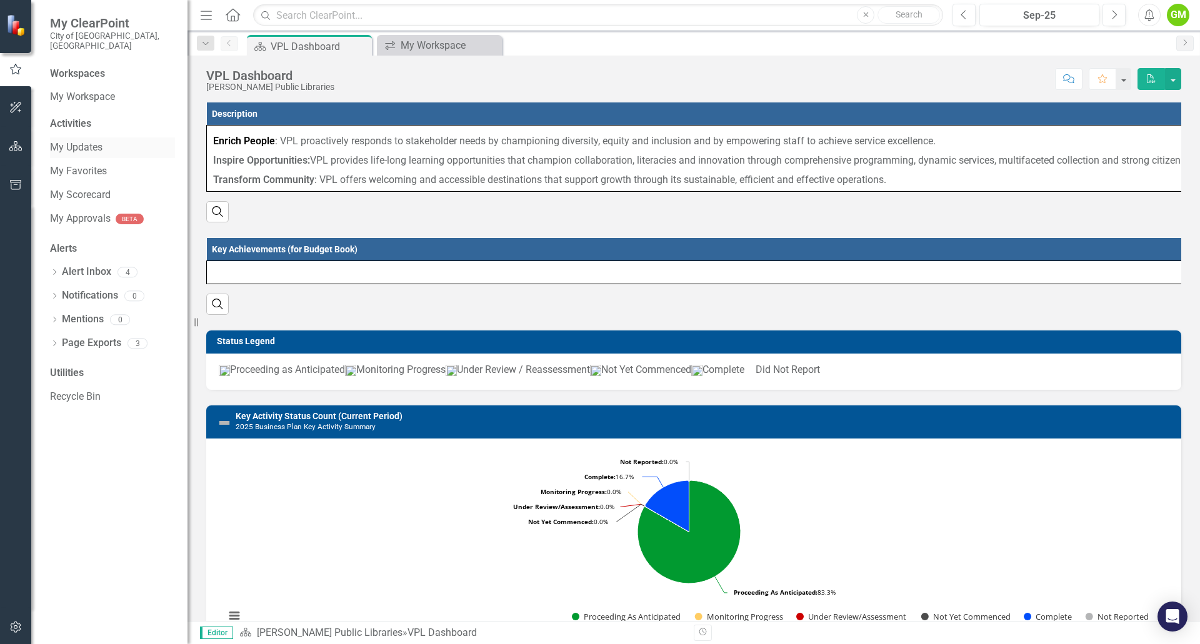
click at [81, 141] on link "My Updates" at bounding box center [112, 148] width 125 height 14
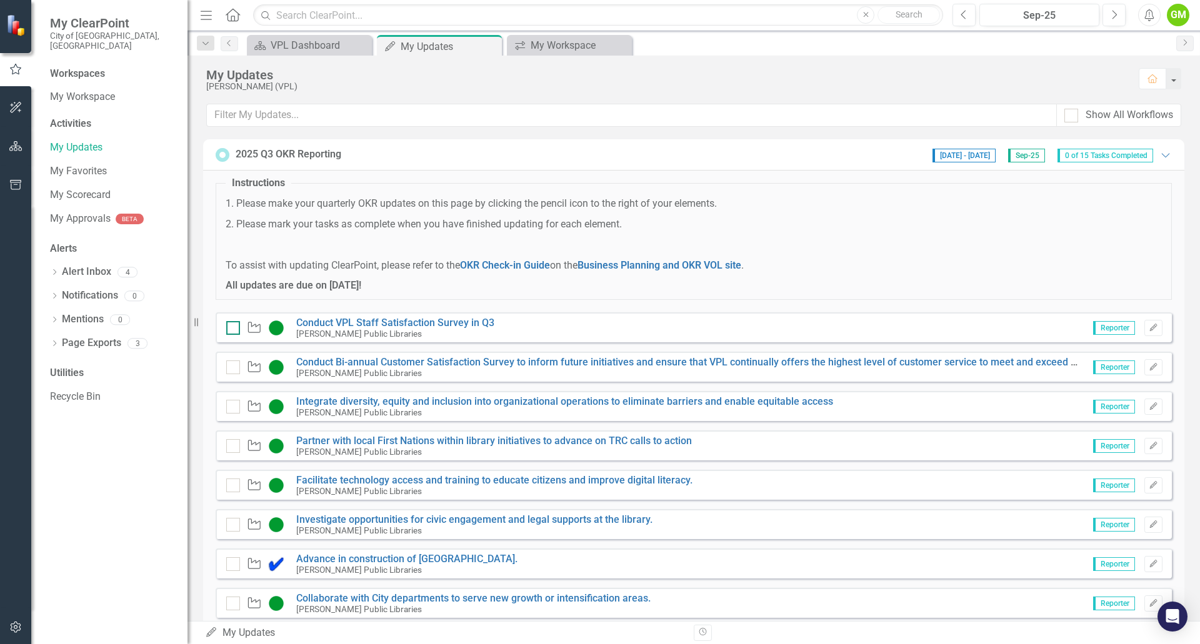
click at [232, 334] on div at bounding box center [233, 328] width 14 height 14
click at [232, 329] on input "checkbox" at bounding box center [230, 325] width 8 height 8
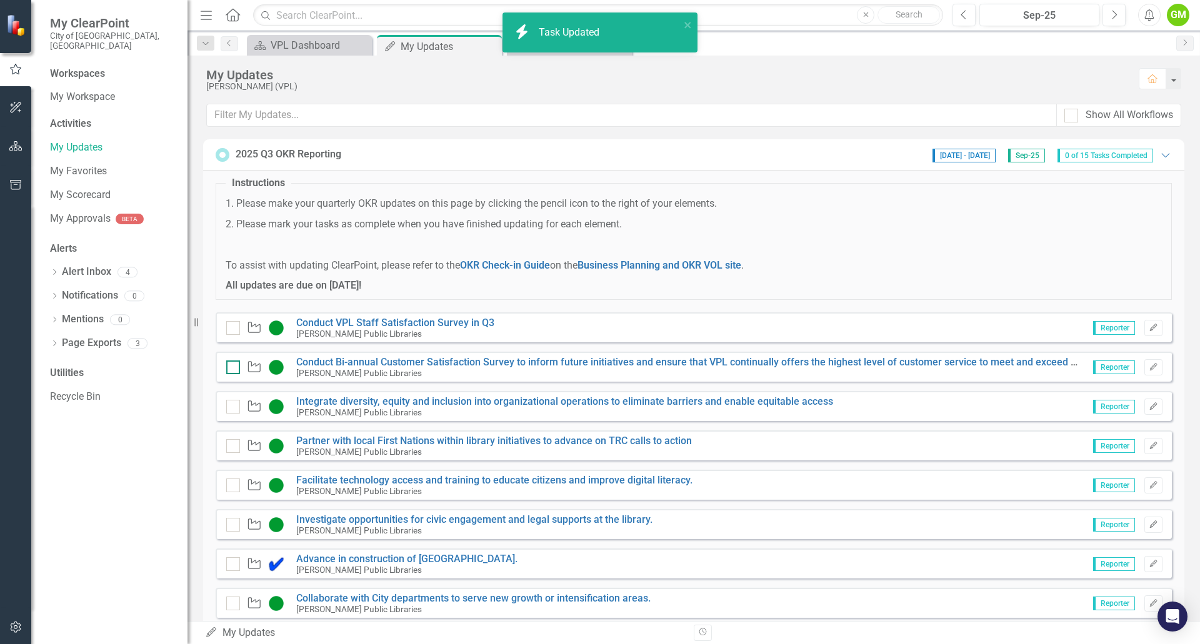
checkbox input "true"
click at [236, 363] on div at bounding box center [233, 367] width 14 height 14
click at [234, 363] on input "checkbox" at bounding box center [230, 364] width 8 height 8
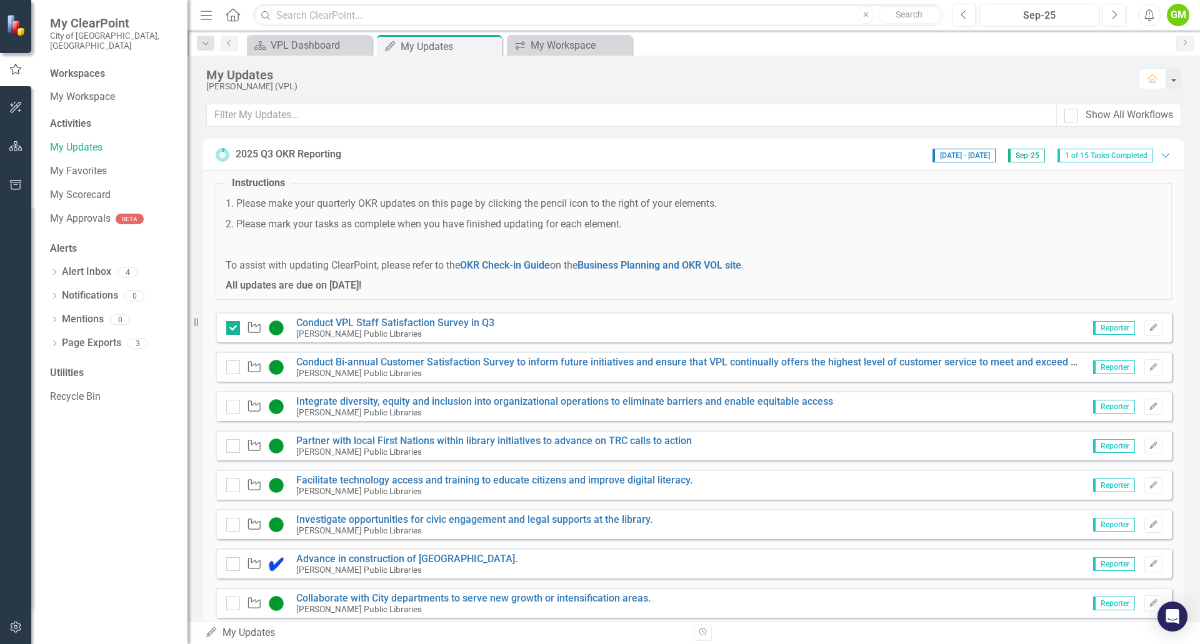
checkbox input "true"
click at [232, 400] on input "checkbox" at bounding box center [230, 404] width 8 height 8
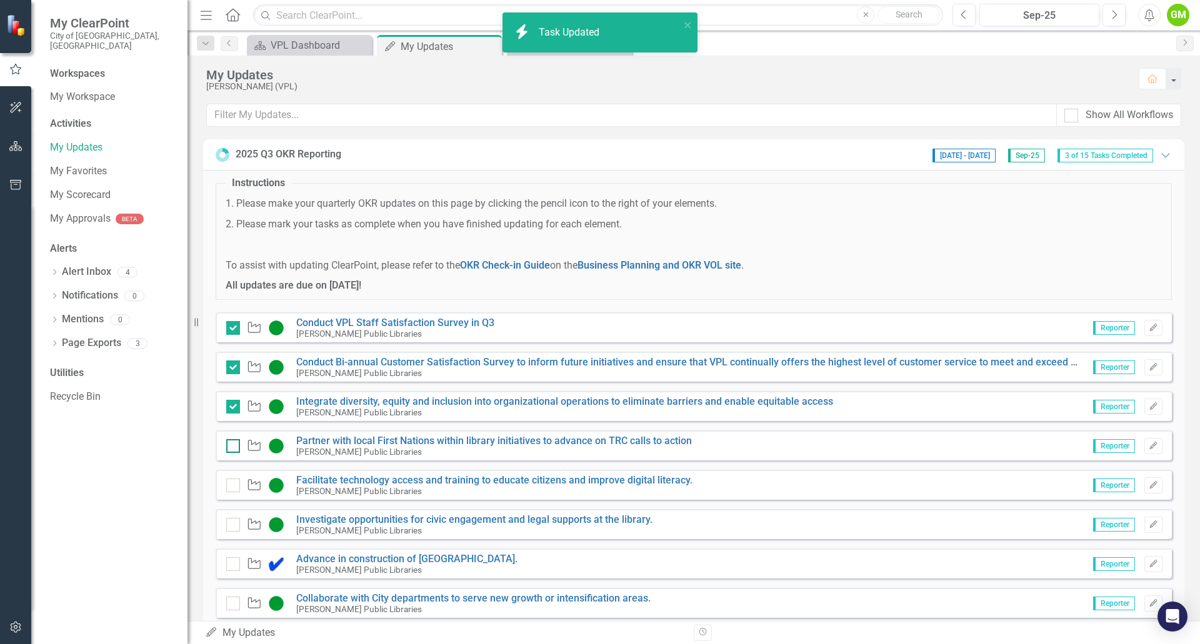
checkbox input "true"
click at [232, 447] on input "checkbox" at bounding box center [230, 443] width 8 height 8
checkbox input "true"
click at [231, 485] on input "checkbox" at bounding box center [230, 483] width 8 height 8
checkbox input "true"
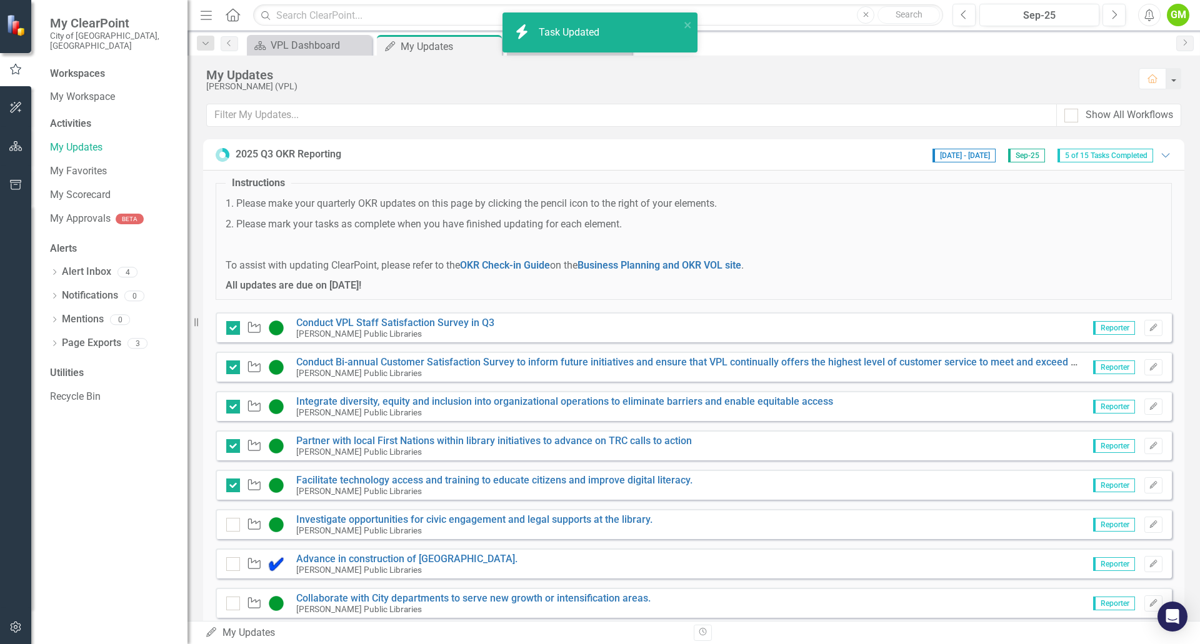
scroll to position [62, 0]
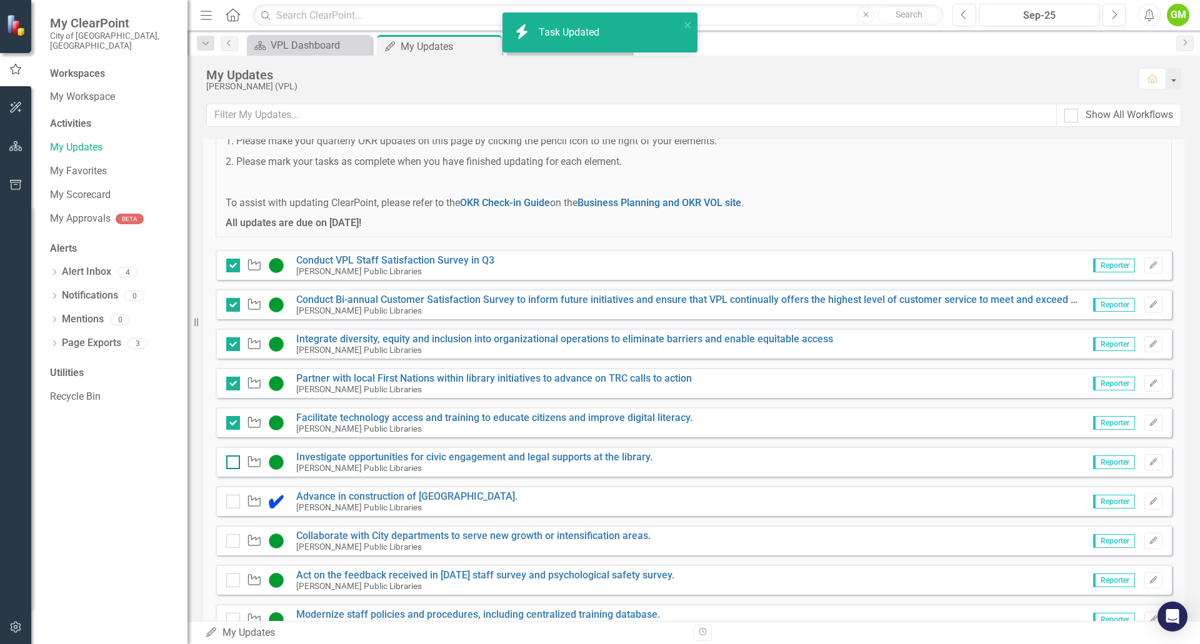
click at [234, 458] on div at bounding box center [233, 462] width 14 height 14
click at [234, 458] on input "checkbox" at bounding box center [230, 459] width 8 height 8
checkbox input "false"
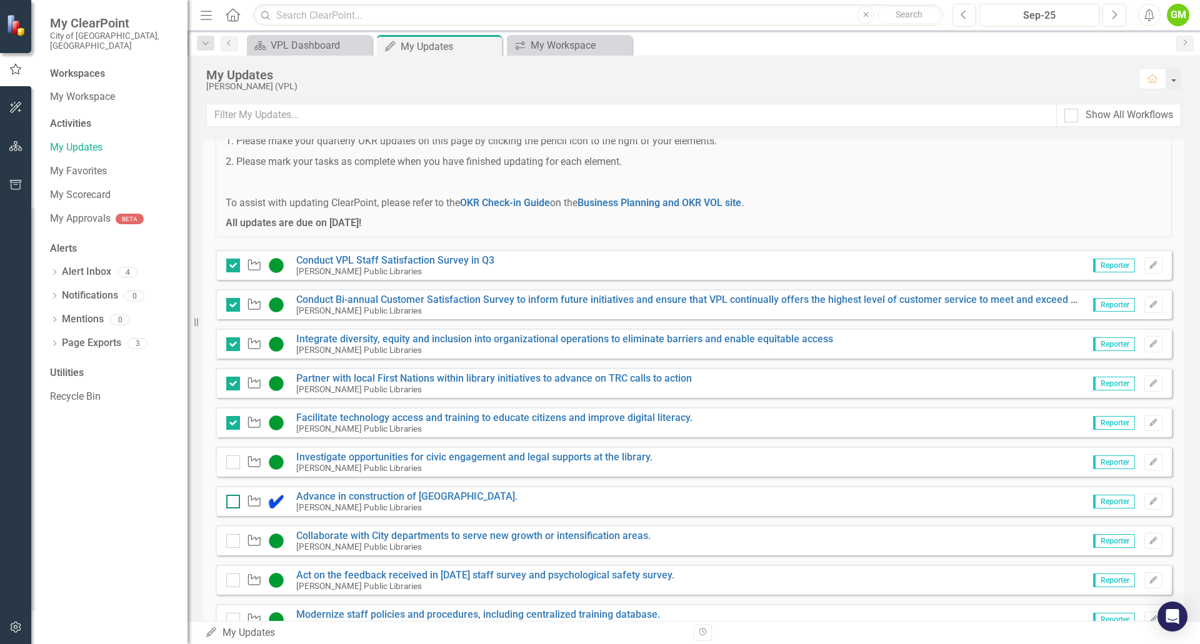
click at [229, 502] on input "checkbox" at bounding box center [230, 499] width 8 height 8
checkbox input "false"
checkbox input "true"
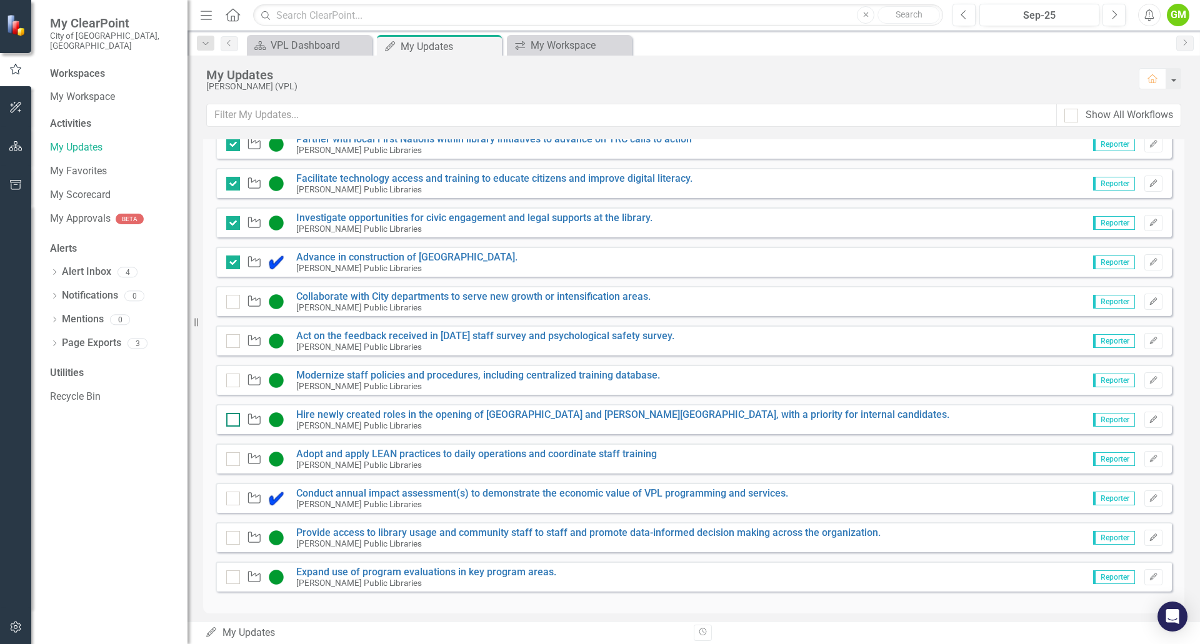
checkbox input "true"
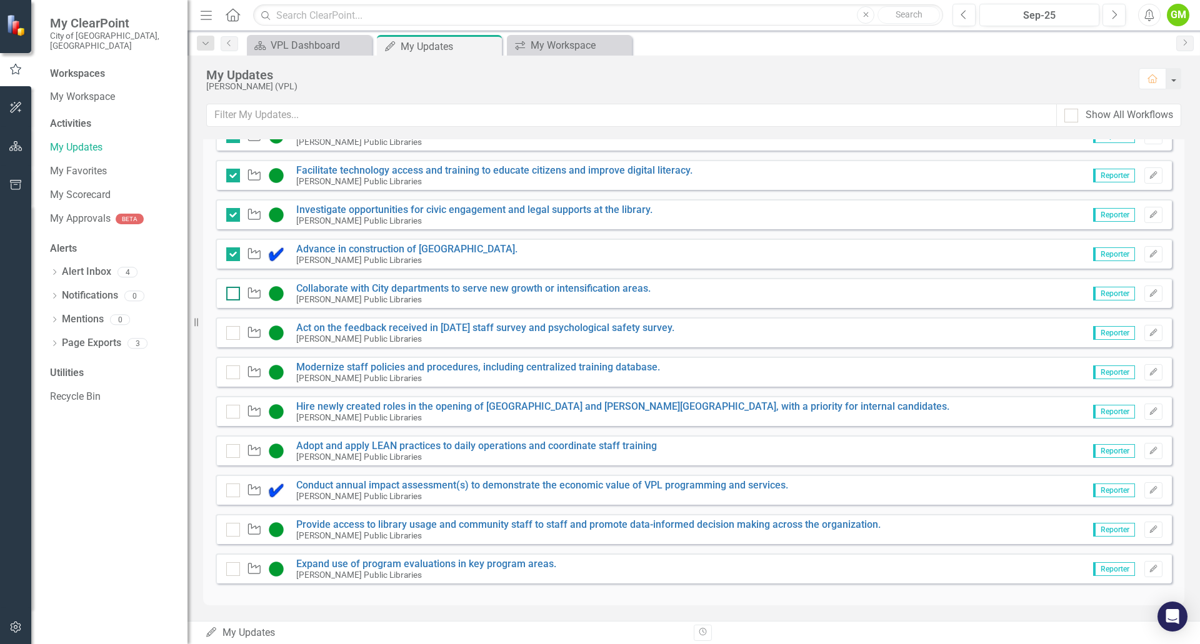
click at [237, 299] on div at bounding box center [233, 294] width 14 height 14
click at [234, 295] on input "checkbox" at bounding box center [230, 291] width 8 height 8
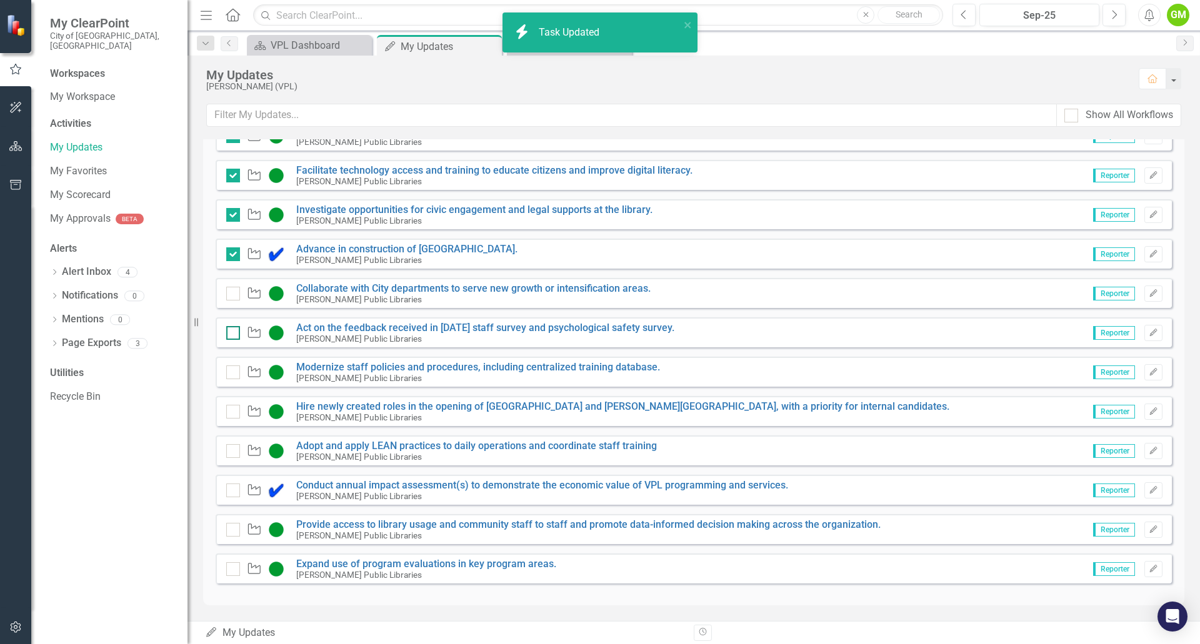
checkbox input "true"
click at [234, 337] on div at bounding box center [233, 333] width 14 height 14
click at [234, 334] on input "checkbox" at bounding box center [230, 330] width 8 height 8
checkbox input "false"
click at [234, 374] on div at bounding box center [233, 372] width 14 height 14
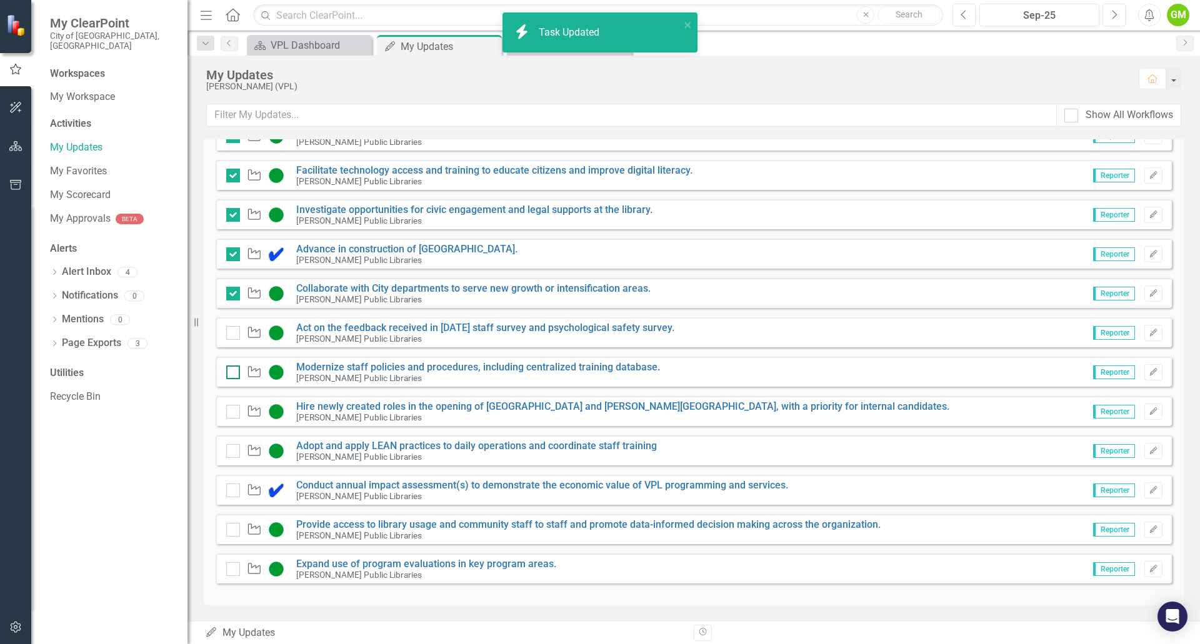
click at [234, 374] on input "checkbox" at bounding box center [230, 369] width 8 height 8
checkbox input "false"
checkbox input "true"
click at [230, 413] on input "checkbox" at bounding box center [230, 409] width 8 height 8
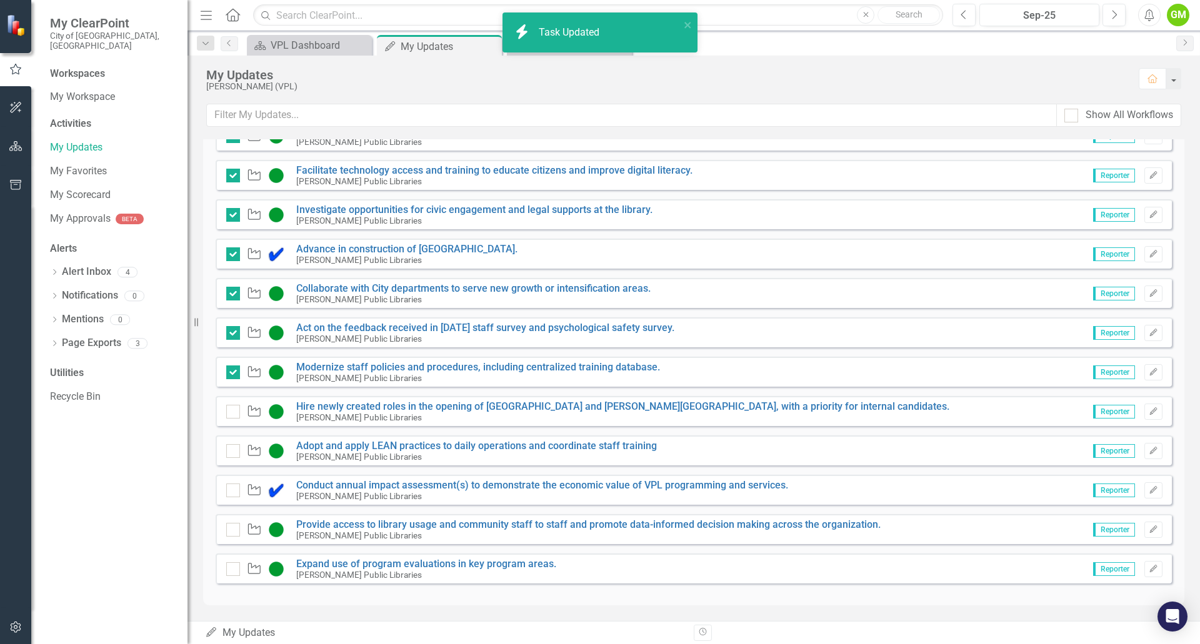
checkbox input "true"
click at [239, 450] on div "Key Activity" at bounding box center [258, 451] width 64 height 15
click at [238, 450] on div at bounding box center [233, 451] width 14 height 14
click at [234, 450] on input "checkbox" at bounding box center [230, 448] width 8 height 8
checkbox input "true"
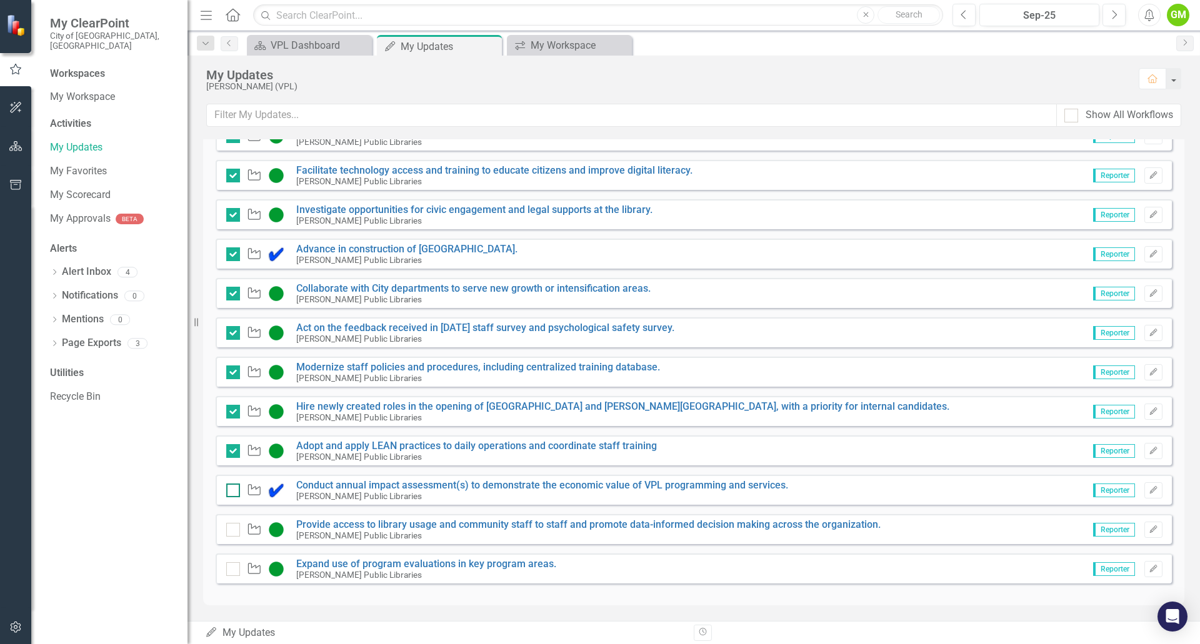
click at [234, 488] on div at bounding box center [233, 491] width 14 height 14
click at [234, 488] on input "checkbox" at bounding box center [230, 488] width 8 height 8
checkbox input "true"
click at [231, 526] on input "checkbox" at bounding box center [230, 527] width 8 height 8
checkbox input "false"
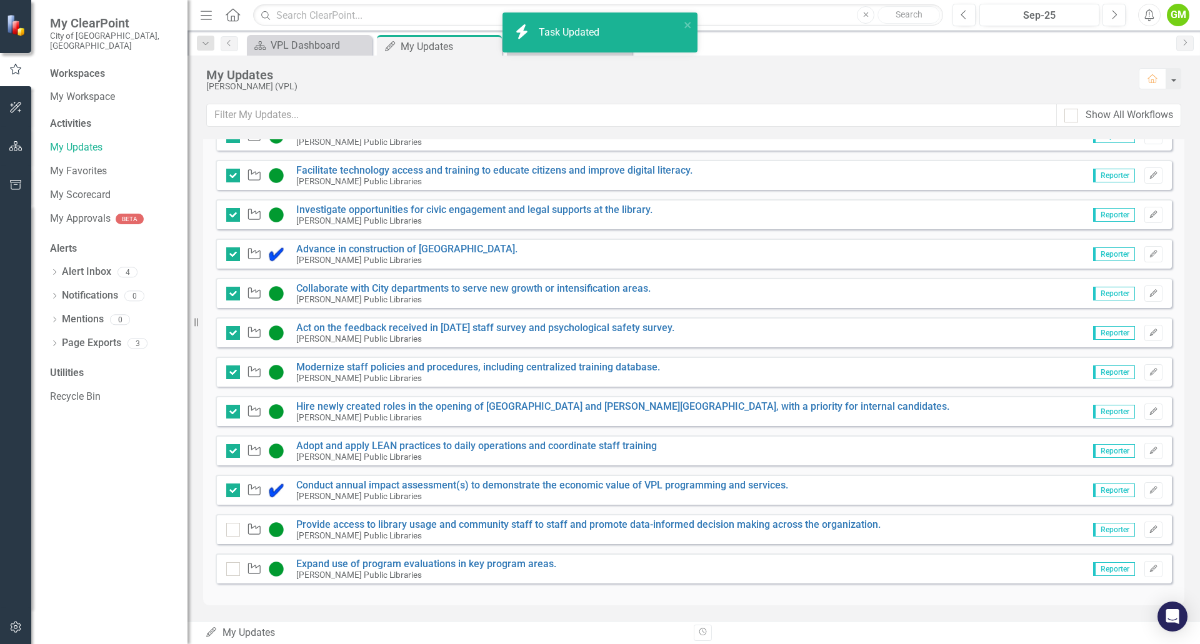
drag, startPoint x: 236, startPoint y: 572, endPoint x: 289, endPoint y: 455, distance: 127.5
click at [238, 570] on div at bounding box center [233, 569] width 14 height 14
click at [234, 570] on input "checkbox" at bounding box center [230, 566] width 8 height 8
checkbox input "false"
checkbox input "true"
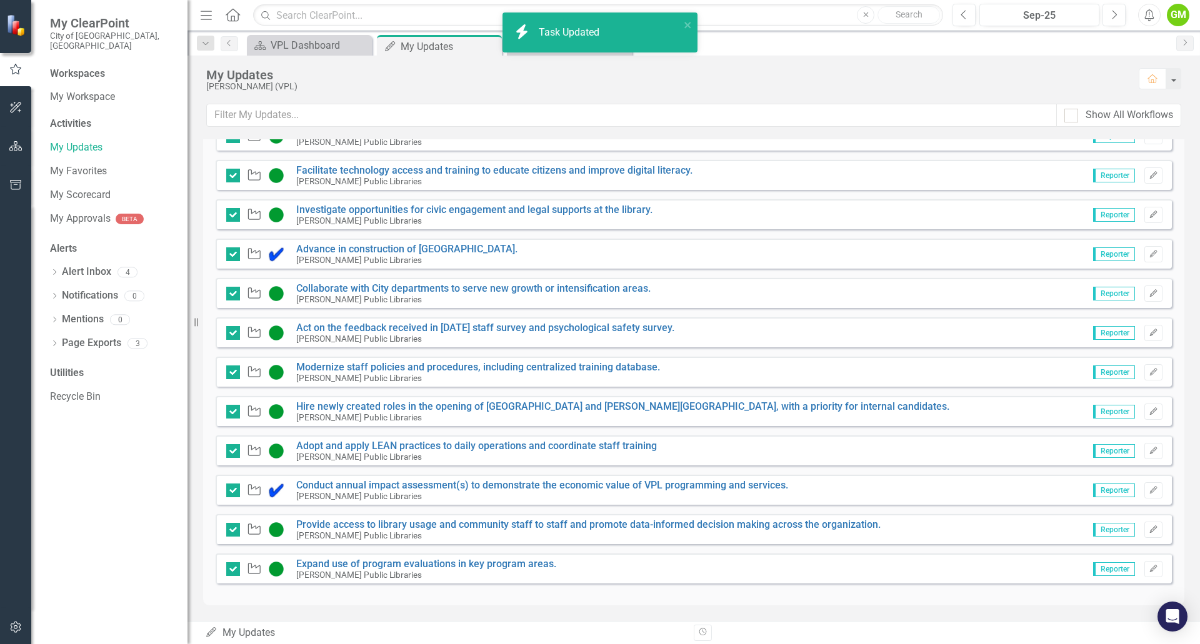
checkbox input "true"
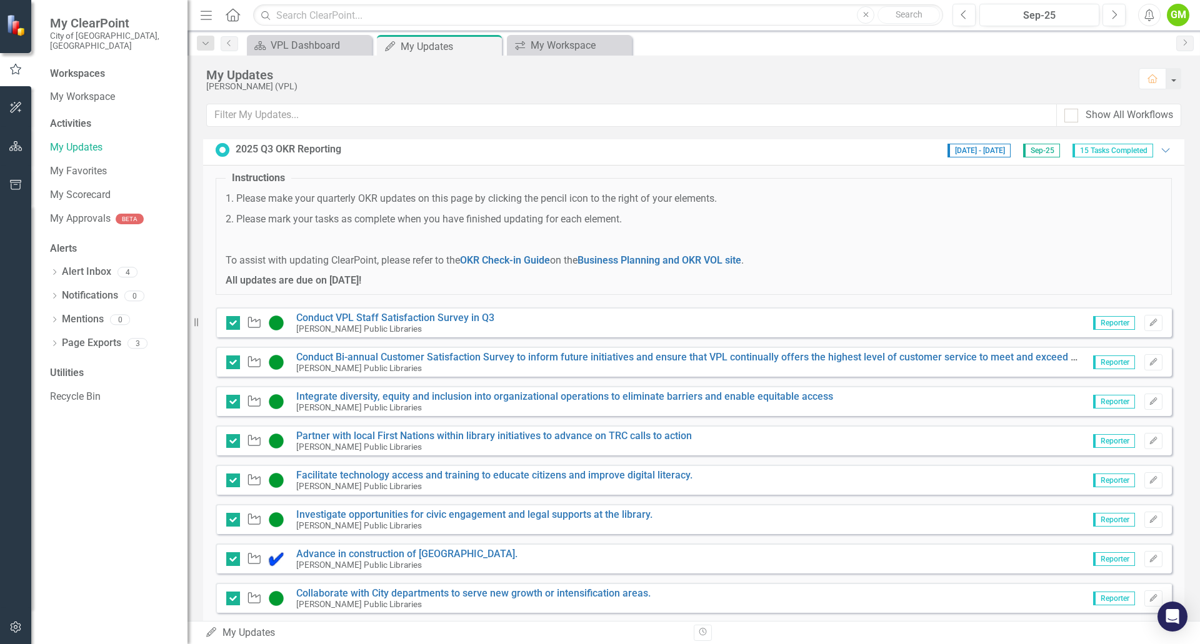
scroll to position [0, 0]
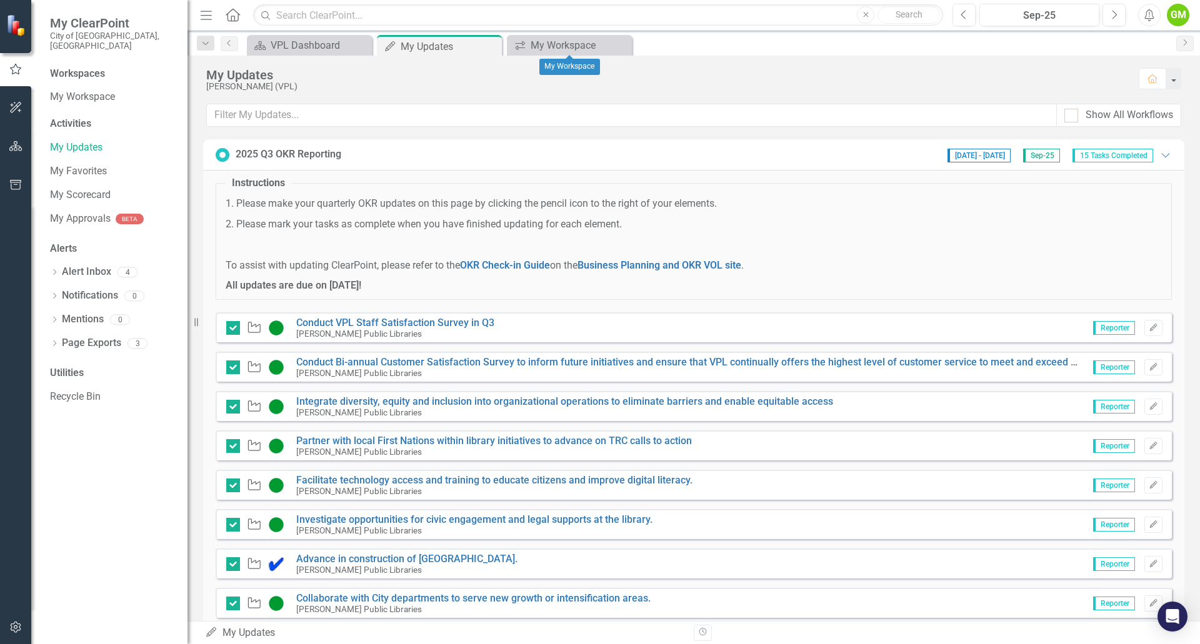
click at [0, 0] on icon "Close" at bounding box center [0, 0] width 0 height 0
click at [102, 141] on link "My Updates" at bounding box center [112, 148] width 125 height 14
click at [100, 164] on link "My Favorites" at bounding box center [112, 171] width 125 height 14
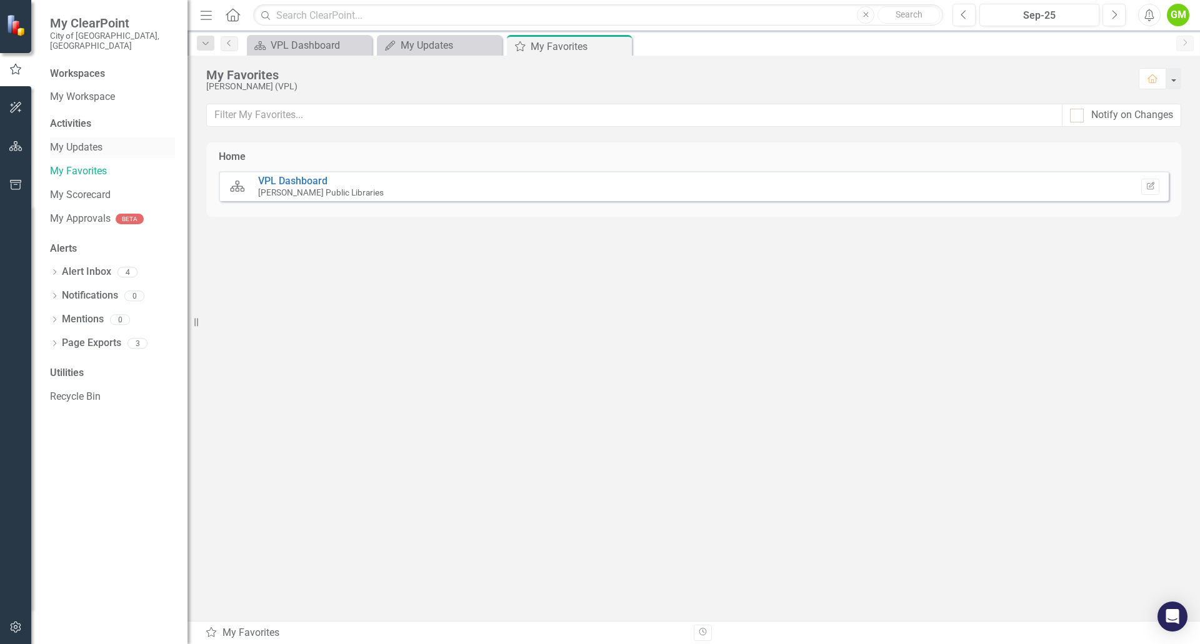
click at [94, 141] on link "My Updates" at bounding box center [112, 148] width 125 height 14
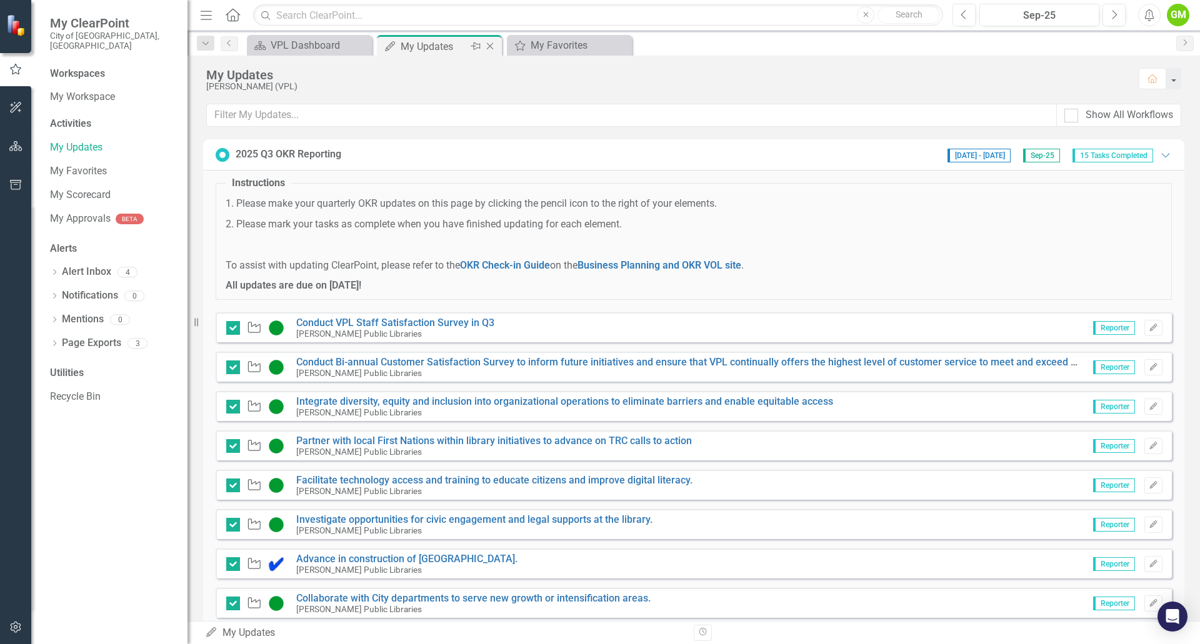
click at [493, 45] on icon "Close" at bounding box center [490, 46] width 12 height 10
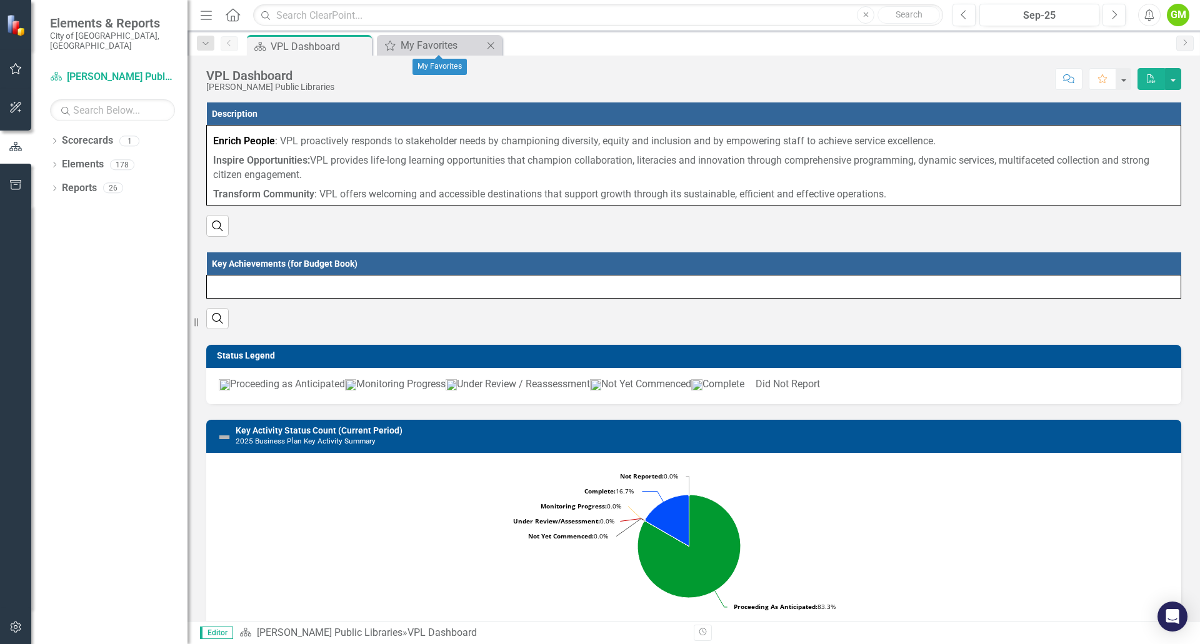
click at [488, 44] on icon "Close" at bounding box center [490, 46] width 12 height 10
click at [16, 69] on icon "button" at bounding box center [15, 69] width 13 height 10
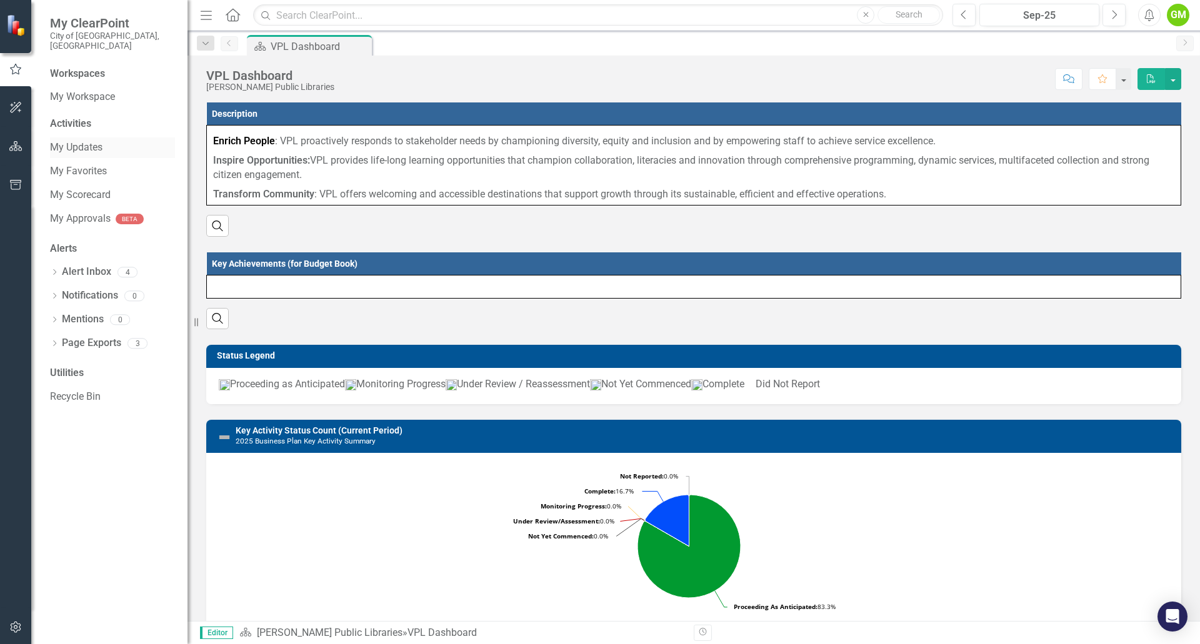
click at [84, 141] on link "My Updates" at bounding box center [112, 148] width 125 height 14
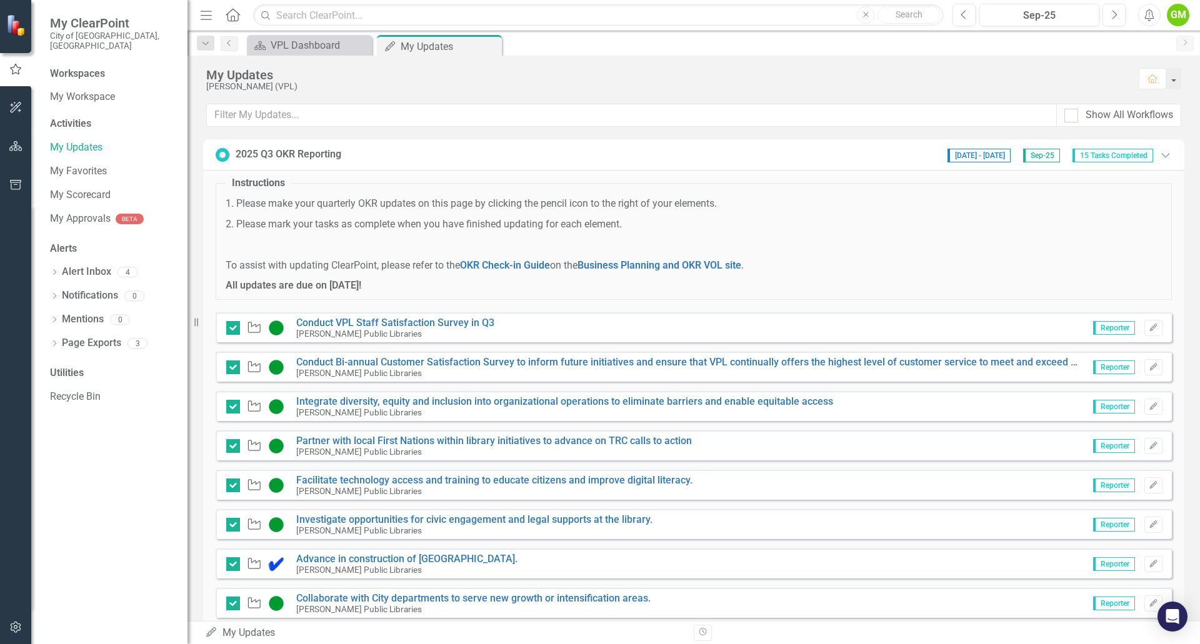
click at [297, 149] on div "2025 Q3 OKR Reporting" at bounding box center [289, 154] width 106 height 14
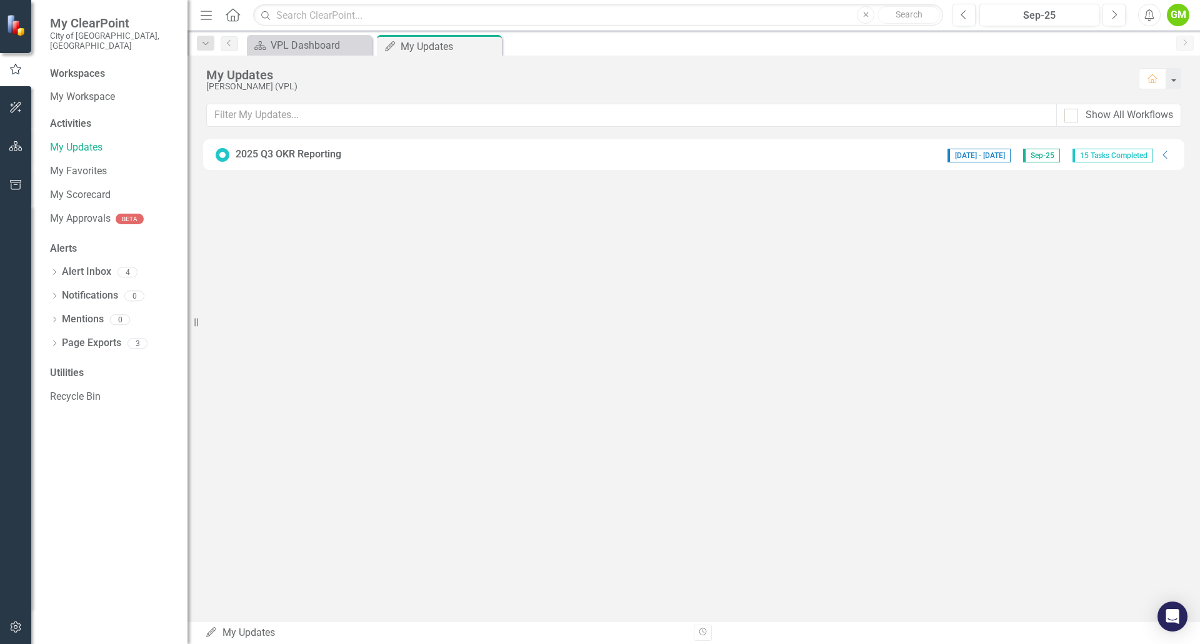
click at [325, 157] on div "2025 Q3 OKR Reporting" at bounding box center [289, 154] width 106 height 14
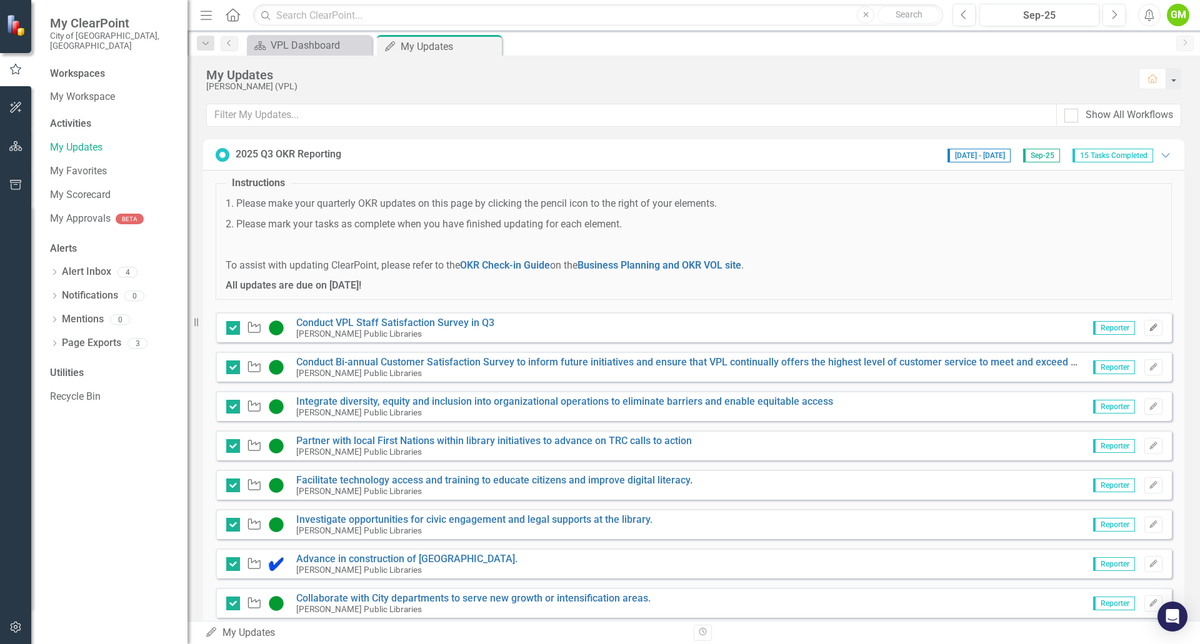
click at [1148, 331] on button "Edit" at bounding box center [1153, 328] width 18 height 16
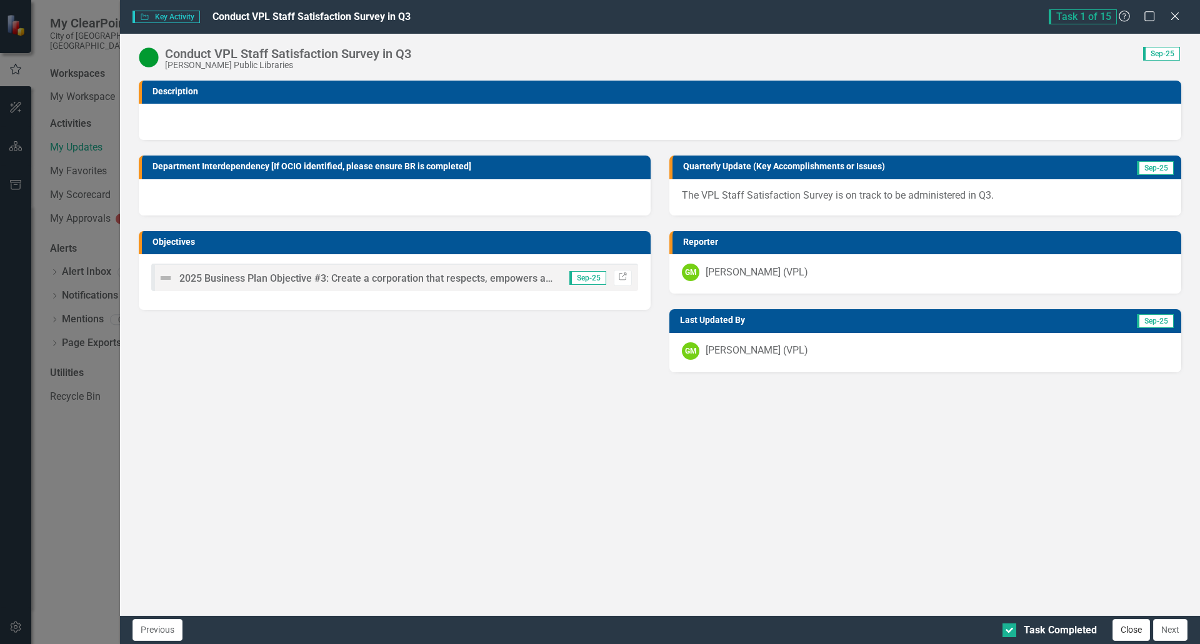
click at [1131, 623] on button "Close" at bounding box center [1130, 630] width 37 height 22
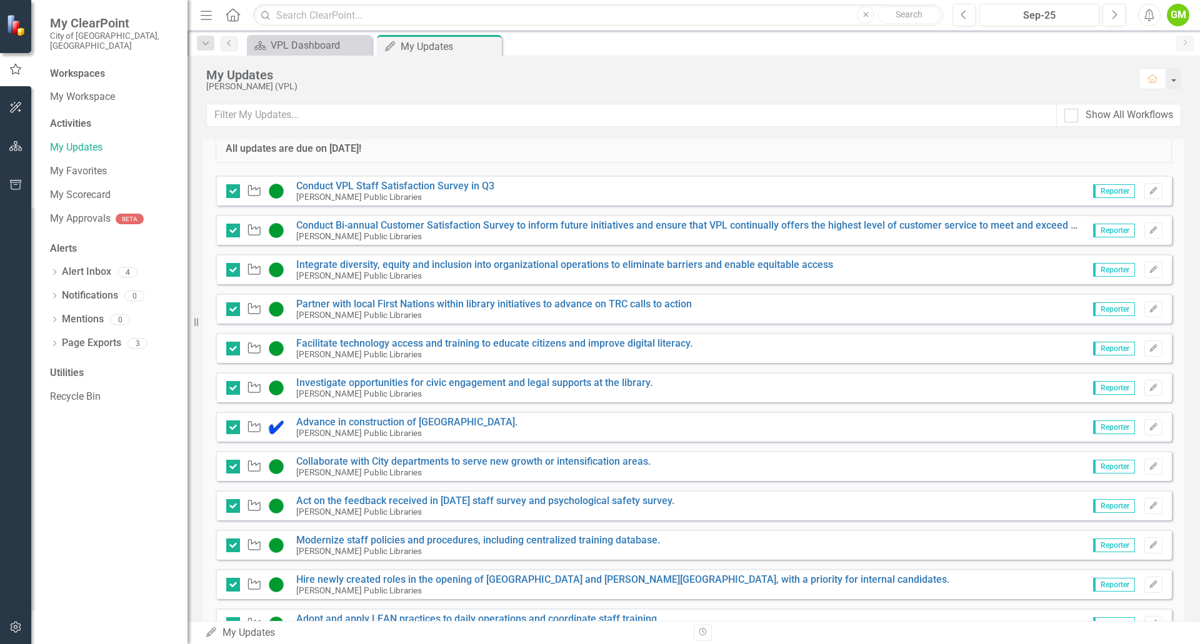
scroll to position [310, 0]
